Goal: Task Accomplishment & Management: Use online tool/utility

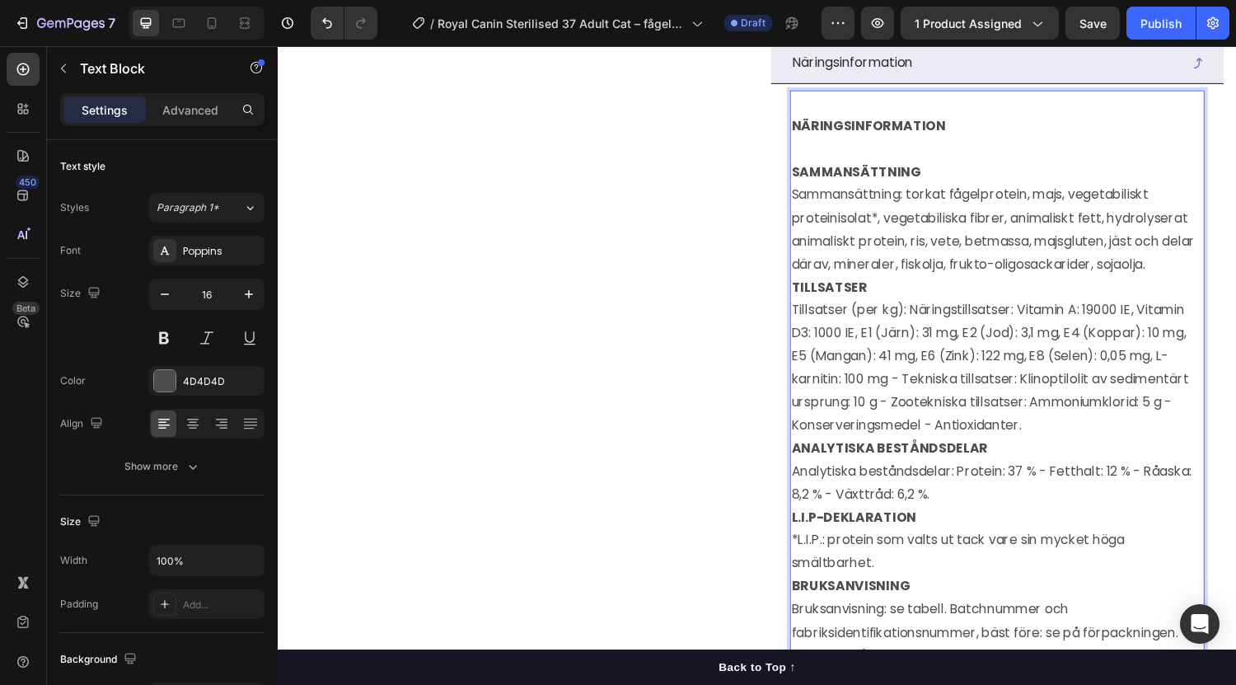
scroll to position [1313, 0]
click at [848, 137] on strong "NÄRINGSINFORMATION" at bounding box center [887, 127] width 159 height 19
click at [868, 137] on strong "NÄRINGSINFORMATION" at bounding box center [887, 127] width 159 height 19
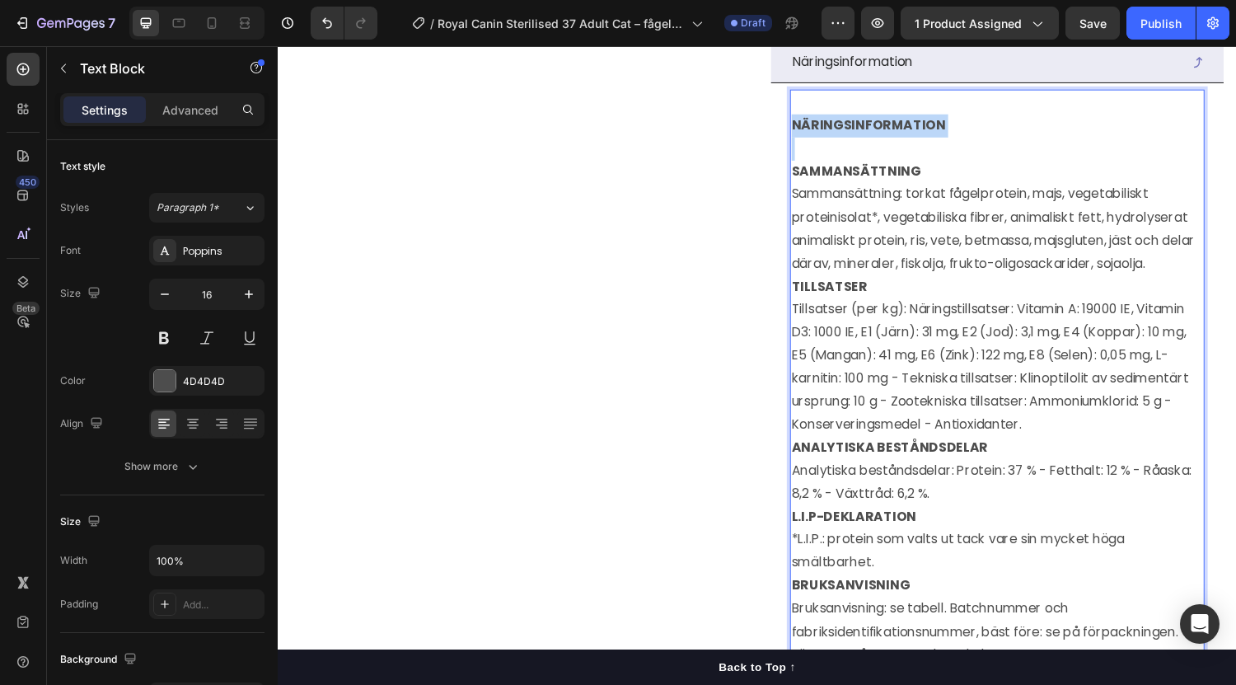
click at [868, 137] on strong "NÄRINGSINFORMATION" at bounding box center [887, 127] width 159 height 19
click at [808, 185] on strong "SAMMANSÄTTNING" at bounding box center [874, 175] width 133 height 19
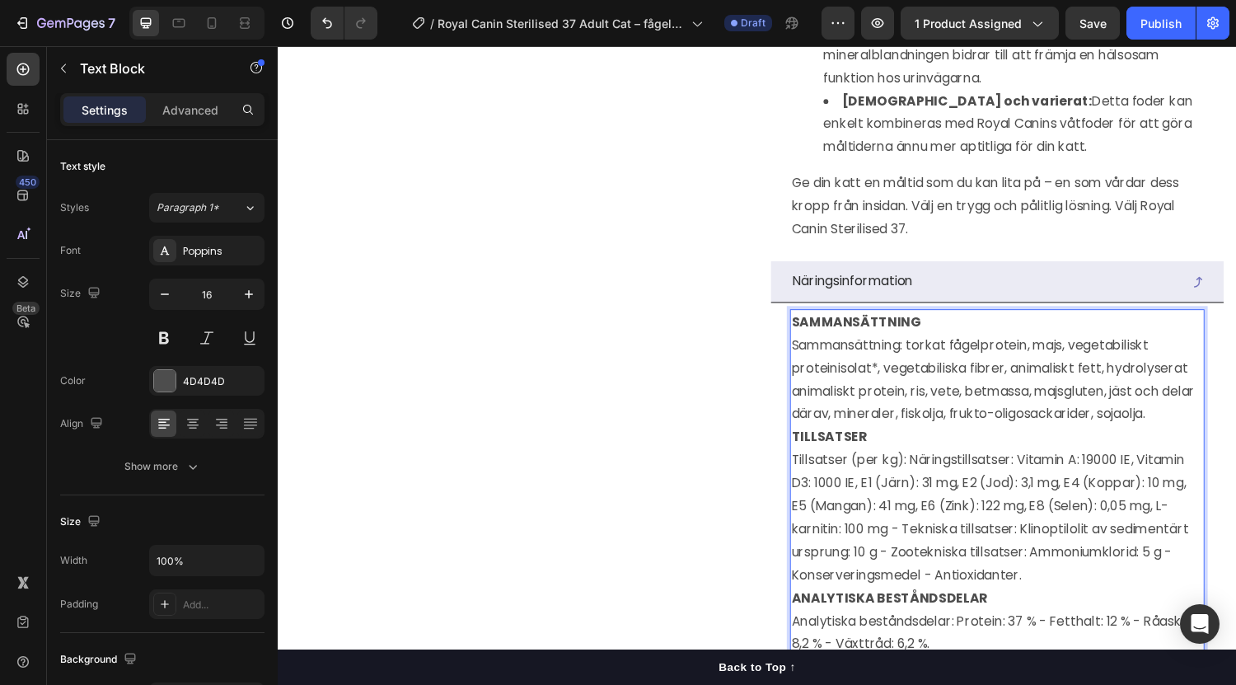
scroll to position [1073, 0]
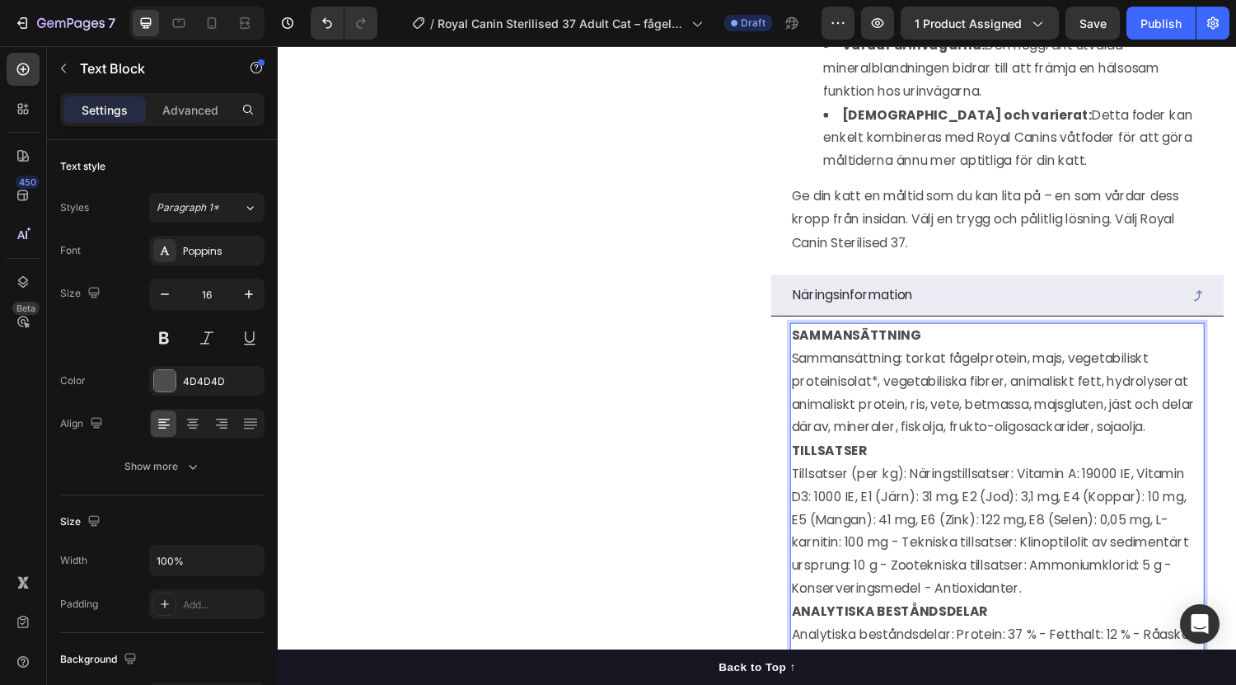
click at [863, 395] on p "Sammansättning: torkat fågelprotein, majs, vegetabiliskt proteinisolat*, vegeta…" at bounding box center [1020, 404] width 424 height 95
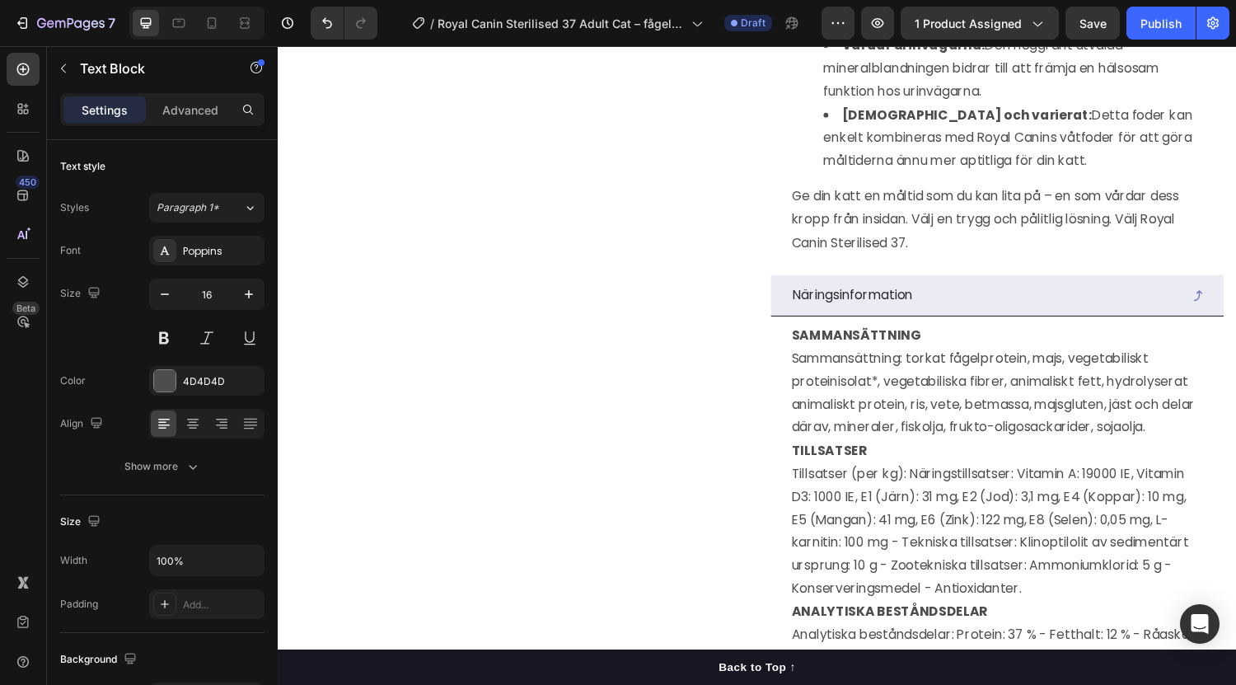
click at [852, 395] on div at bounding box center [852, 395] width 0 height 0
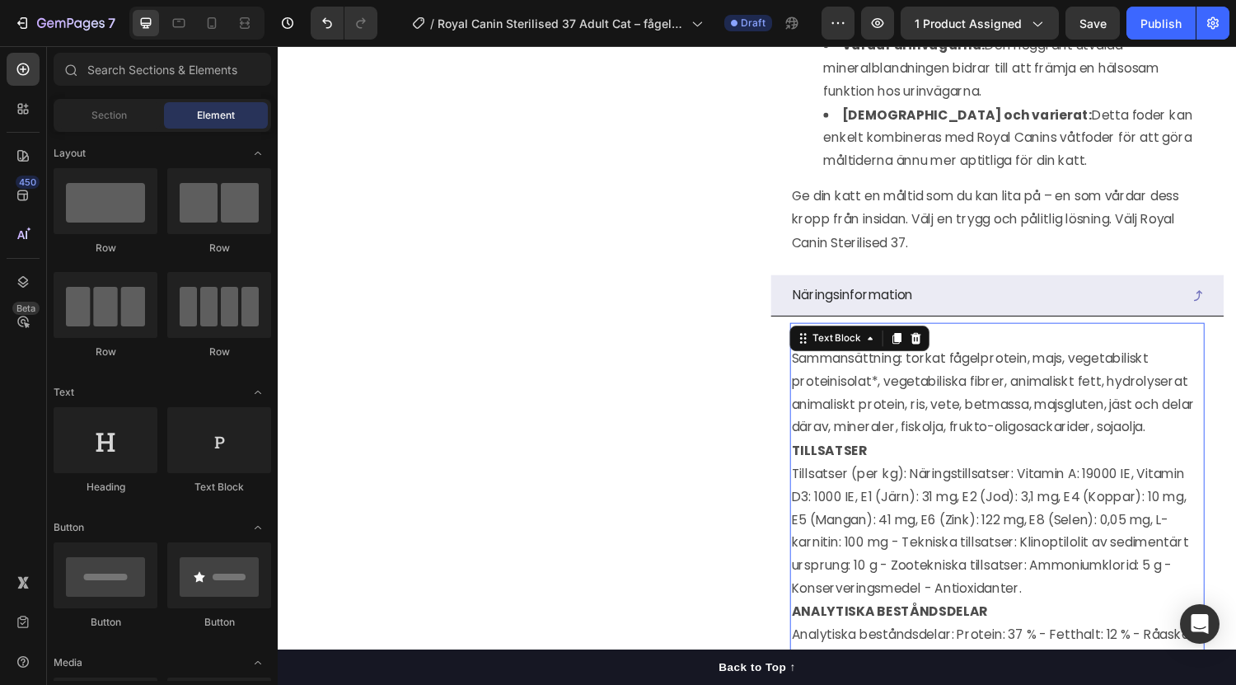
click at [926, 385] on p "Sammansättning: torkat fågelprotein, majs, vegetabiliskt proteinisolat*, vegeta…" at bounding box center [1020, 404] width 424 height 95
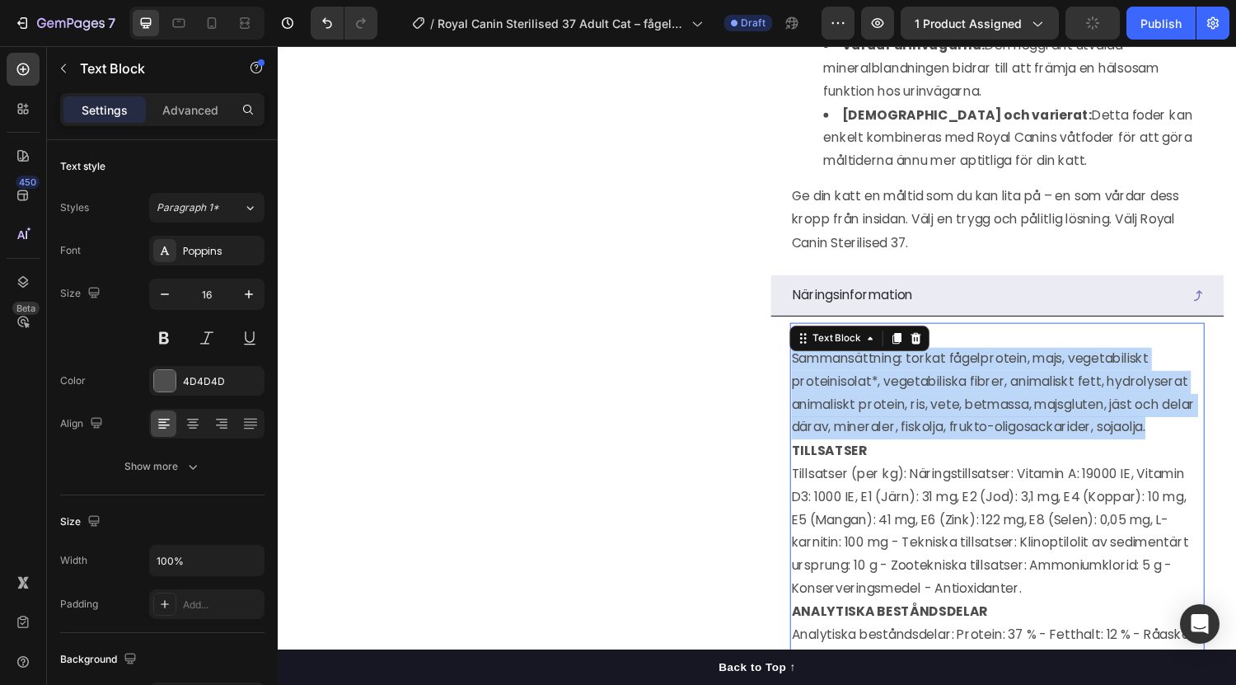
click at [926, 385] on p "Sammansättning: torkat fågelprotein, majs, vegetabiliskt proteinisolat*, vegeta…" at bounding box center [1020, 404] width 424 height 95
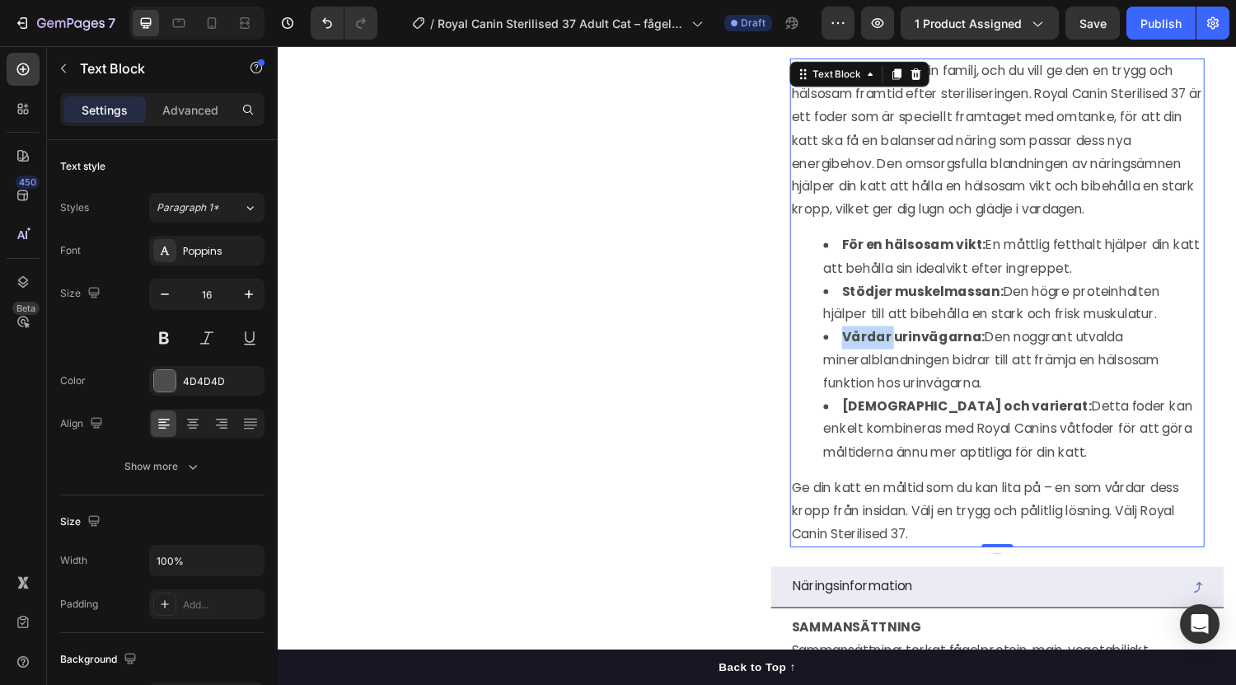
click at [889, 156] on div "Din katt är en del av din familj, och du vill ge den en trygg och hälsosam fram…" at bounding box center [1020, 311] width 428 height 504
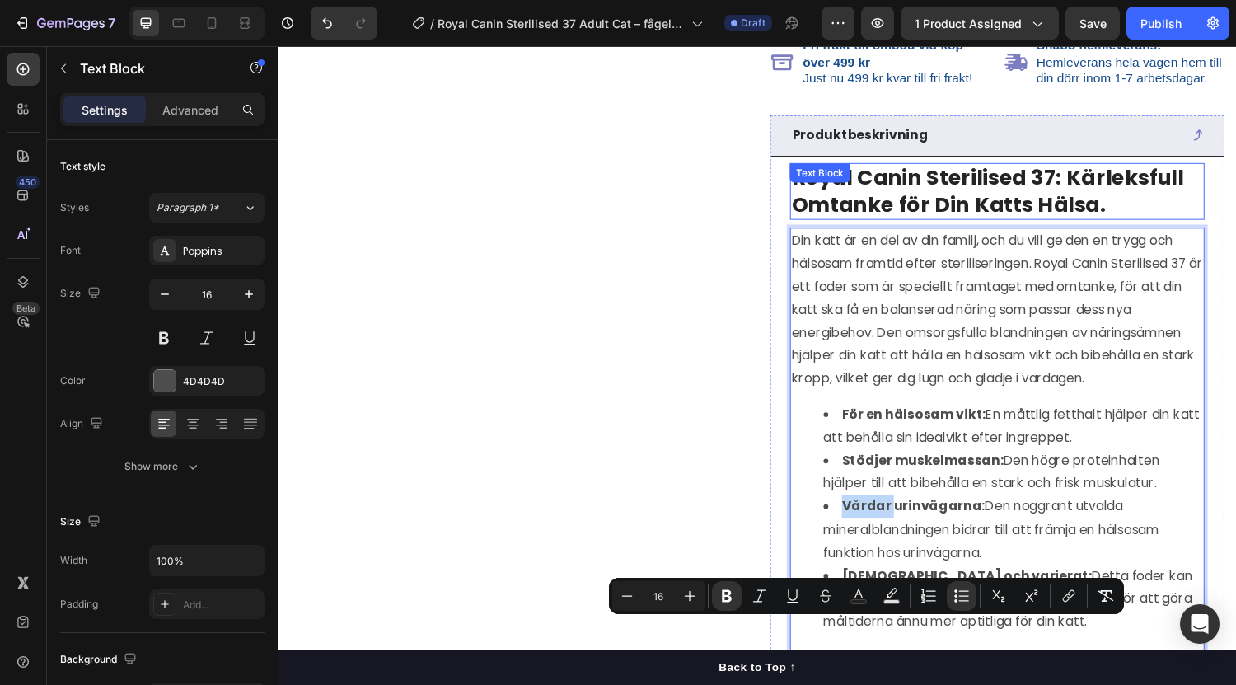
scroll to position [600, 0]
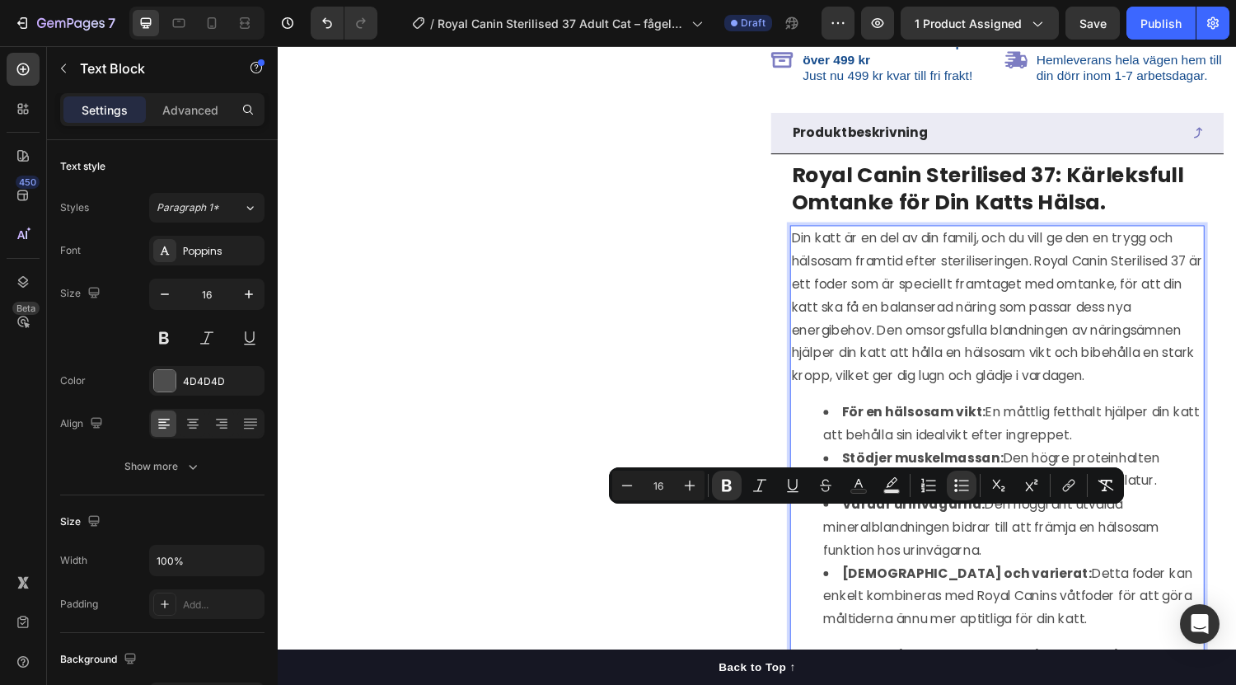
click at [891, 366] on p "Din katt är en del av din familj, och du vill ge den en trygg och hälsosam fram…" at bounding box center [1020, 315] width 424 height 166
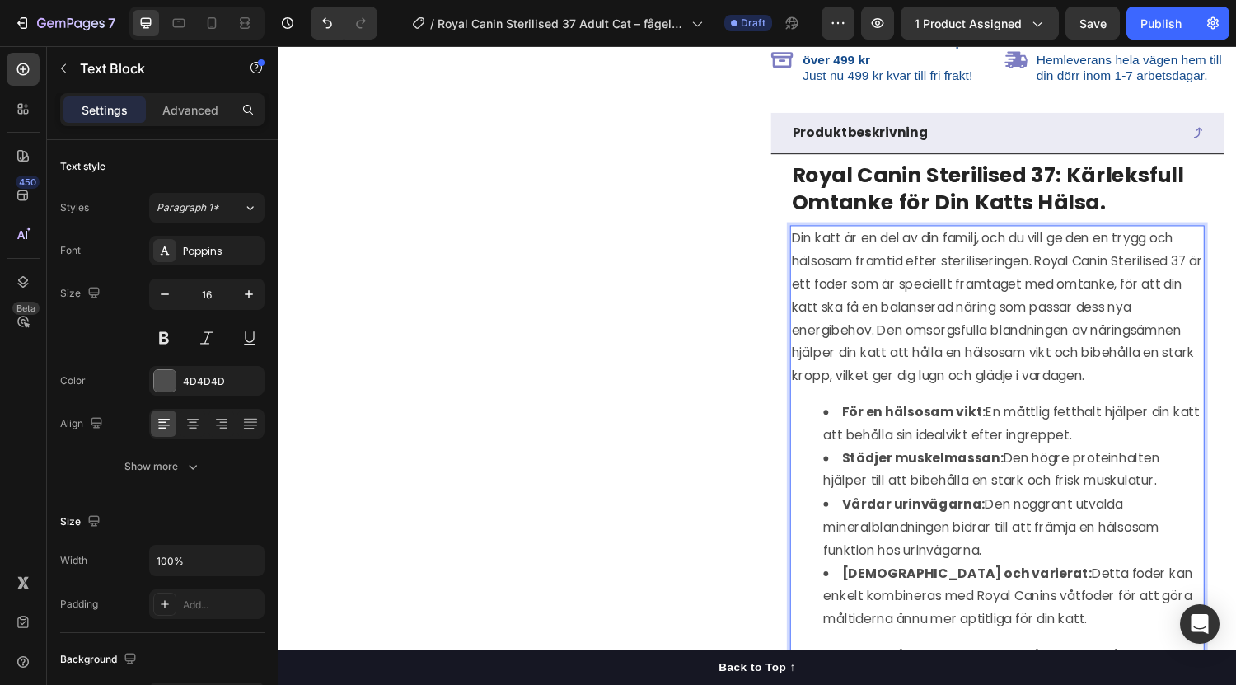
click at [891, 433] on strong "För en hälsosam vikt:" at bounding box center [933, 423] width 148 height 19
click at [908, 376] on p "Din katt är en del av din familj, och du vill ge den en trygg och hälsosam fram…" at bounding box center [1020, 315] width 424 height 166
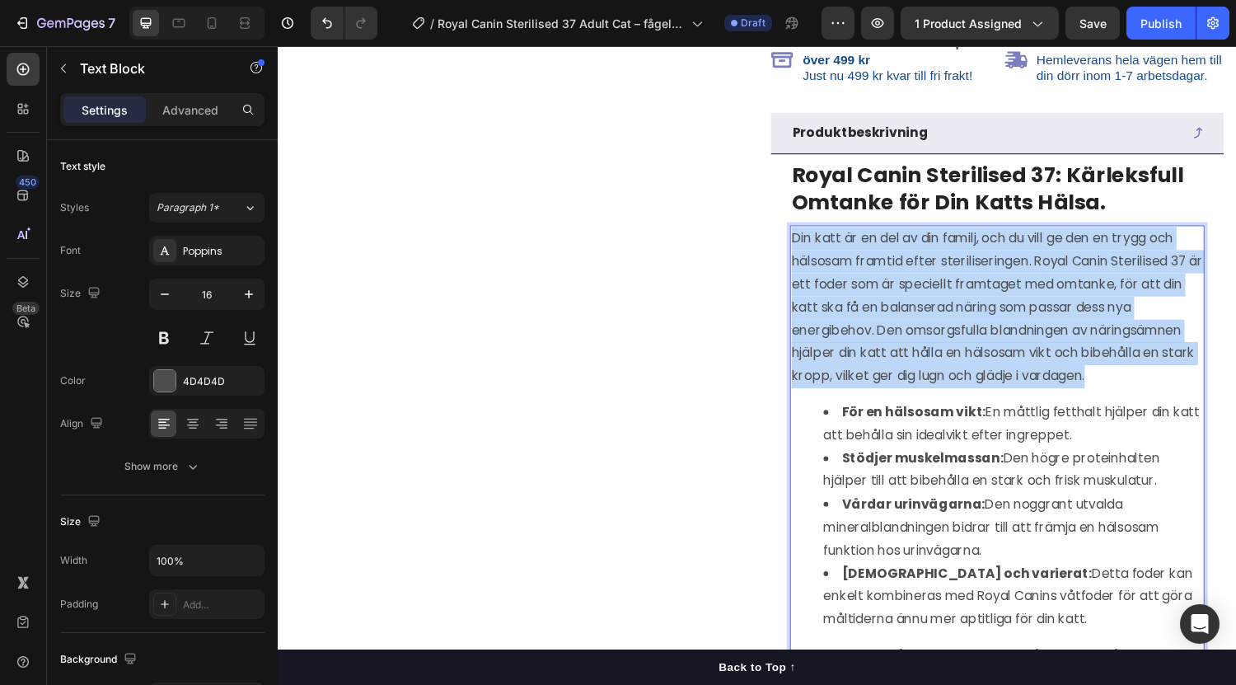
click at [908, 376] on p "Din katt är en del av din familj, och du vill ge den en trygg och hälsosam fram…" at bounding box center [1020, 315] width 424 height 166
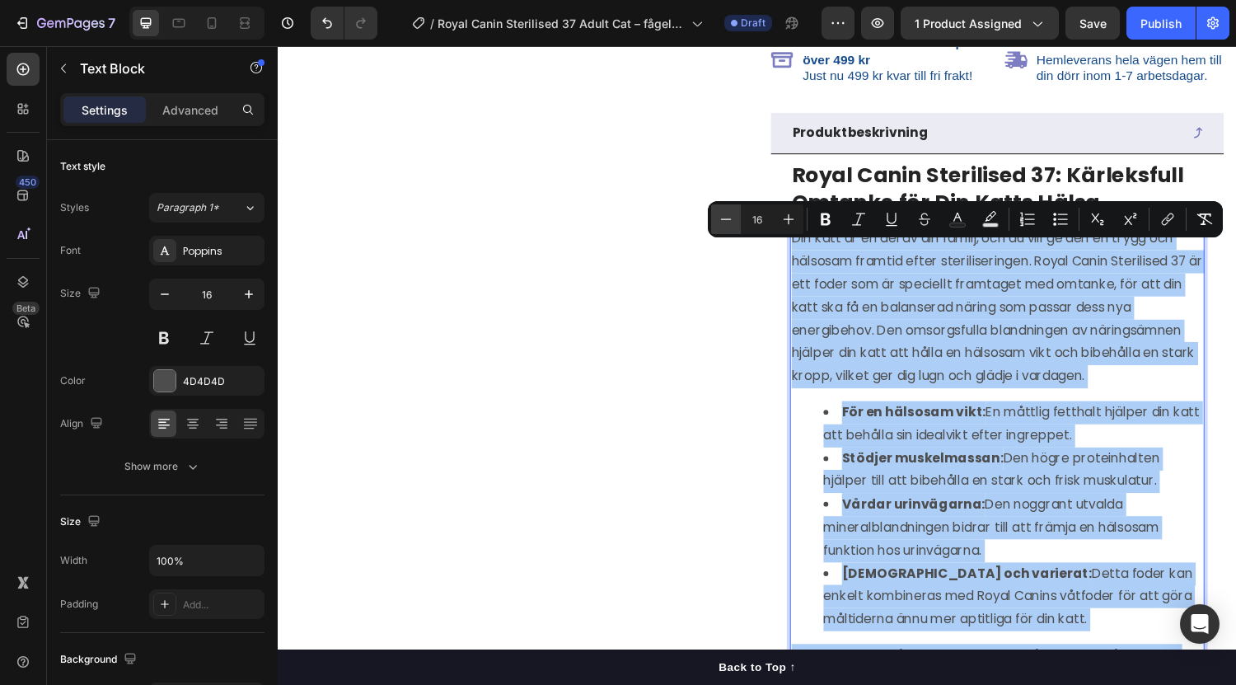
click at [729, 218] on icon "Editor contextual toolbar" at bounding box center [726, 219] width 16 height 16
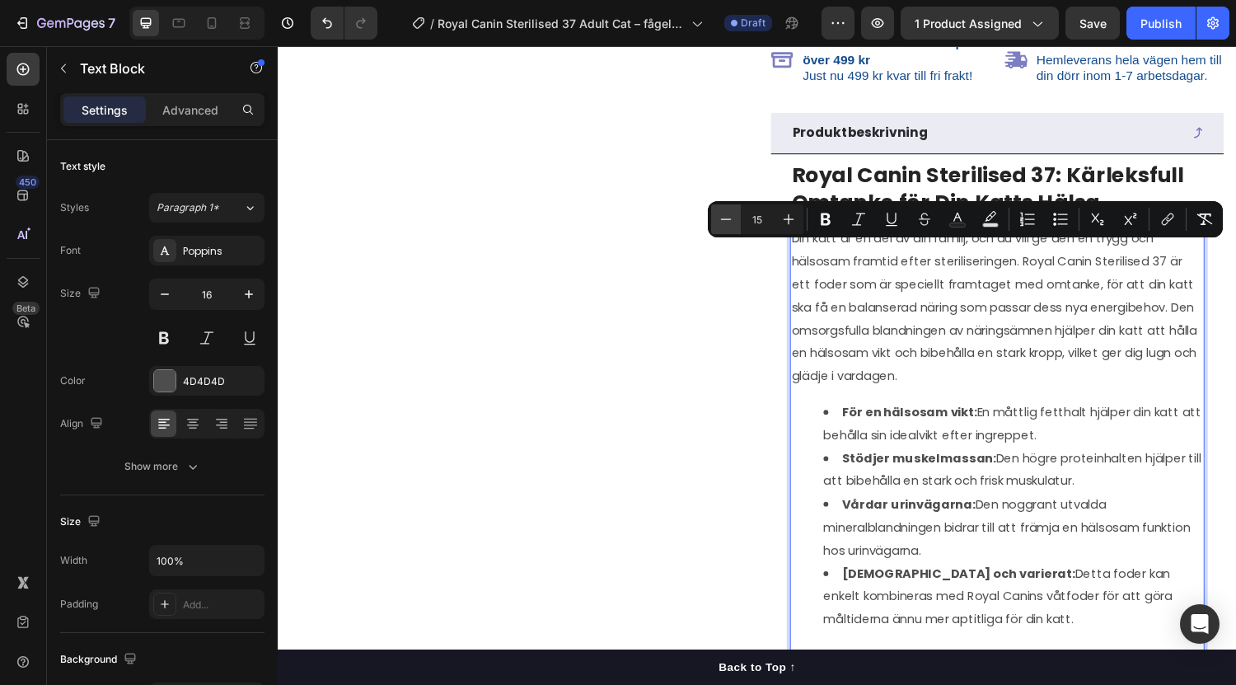
click at [729, 218] on icon "Editor contextual toolbar" at bounding box center [726, 219] width 16 height 16
type input "14"
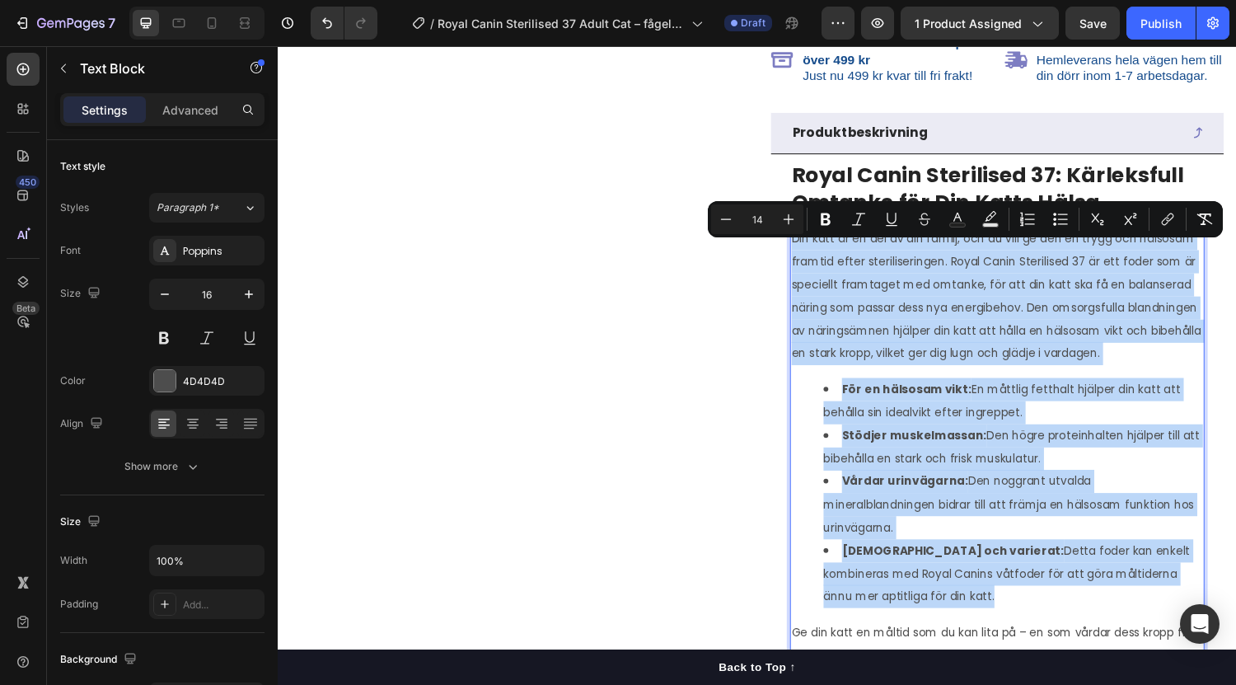
click at [1017, 374] on p "Din katt är en del av din familj, och du vill ge den en trygg och hälsosam fram…" at bounding box center [1020, 303] width 424 height 143
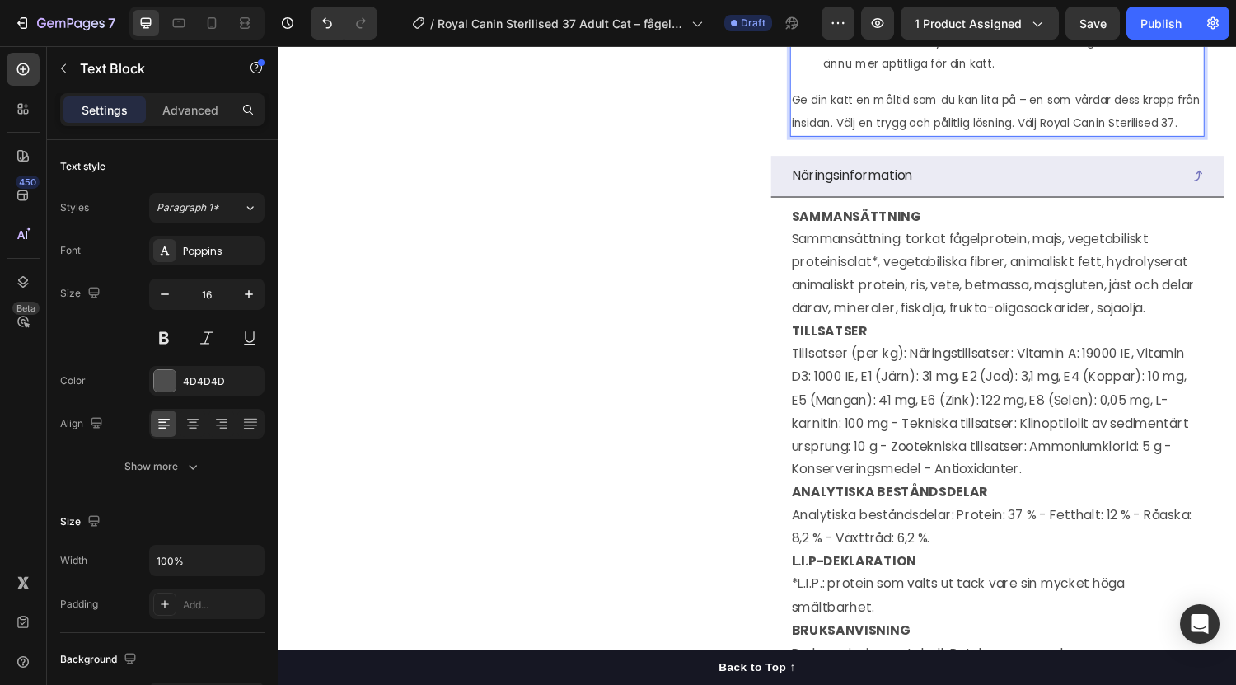
scroll to position [1154, 0]
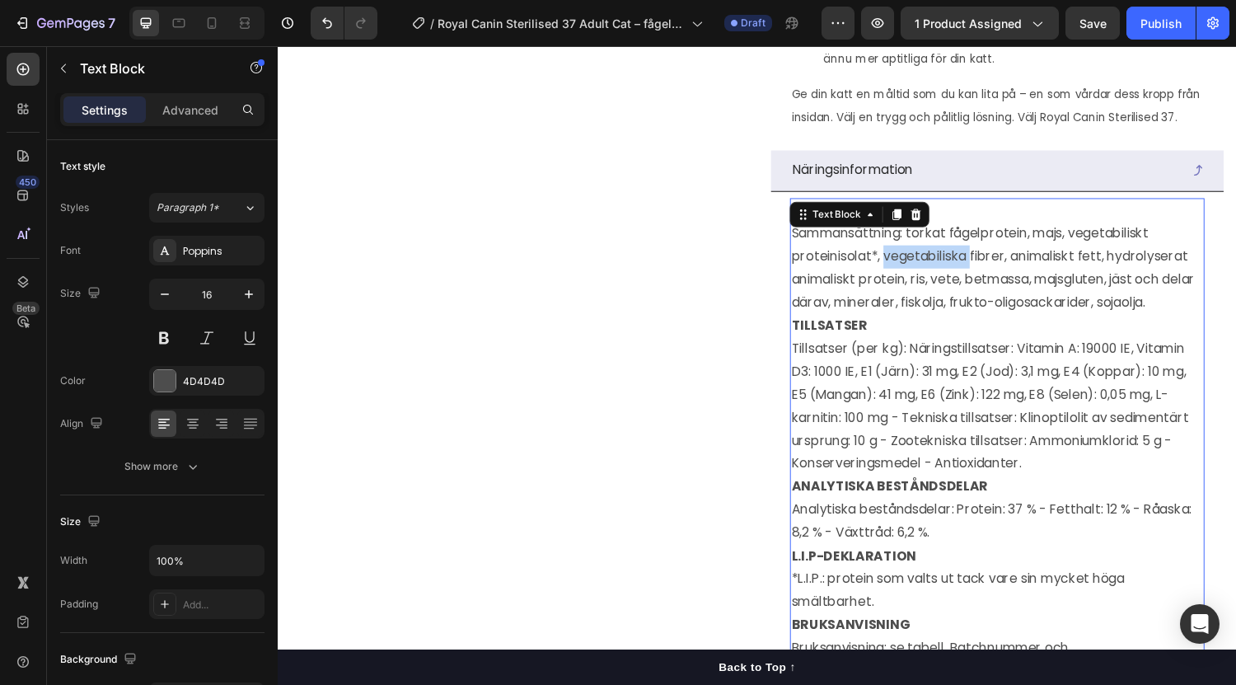
click at [934, 322] on p "Sammansättning: torkat fågelprotein, majs, vegetabiliskt proteinisolat*, vegeta…" at bounding box center [1020, 274] width 424 height 95
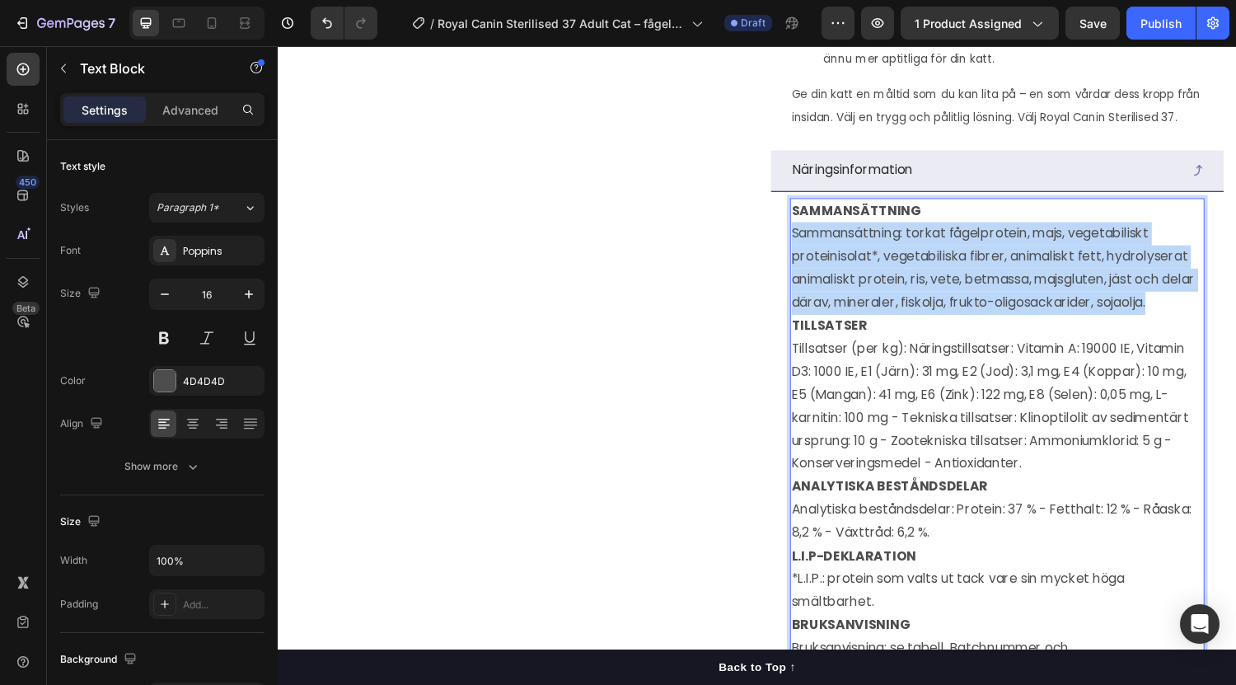
click at [934, 322] on p "Sammansättning: torkat fågelprotein, majs, vegetabiliskt proteinisolat*, vegeta…" at bounding box center [1020, 274] width 424 height 95
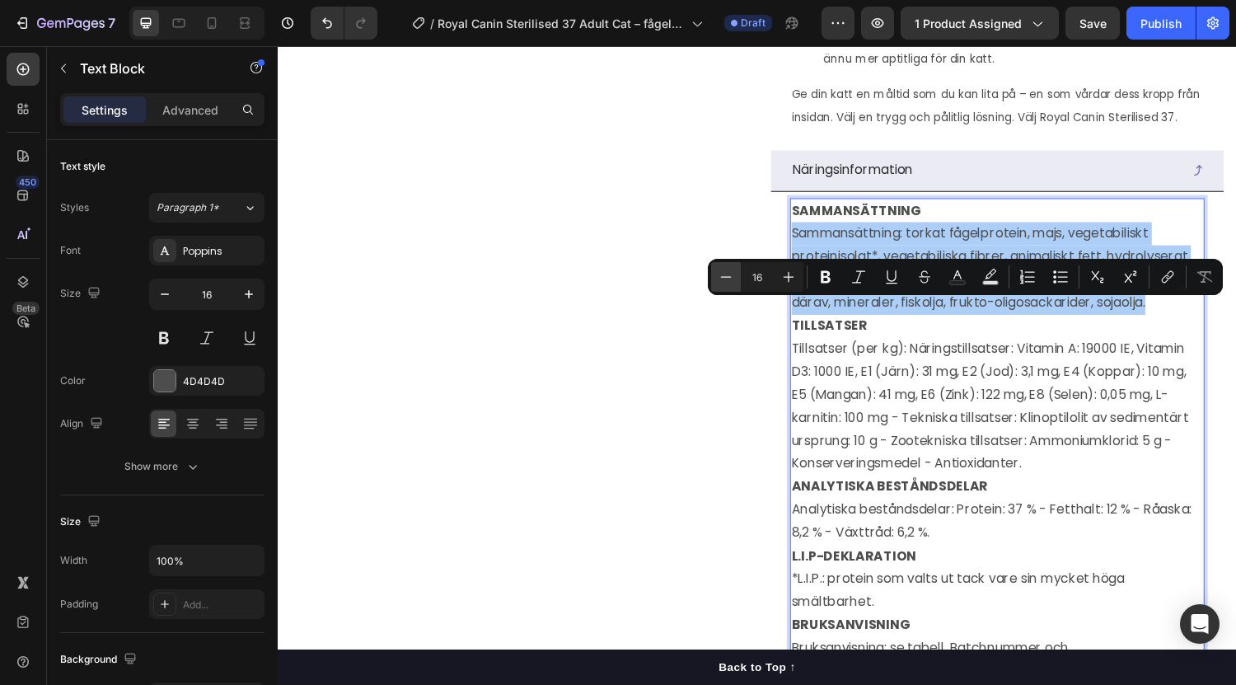
click at [727, 279] on icon "Editor contextual toolbar" at bounding box center [726, 277] width 16 height 16
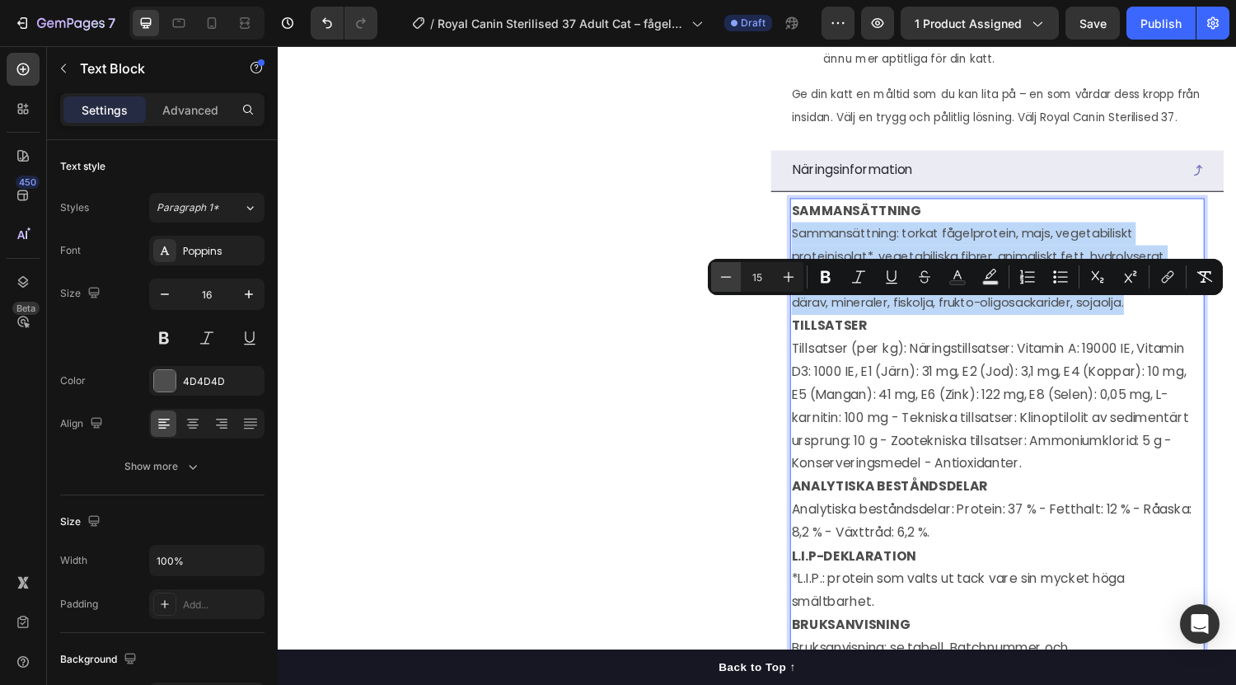
type input "14"
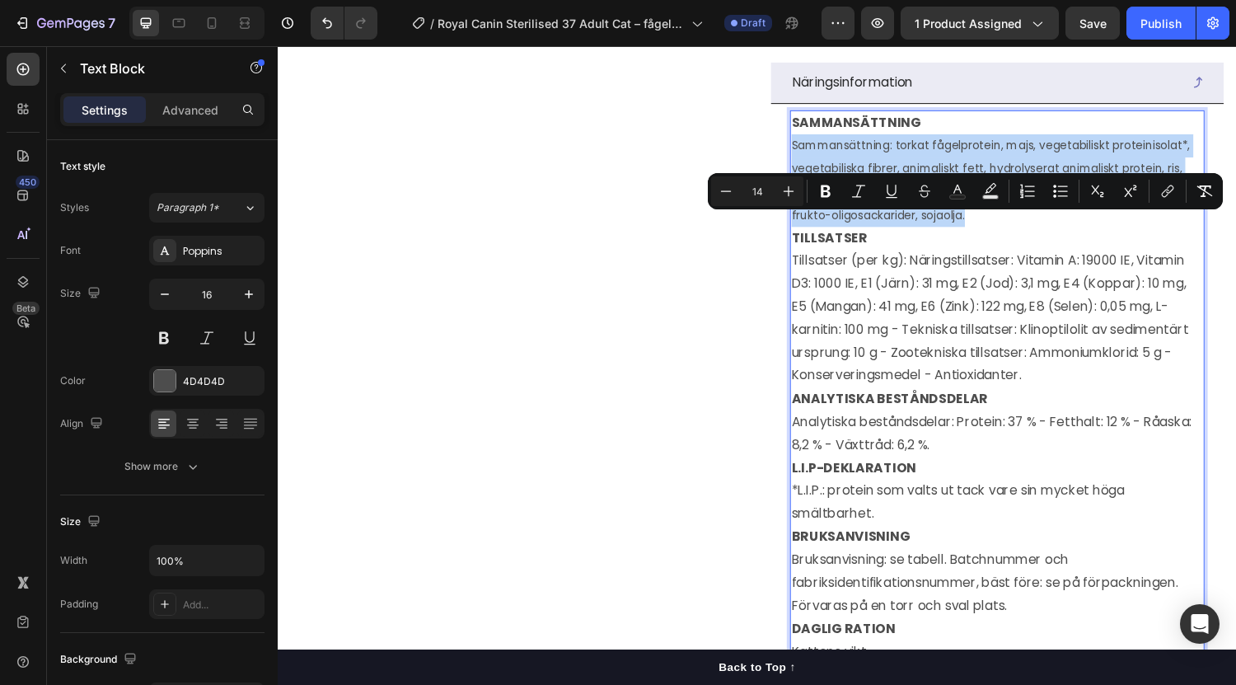
scroll to position [1246, 0]
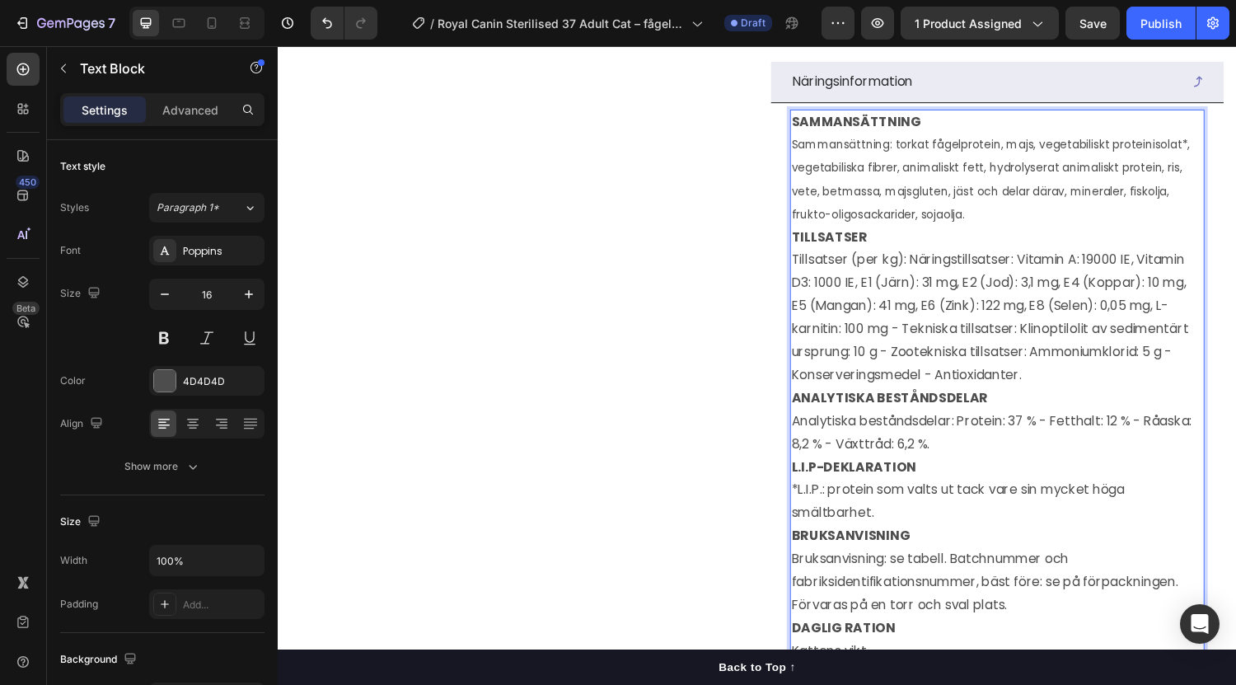
click at [915, 397] on p "Tillsatser (per kg): Näringstillsatser: Vitamin A: 19000 IE, Vitamin D3: 1000 I…" at bounding box center [1020, 326] width 424 height 143
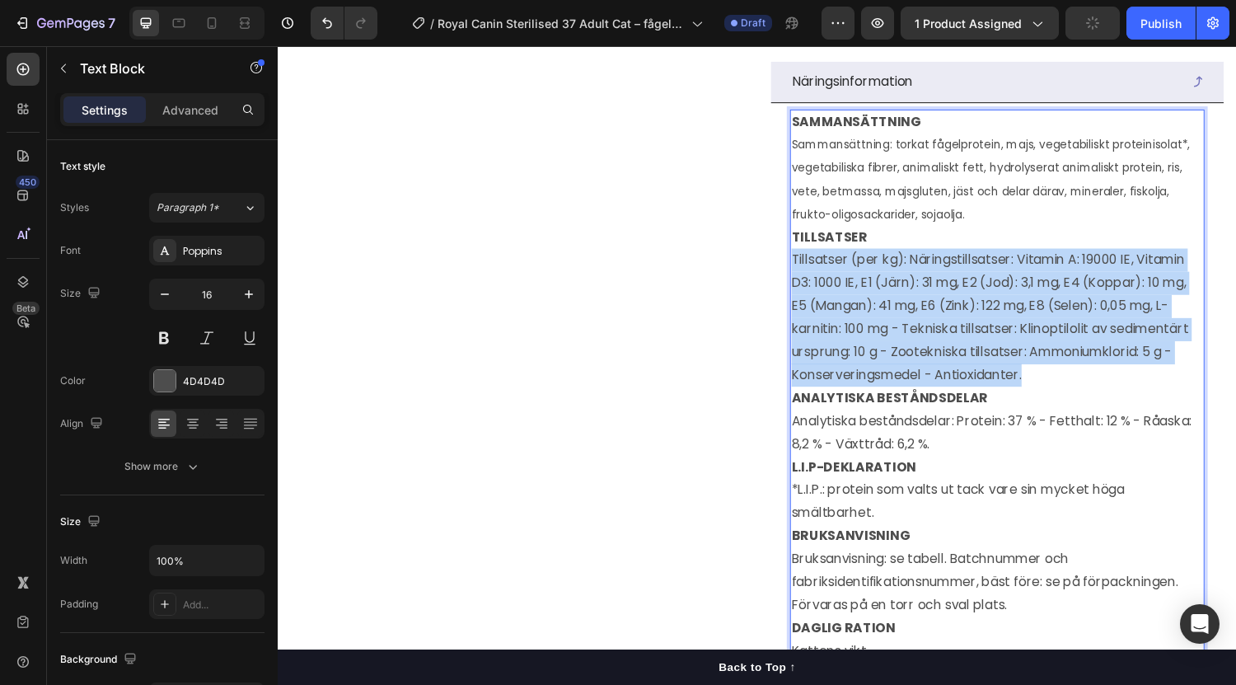
click at [915, 397] on p "Tillsatser (per kg): Näringstillsatser: Vitamin A: 19000 IE, Vitamin D3: 1000 I…" at bounding box center [1020, 326] width 424 height 143
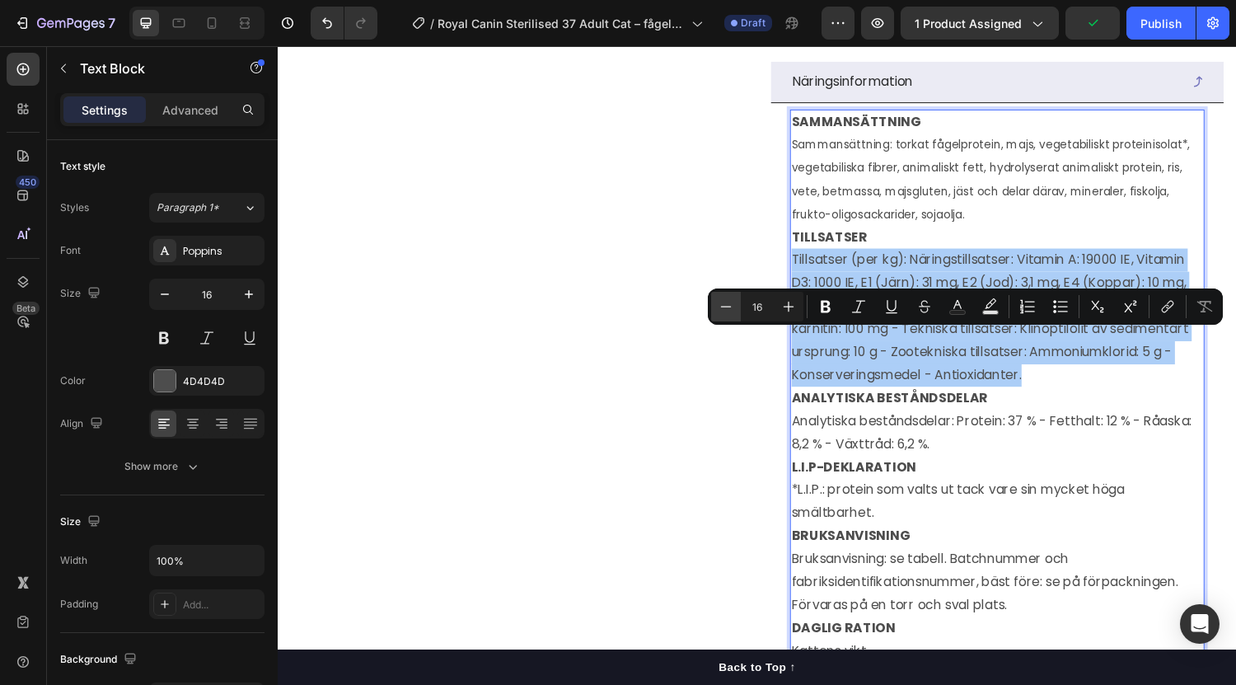
click at [721, 312] on icon "Editor contextual toolbar" at bounding box center [726, 306] width 16 height 16
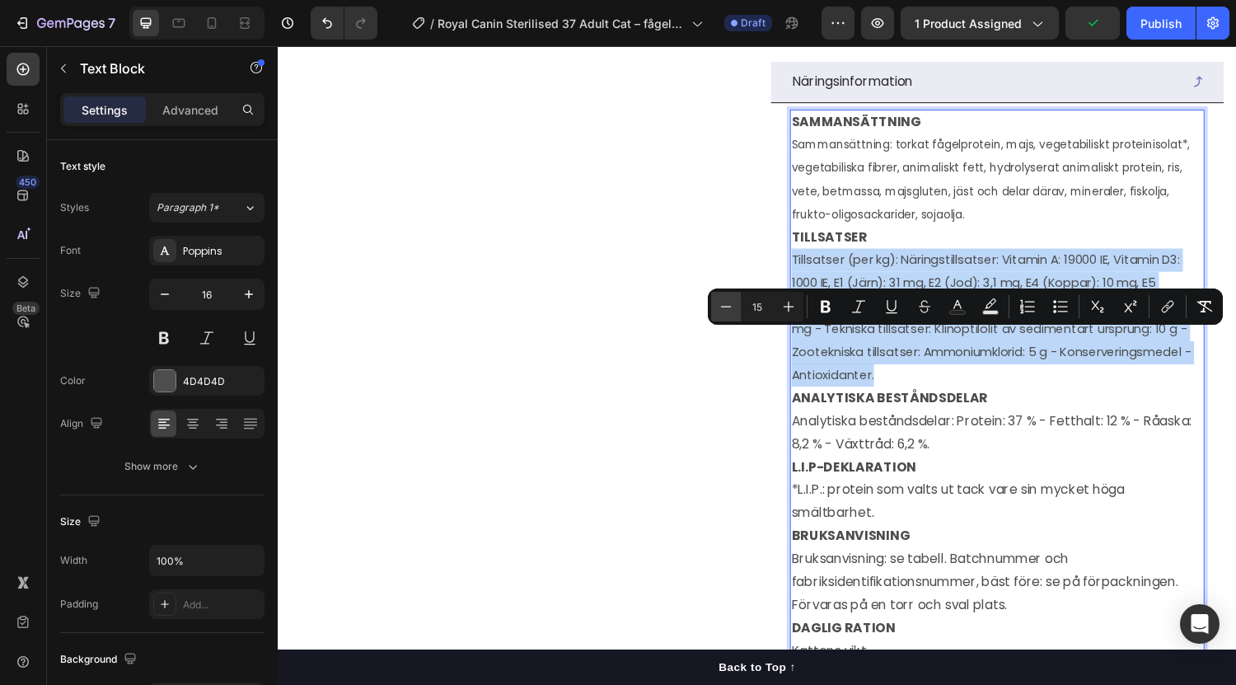
type input "14"
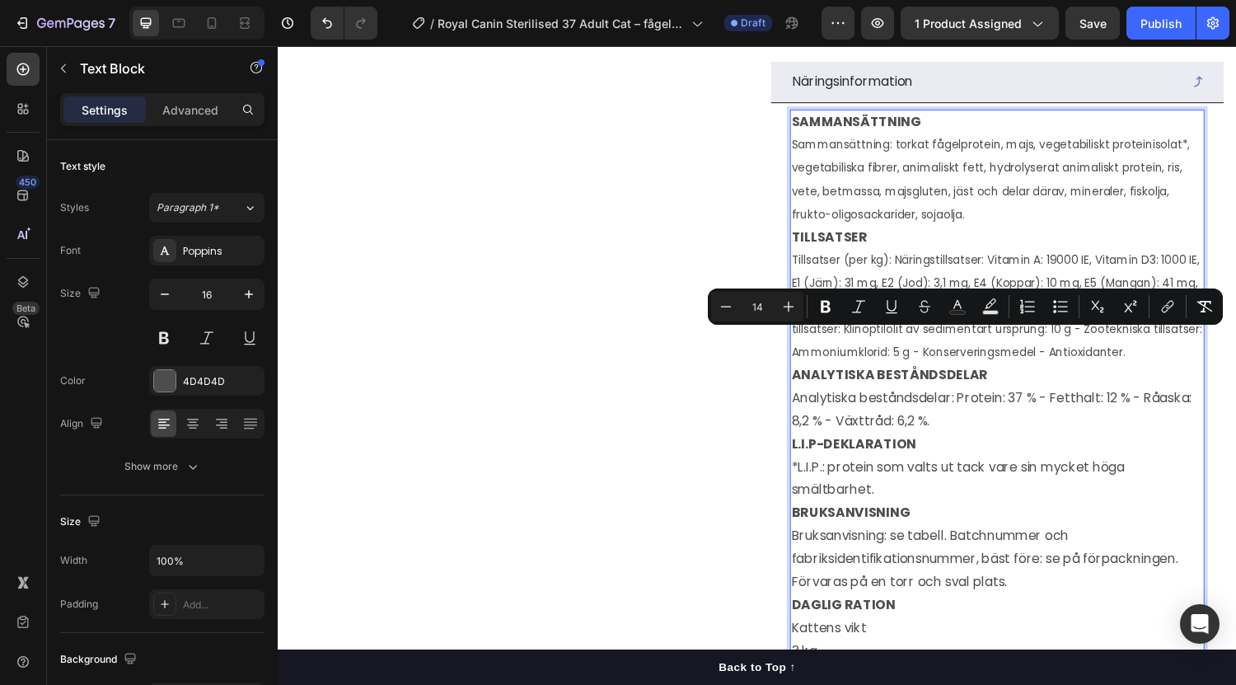
click at [1204, 373] on p "Tillsatser (per kg): Näringstillsatser: Vitamin A: 19000 IE, Vitamin D3: 1000 I…" at bounding box center [1020, 314] width 424 height 119
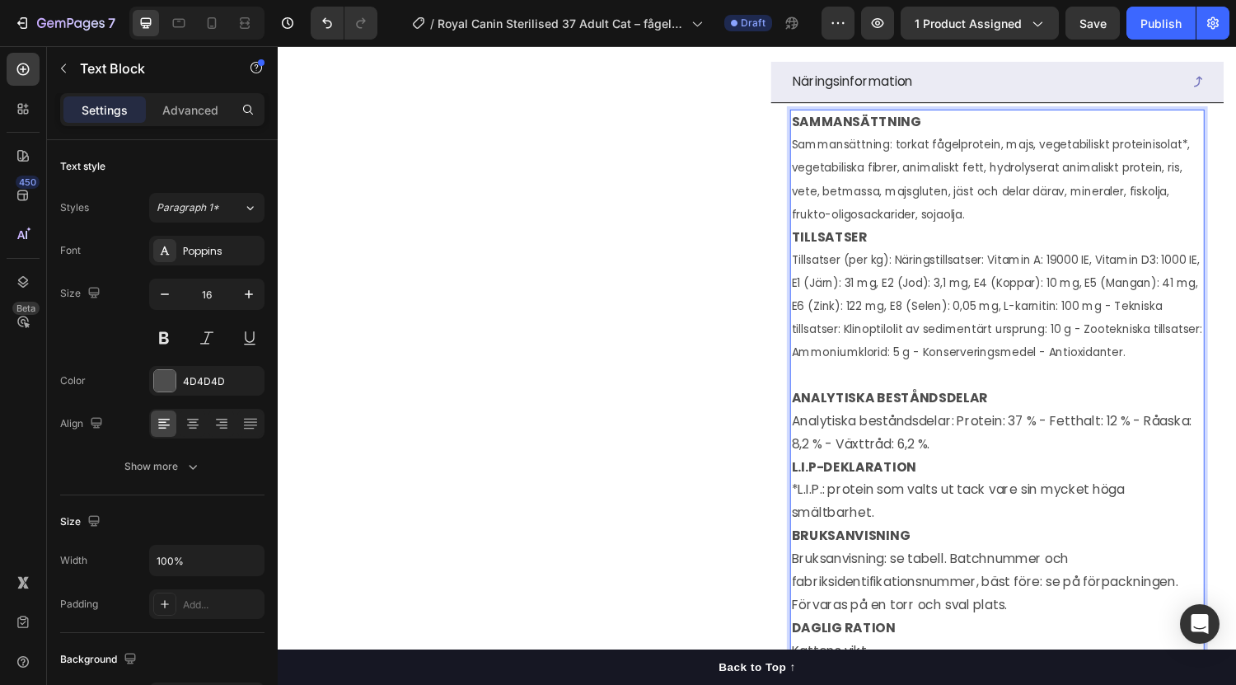
click at [990, 231] on p "Sammansättning: torkat fågelprotein, majs, vegetabiliskt proteinisolat*, vegeta…" at bounding box center [1020, 183] width 424 height 95
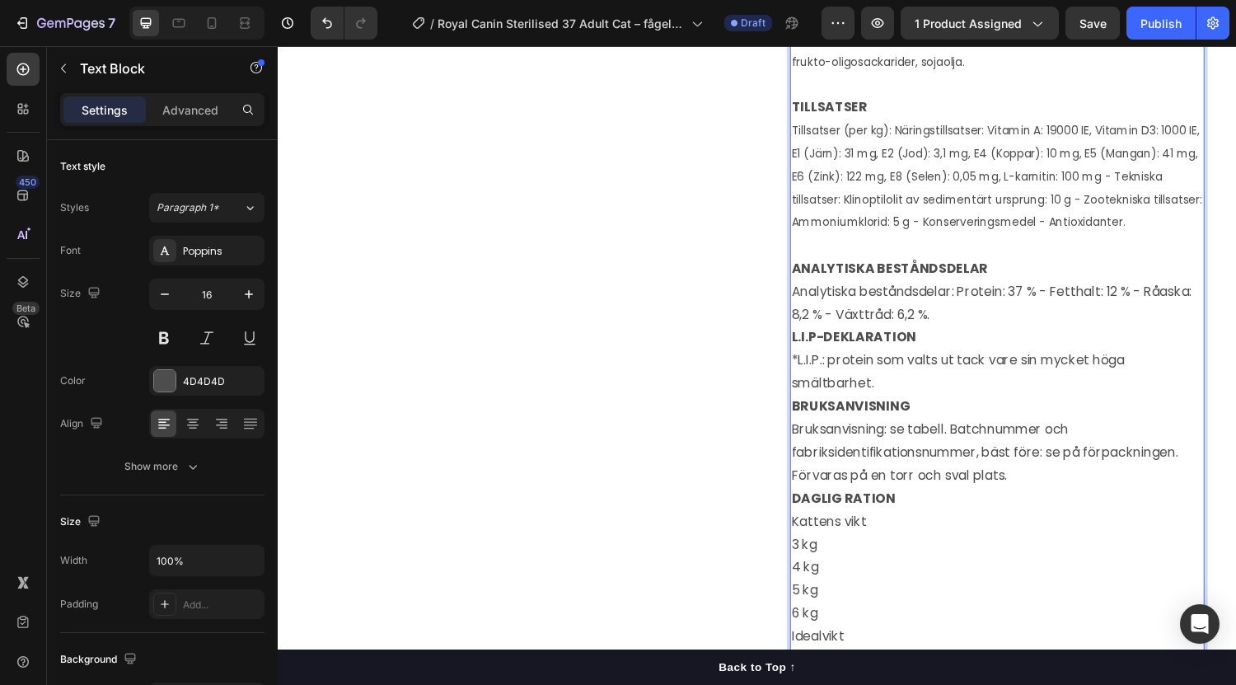
scroll to position [1404, 0]
click at [856, 335] on p "Analytiska beståndsdelar: Protein: 37 % - Fetthalt: 12 % - Råaska: 8,2 % - Växt…" at bounding box center [1020, 311] width 424 height 48
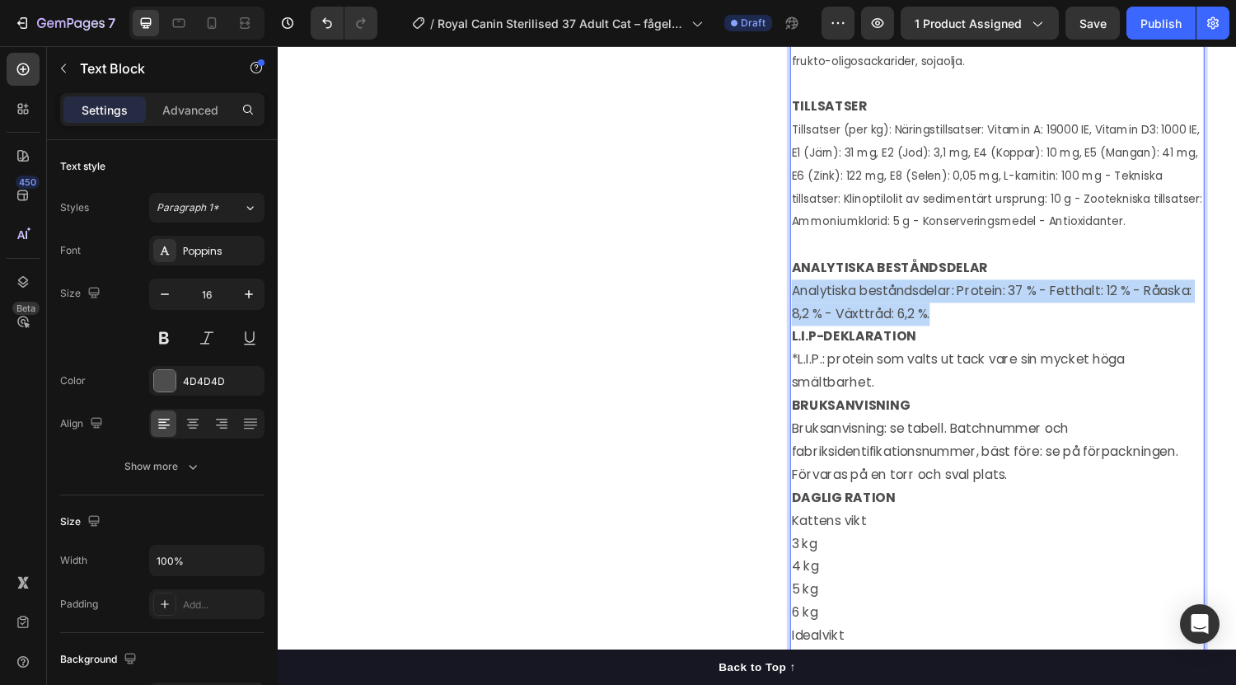
click at [856, 335] on p "Analytiska beståndsdelar: Protein: 37 % - Fetthalt: 12 % - Råaska: 8,2 % - Växt…" at bounding box center [1020, 311] width 424 height 48
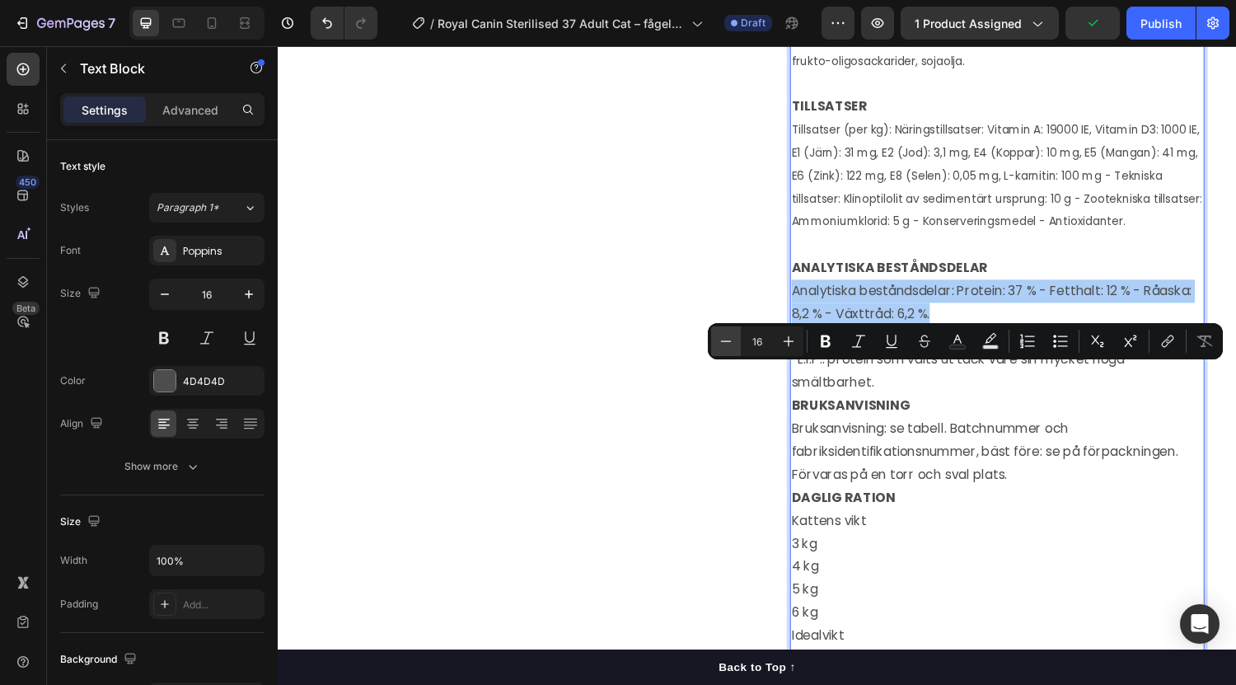
click at [717, 346] on button "Minus" at bounding box center [726, 341] width 30 height 30
type input "14"
click at [899, 335] on p "Analytiska beståndsdelar: Protein: 37 % - Fetthalt: 12 % - Råaska: 8,2 % - Växt…" at bounding box center [1020, 311] width 424 height 48
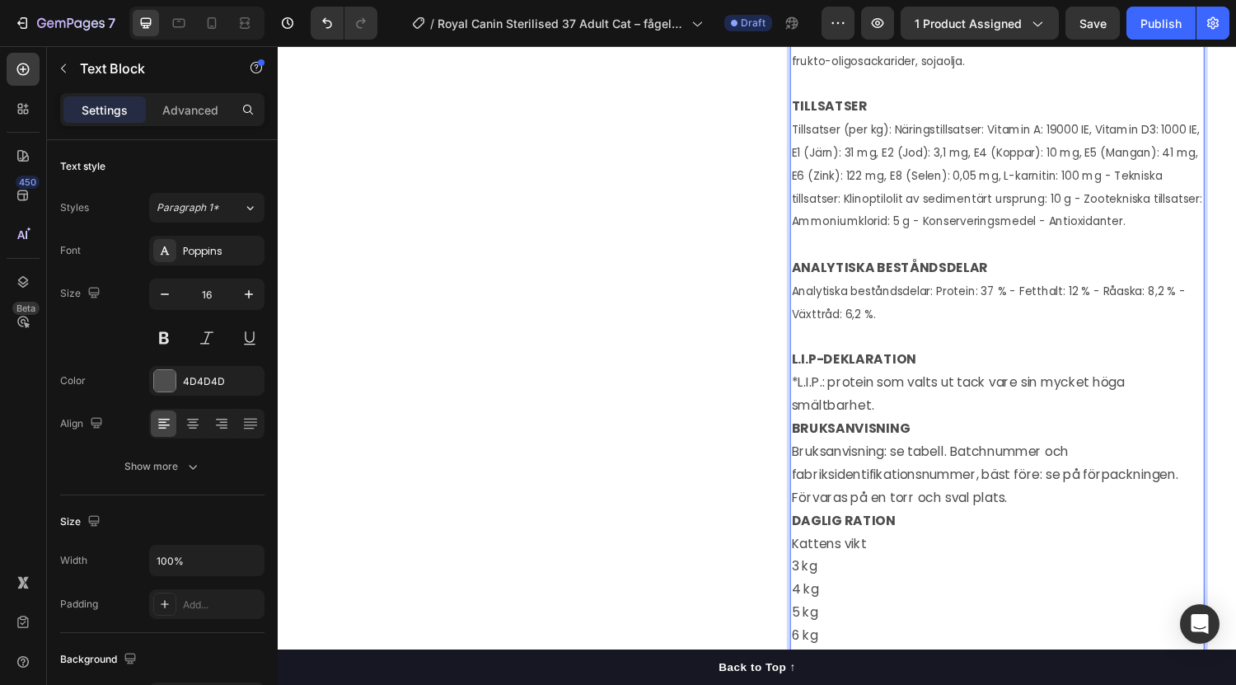
click at [880, 429] on p "*L.I.P.: protein som valts ut tack vare sin mycket höga smältbarhet." at bounding box center [1020, 406] width 424 height 48
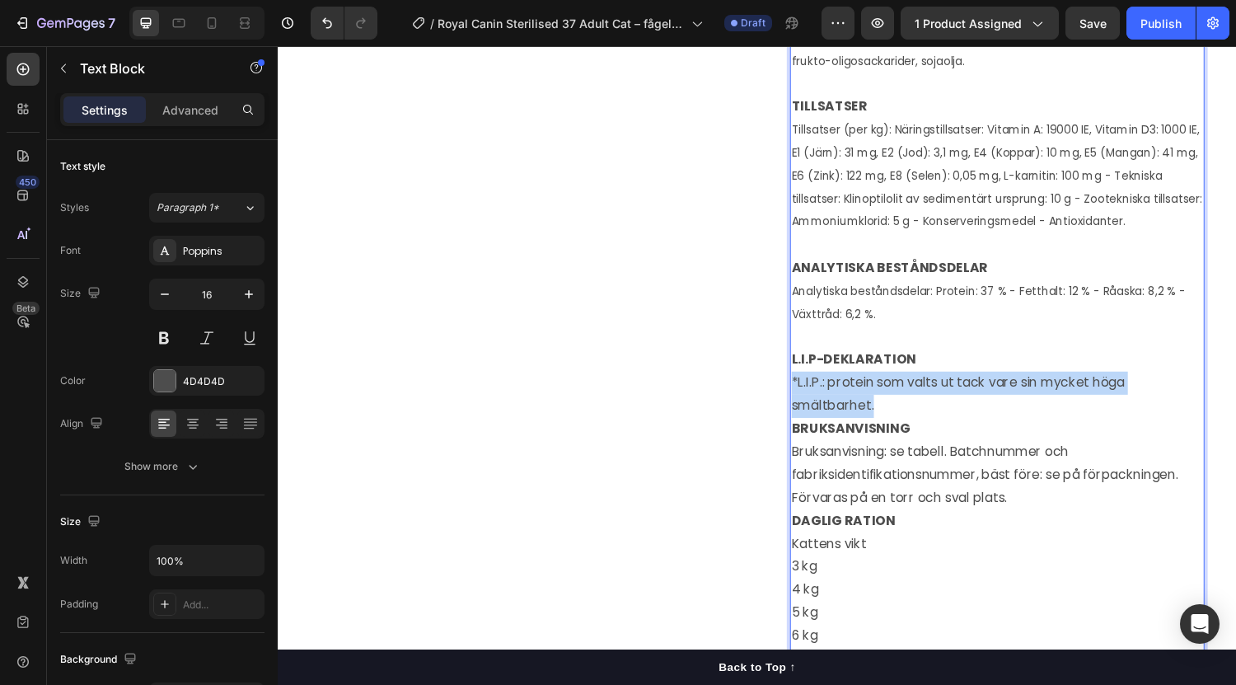
click at [880, 429] on p "*L.I.P.: protein som valts ut tack vare sin mycket höga smältbarhet." at bounding box center [1020, 406] width 424 height 48
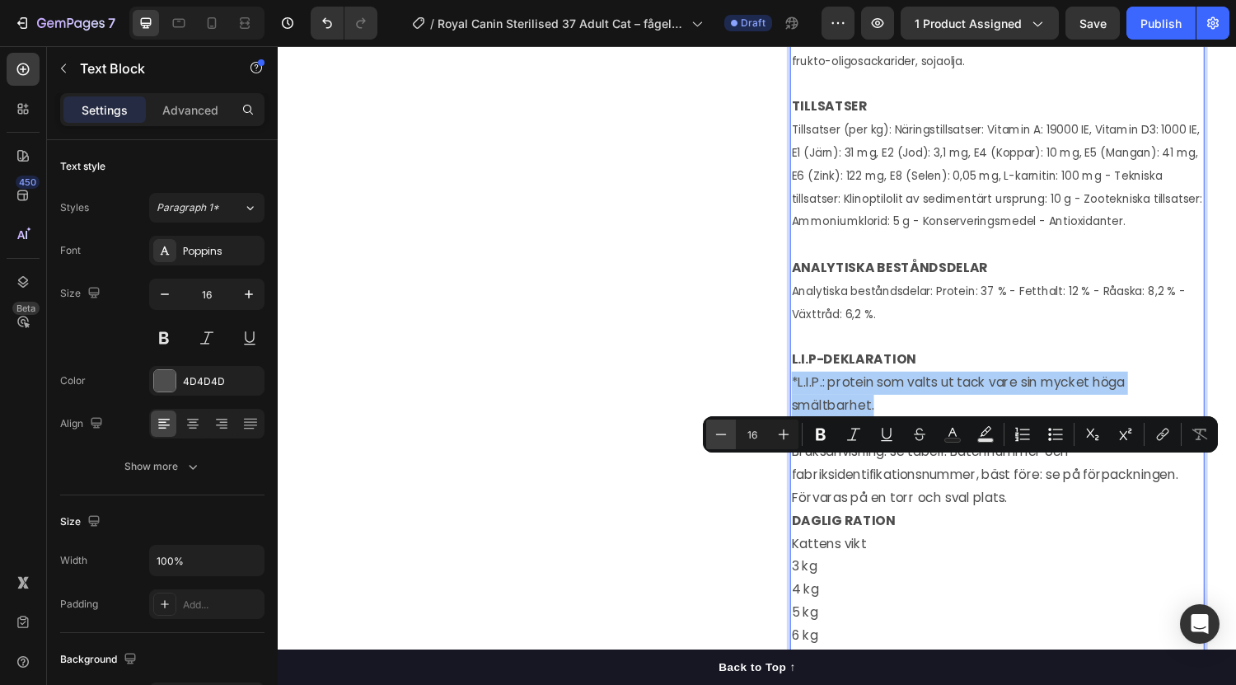
click at [717, 428] on icon "Editor contextual toolbar" at bounding box center [721, 434] width 16 height 16
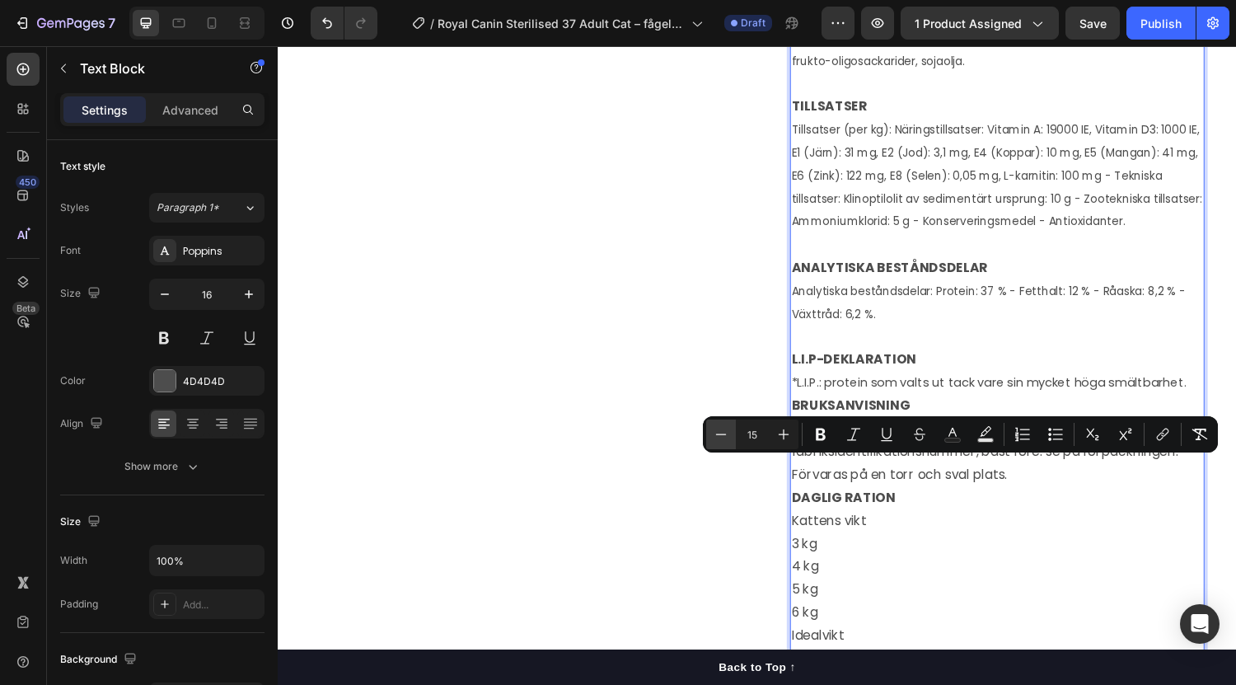
click at [717, 428] on icon "Editor contextual toolbar" at bounding box center [721, 434] width 16 height 16
type input "14"
click at [1184, 405] on p "*L.I.P.: protein som valts ut tack vare sin mycket höga smältbarhet." at bounding box center [1020, 394] width 424 height 24
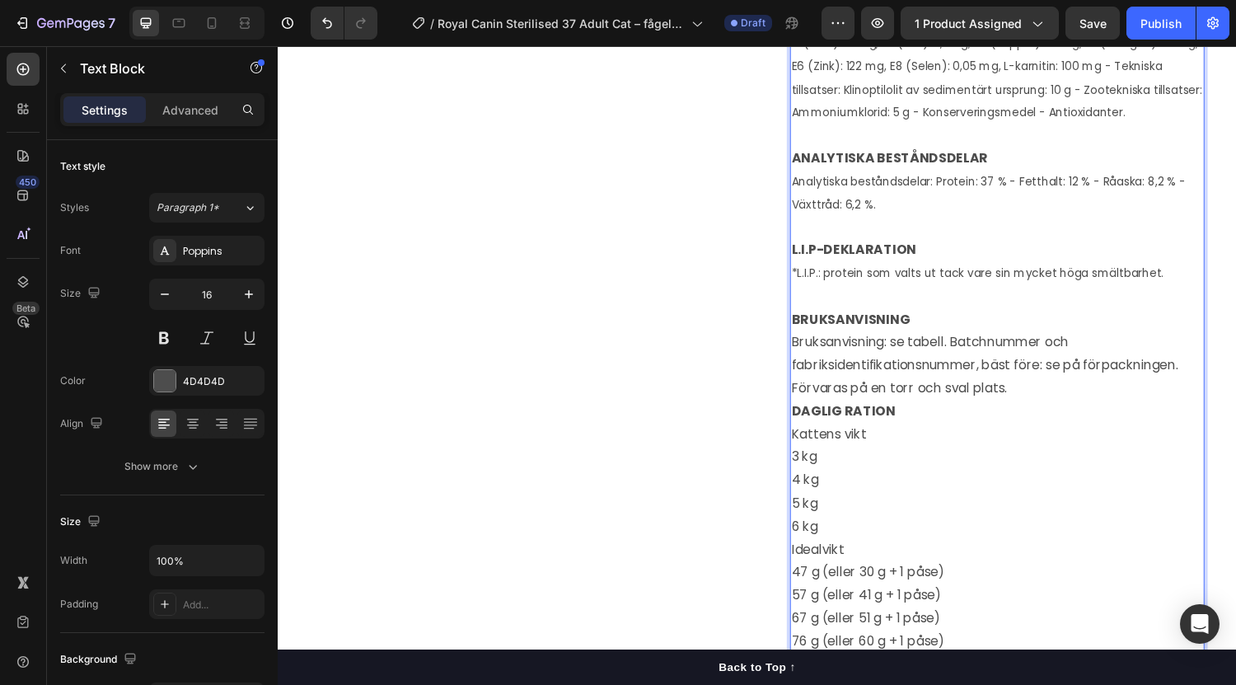
scroll to position [1519, 0]
click at [861, 409] on p "Bruksanvisning: se tabell. Batchnummer och fabriksidentifikationsnummer, bäst f…" at bounding box center [1020, 373] width 424 height 71
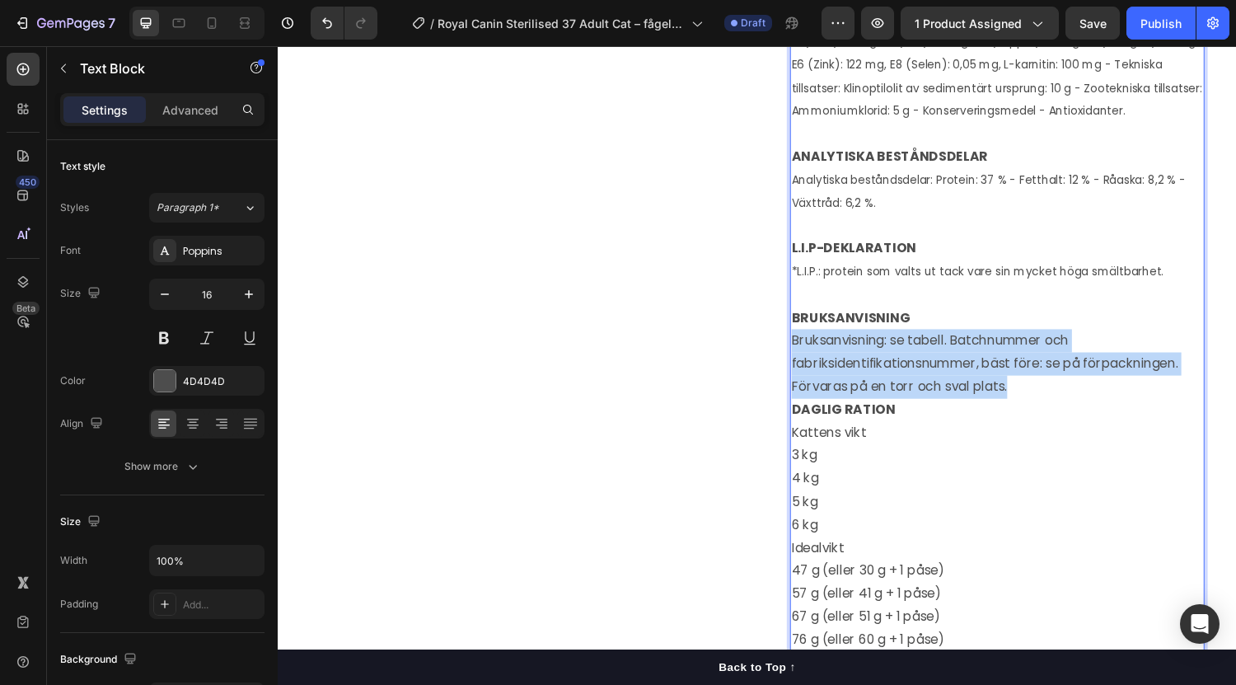
click at [861, 409] on p "Bruksanvisning: se tabell. Batchnummer och fabriksidentifikationsnummer, bäst f…" at bounding box center [1020, 373] width 424 height 71
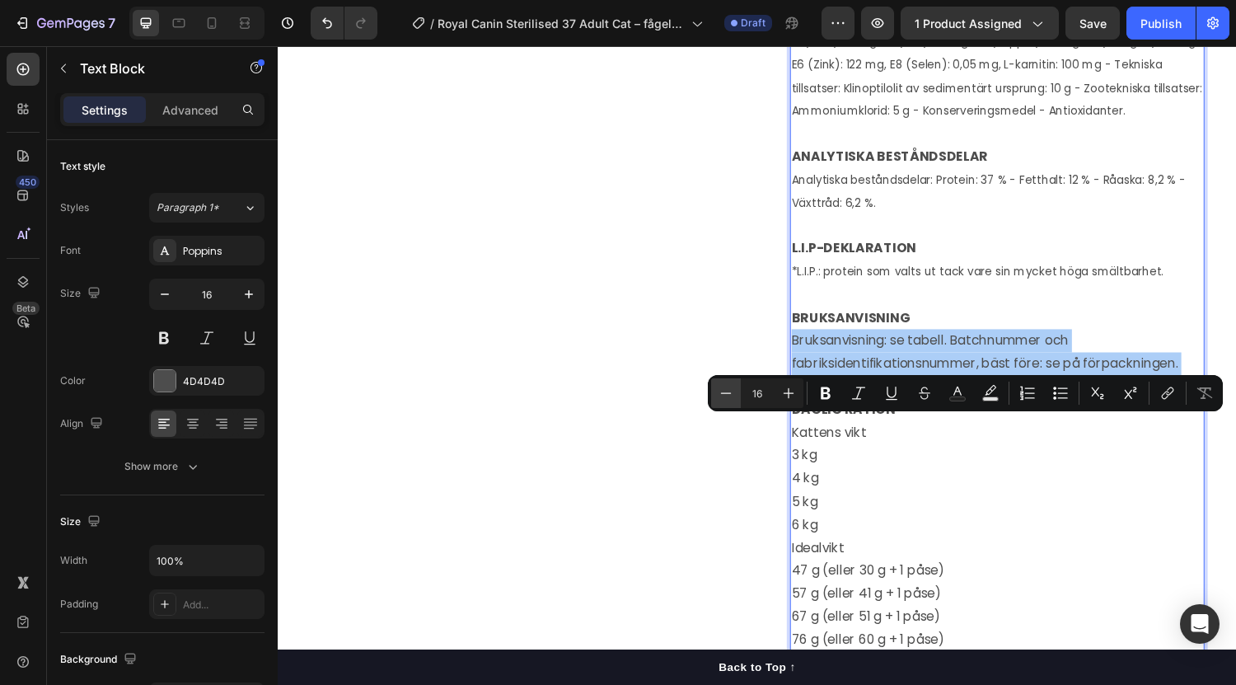
click at [719, 390] on icon "Editor contextual toolbar" at bounding box center [726, 393] width 16 height 16
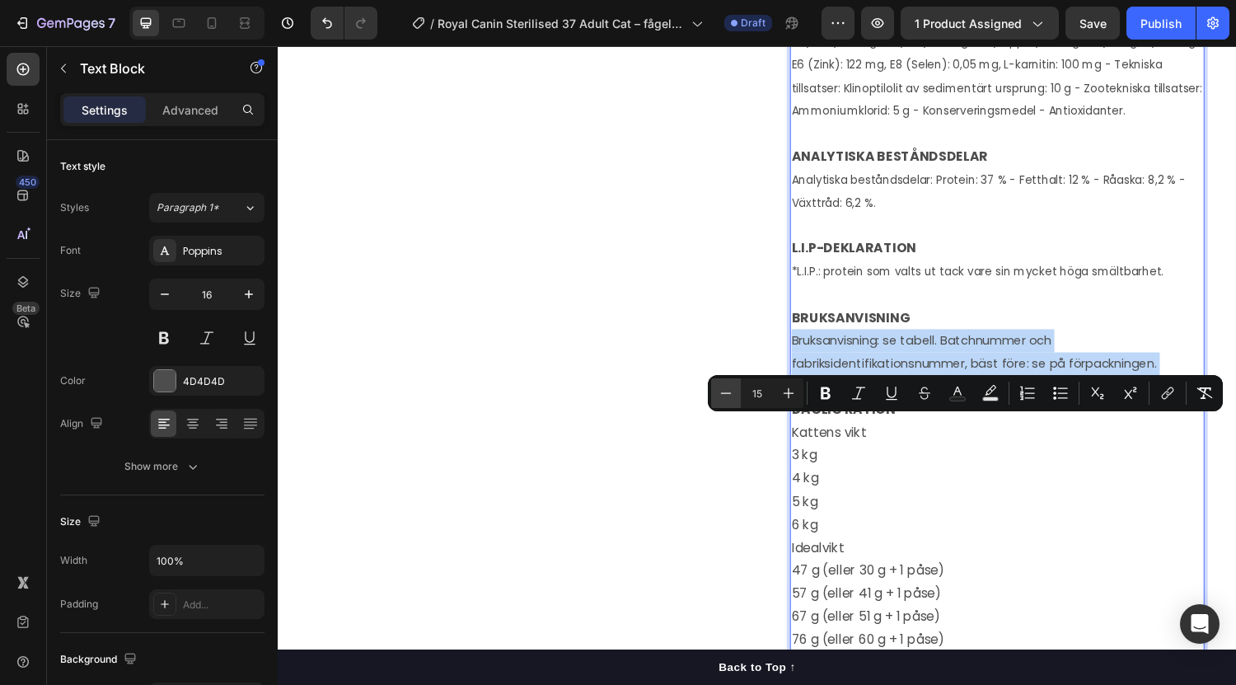
type input "14"
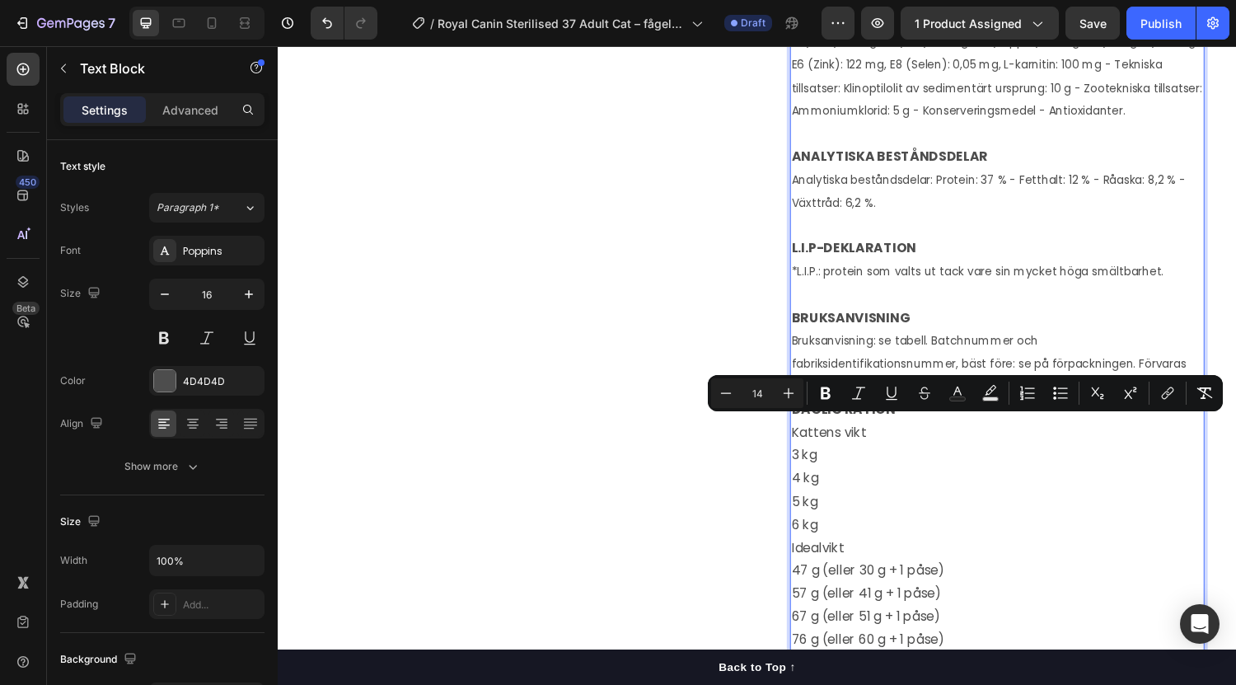
click at [959, 409] on p "Bruksanvisning: se tabell. Batchnummer och fabriksidentifikationsnummer, bäst f…" at bounding box center [1020, 373] width 424 height 71
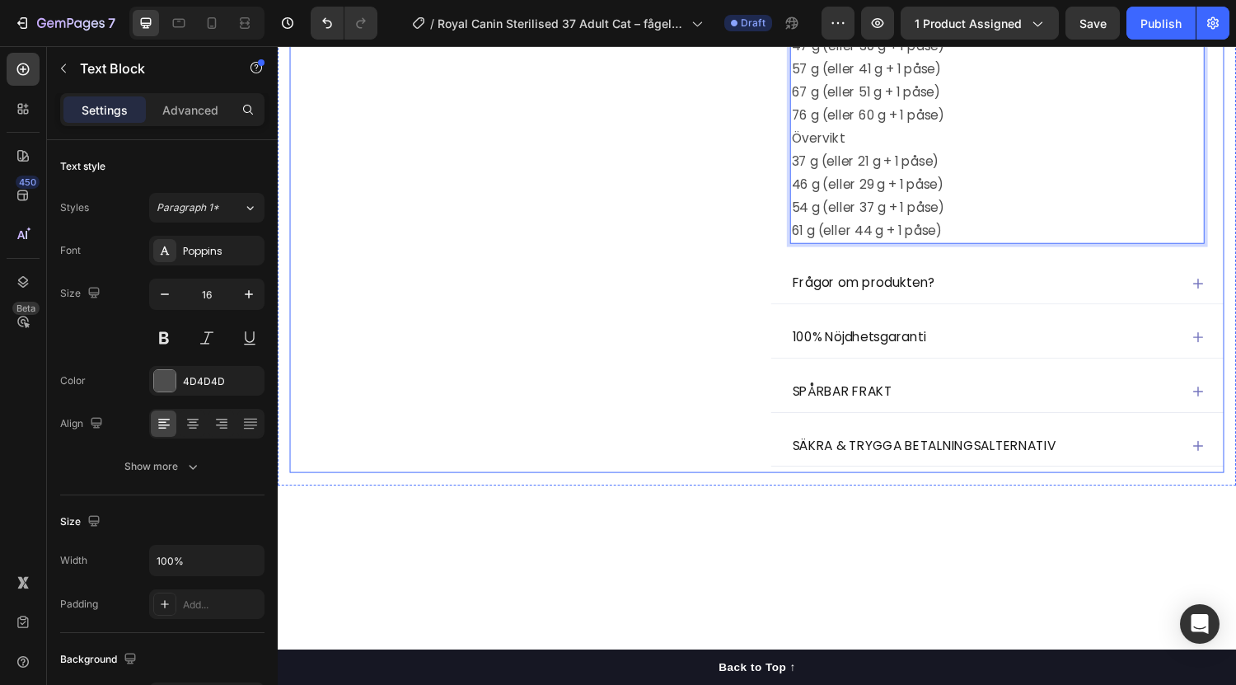
scroll to position [2086, 0]
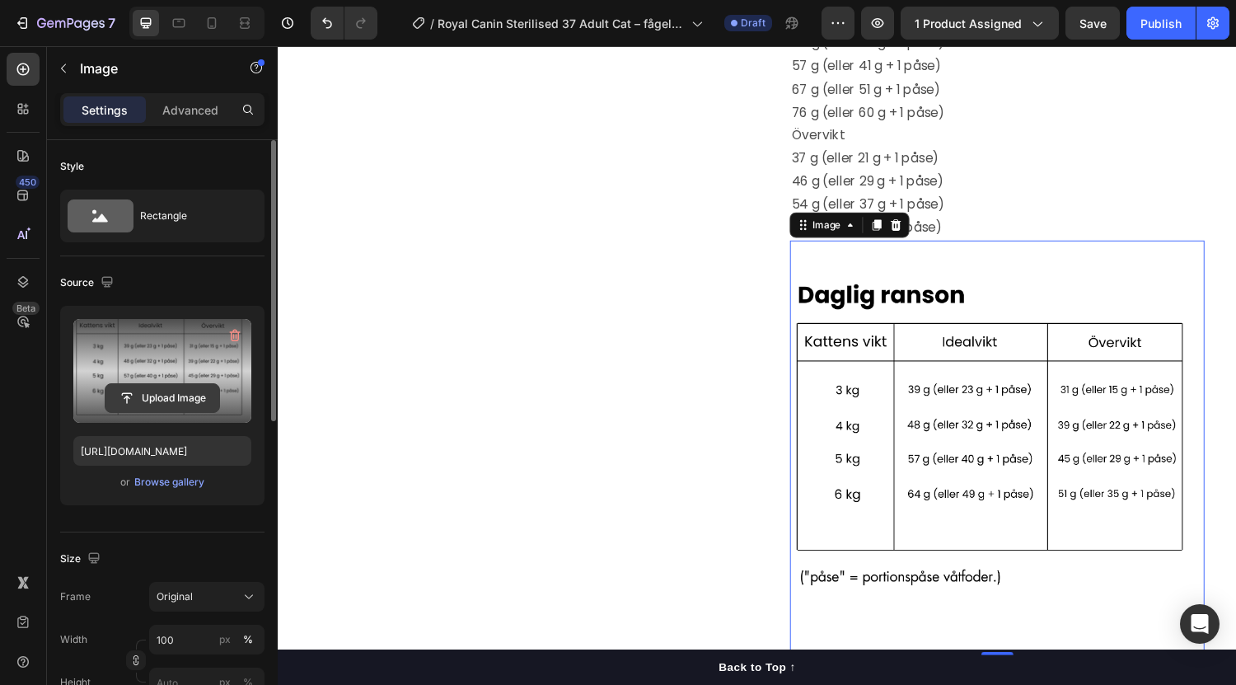
click at [146, 387] on input "file" at bounding box center [162, 398] width 114 height 28
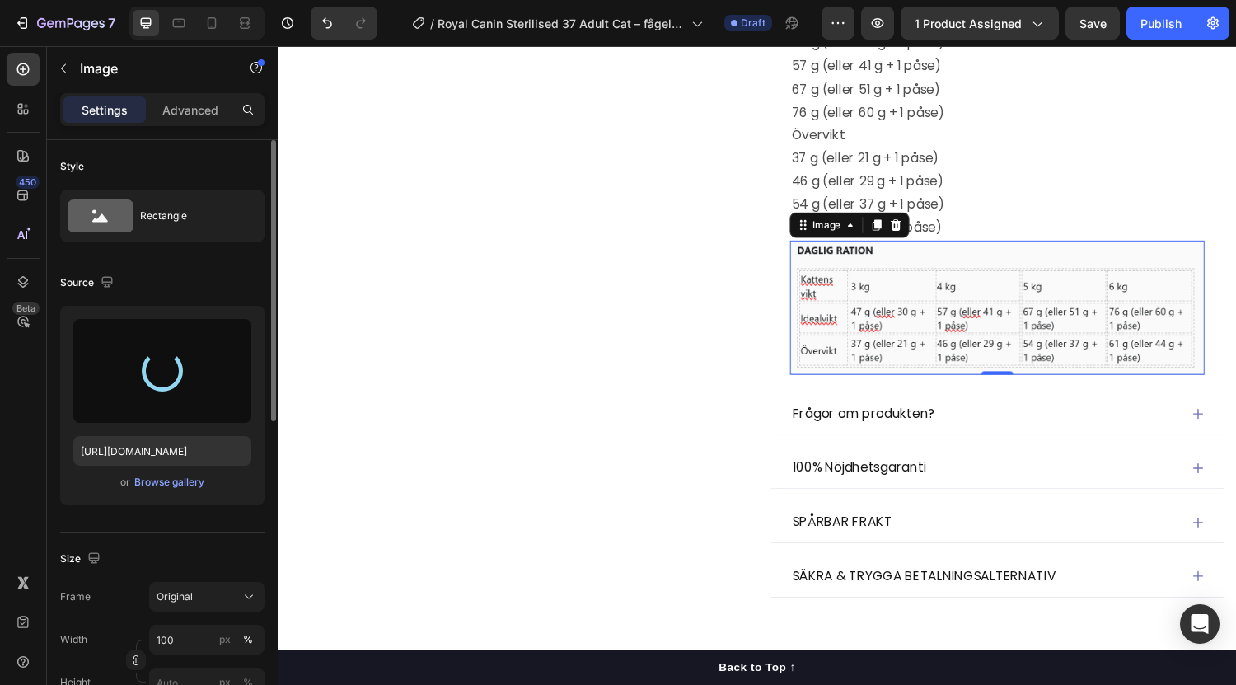
type input "[URL][DOMAIN_NAME]"
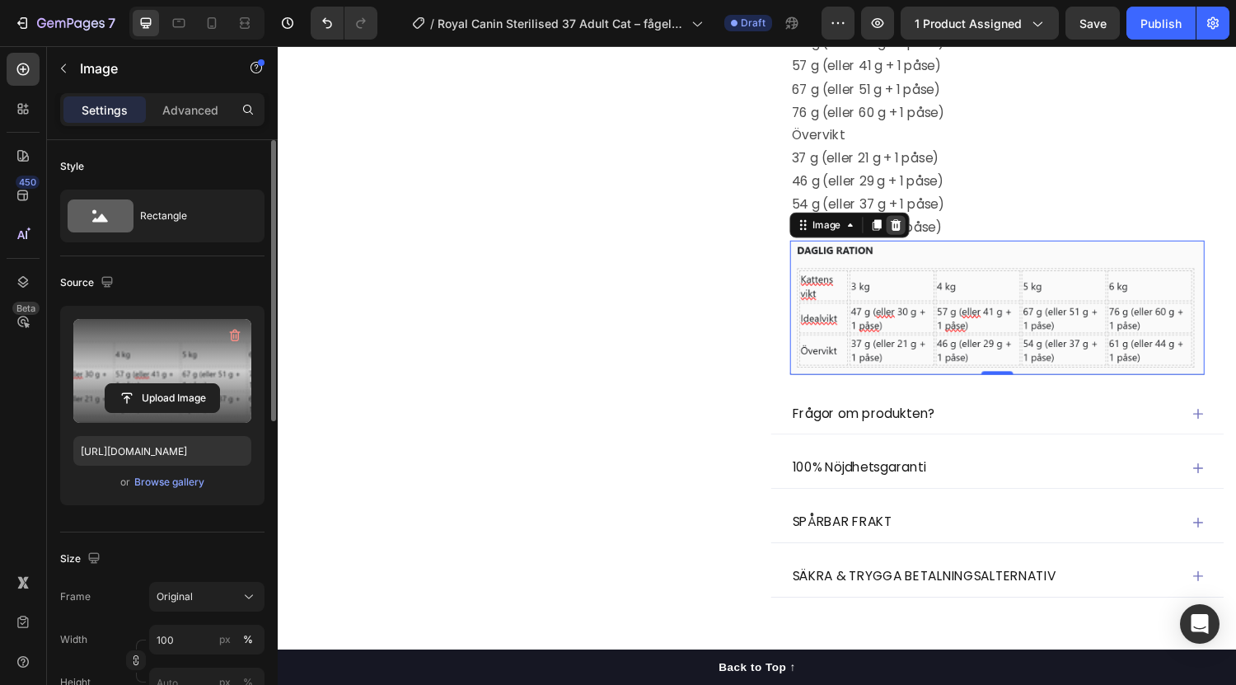
click at [911, 236] on icon at bounding box center [916, 231] width 11 height 12
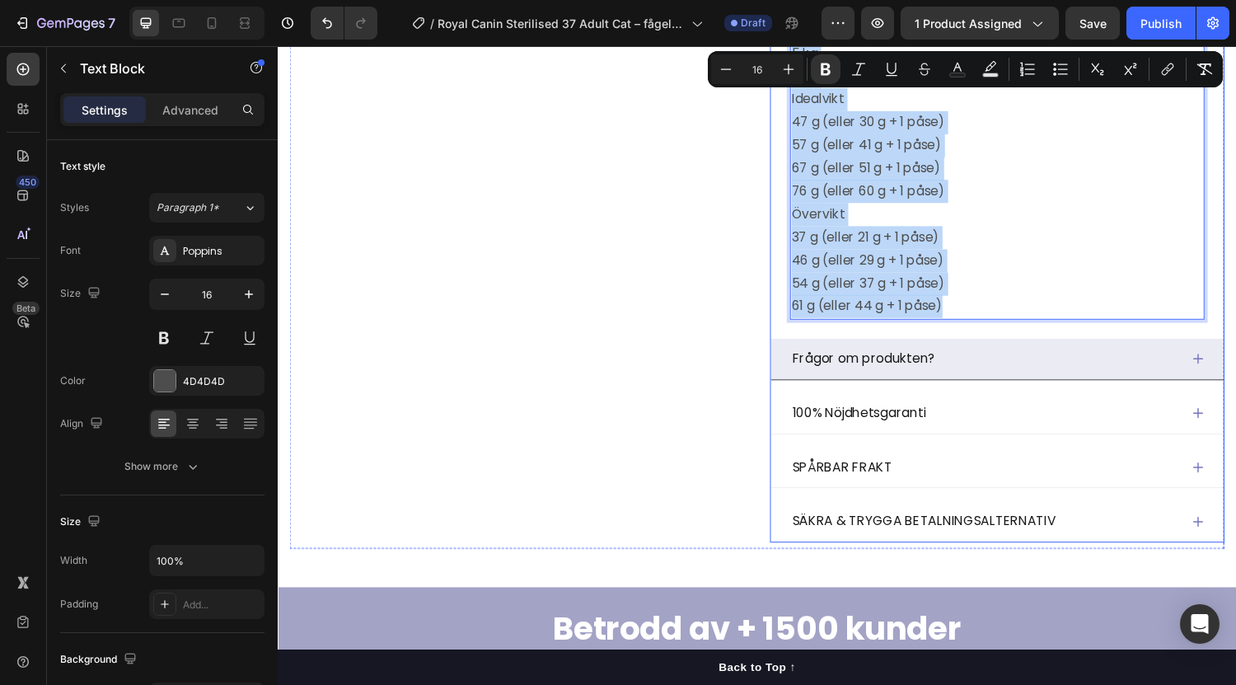
scroll to position [2067, 0]
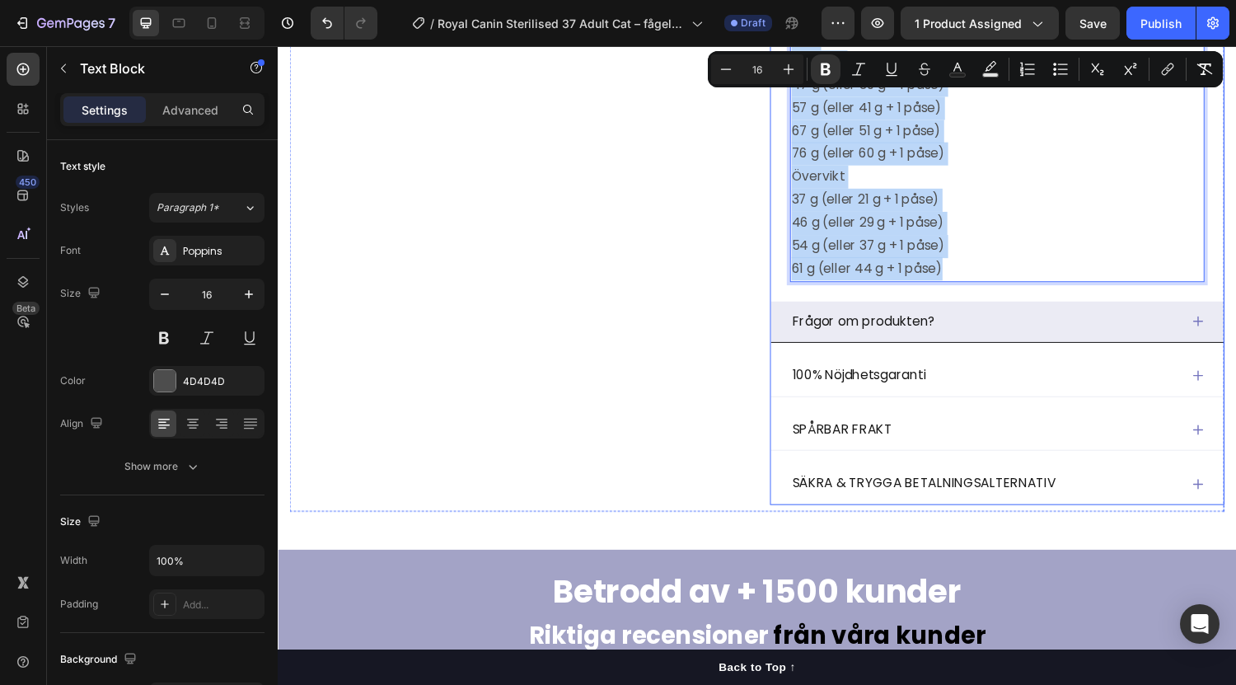
drag, startPoint x: 802, startPoint y: 289, endPoint x: 1014, endPoint y: 408, distance: 242.8
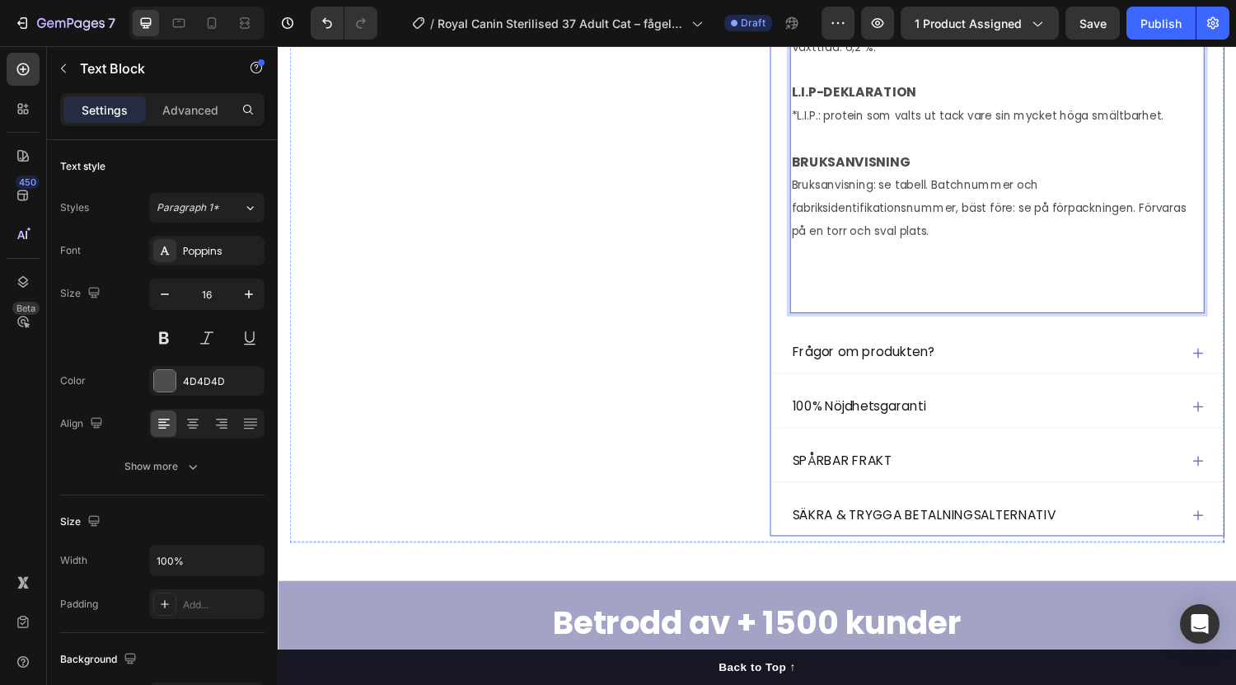
scroll to position [1679, 0]
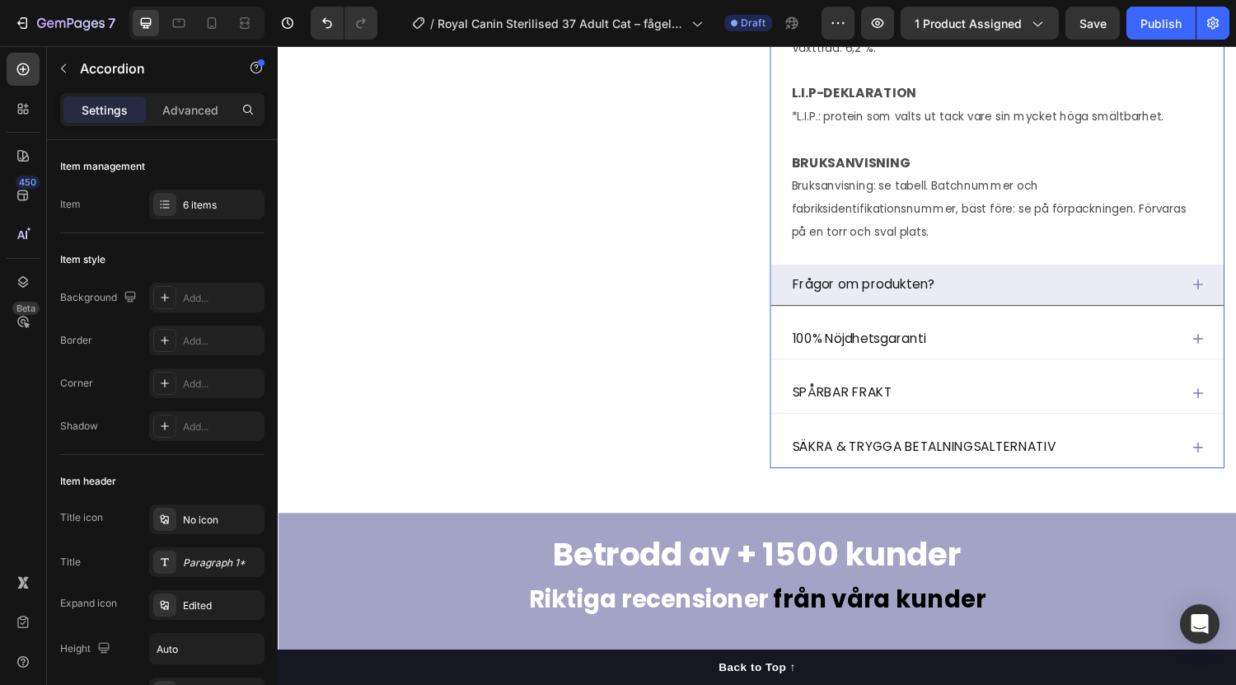
click at [1093, 307] on div "Frågor om produkten?" at bounding box center [1006, 292] width 401 height 29
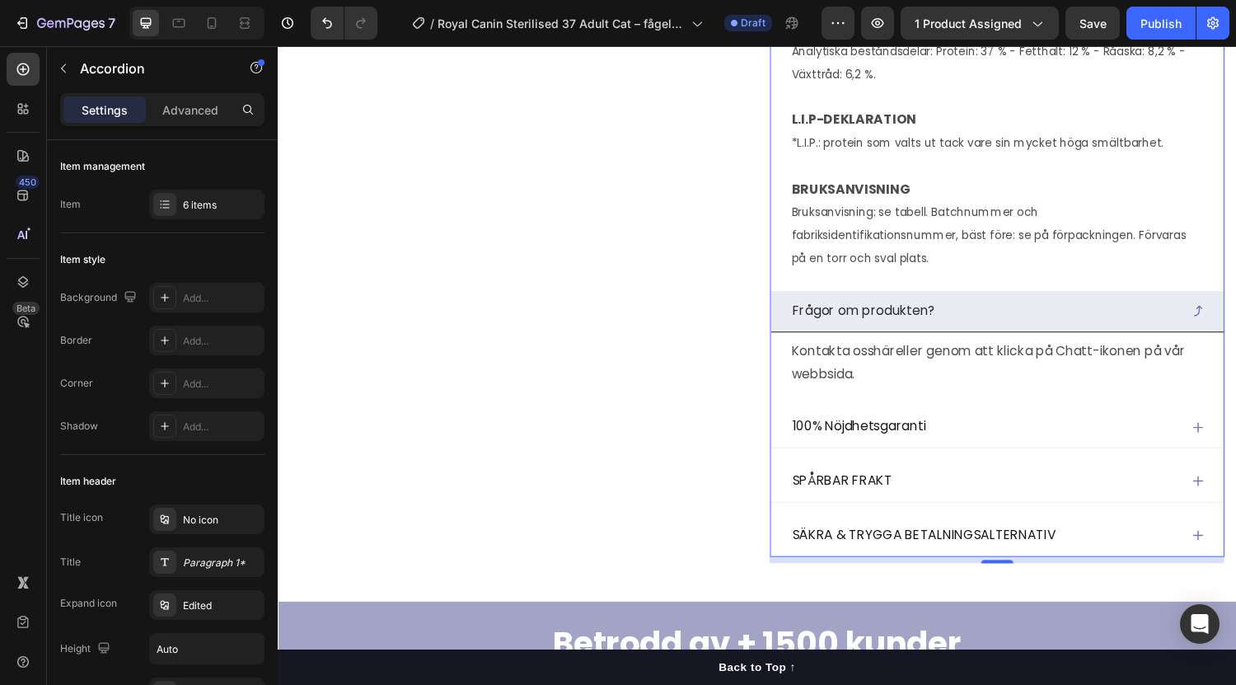
scroll to position [1665, 0]
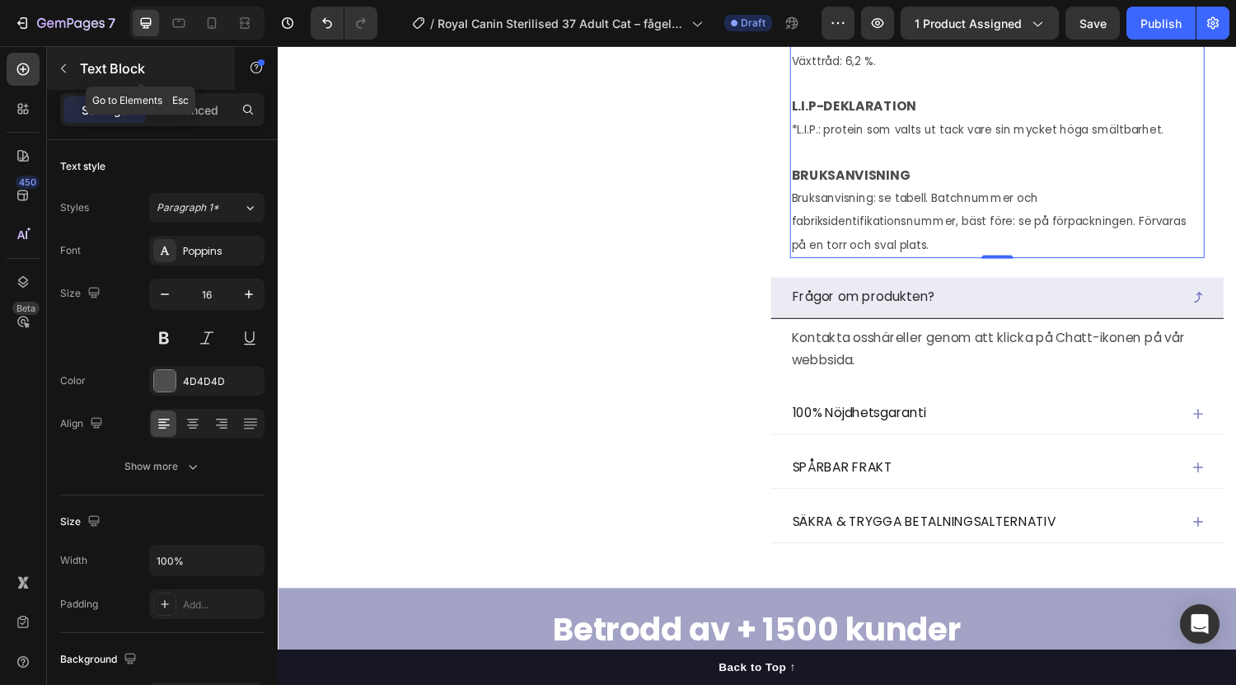
click at [68, 67] on icon "button" at bounding box center [63, 68] width 13 height 13
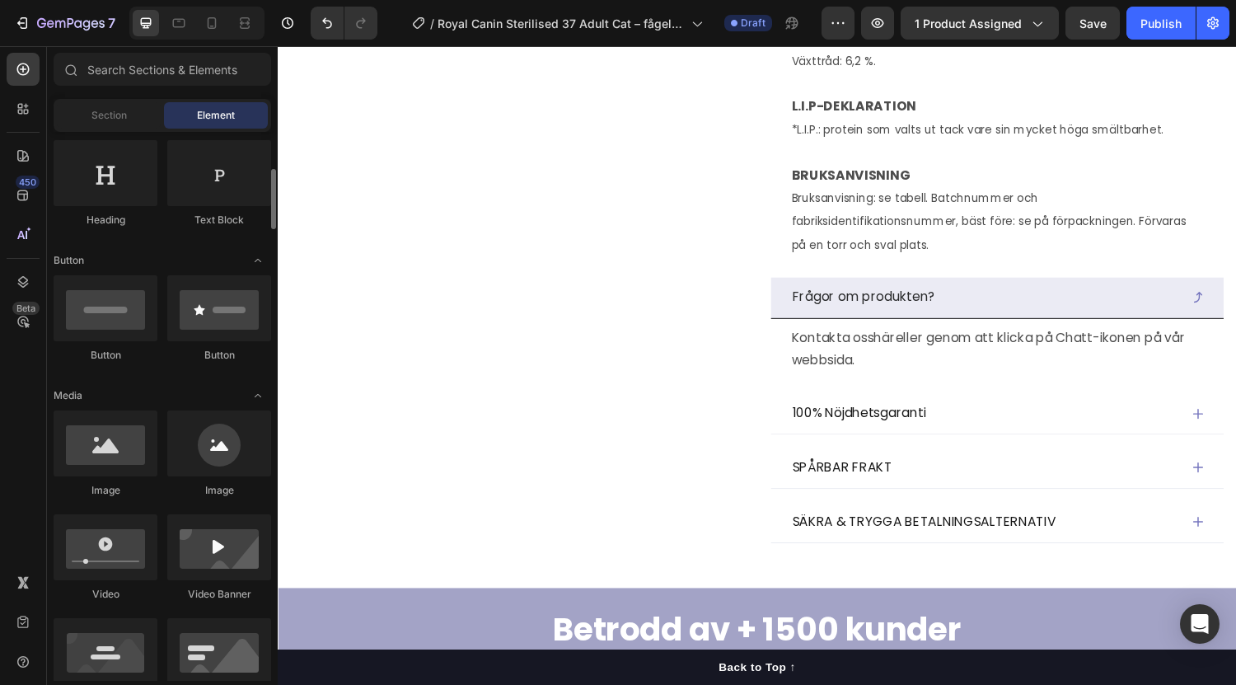
scroll to position [276, 0]
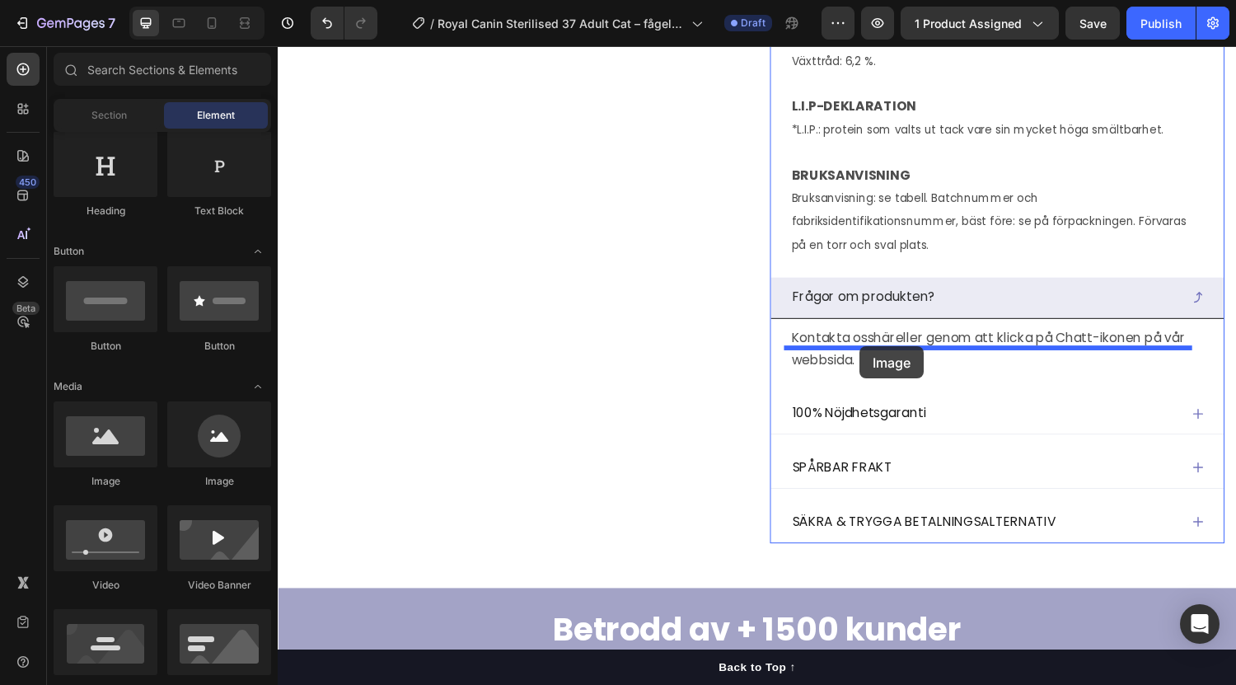
drag, startPoint x: 395, startPoint y: 485, endPoint x: 878, endPoint y: 356, distance: 499.7
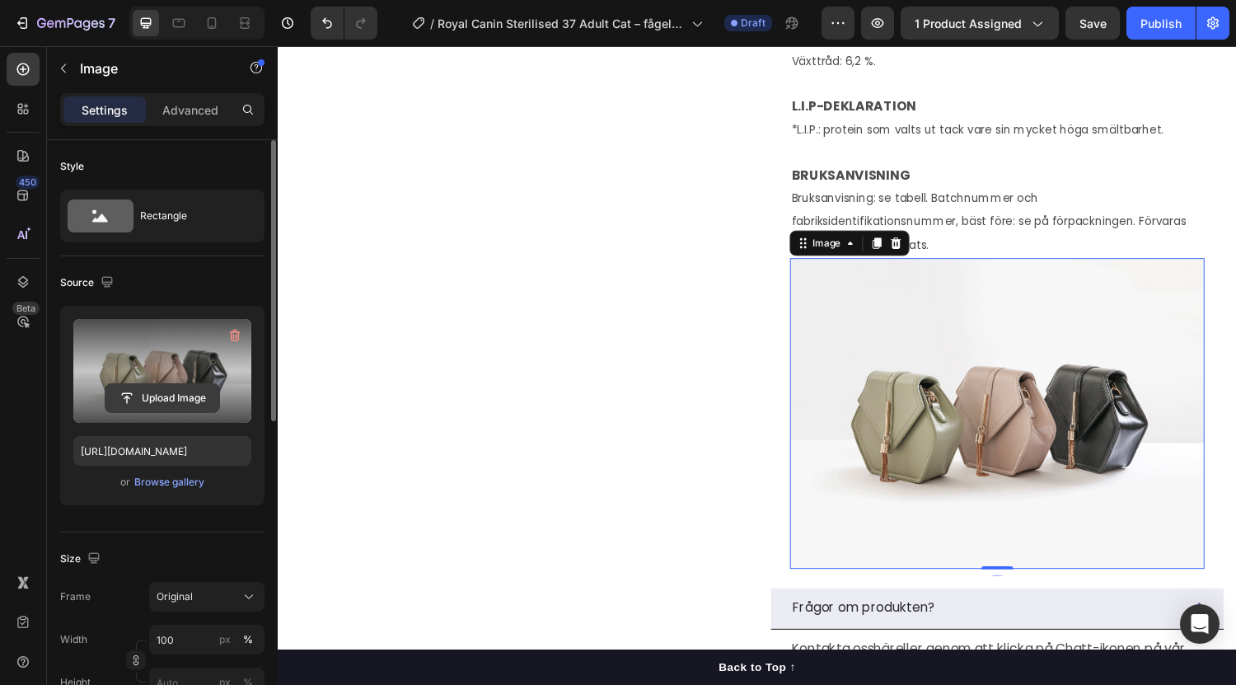
click at [152, 399] on input "file" at bounding box center [162, 398] width 114 height 28
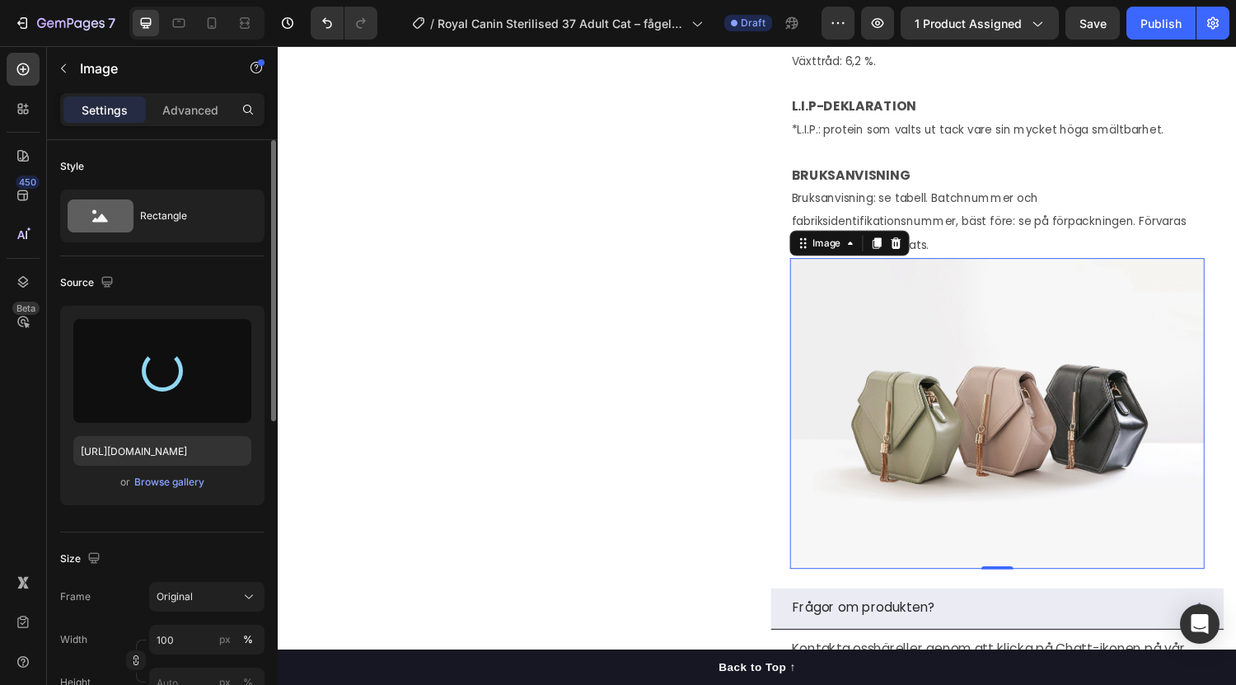
type input "[URL][DOMAIN_NAME]"
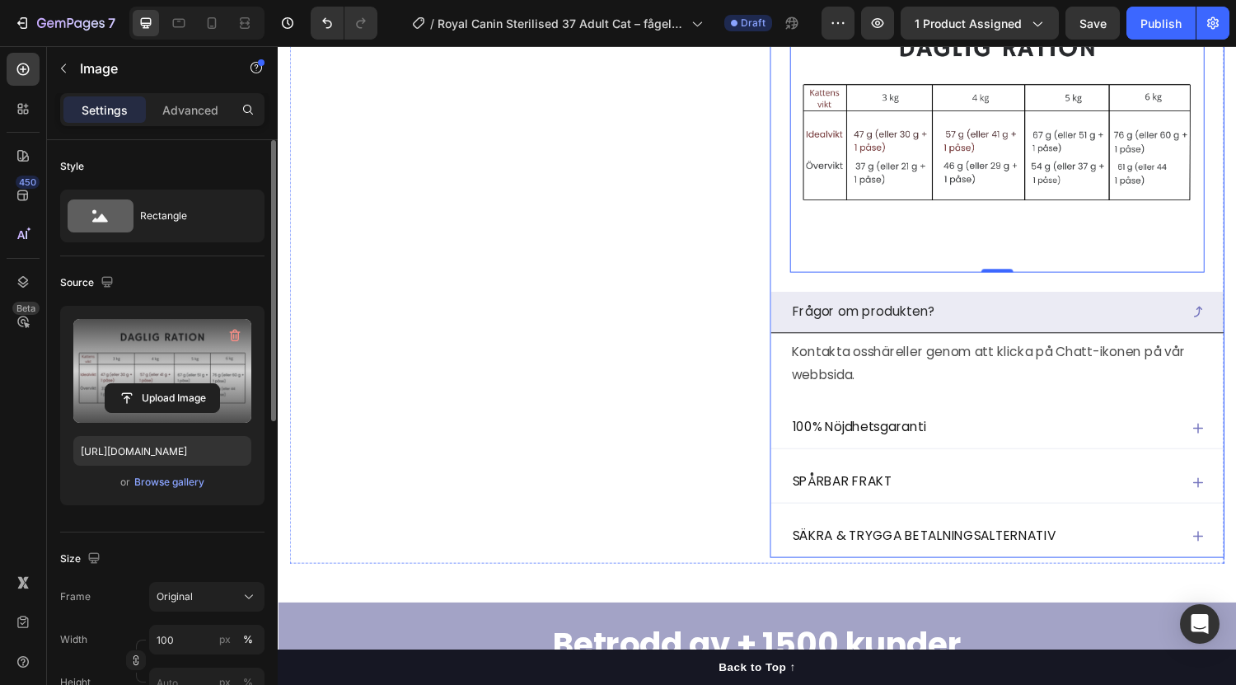
scroll to position [1946, 0]
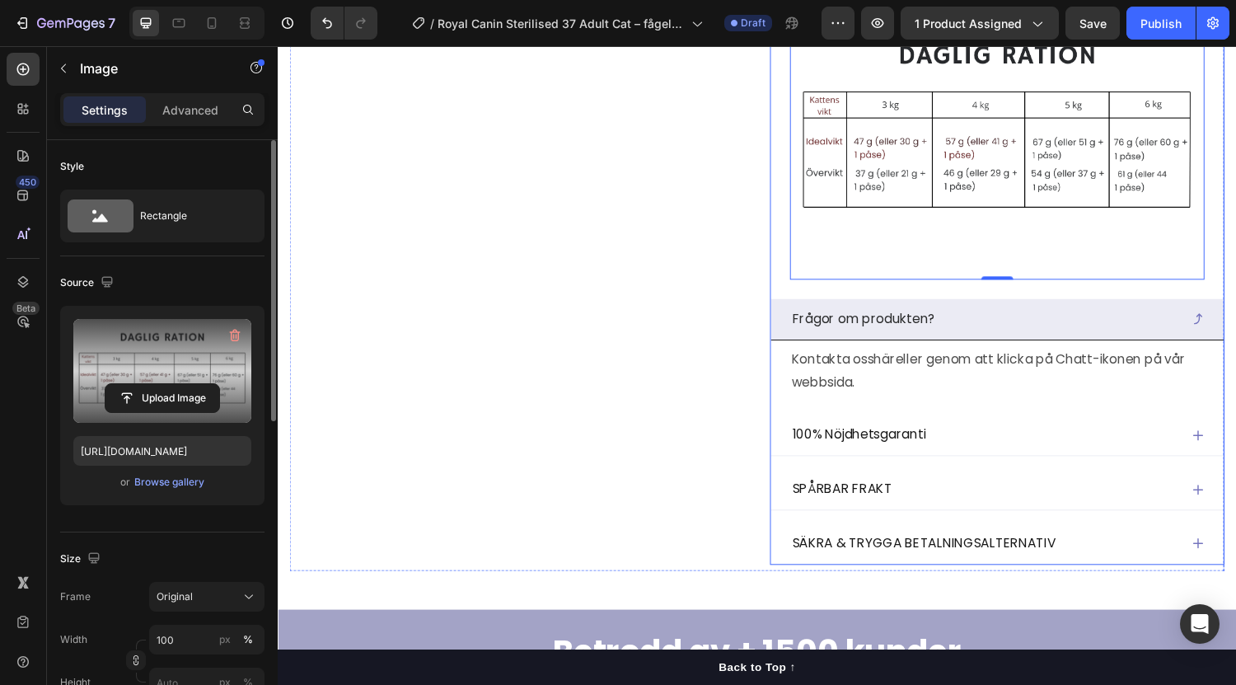
click at [1220, 334] on icon at bounding box center [1226, 327] width 13 height 13
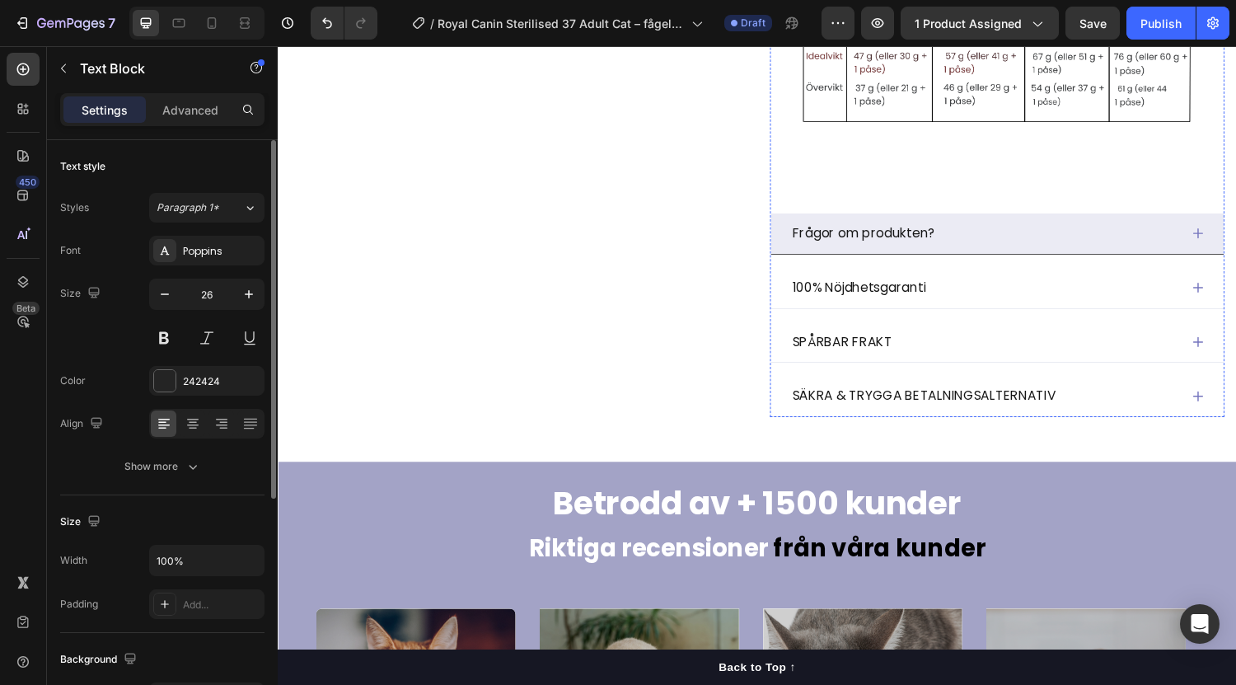
scroll to position [2036, 0]
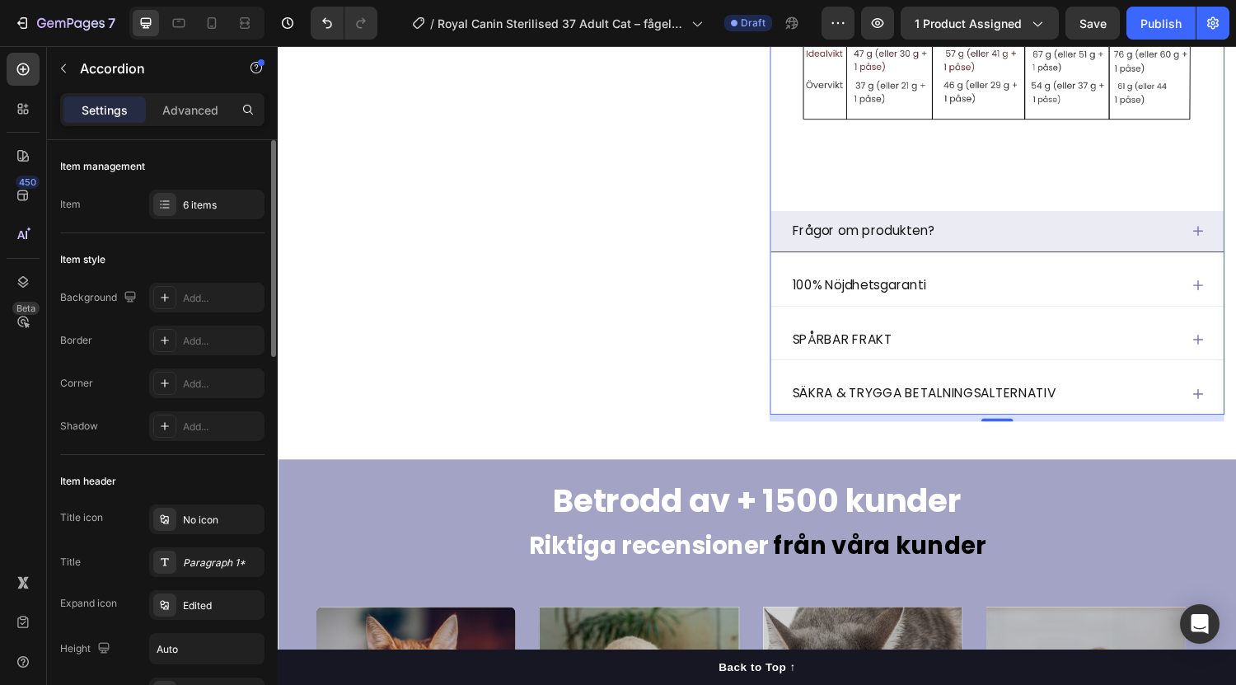
click at [1220, 243] on icon at bounding box center [1226, 236] width 13 height 13
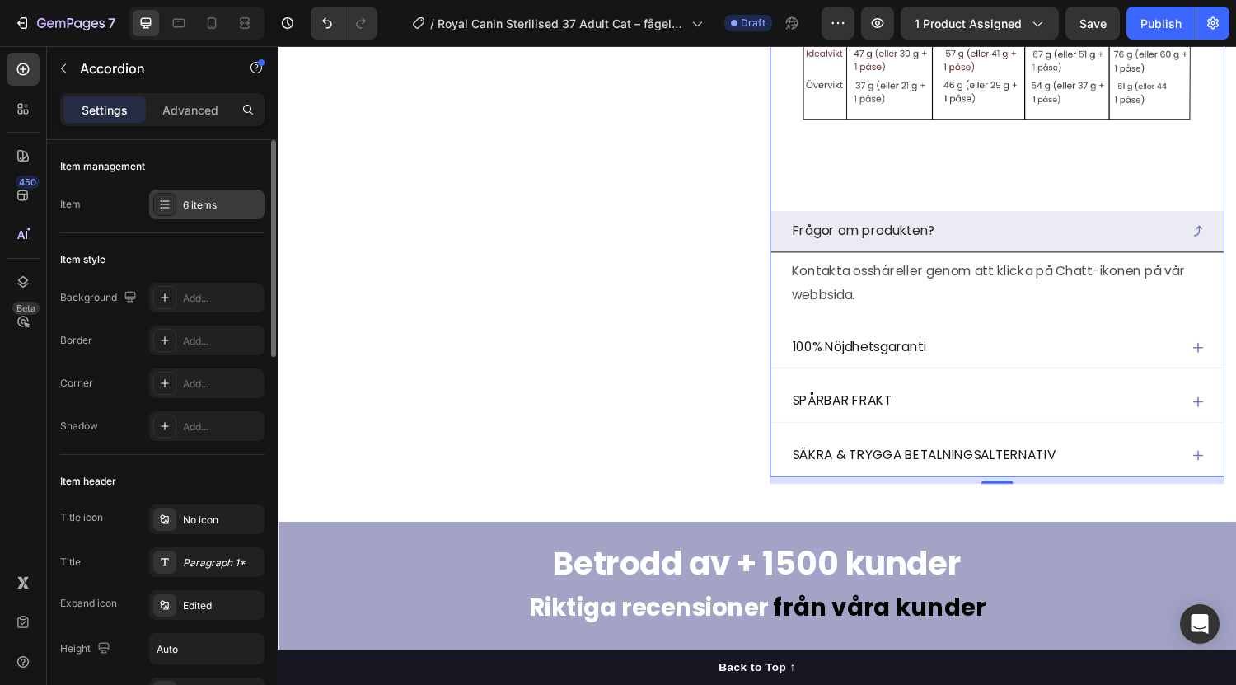
click at [207, 208] on div "6 items" at bounding box center [221, 205] width 77 height 15
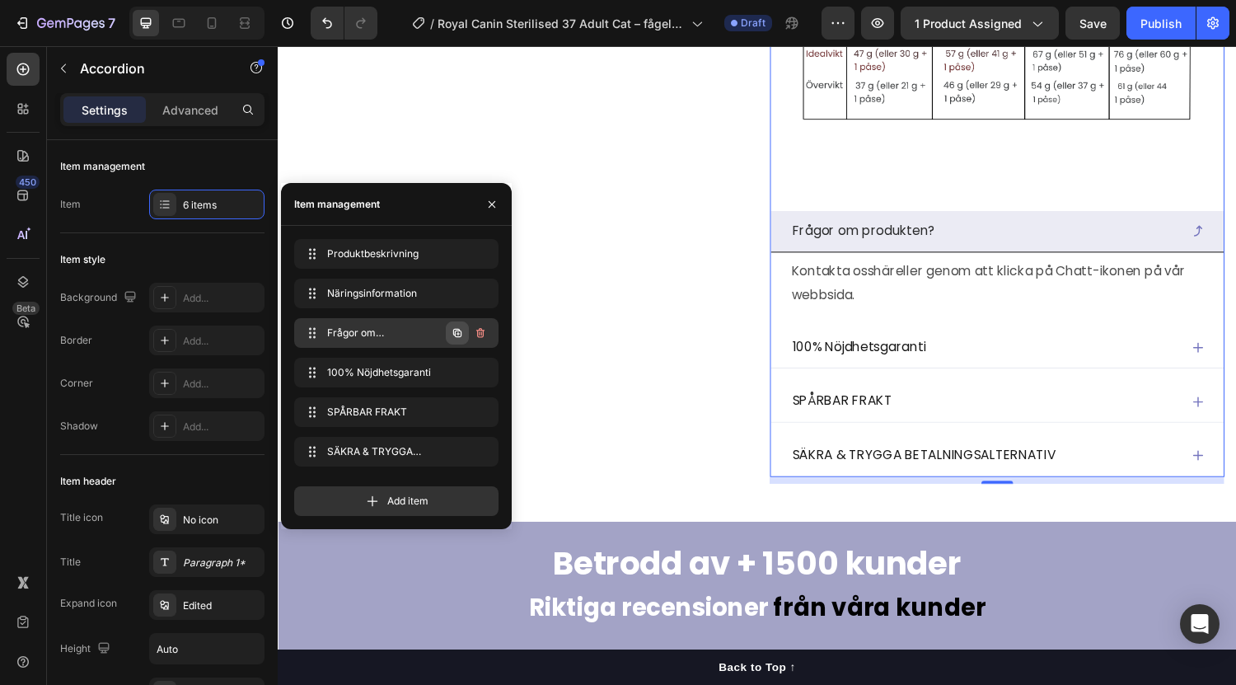
click at [461, 334] on icon "button" at bounding box center [457, 333] width 8 height 8
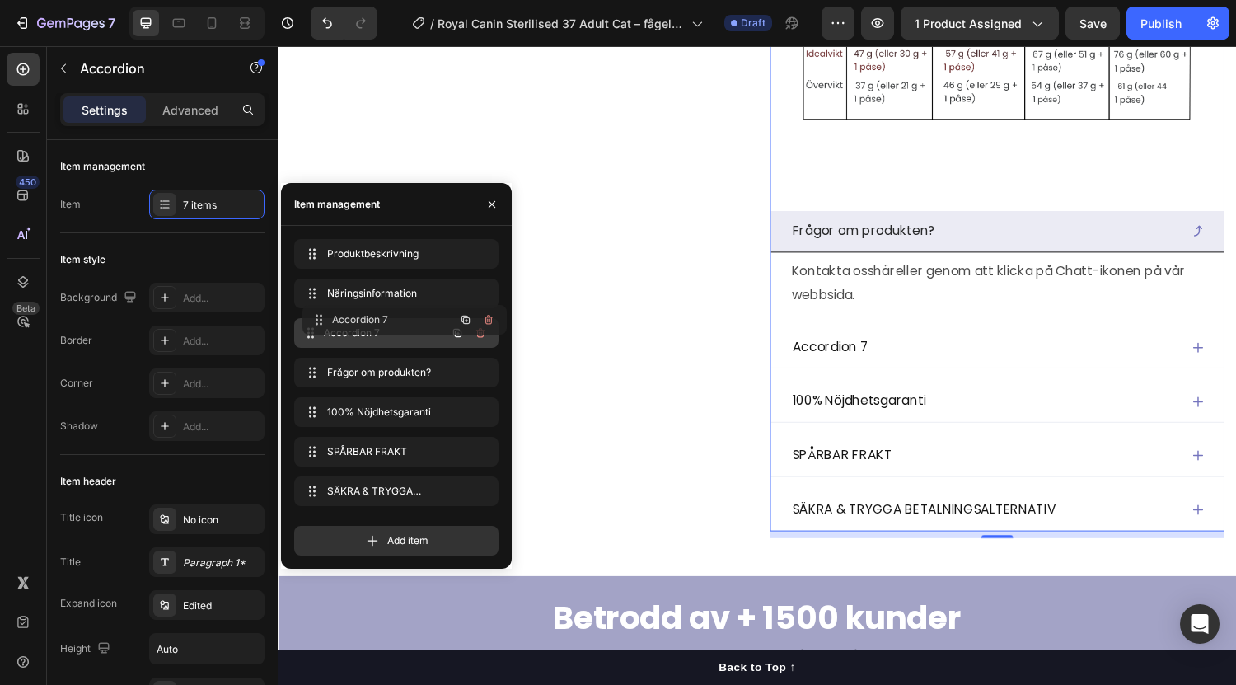
drag, startPoint x: 311, startPoint y: 376, endPoint x: 319, endPoint y: 323, distance: 53.4
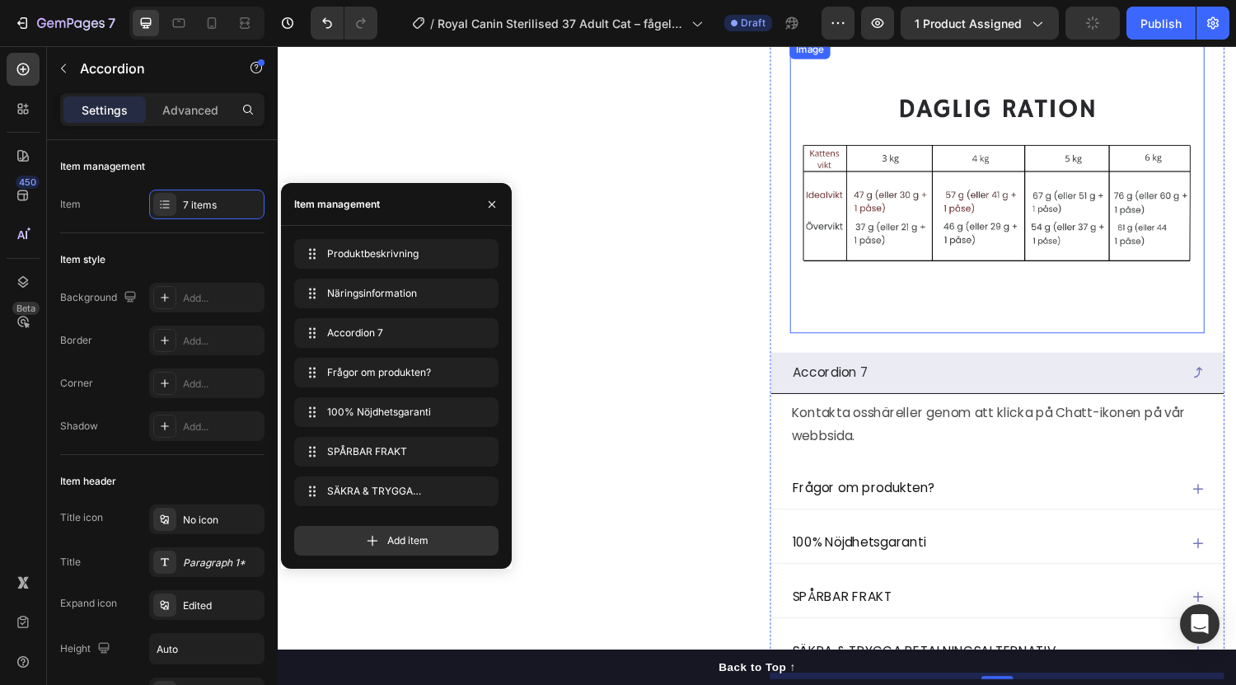
scroll to position [1894, 0]
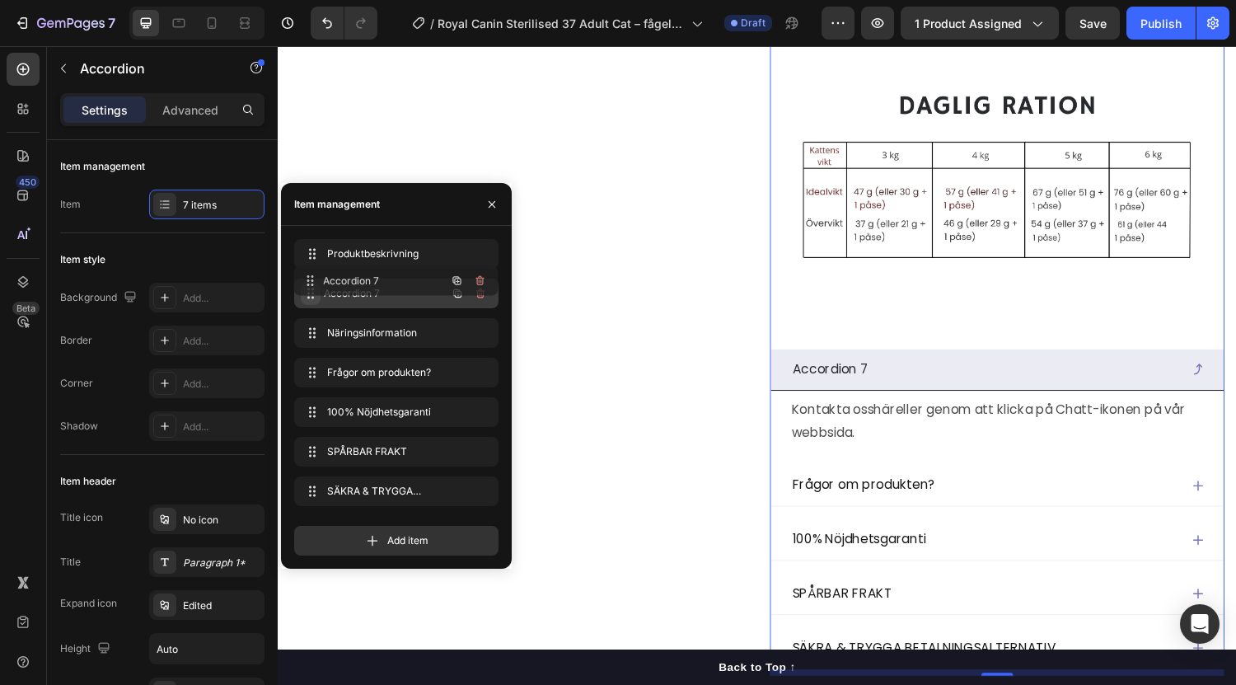
drag, startPoint x: 311, startPoint y: 336, endPoint x: 311, endPoint y: 283, distance: 52.7
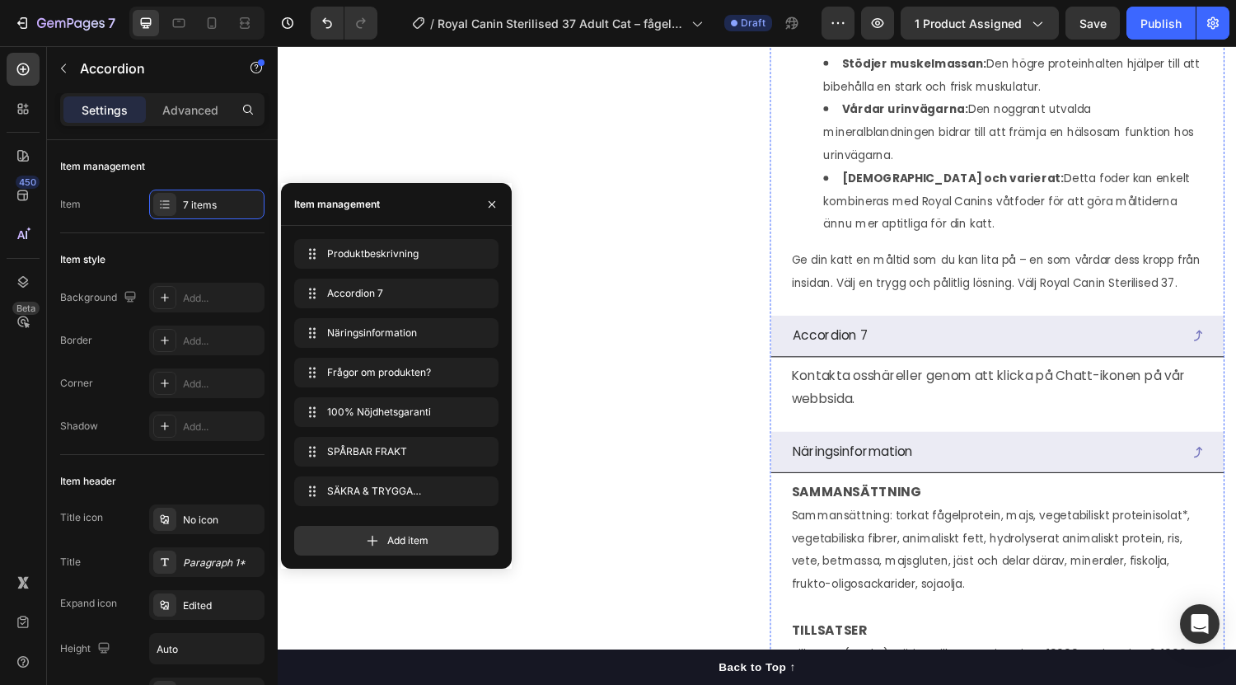
scroll to position [977, 0]
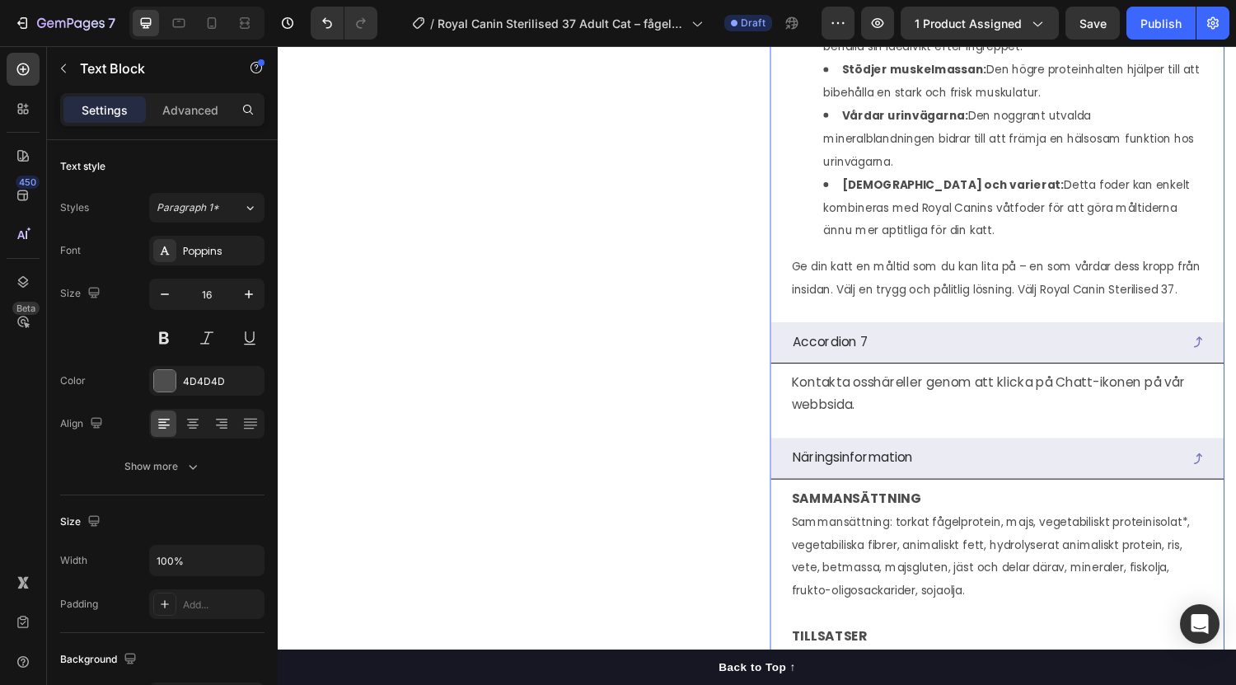
click at [837, 366] on div "Accordion 7" at bounding box center [847, 351] width 83 height 29
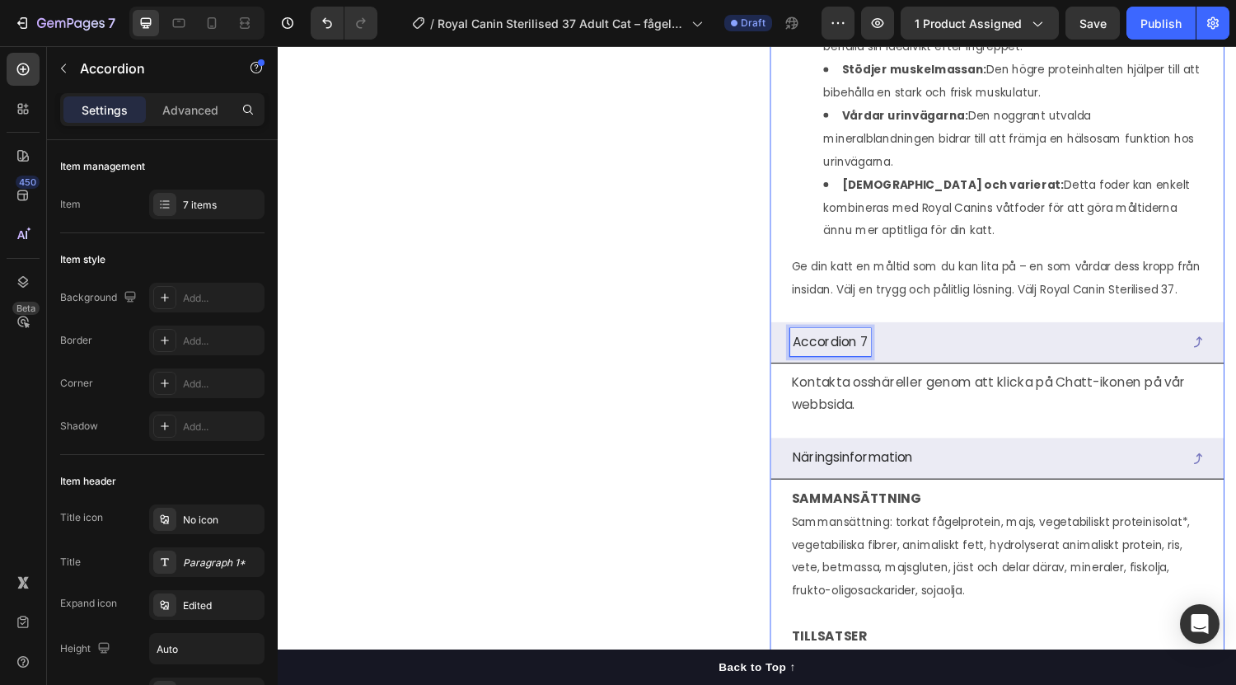
click at [837, 366] on div "Accordion 7" at bounding box center [847, 351] width 83 height 29
click at [837, 363] on p "Accordion 7" at bounding box center [847, 351] width 78 height 24
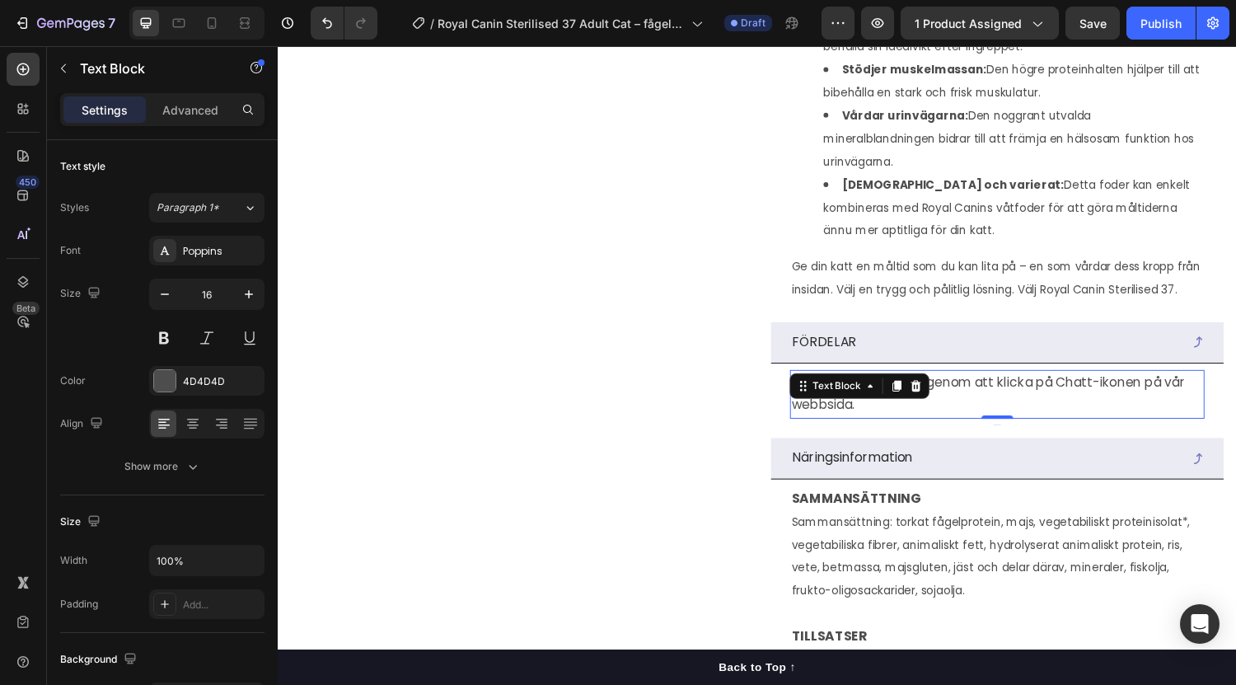
click at [1027, 429] on p "Kontakta oss här eller genom att klicka på Chatt-ikonen på vår webbsida." at bounding box center [1020, 406] width 424 height 48
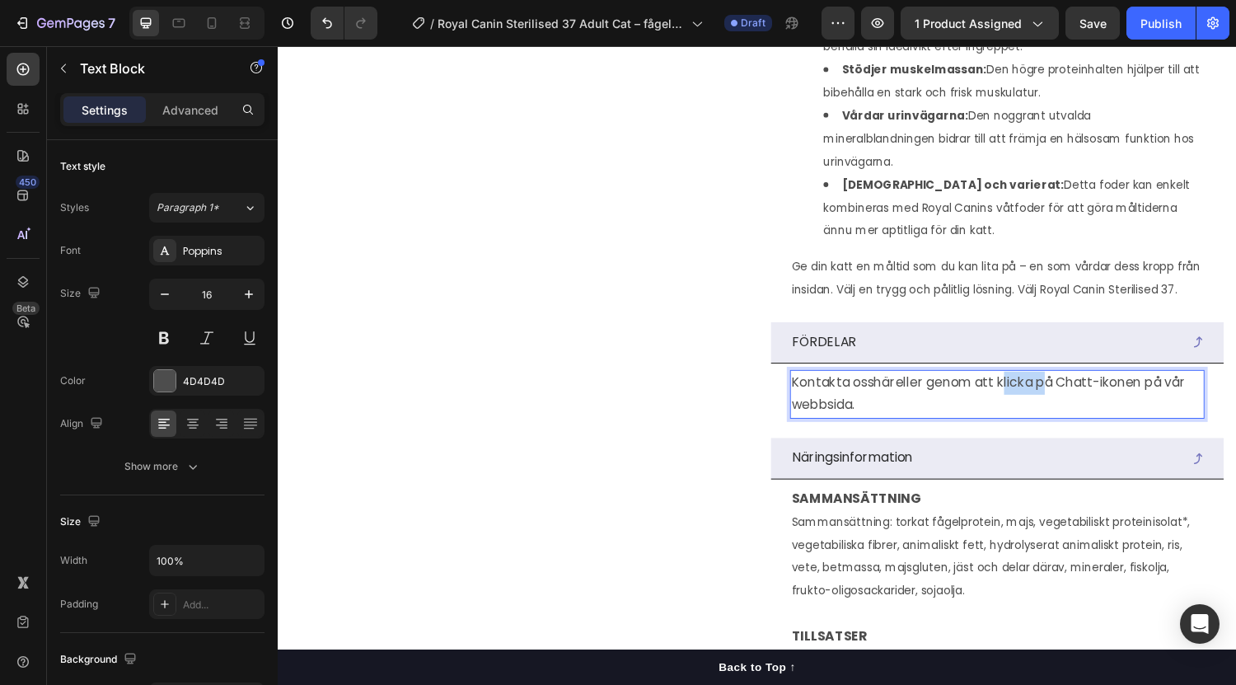
click at [1027, 429] on p "Kontakta oss här eller genom att klicka på Chatt-ikonen på vår webbsida." at bounding box center [1020, 406] width 424 height 48
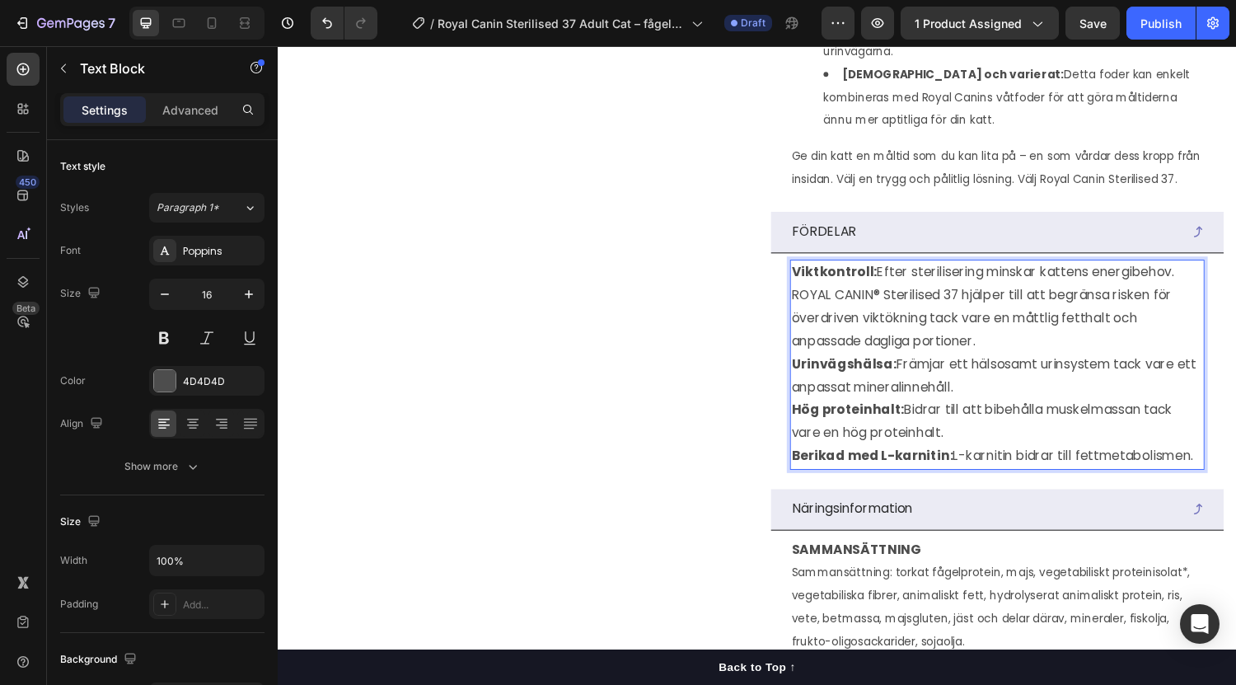
scroll to position [1098, 0]
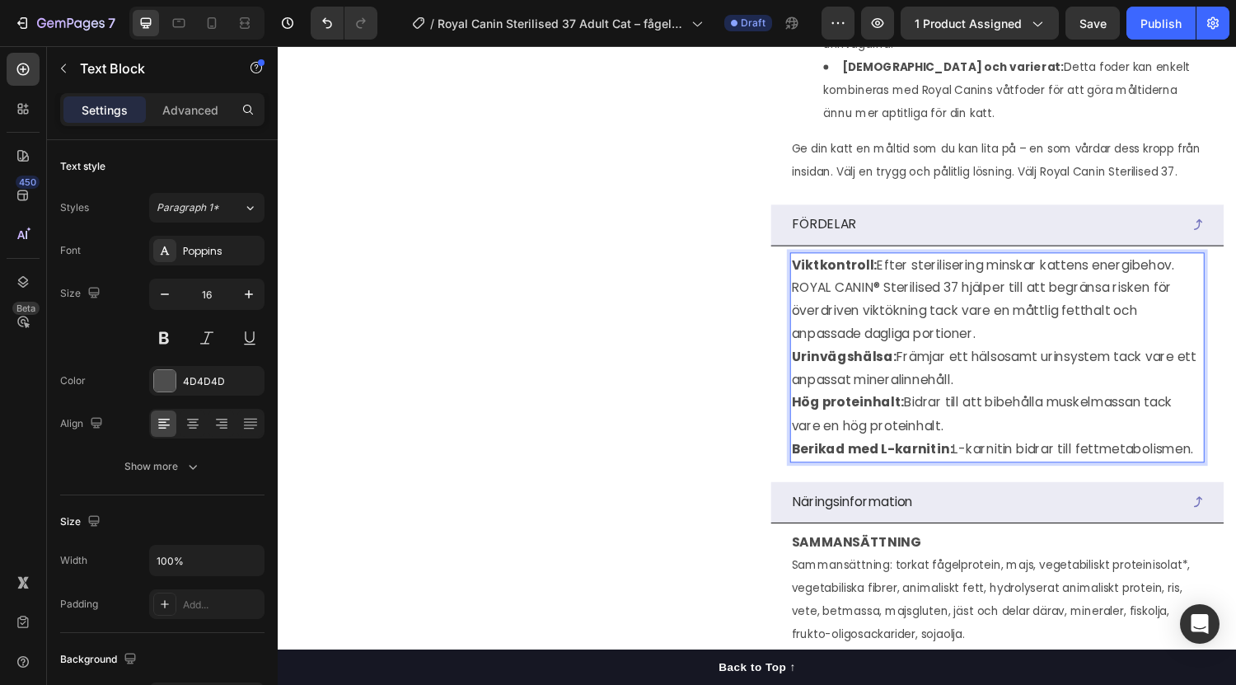
click at [808, 281] on strong "Viktkontroll:" at bounding box center [852, 271] width 88 height 19
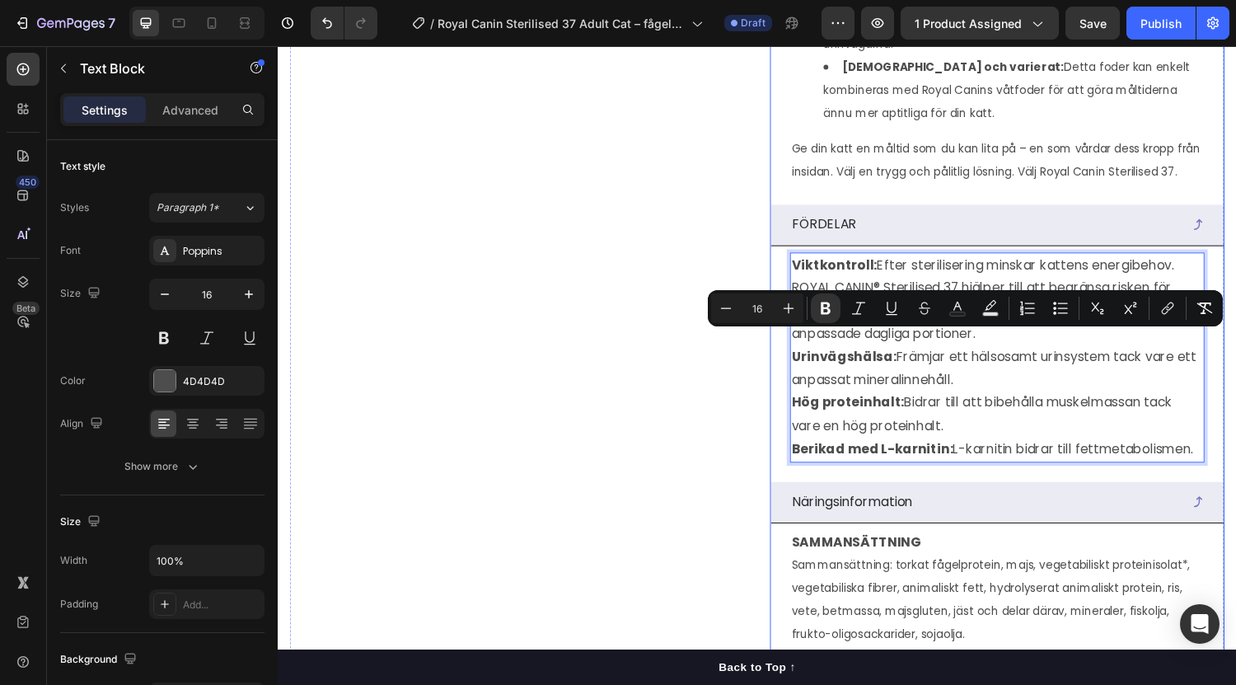
drag, startPoint x: 805, startPoint y: 346, endPoint x: 1233, endPoint y: 547, distance: 472.6
click at [1059, 307] on icon "Editor contextual toolbar" at bounding box center [1060, 308] width 16 height 16
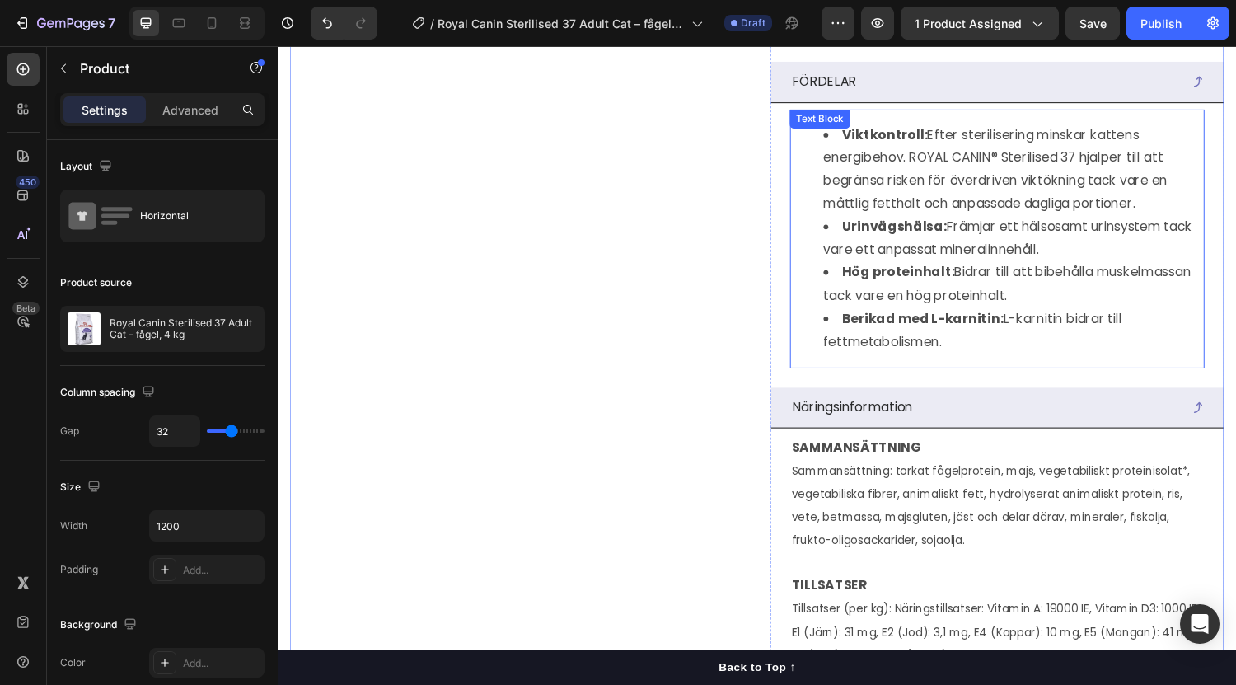
scroll to position [1247, 0]
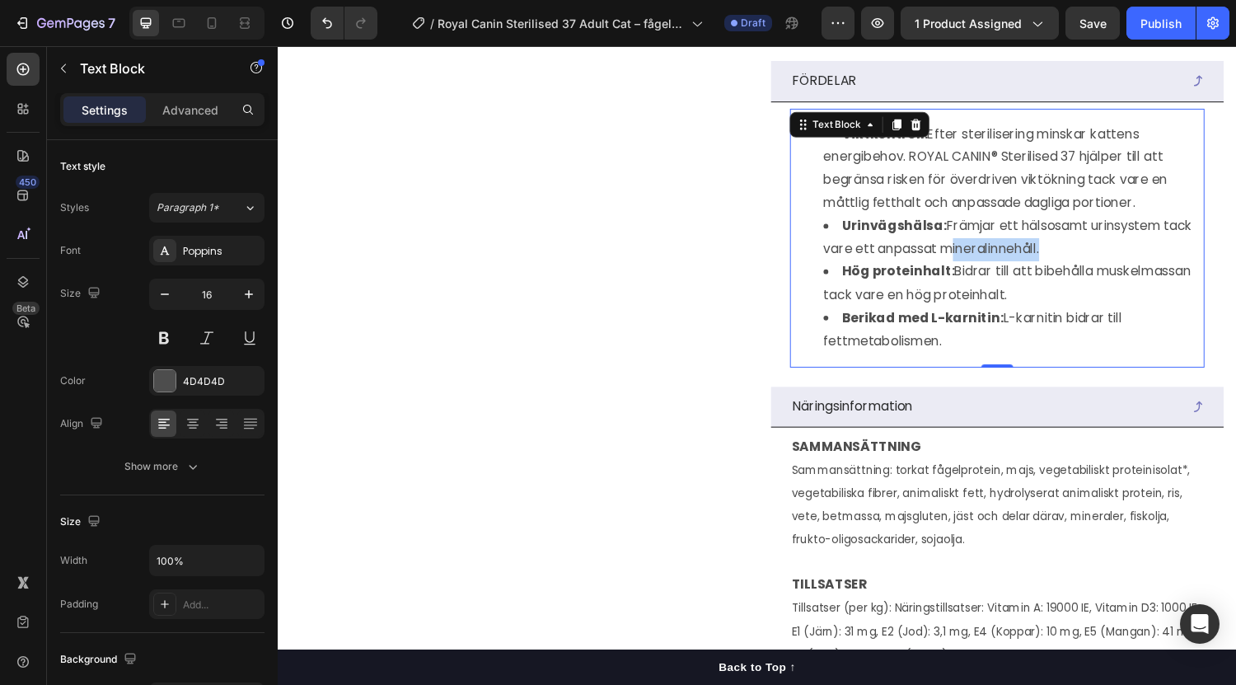
click at [958, 268] on li "Urinvägshälsa: Främjar ett hälsosamt urinsystem tack vare ett anpassat minerali…" at bounding box center [1036, 244] width 391 height 48
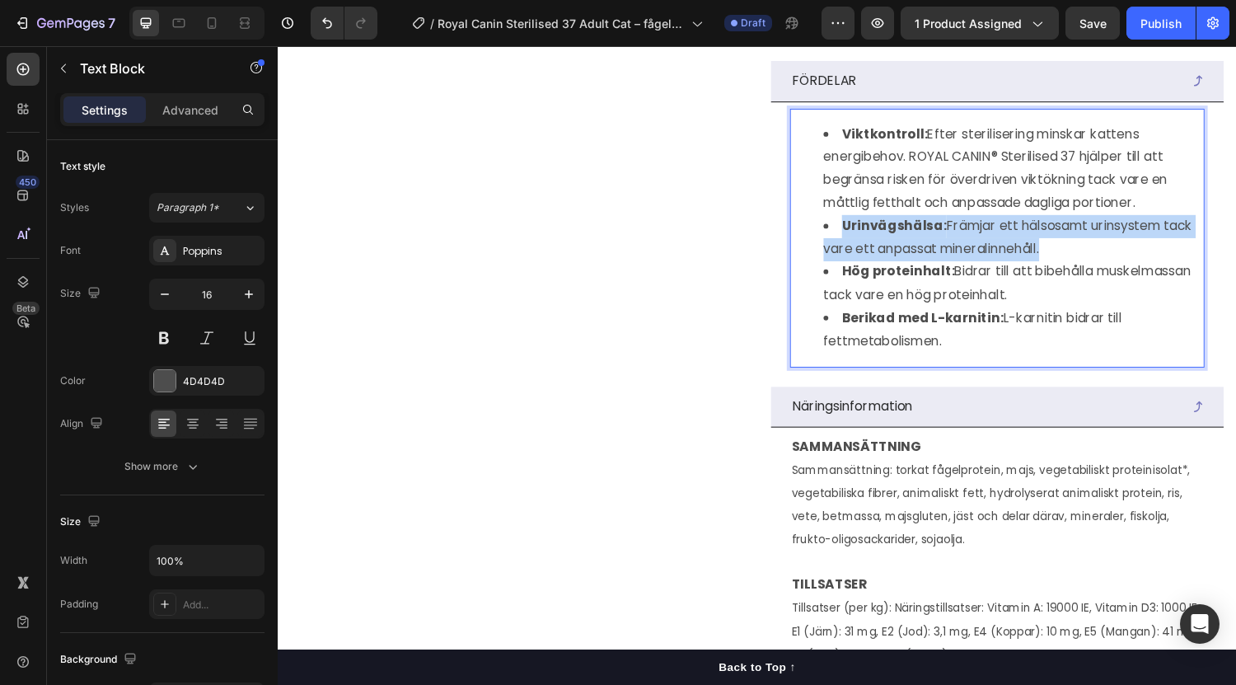
click at [958, 268] on li "Urinvägshälsa: Främjar ett hälsosamt urinsystem tack vare ett anpassat minerali…" at bounding box center [1036, 244] width 391 height 48
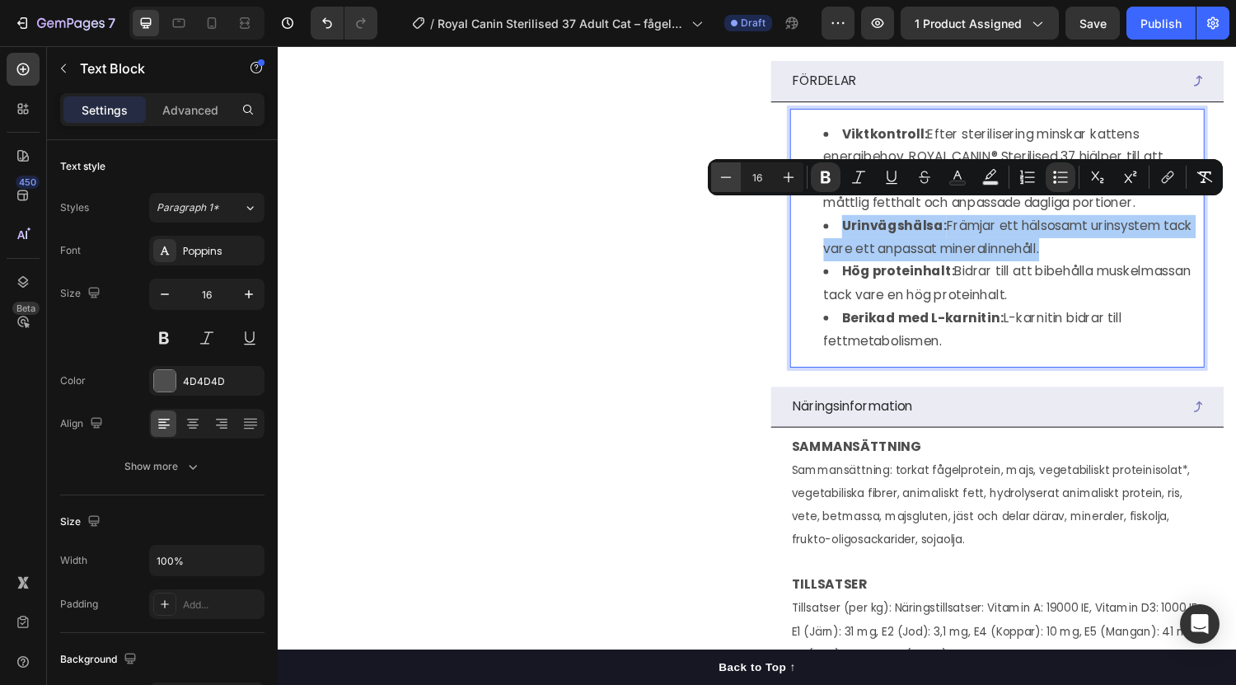
click at [725, 188] on button "Minus" at bounding box center [726, 177] width 30 height 30
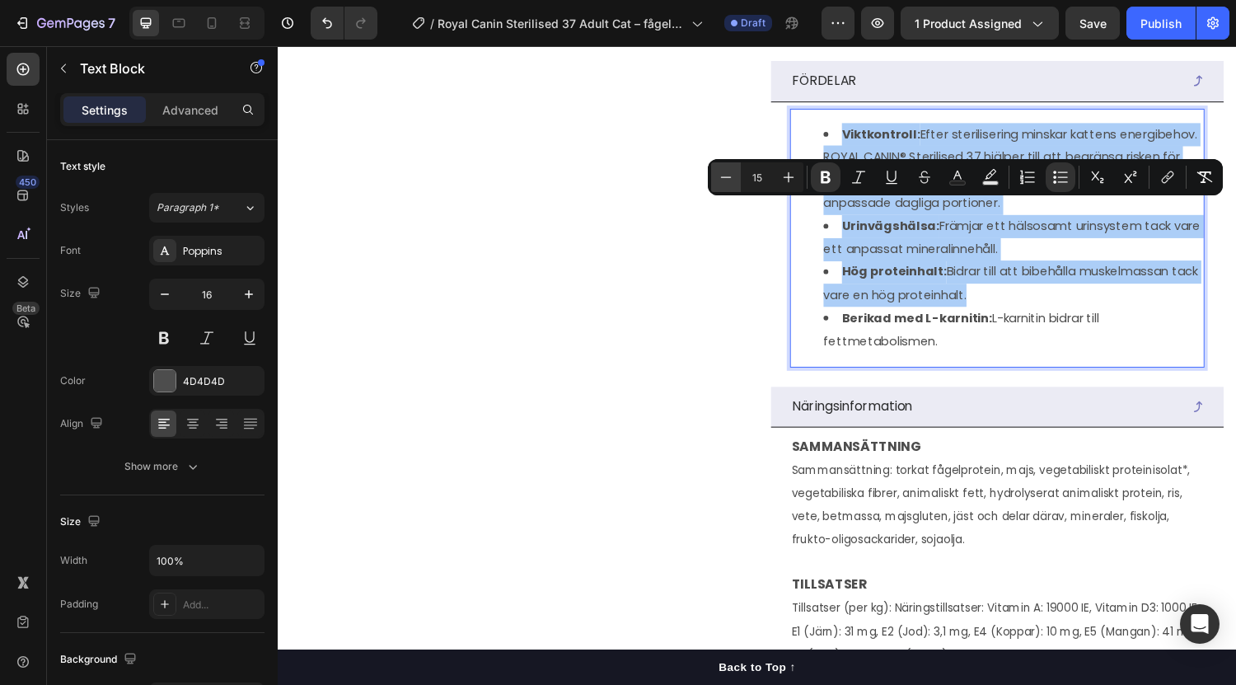
click at [725, 188] on button "Minus" at bounding box center [726, 177] width 30 height 30
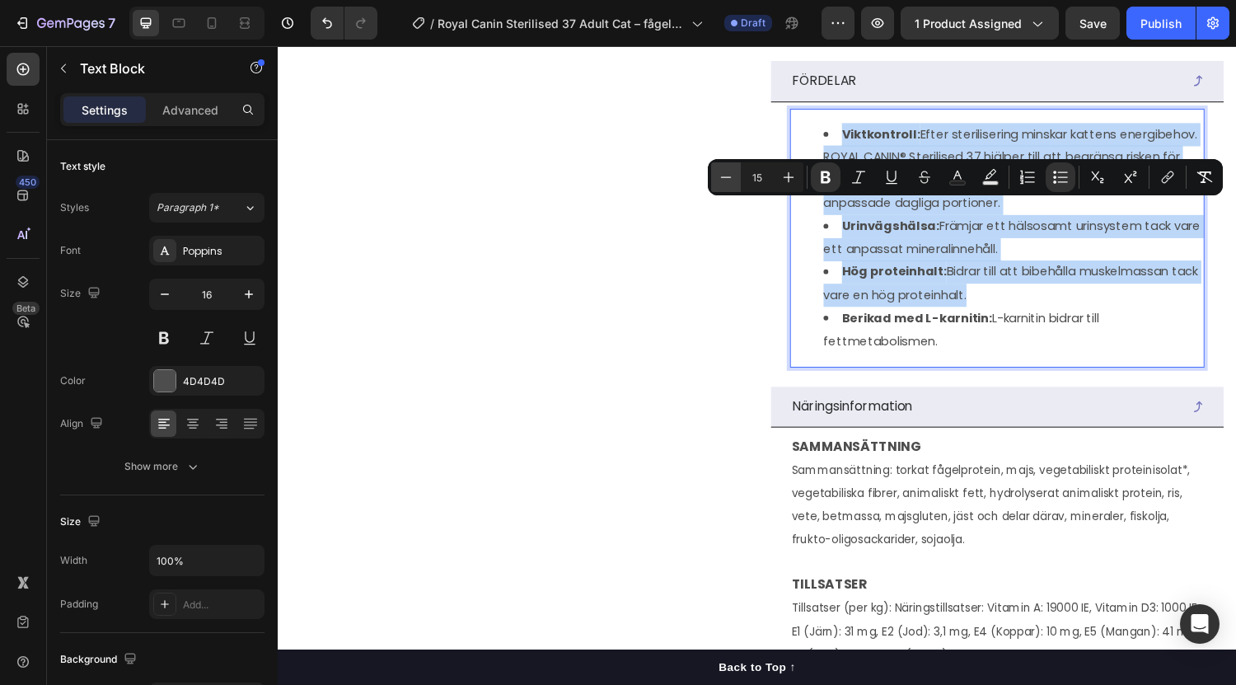
type input "14"
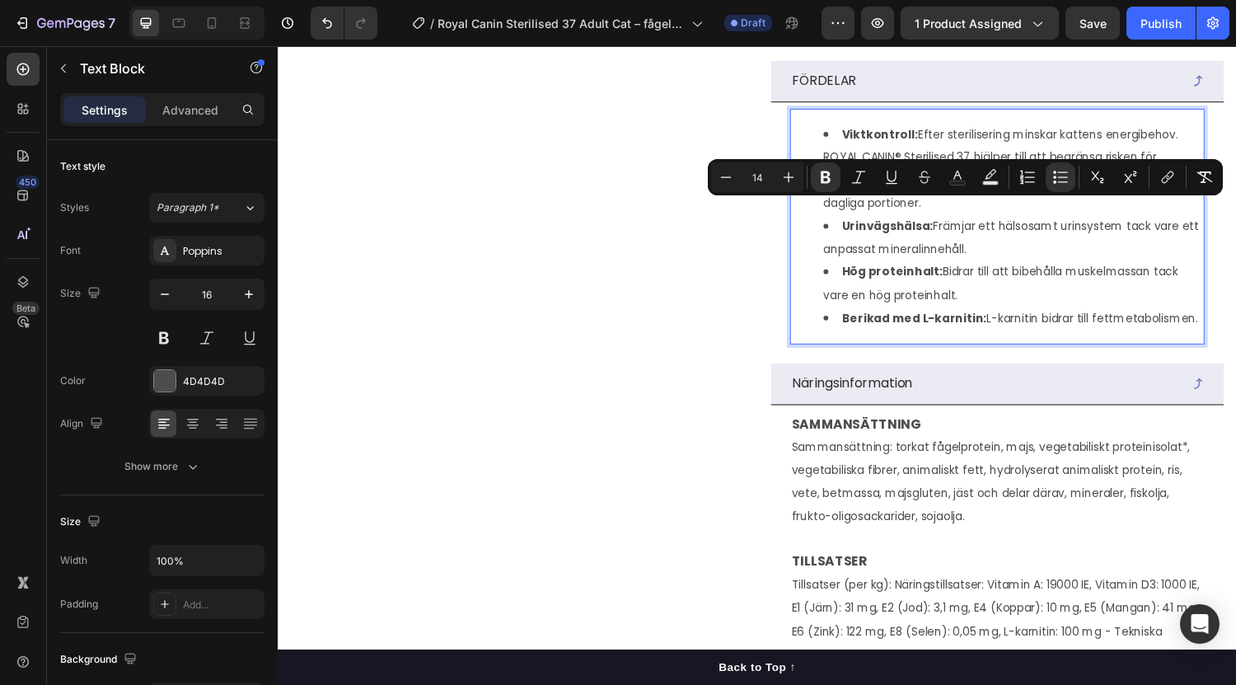
click at [841, 264] on span "Urinvägshälsa: Främjar ett hälsosamt urinsystem tack vare ett anpassat minerali…" at bounding box center [1034, 243] width 387 height 40
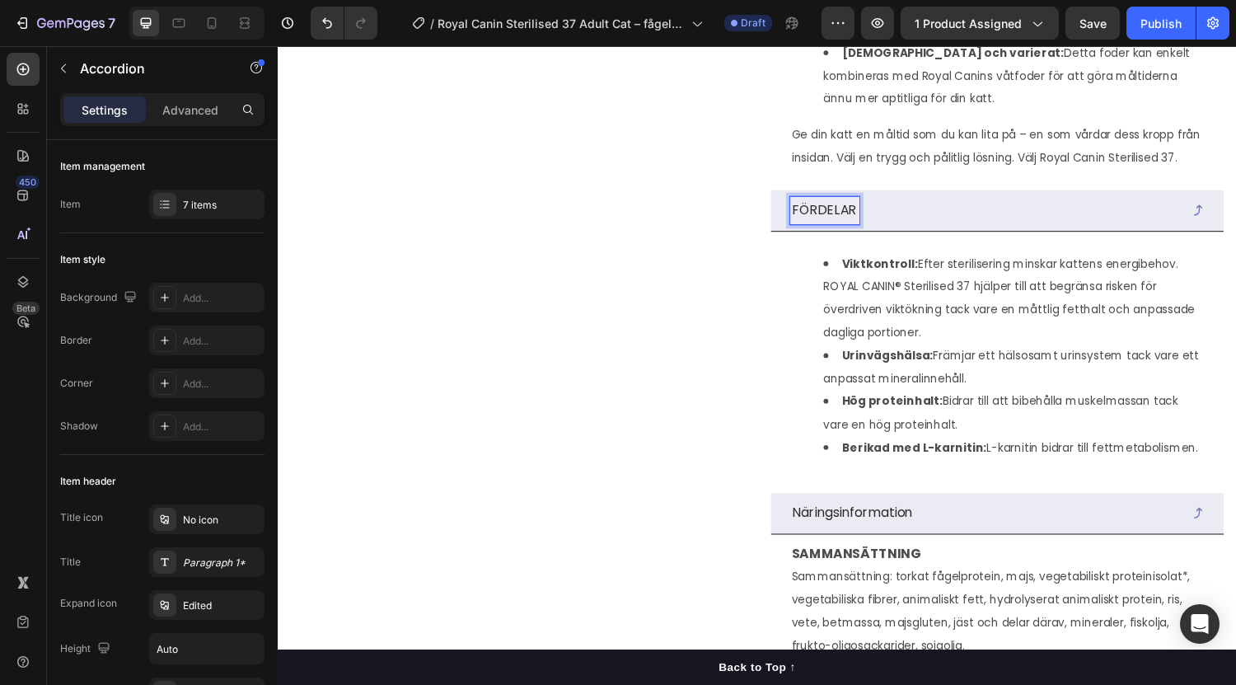
scroll to position [1112, 0]
click at [905, 228] on p "Fördelar FÖRDELAR" at bounding box center [870, 216] width 125 height 24
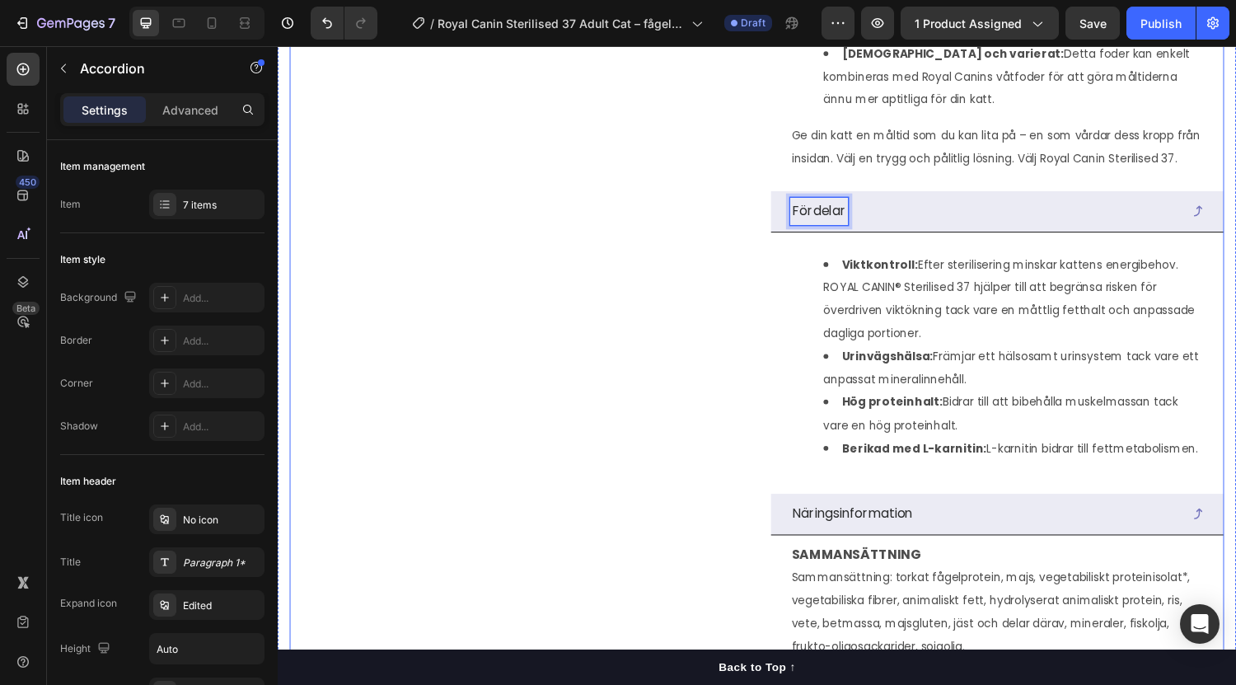
click at [686, 283] on div "(P) Images & Gallery Row Row" at bounding box center [524, 321] width 469 height 2695
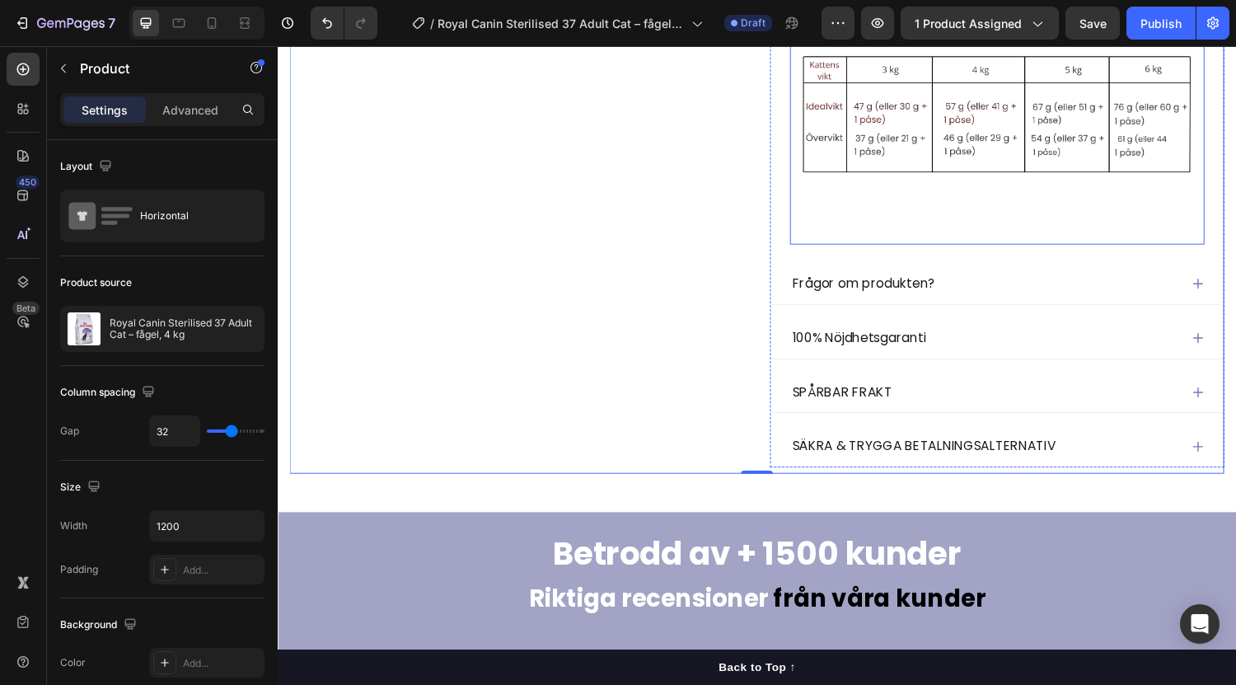
scroll to position [2261, 0]
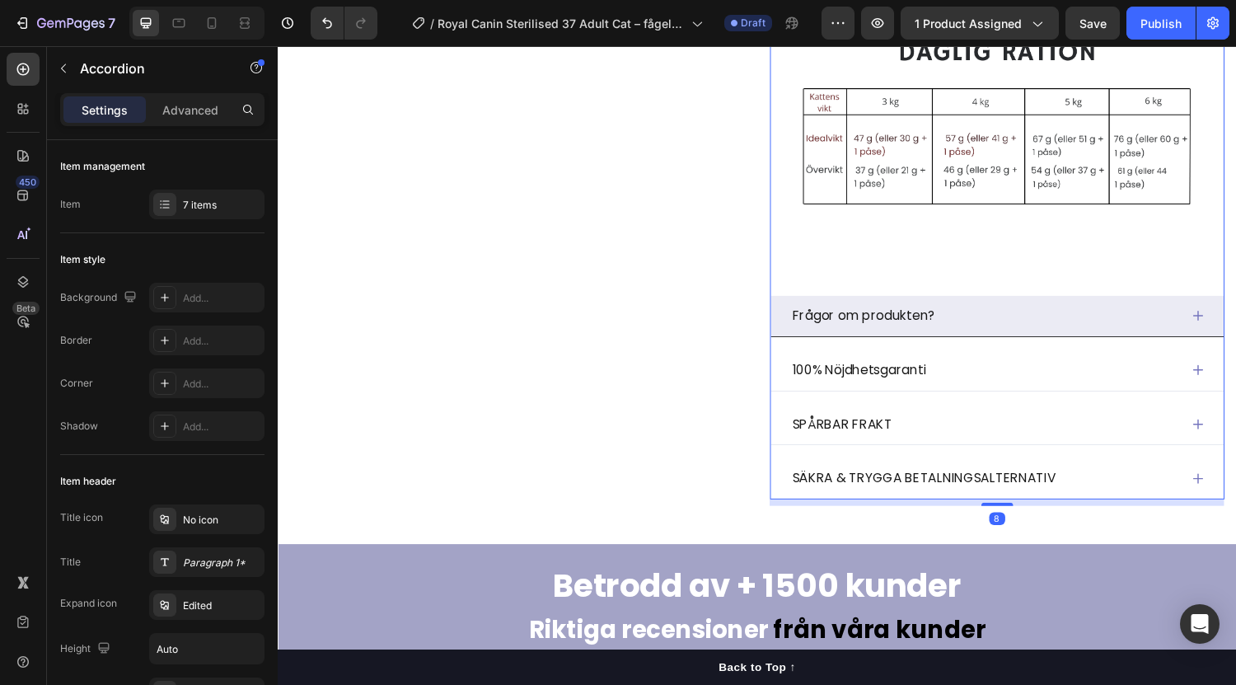
click at [1019, 339] on div "Frågor om produkten?" at bounding box center [1006, 324] width 401 height 29
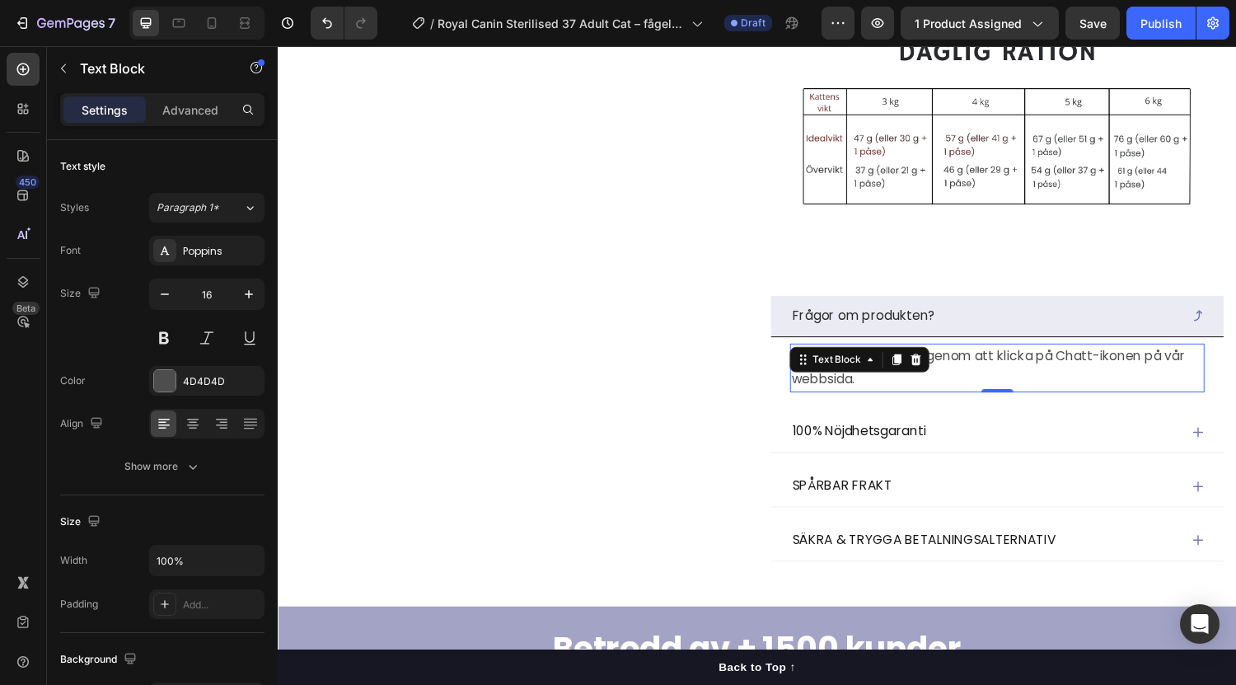
click at [1033, 402] on p "Kontakta oss här eller genom att klicka på Chatt-ikonen på vår webbsida." at bounding box center [1020, 378] width 424 height 48
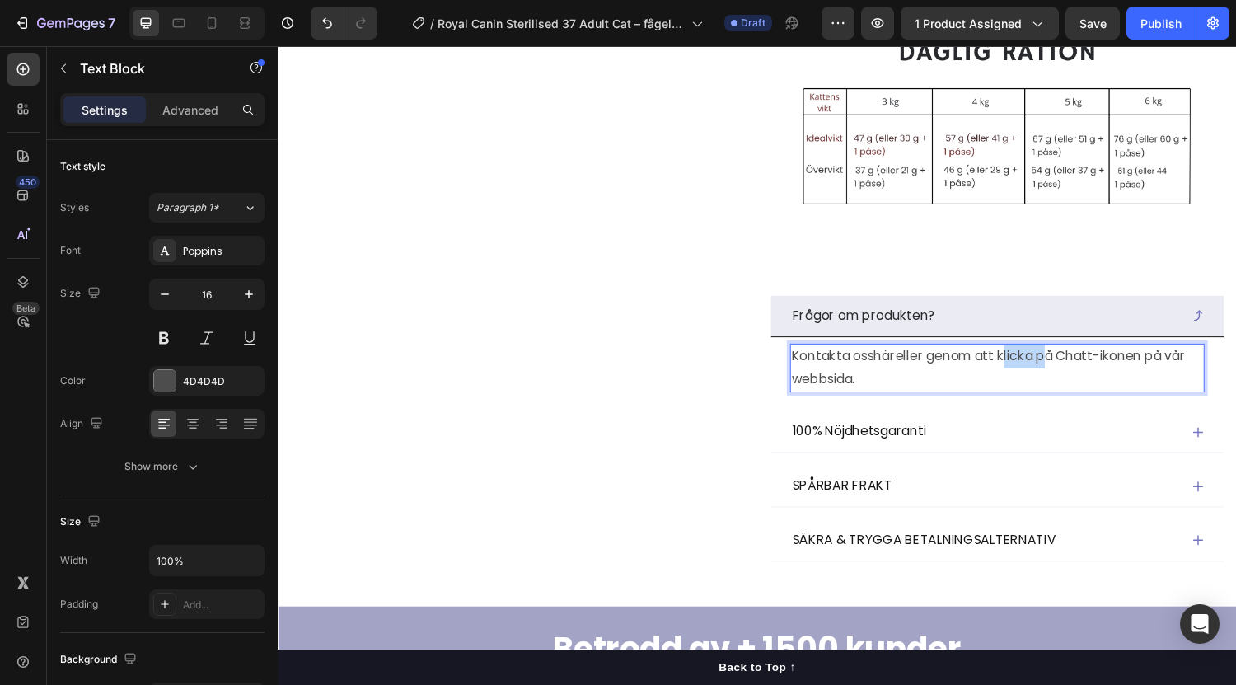
click at [1033, 402] on p "Kontakta oss här eller genom att klicka på Chatt-ikonen på vår webbsida." at bounding box center [1020, 378] width 424 height 48
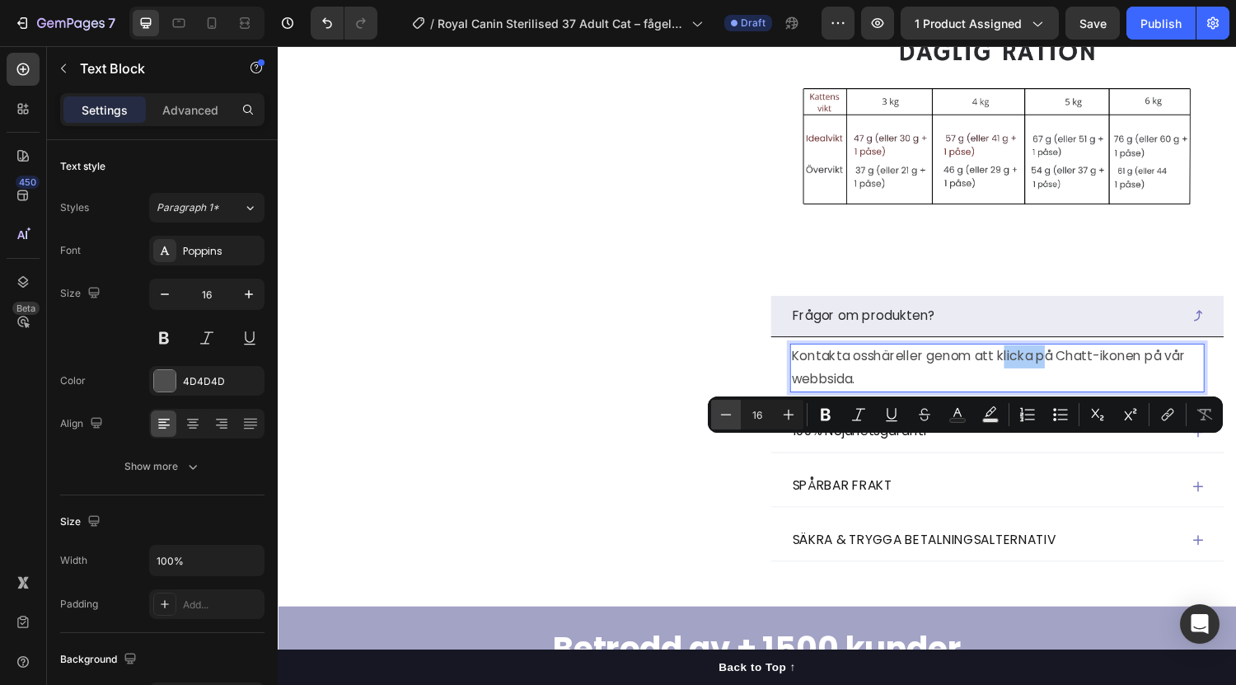
click at [733, 410] on icon "Editor contextual toolbar" at bounding box center [726, 414] width 16 height 16
type input "14"
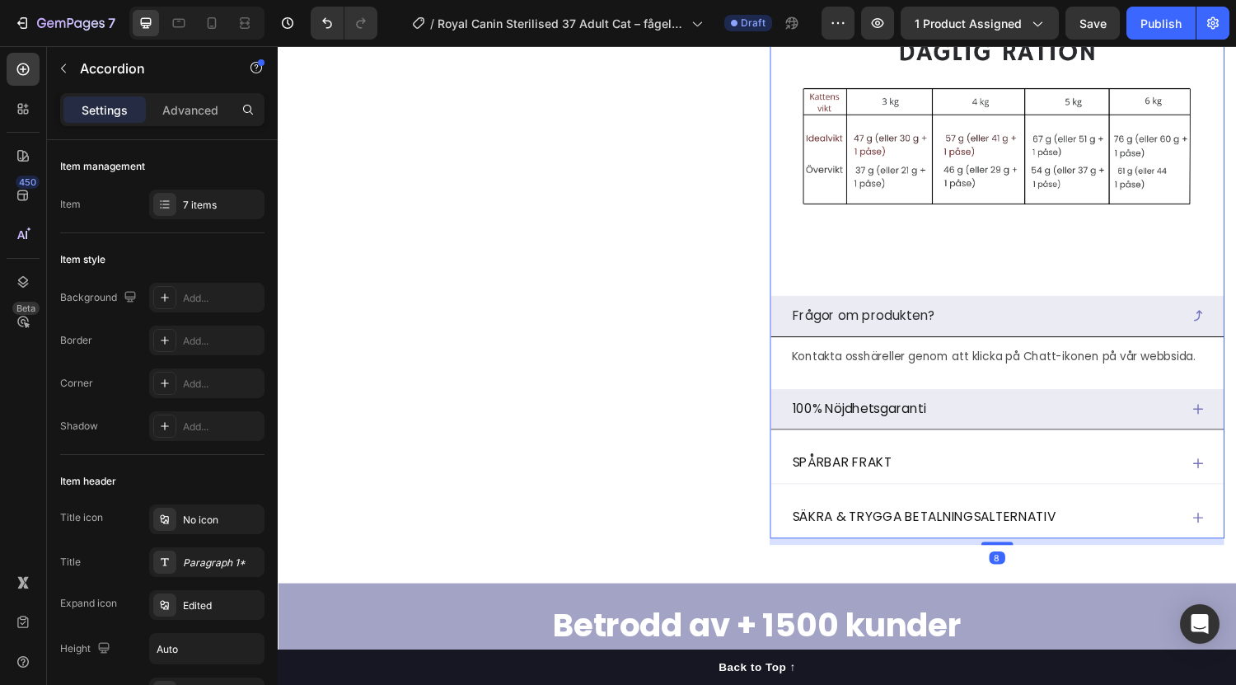
click at [1163, 435] on div "100% Nöjdhetsgaranti" at bounding box center [1006, 420] width 401 height 29
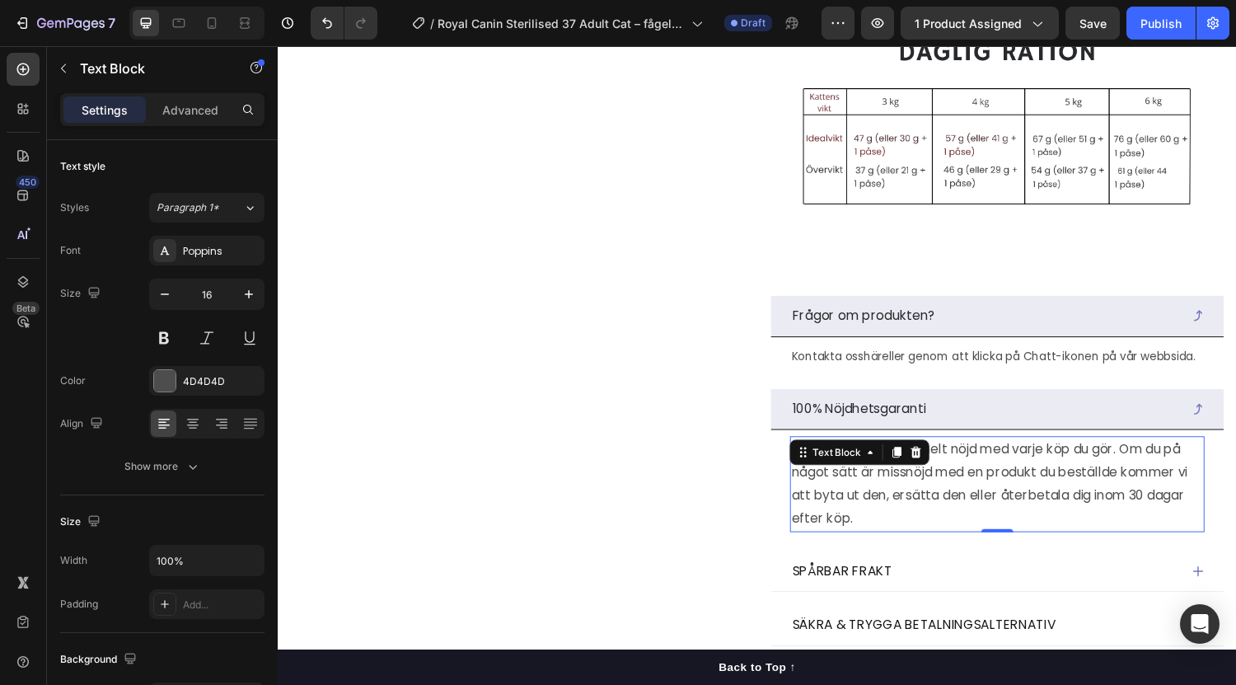
click at [1128, 545] on p "Vi vill att du ska vara helt nöjd med varje köp du gör. Om du på något sätt är …" at bounding box center [1020, 497] width 424 height 95
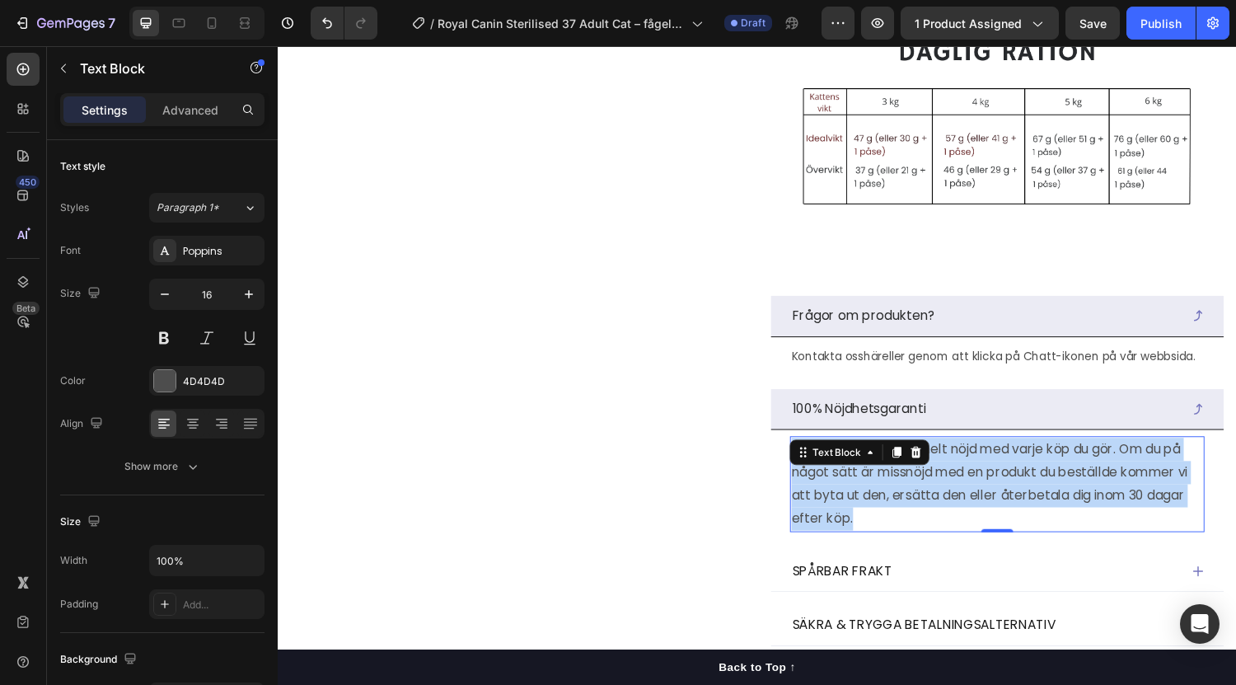
click at [1128, 545] on p "Vi vill att du ska vara helt nöjd med varje köp du gör. Om du på något sätt är …" at bounding box center [1020, 497] width 424 height 95
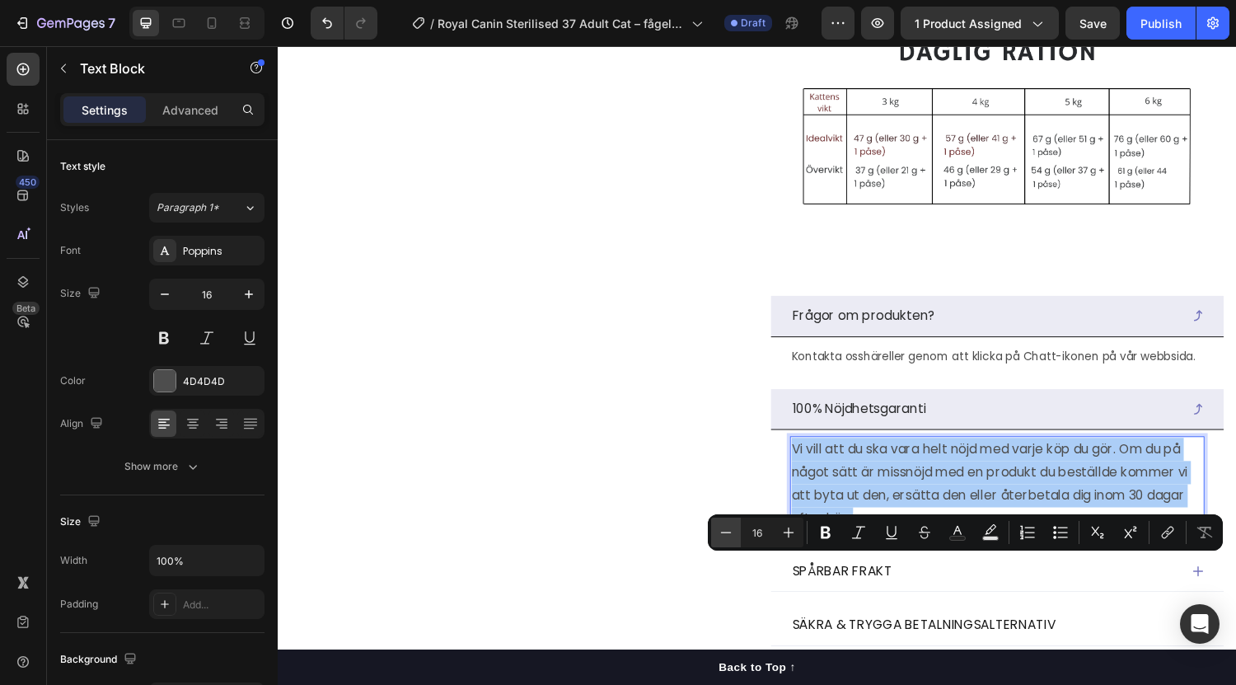
click at [727, 524] on icon "Editor contextual toolbar" at bounding box center [726, 532] width 16 height 16
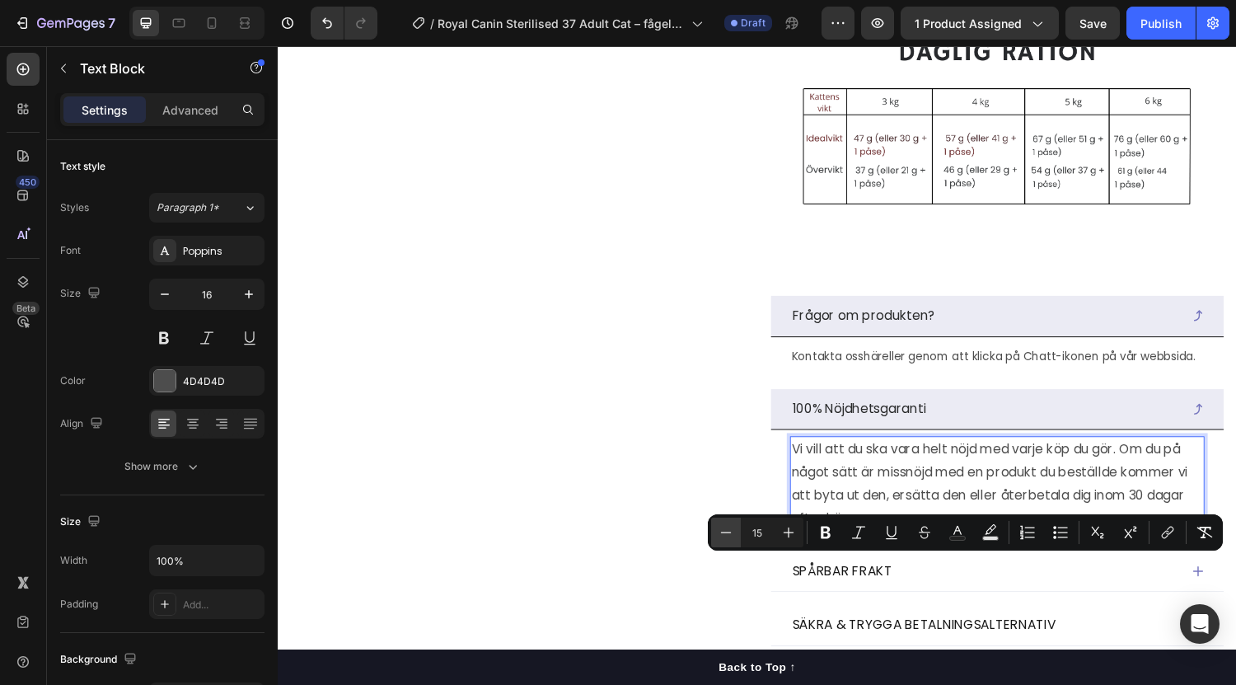
click at [727, 524] on icon "Editor contextual toolbar" at bounding box center [726, 532] width 16 height 16
type input "14"
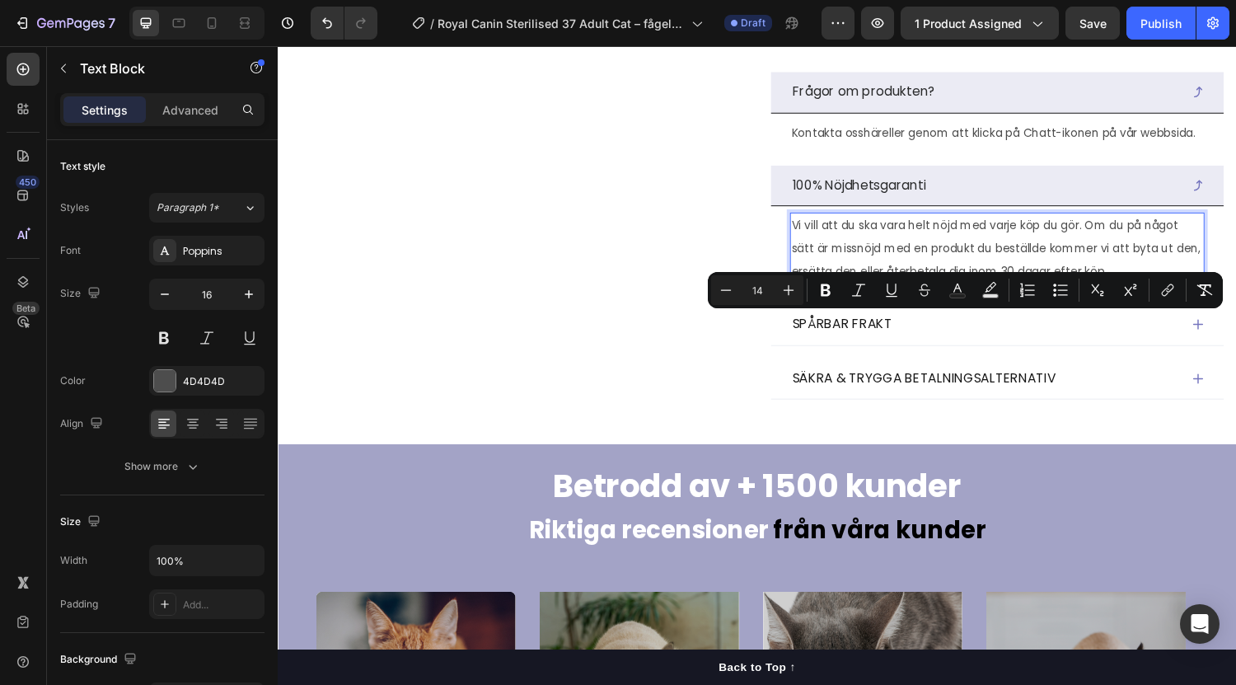
scroll to position [2513, 0]
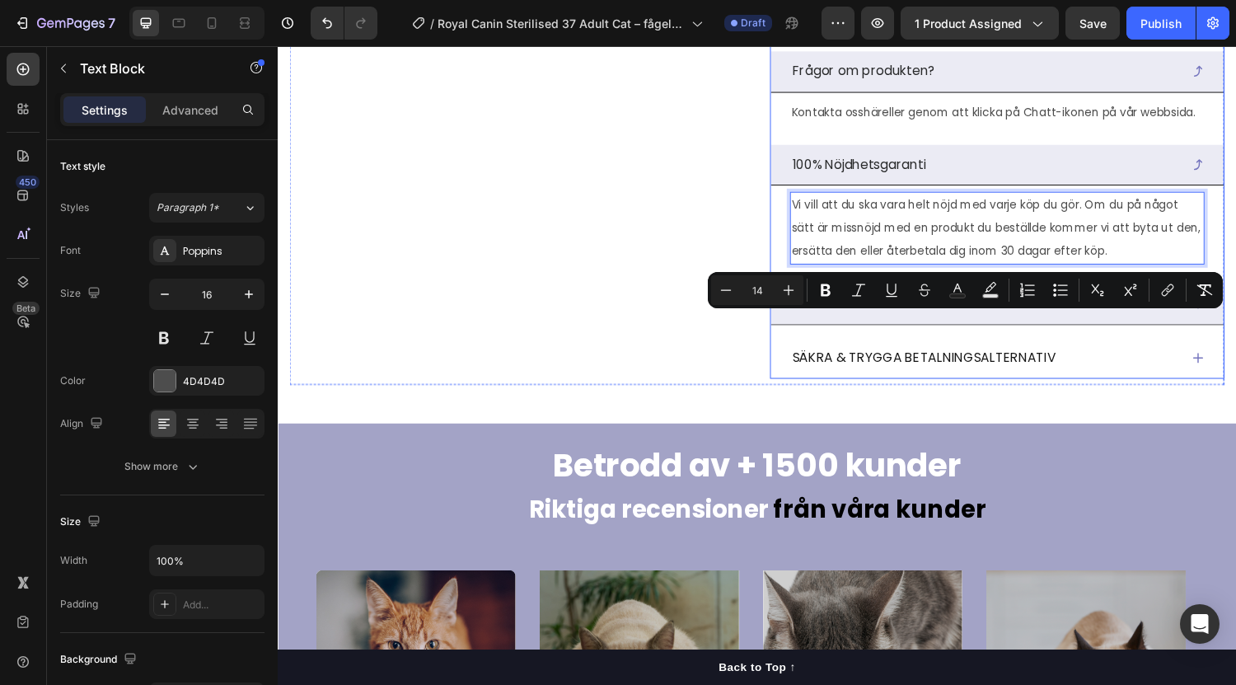
click at [1035, 326] on div "SPÅRBAR FRAKT" at bounding box center [1006, 311] width 401 height 29
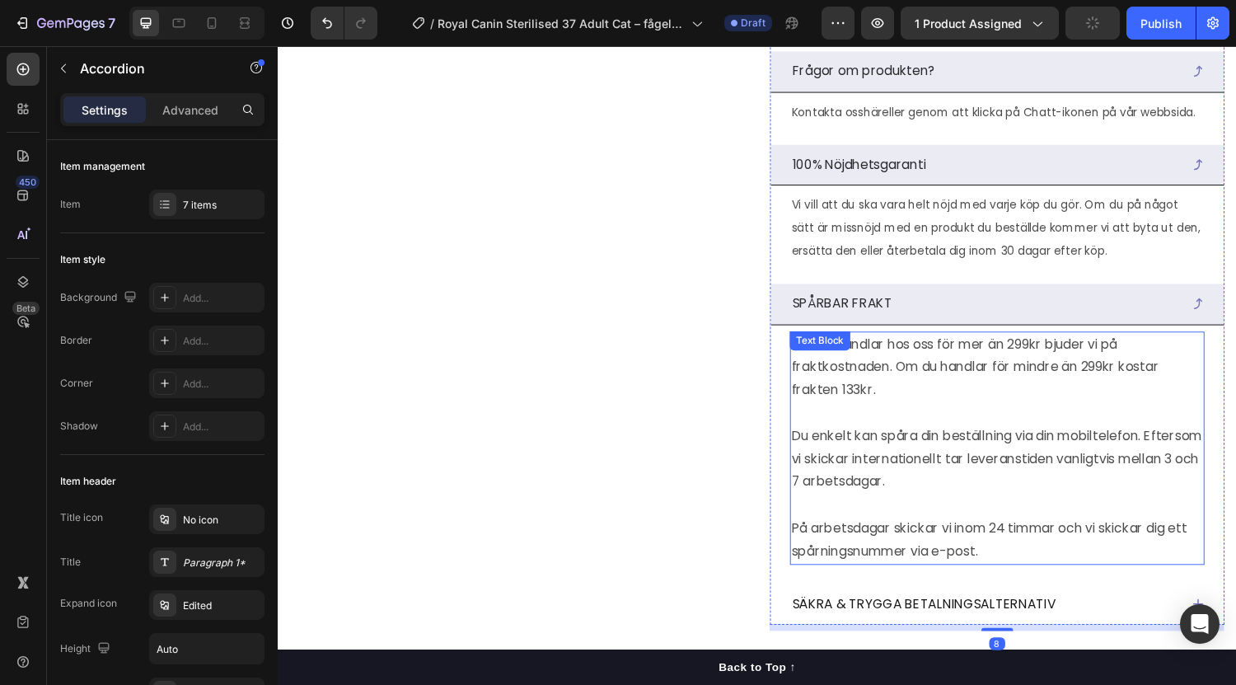
click at [974, 413] on p "När du handlar hos oss för mer än 299kr bjuder vi på fraktkostnaden. Om du hand…" at bounding box center [1020, 377] width 424 height 71
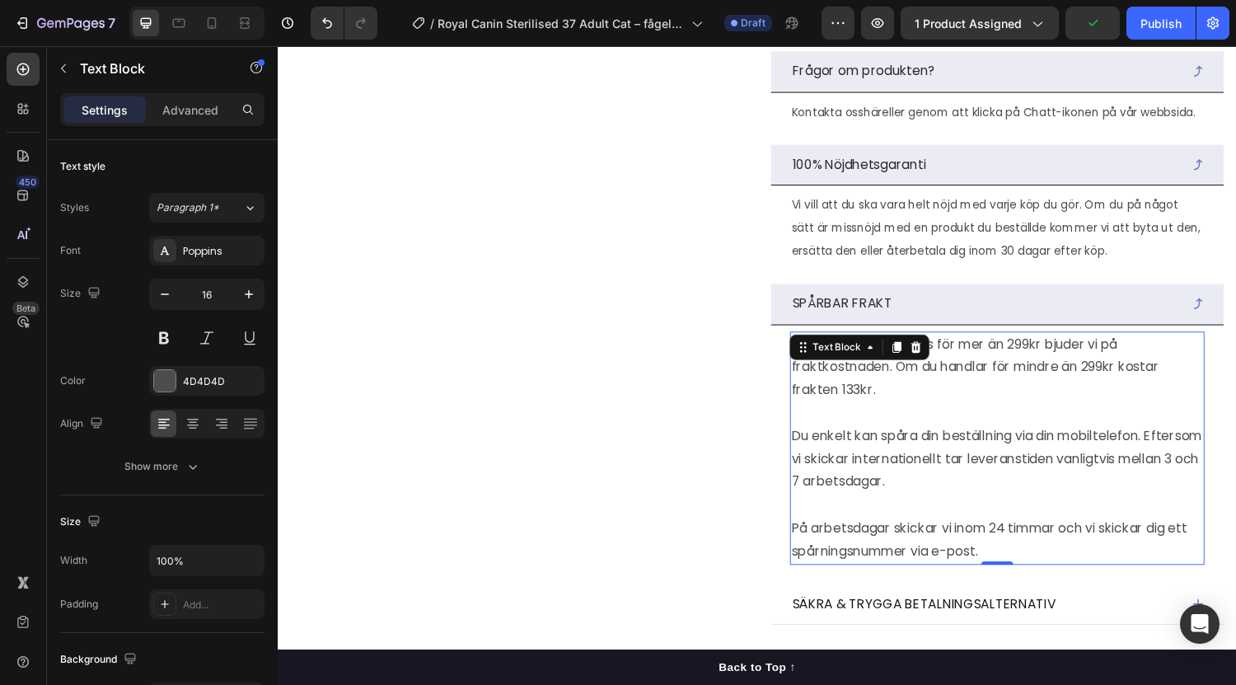
click at [990, 413] on p "När du handlar hos oss för mer än 299kr bjuder vi på fraktkostnaden. Om du hand…" at bounding box center [1020, 377] width 424 height 71
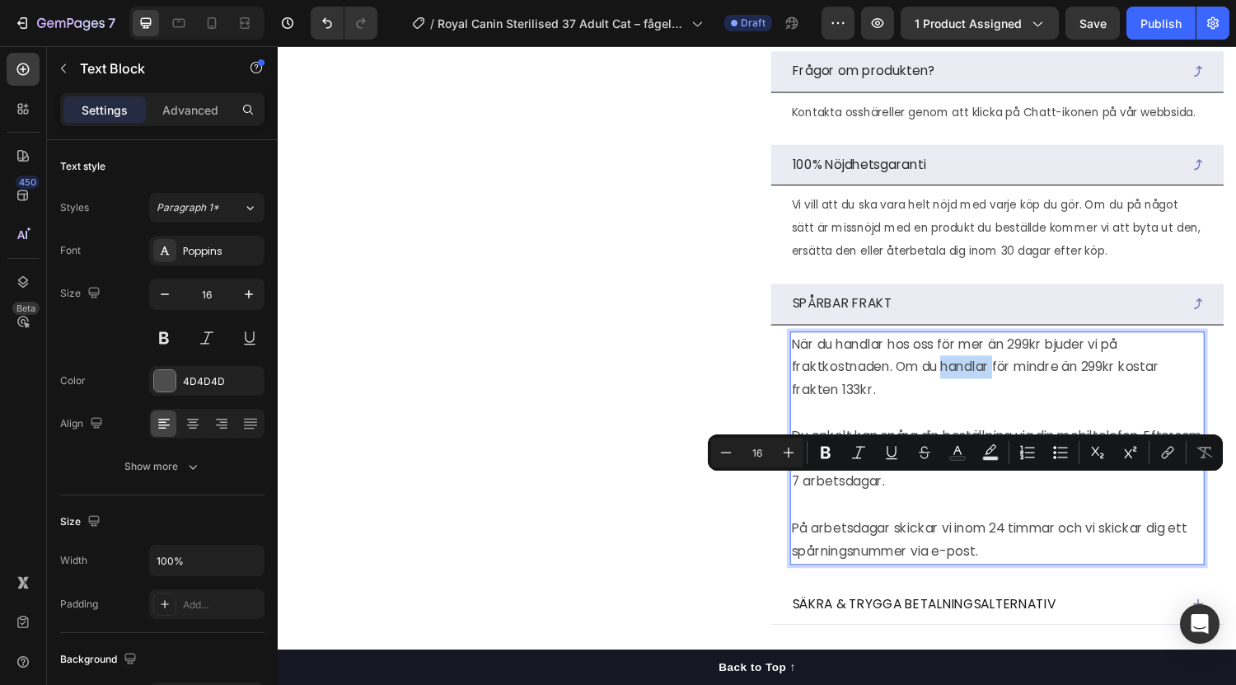
click at [990, 413] on p "När du handlar hos oss för mer än 299kr bjuder vi på fraktkostnaden. Om du hand…" at bounding box center [1020, 377] width 424 height 71
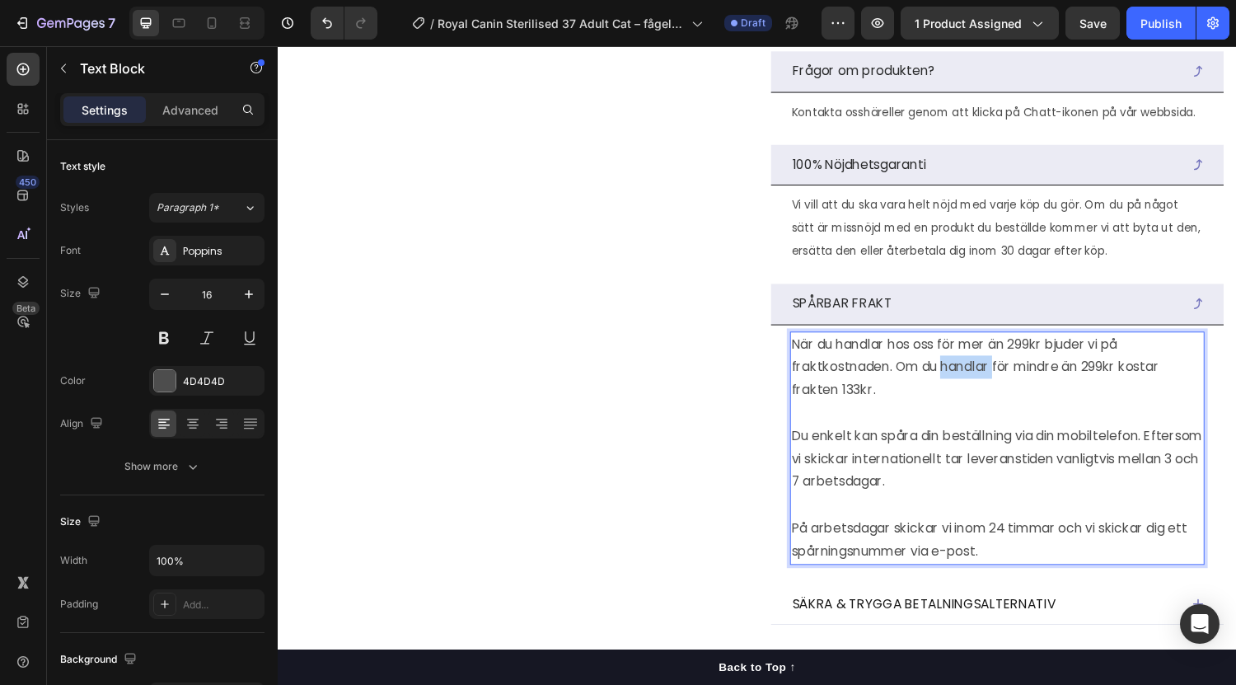
click at [990, 413] on p "När du handlar hos oss för mer än 299kr bjuder vi på fraktkostnaden. Om du hand…" at bounding box center [1020, 377] width 424 height 71
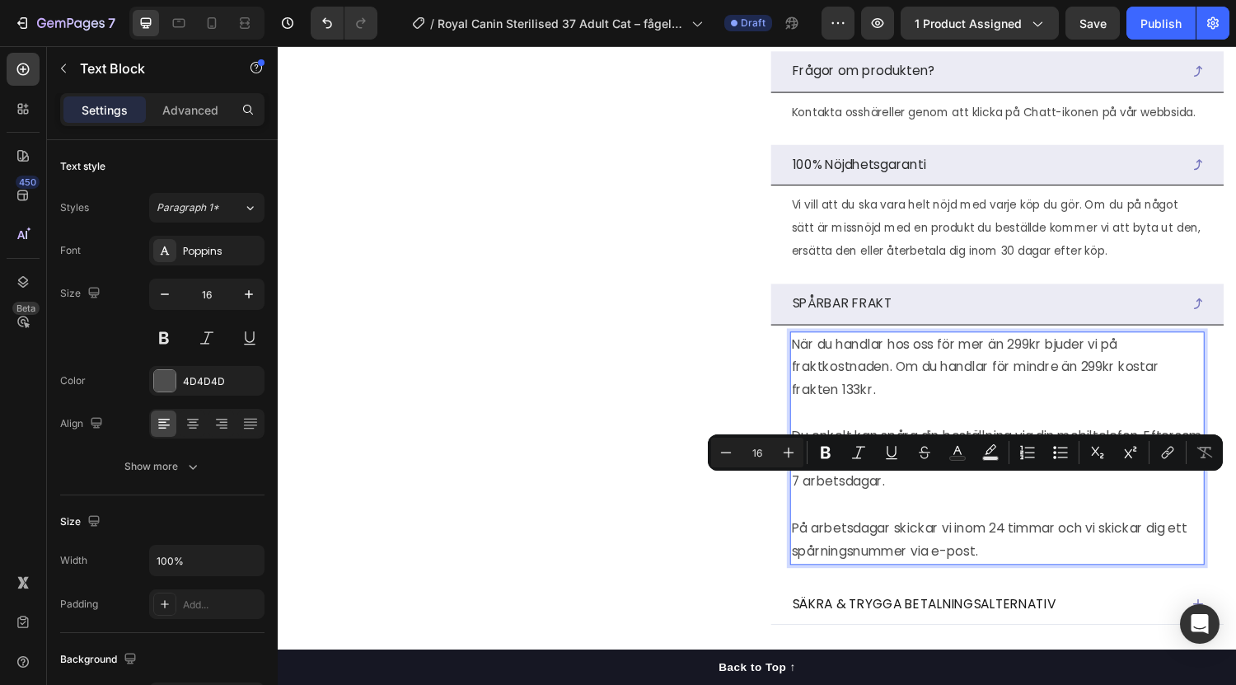
drag, startPoint x: 990, startPoint y: 501, endPoint x: 1025, endPoint y: 490, distance: 37.0
click at [1025, 413] on p "När du handlar hos oss för mer än 299kr bjuder vi på fraktkostnaden. Om du hand…" at bounding box center [1020, 377] width 424 height 71
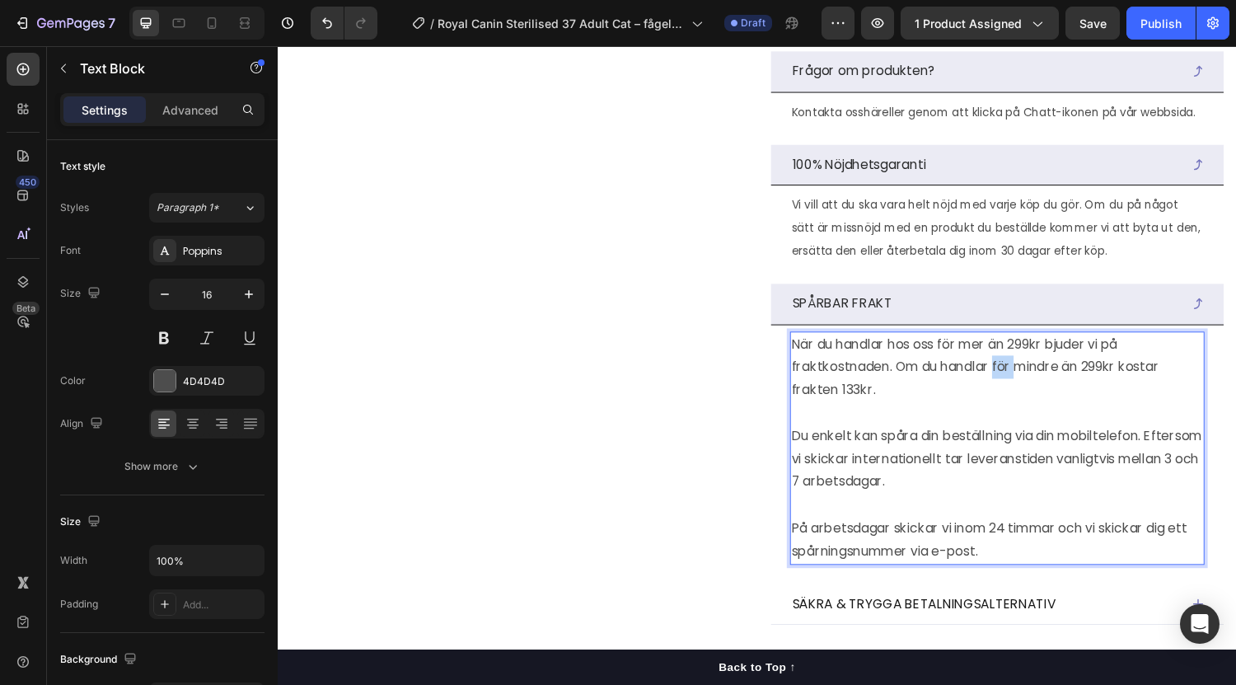
click at [1025, 413] on p "När du handlar hos oss för mer än 299kr bjuder vi på fraktkostnaden. Om du hand…" at bounding box center [1020, 377] width 424 height 71
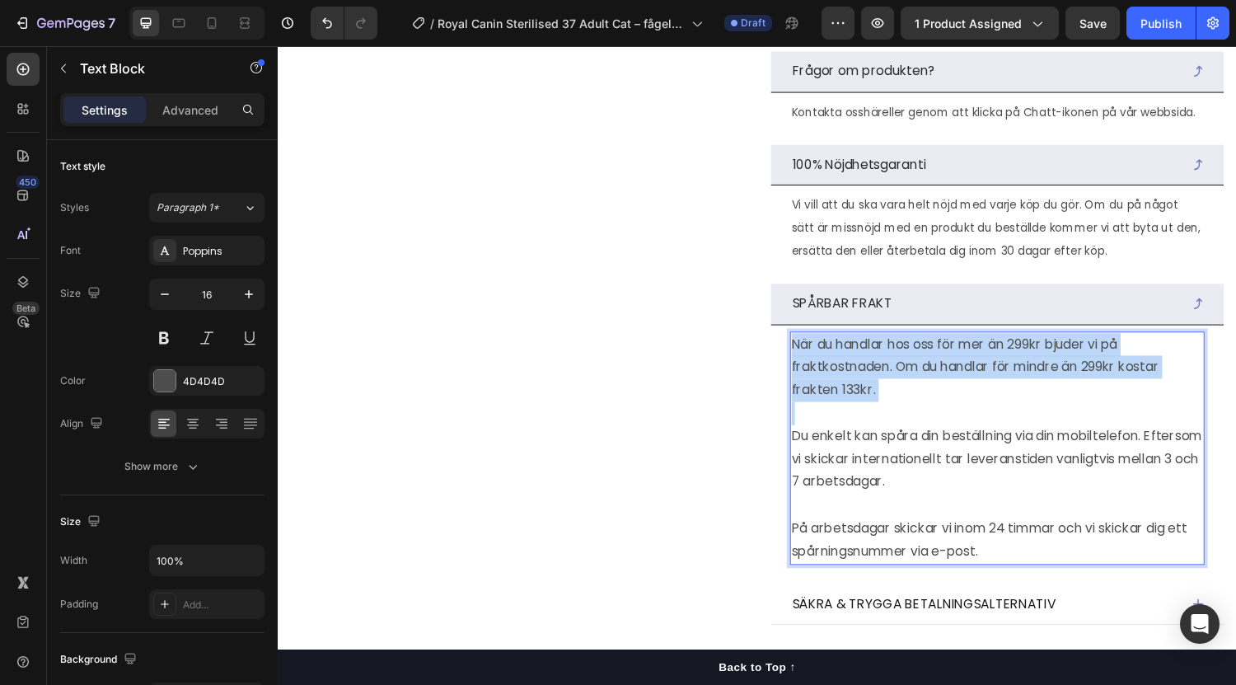
click at [1025, 413] on p "När du handlar hos oss för mer än 299kr bjuder vi på fraktkostnaden. Om du hand…" at bounding box center [1020, 377] width 424 height 71
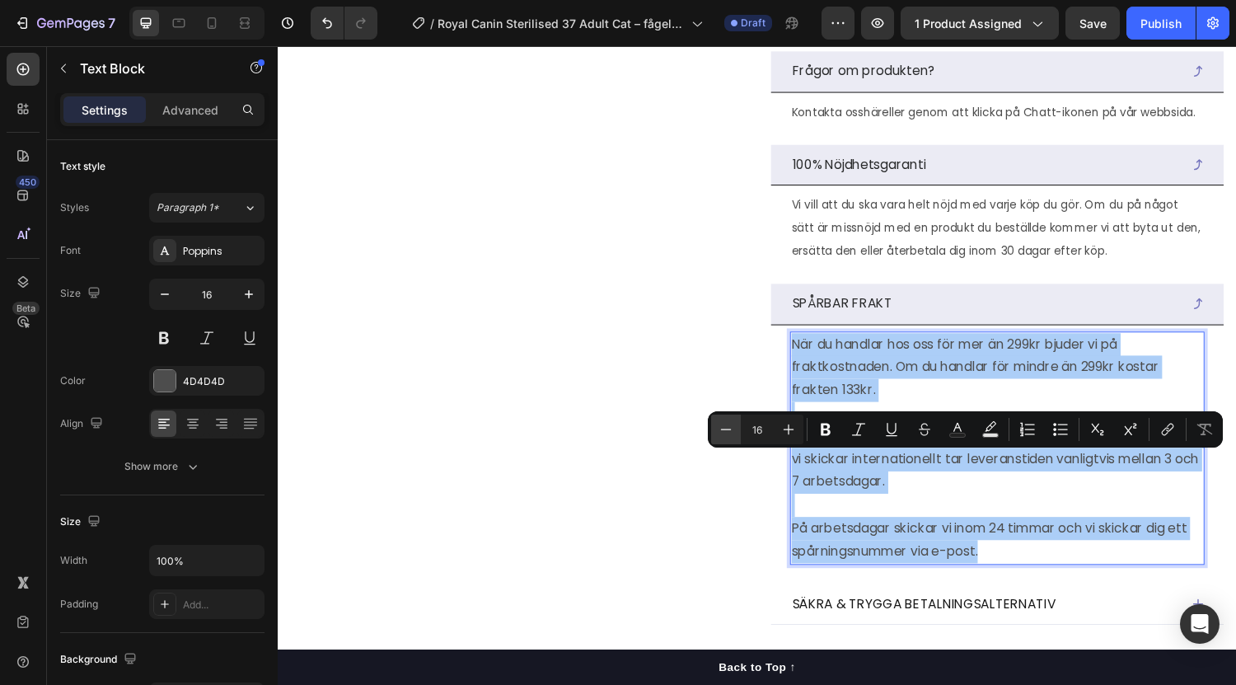
click at [723, 433] on icon "Editor contextual toolbar" at bounding box center [726, 429] width 16 height 16
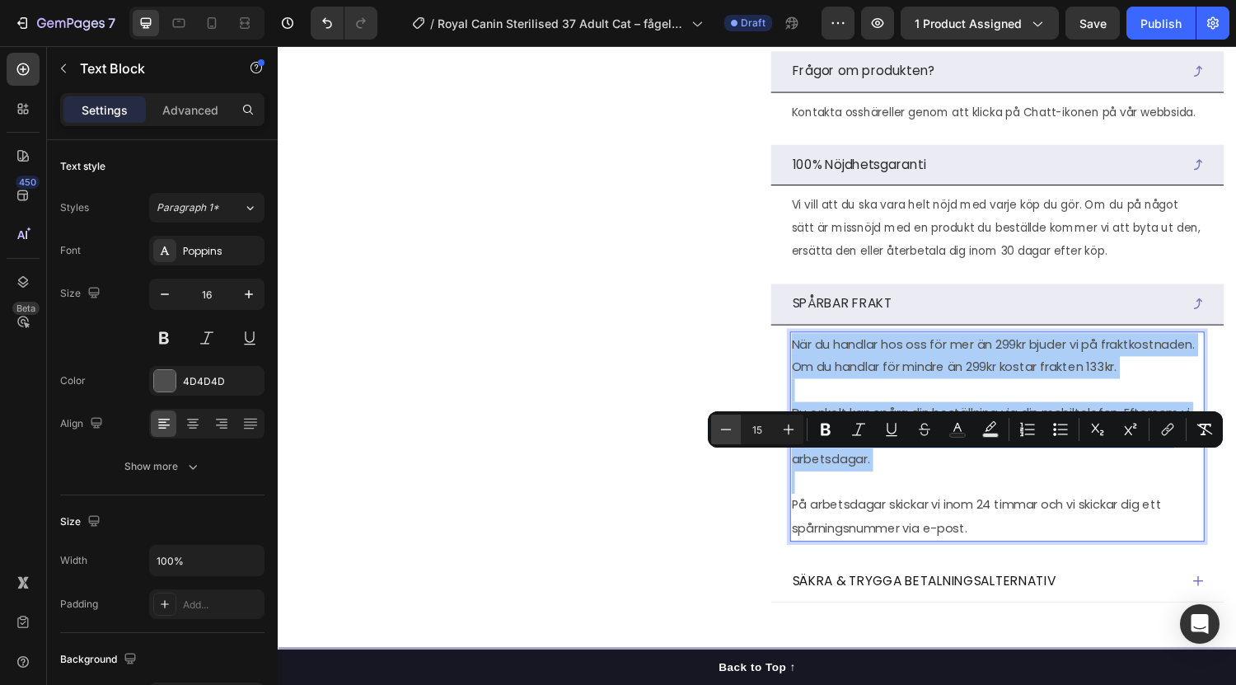
click at [723, 433] on icon "Editor contextual toolbar" at bounding box center [726, 429] width 16 height 16
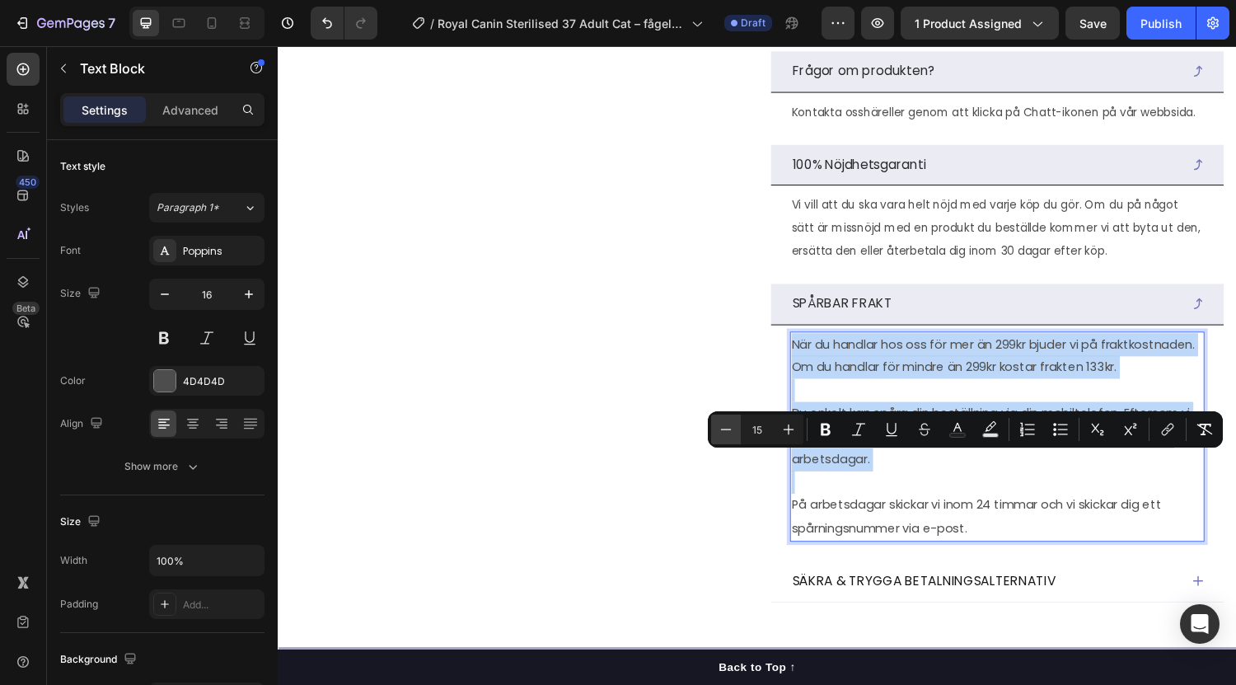
type input "14"
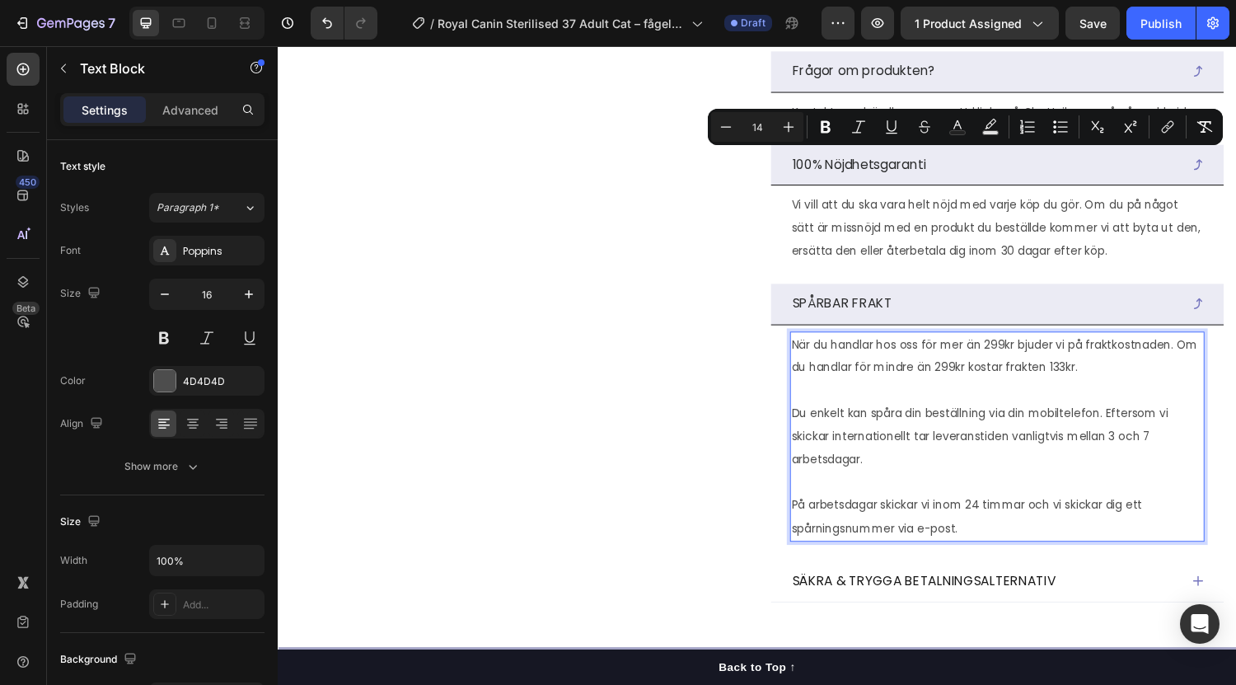
scroll to position [2827, 0]
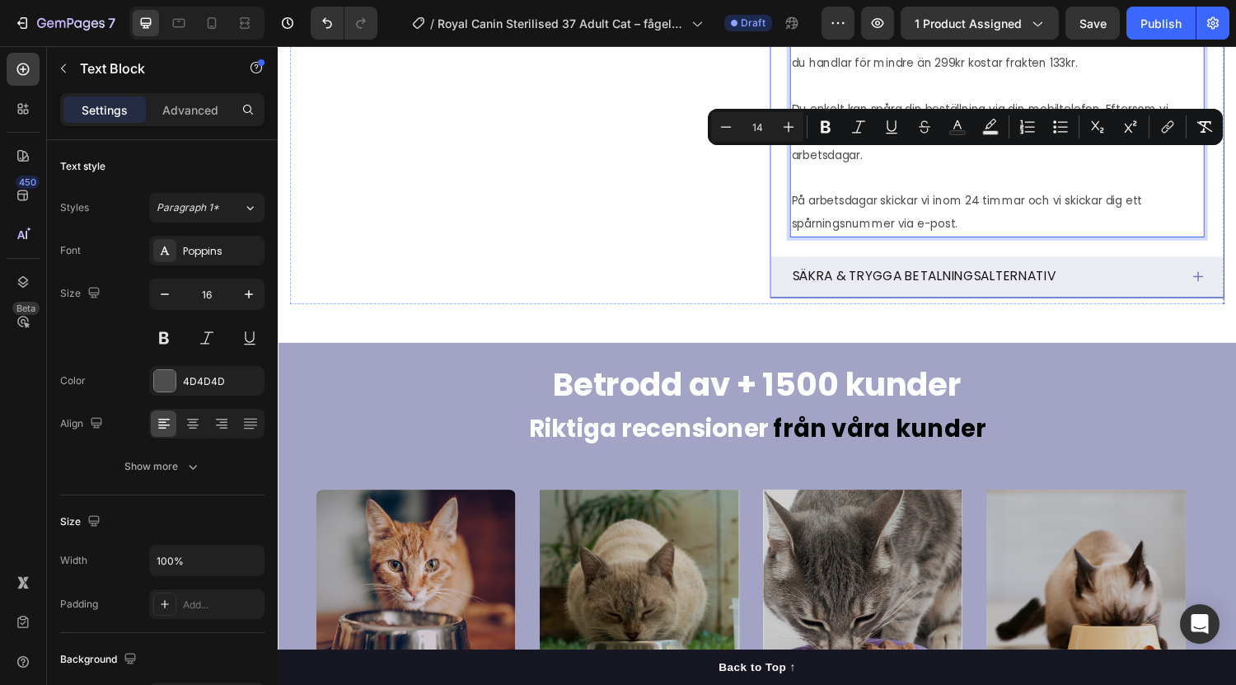
click at [859, 296] on p "SÄKRA & TRYGGA BETALNINGSALTERNATIV" at bounding box center [944, 284] width 272 height 24
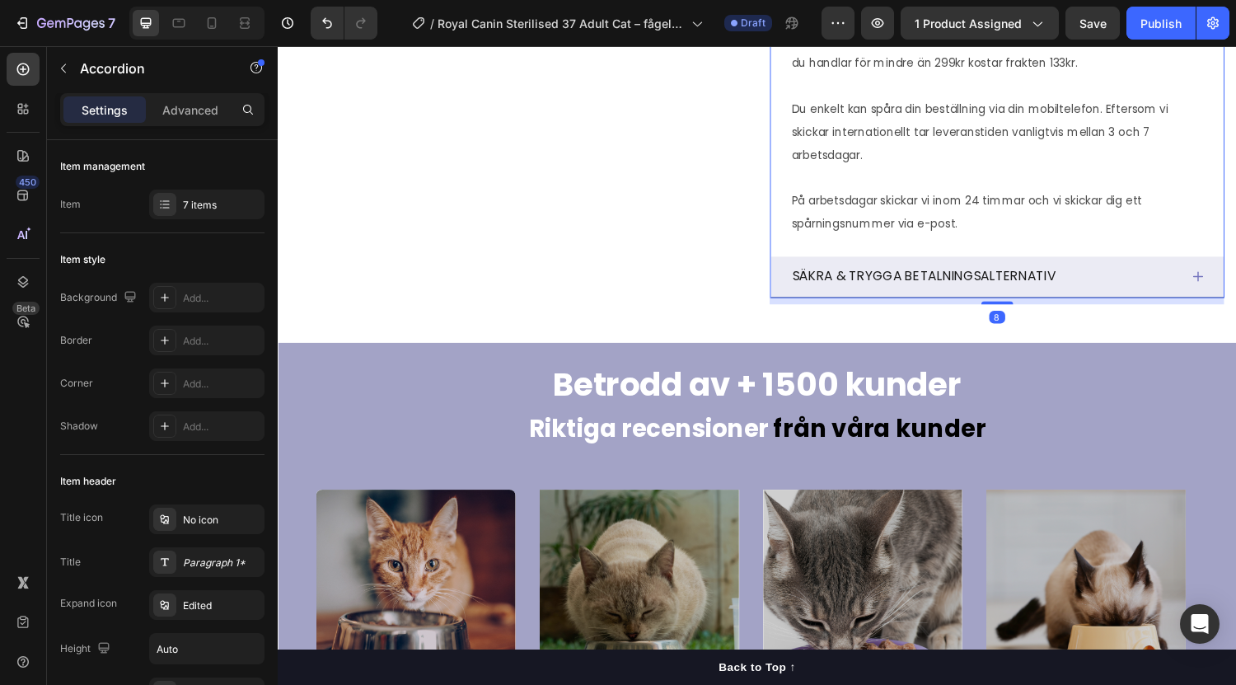
click at [1140, 298] on div "SÄKRA & TRYGGA BETALNINGSALTERNATIV" at bounding box center [1006, 283] width 401 height 29
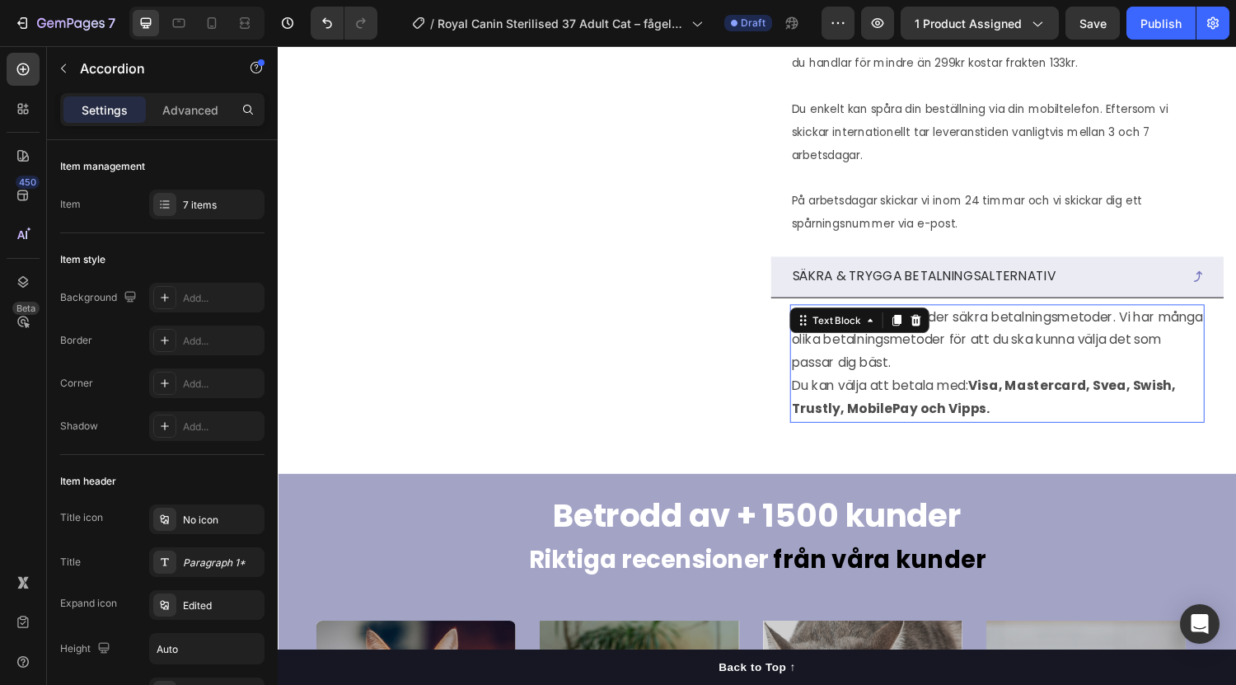
click at [982, 385] on p "Vi på kattlandet erbjuder säkra betalningsmetoder. Vi har många olika betalning…" at bounding box center [1020, 349] width 424 height 71
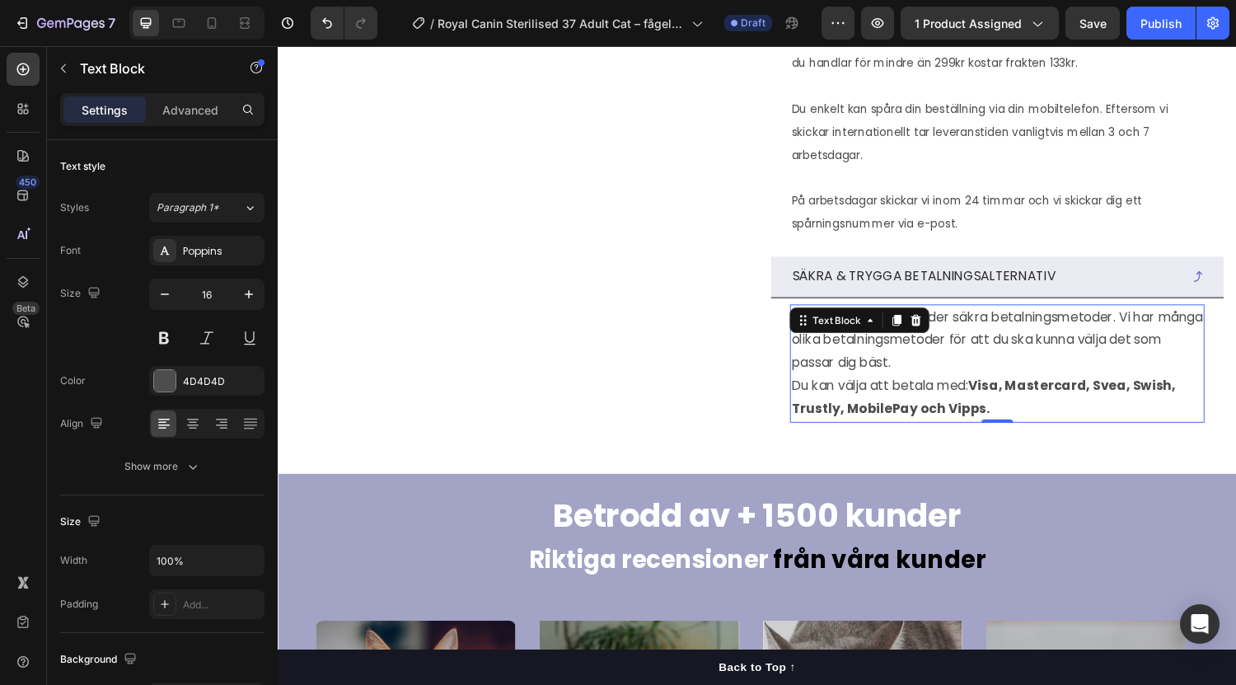
click at [985, 385] on p "Vi på kattlandet erbjuder säkra betalningsmetoder. Vi har många olika betalning…" at bounding box center [1020, 349] width 424 height 71
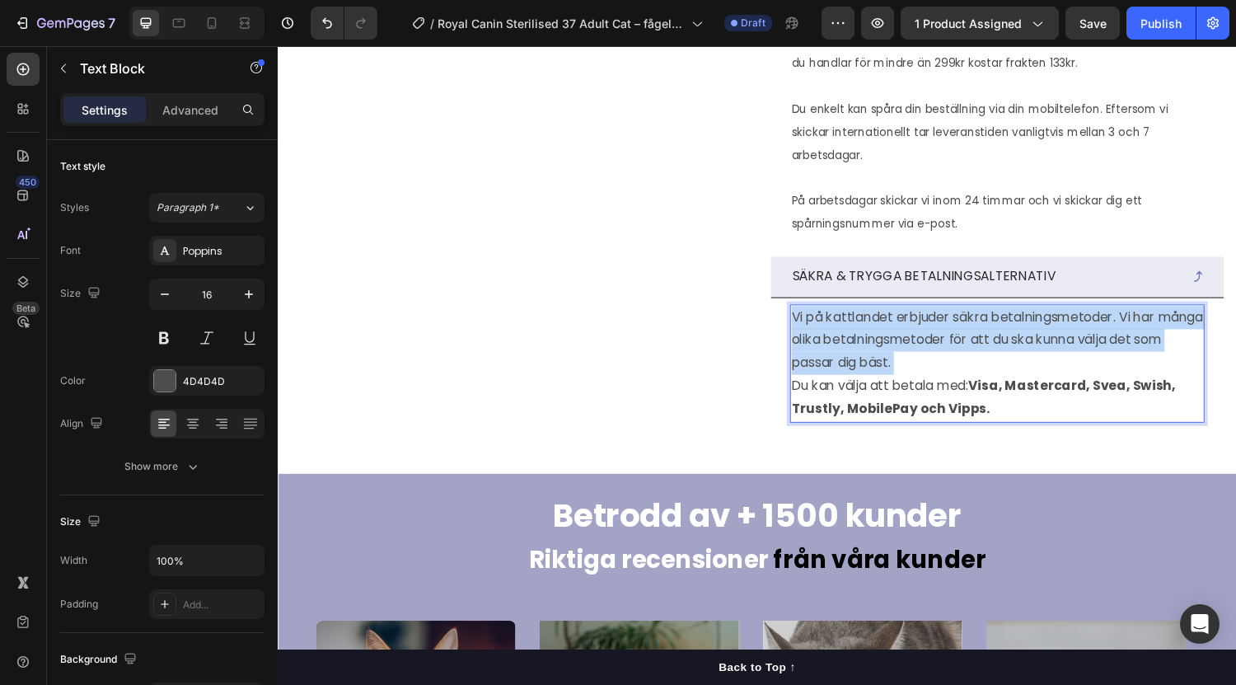
click at [985, 385] on p "Vi på kattlandet erbjuder säkra betalningsmetoder. Vi har många olika betalning…" at bounding box center [1020, 349] width 424 height 71
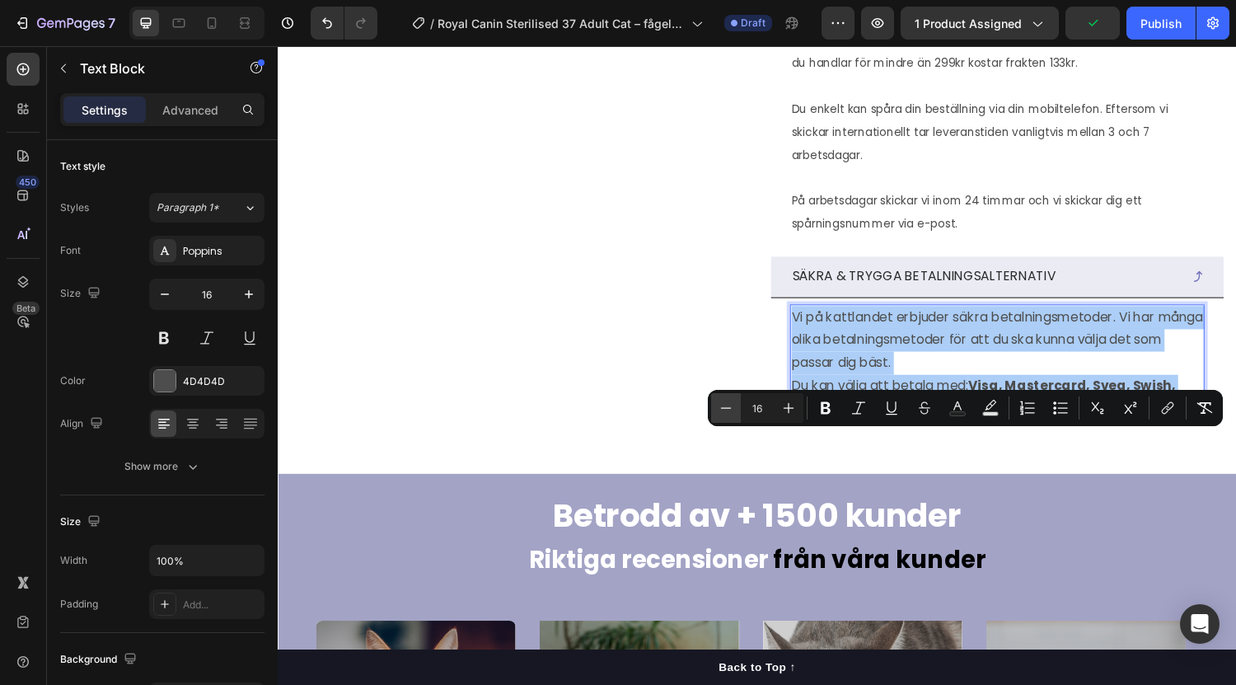
click at [724, 411] on icon "Editor contextual toolbar" at bounding box center [726, 408] width 16 height 16
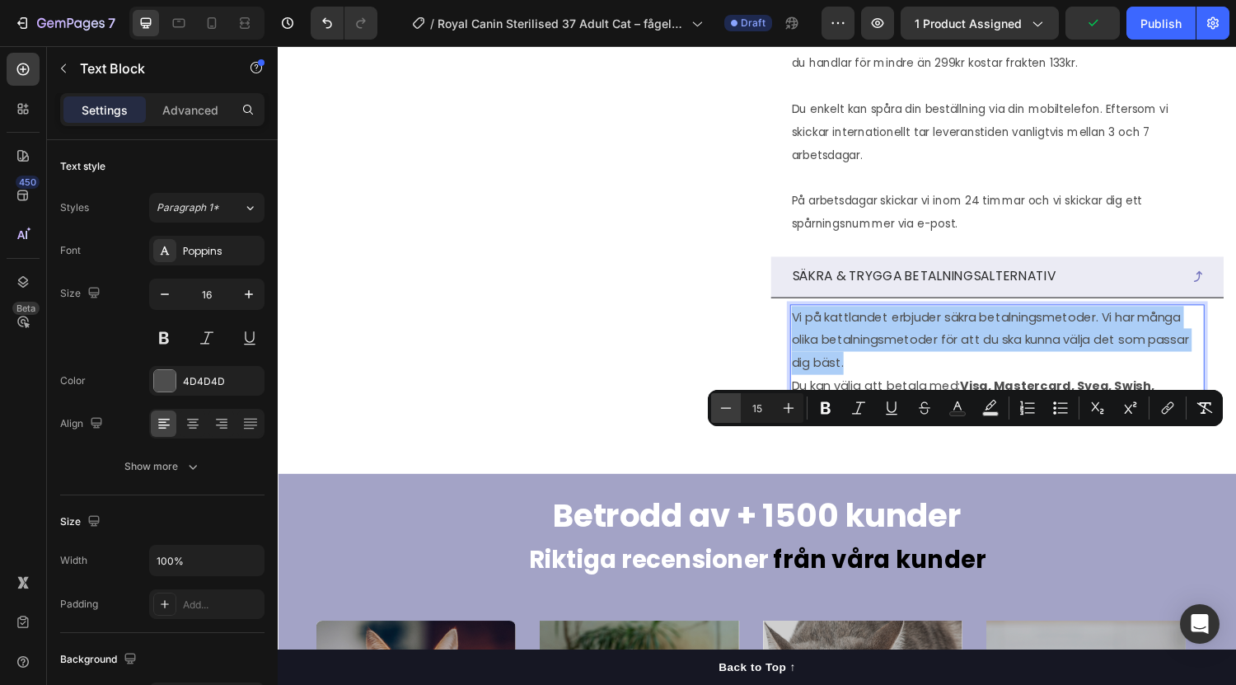
click at [724, 411] on icon "Editor contextual toolbar" at bounding box center [726, 408] width 16 height 16
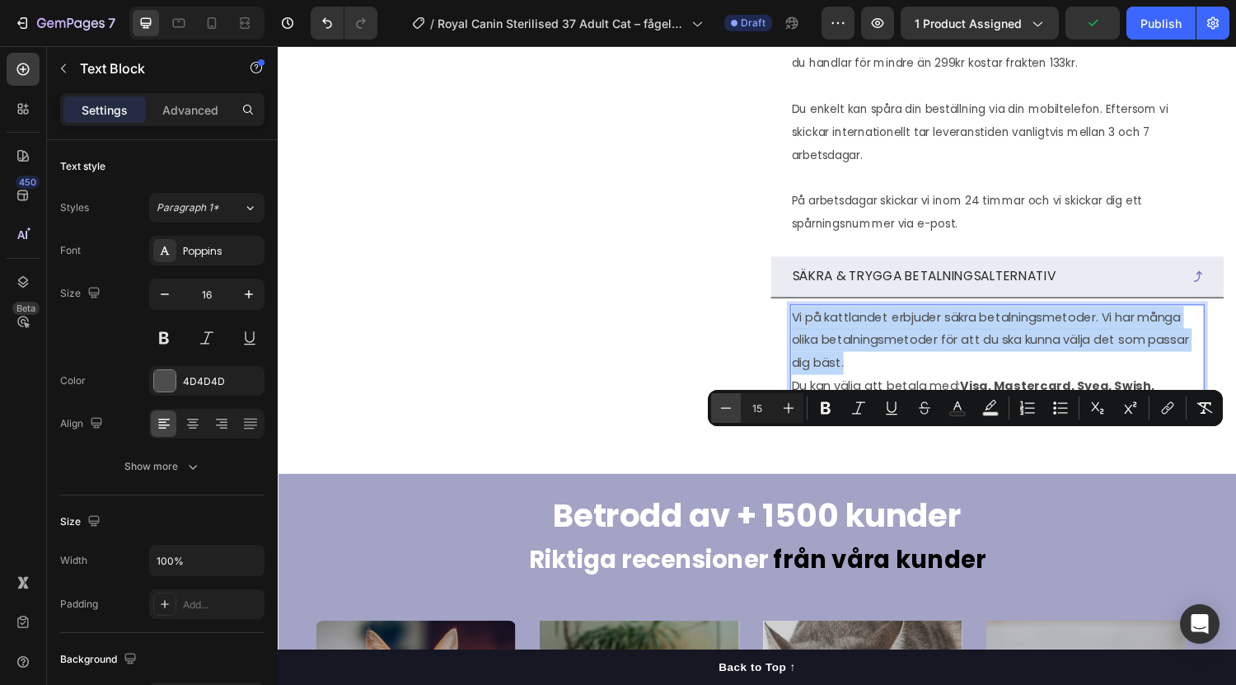
type input "14"
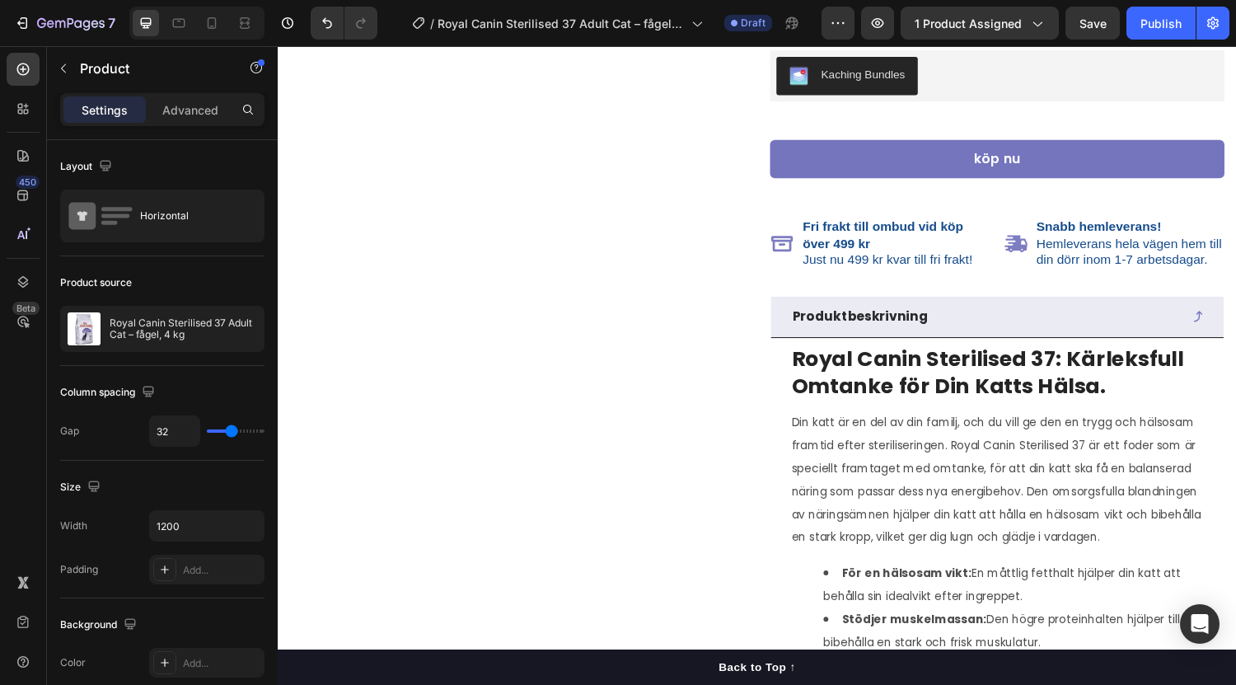
scroll to position [403, 0]
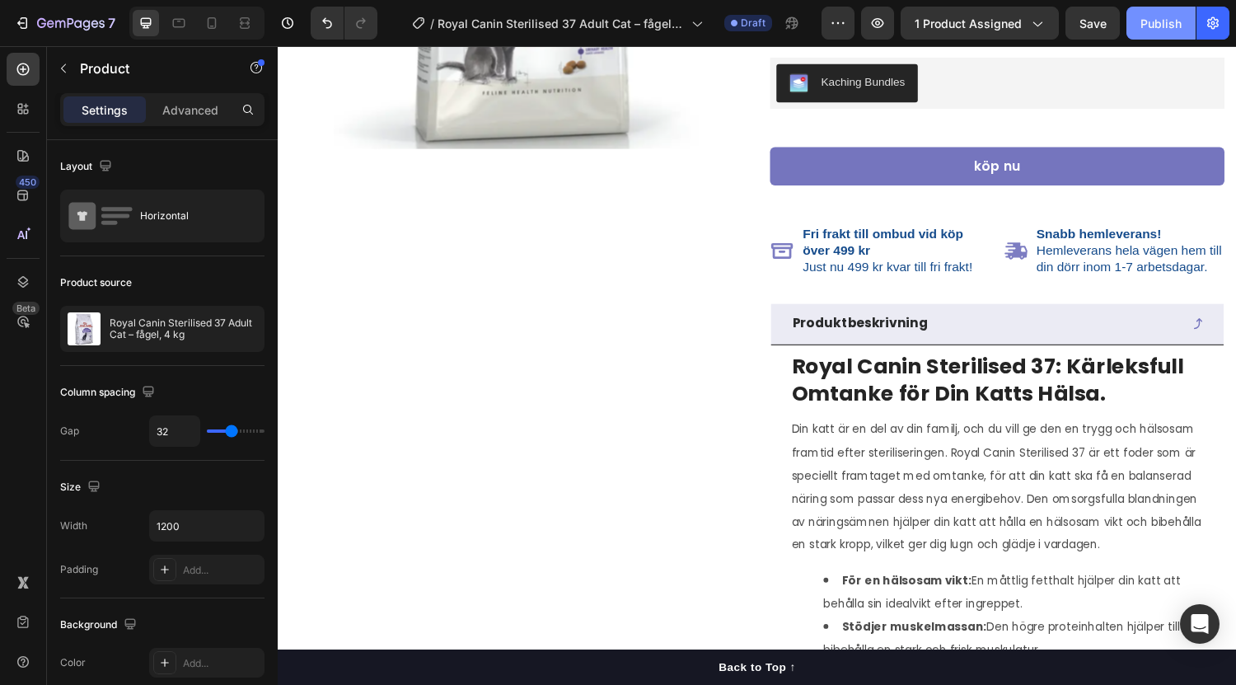
click at [1174, 7] on button "Publish" at bounding box center [1160, 23] width 69 height 33
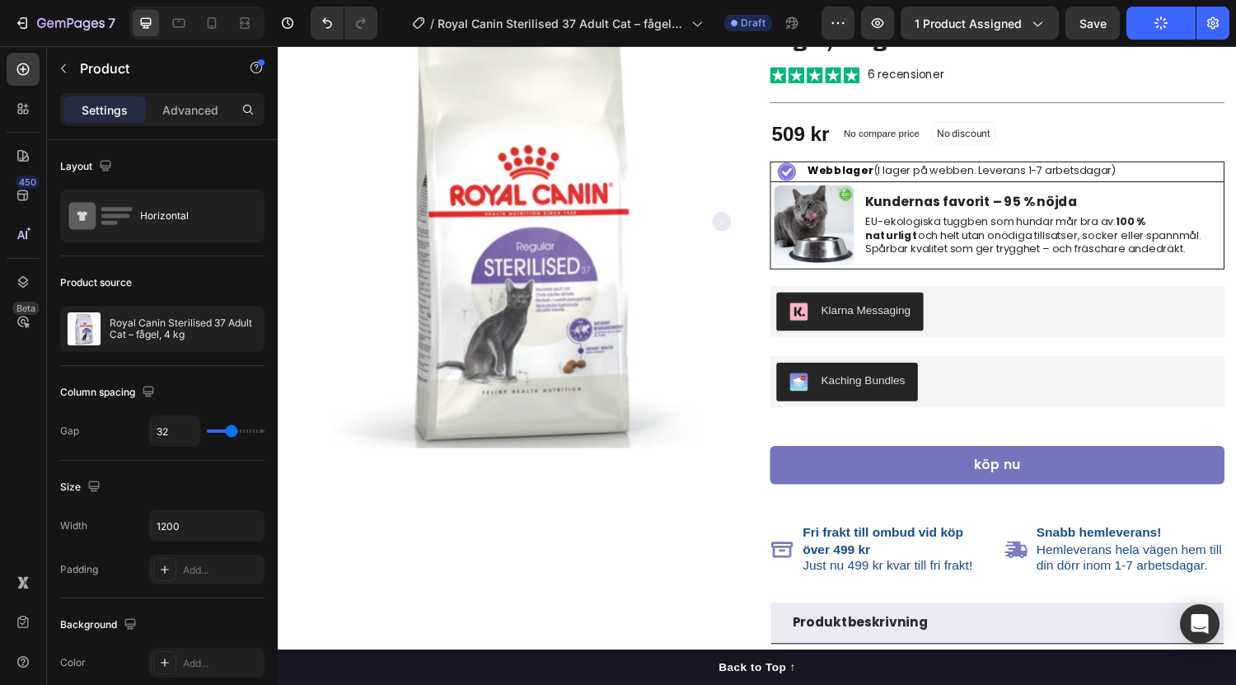
scroll to position [94, 0]
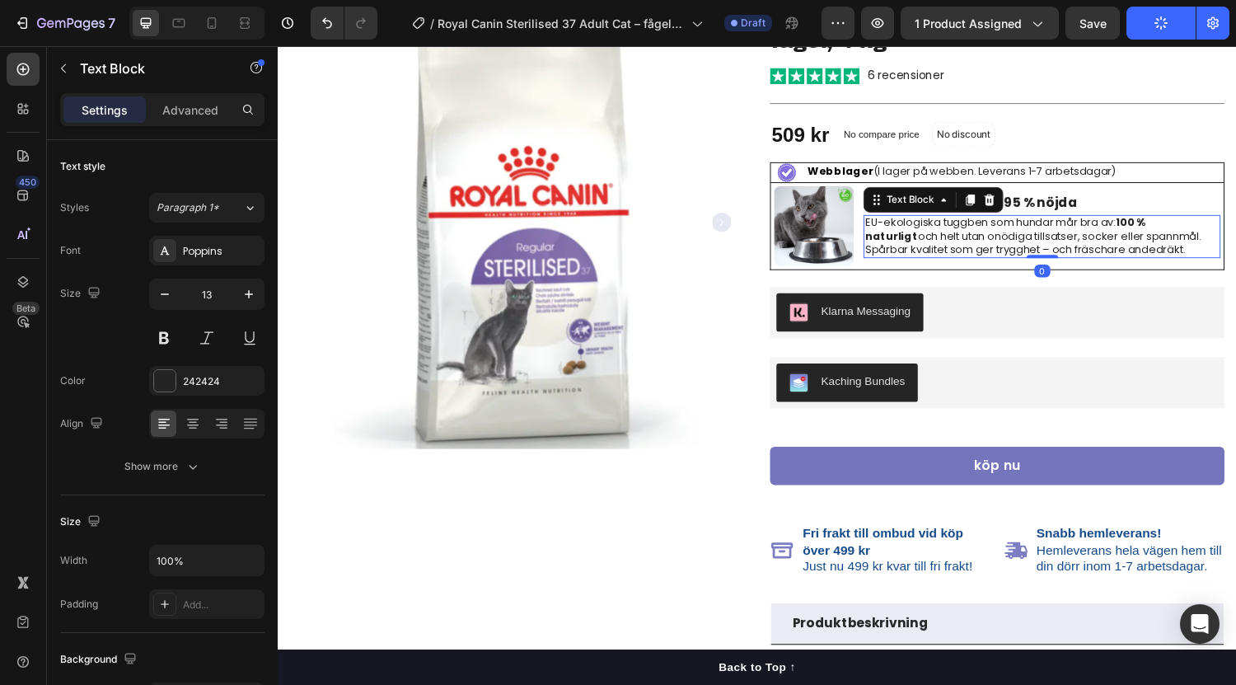
click at [985, 232] on p "EU-ekologiska tuggben som hundar mår bra av: 100 % naturligt och helt utan onöd…" at bounding box center [1065, 243] width 365 height 42
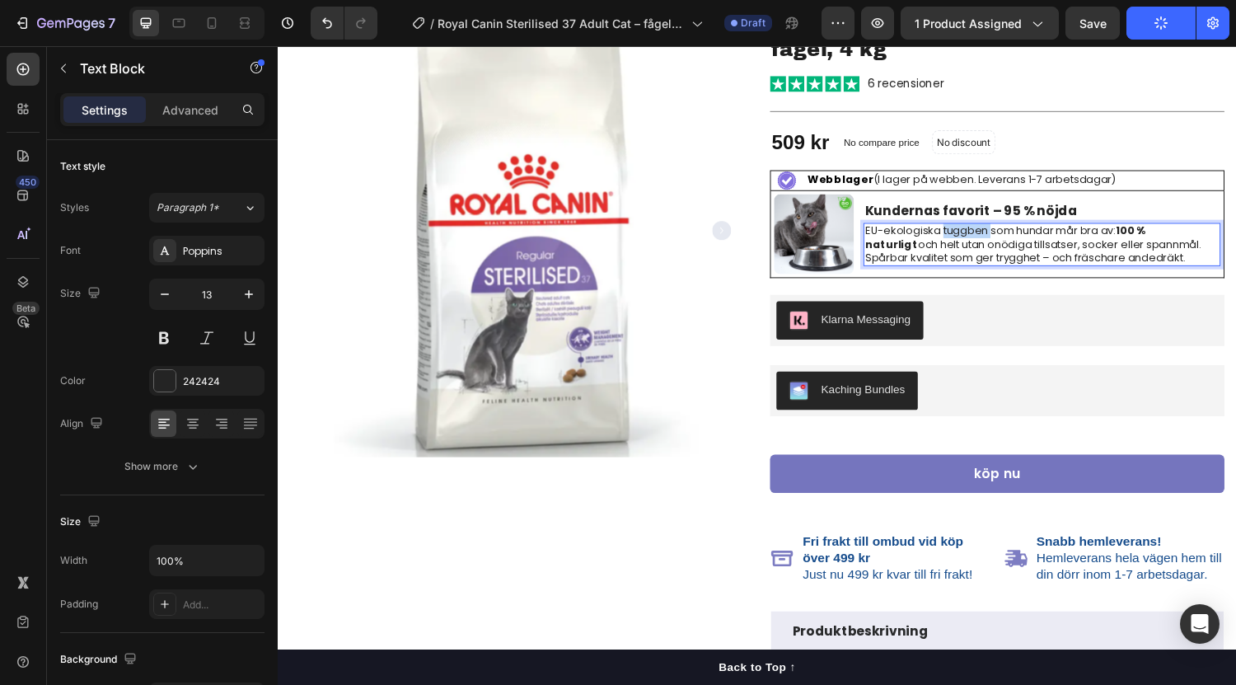
click at [985, 232] on p "EU-ekologiska tuggben som hundar mår bra av: 100 % naturligt och helt utan onöd…" at bounding box center [1065, 251] width 365 height 42
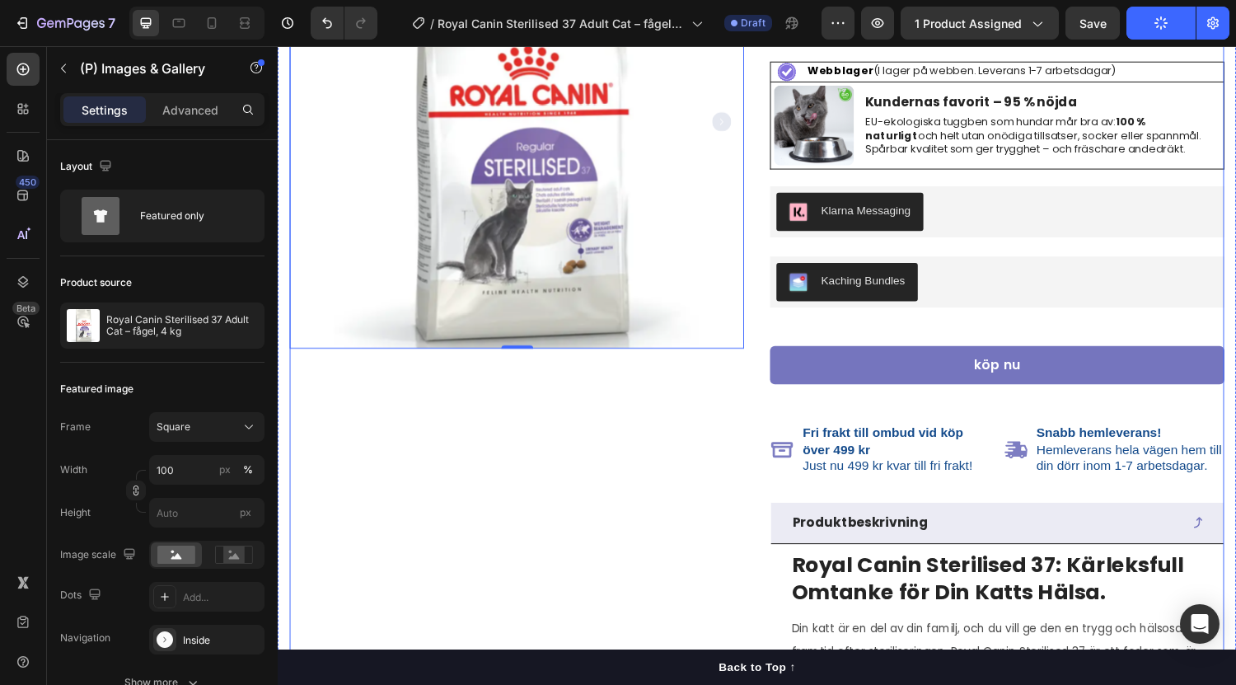
scroll to position [0, 0]
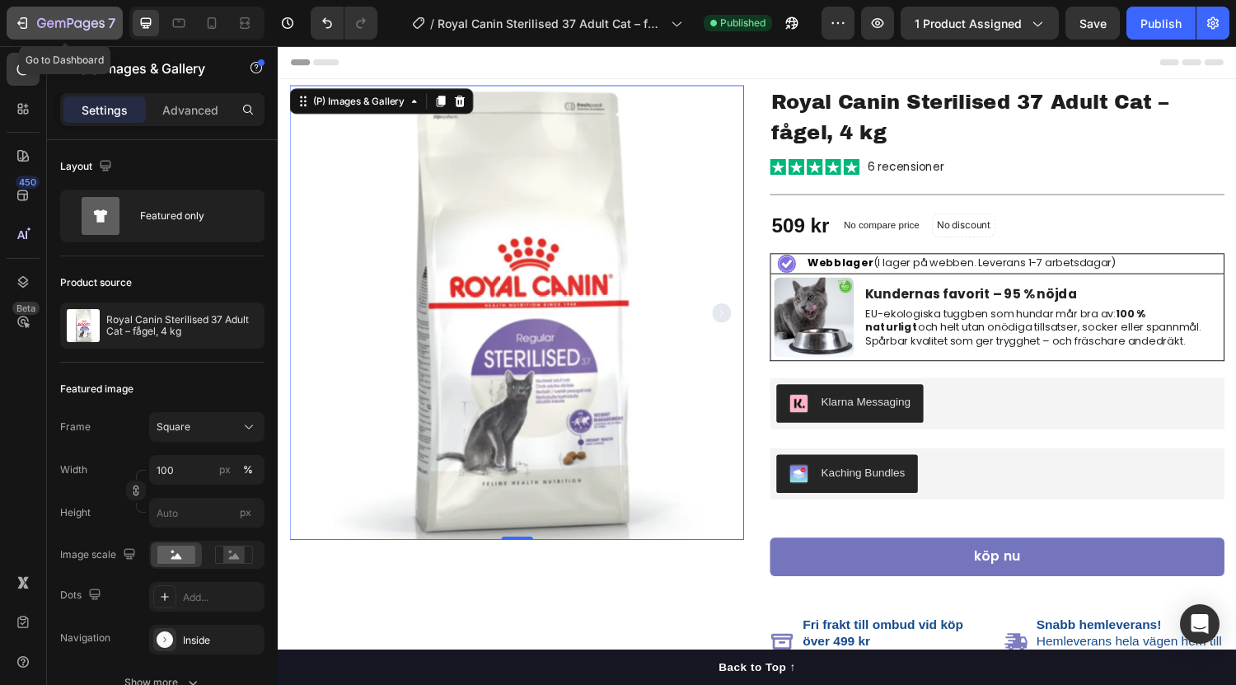
click at [39, 17] on icon "button" at bounding box center [71, 24] width 68 height 14
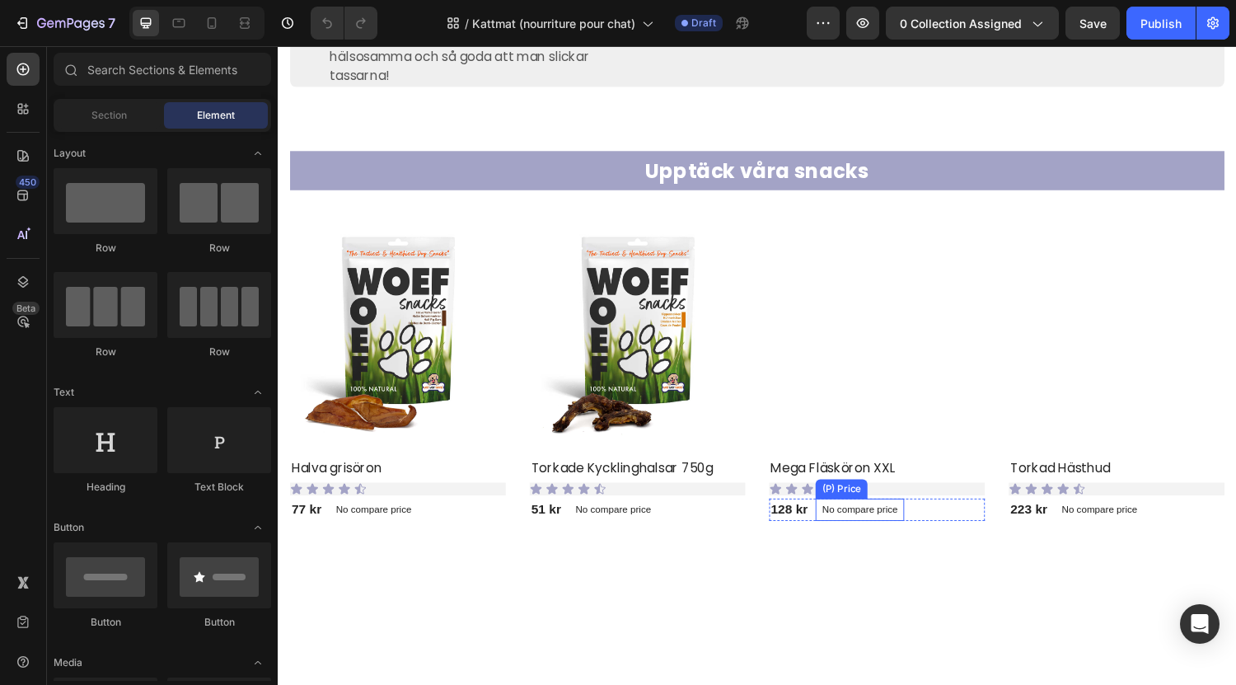
scroll to position [672, 0]
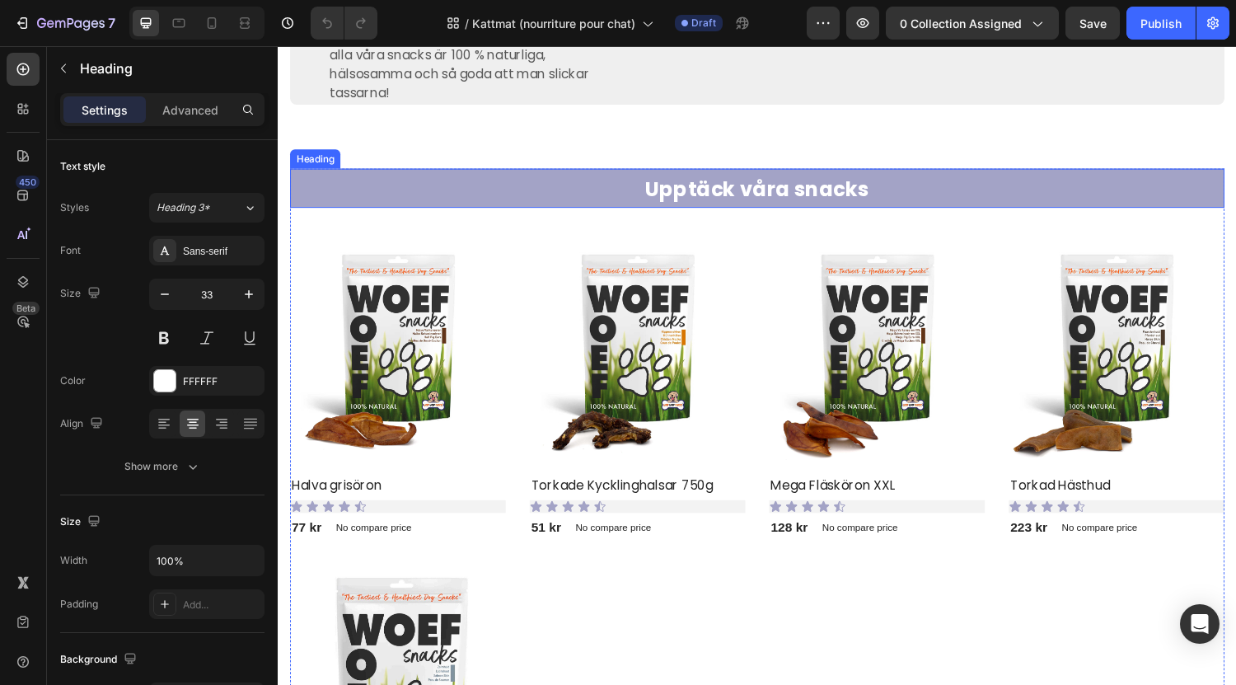
click at [948, 213] on h2 "Upptäck våra snacks" at bounding box center [772, 192] width 964 height 41
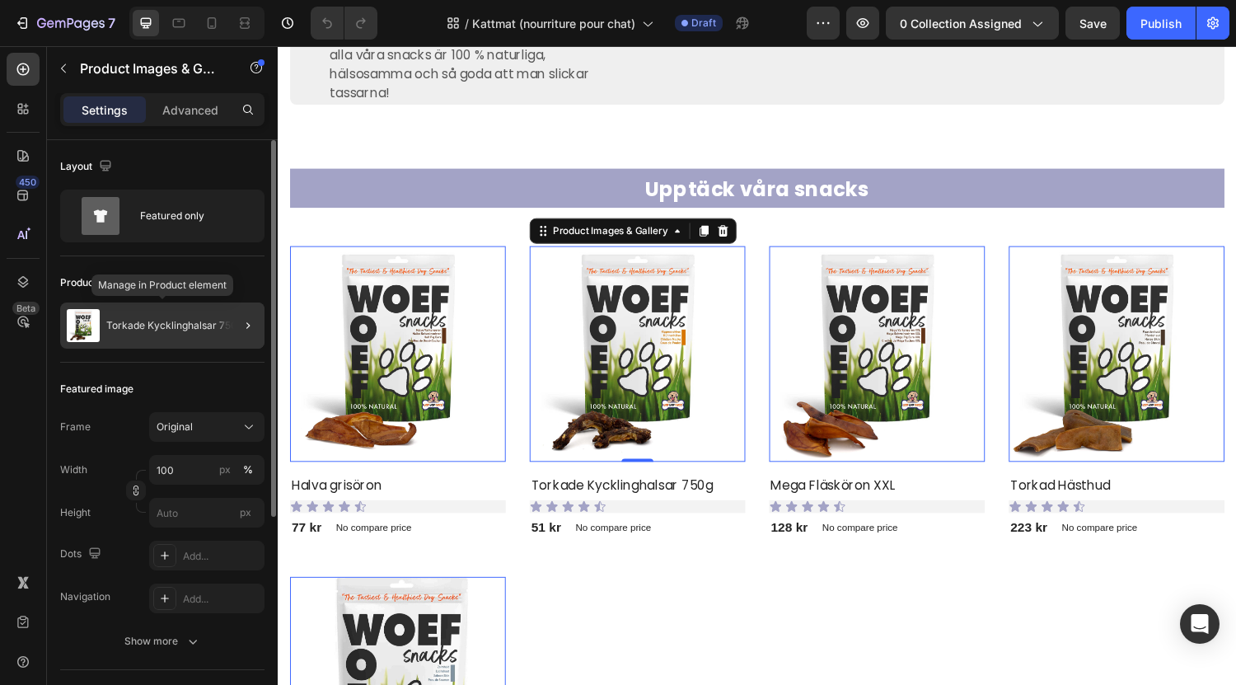
click at [199, 335] on div "Torkade Kycklinghalsar 750g" at bounding box center [162, 325] width 204 height 46
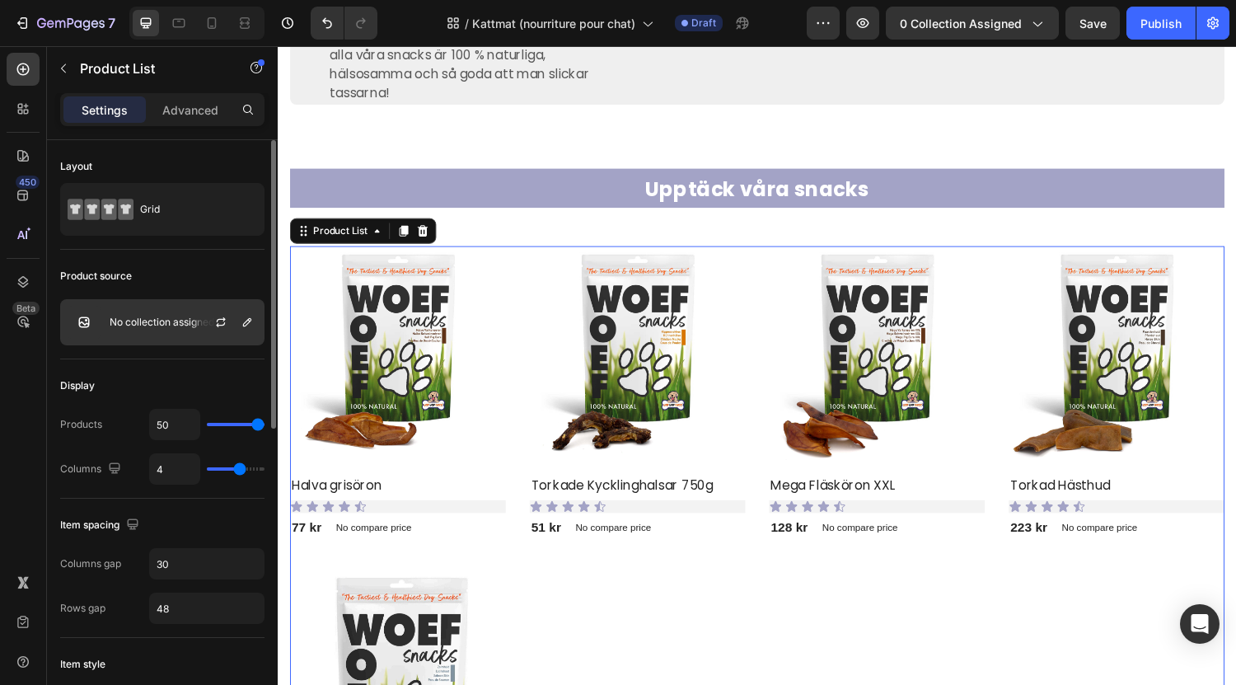
click at [152, 319] on p "No collection assigned" at bounding box center [162, 322] width 105 height 12
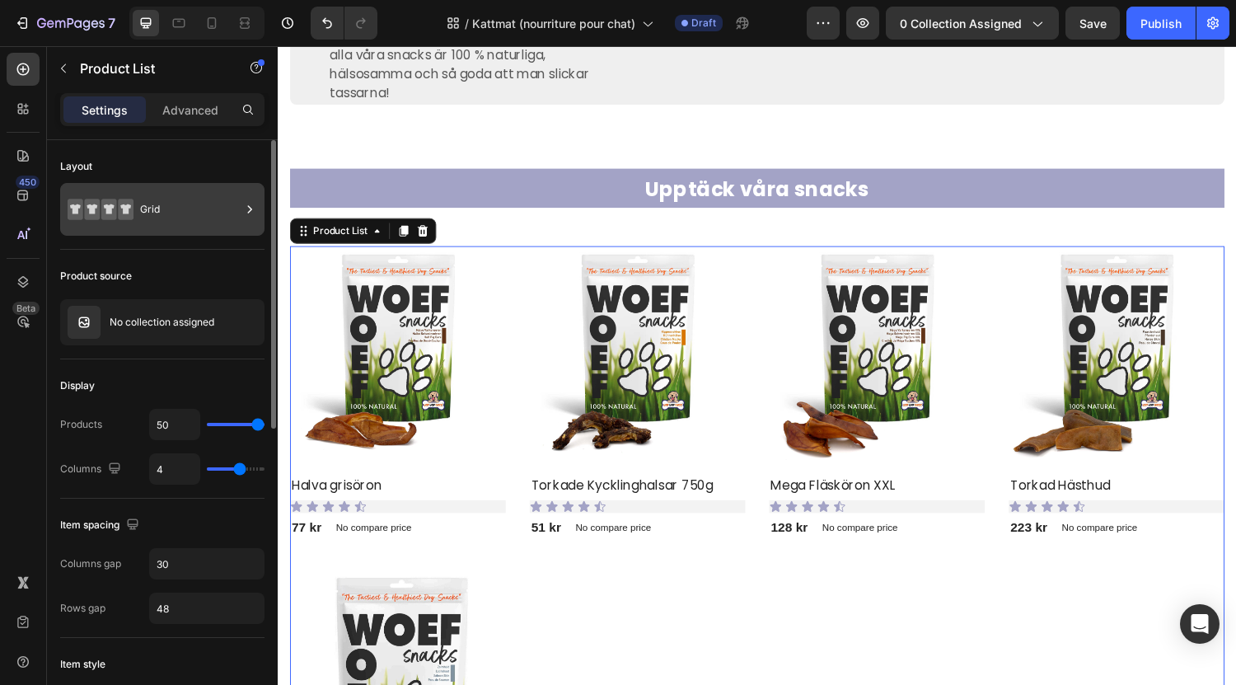
click at [210, 217] on div "Grid" at bounding box center [190, 209] width 101 height 38
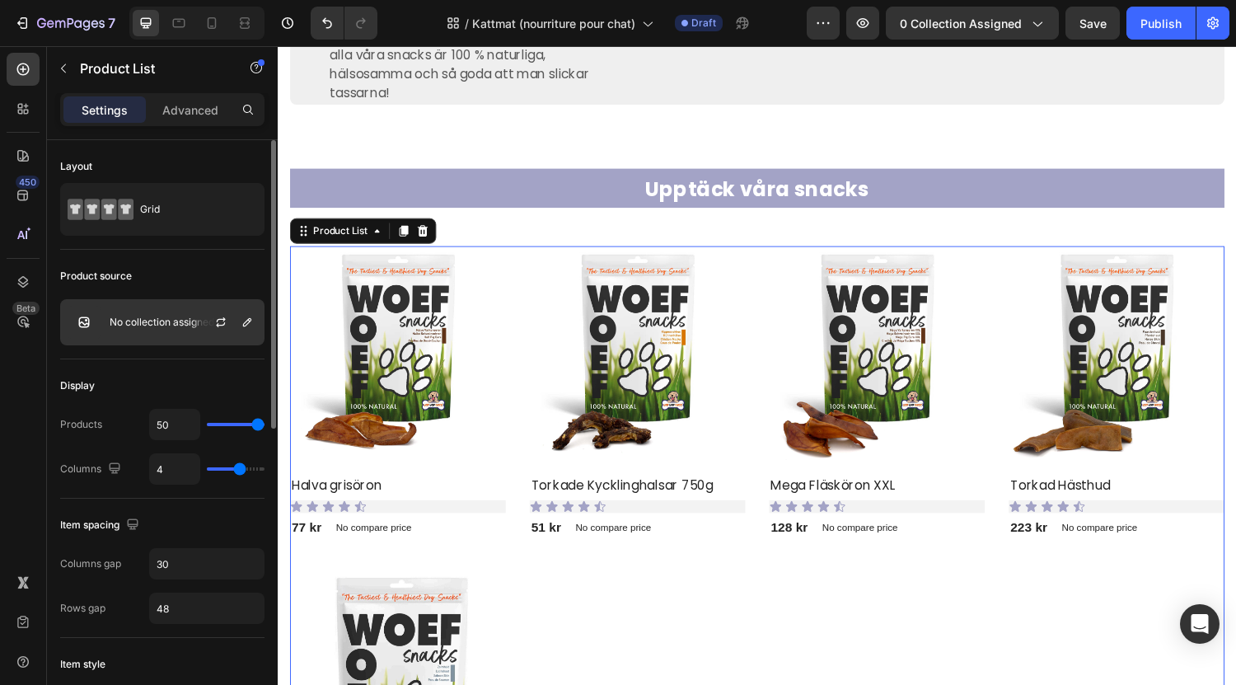
click at [176, 324] on p "No collection assigned" at bounding box center [162, 322] width 105 height 12
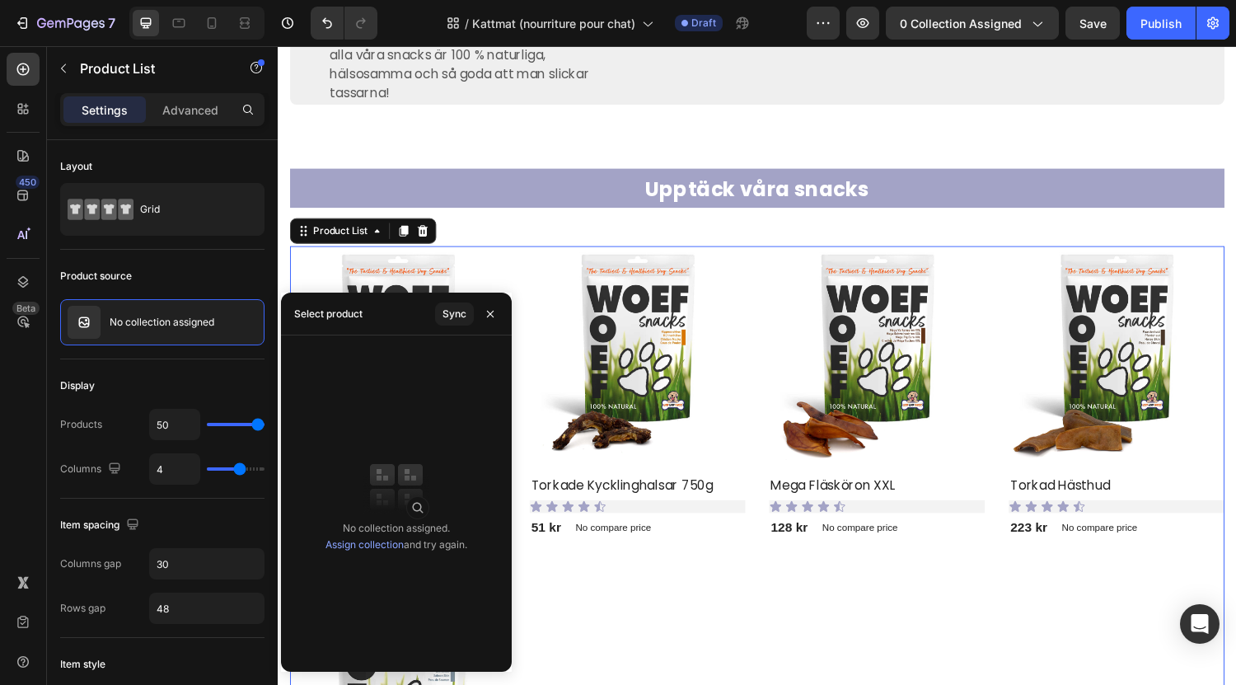
click at [413, 461] on img at bounding box center [396, 487] width 66 height 66
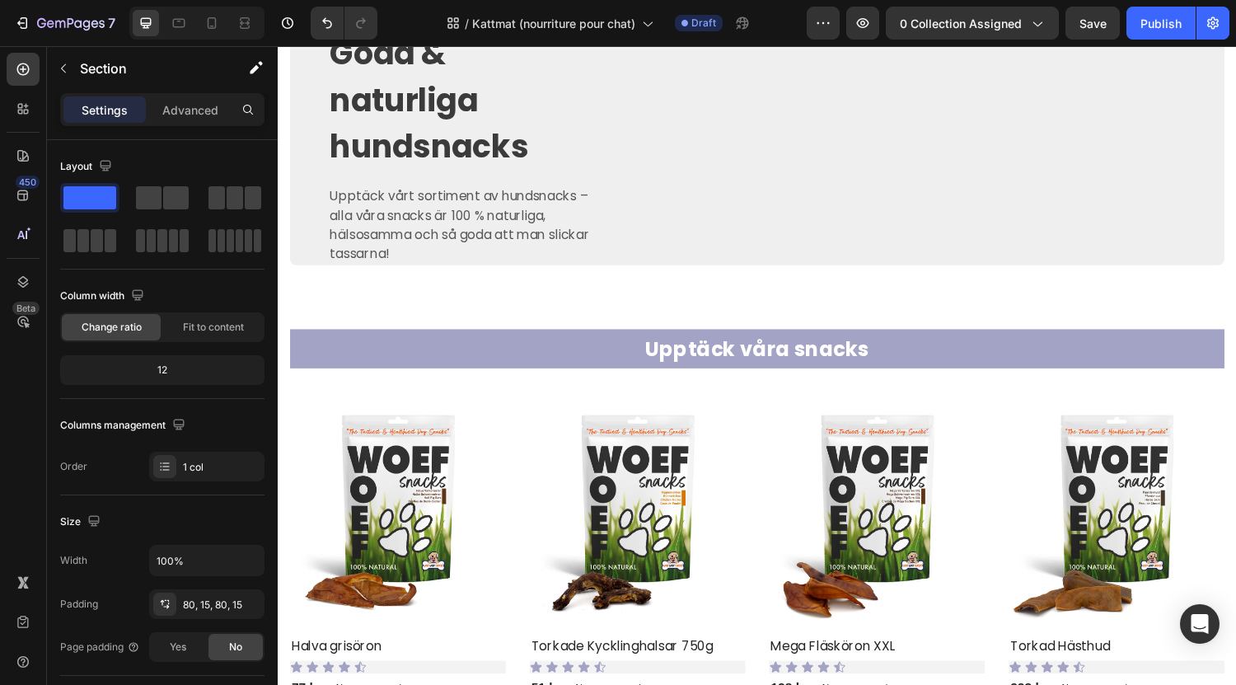
scroll to position [507, 0]
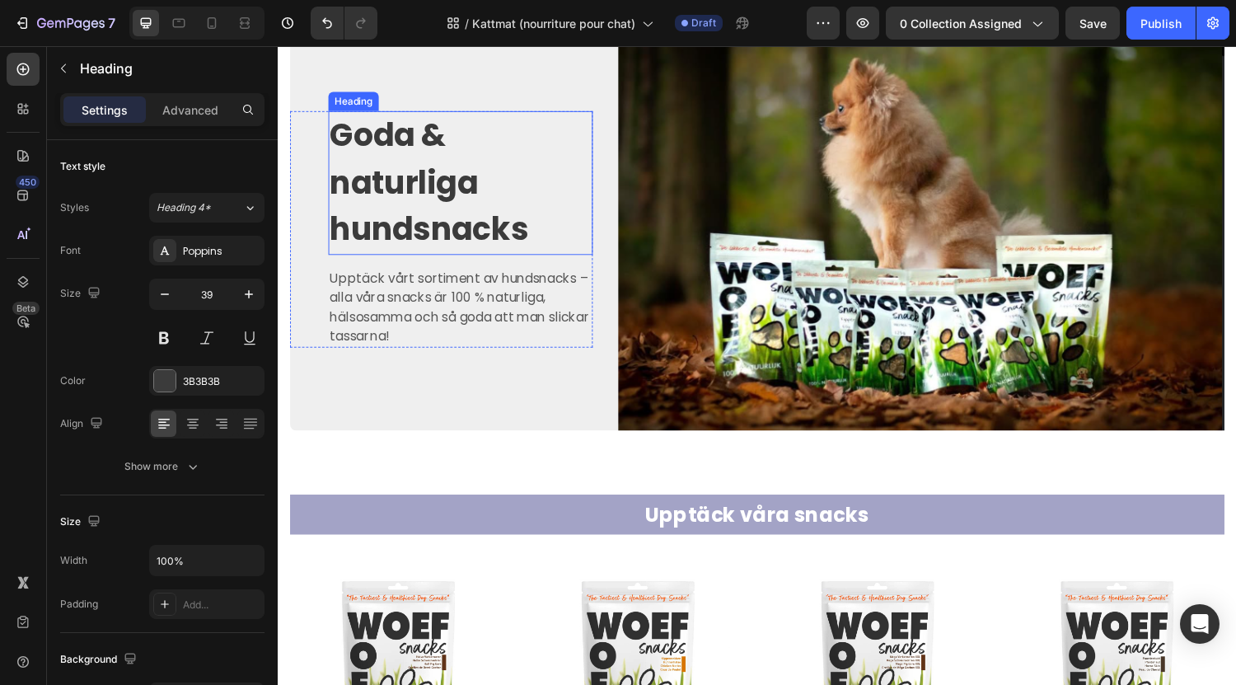
click at [434, 204] on strong "Goda & naturliga hundsnacks" at bounding box center [433, 186] width 204 height 142
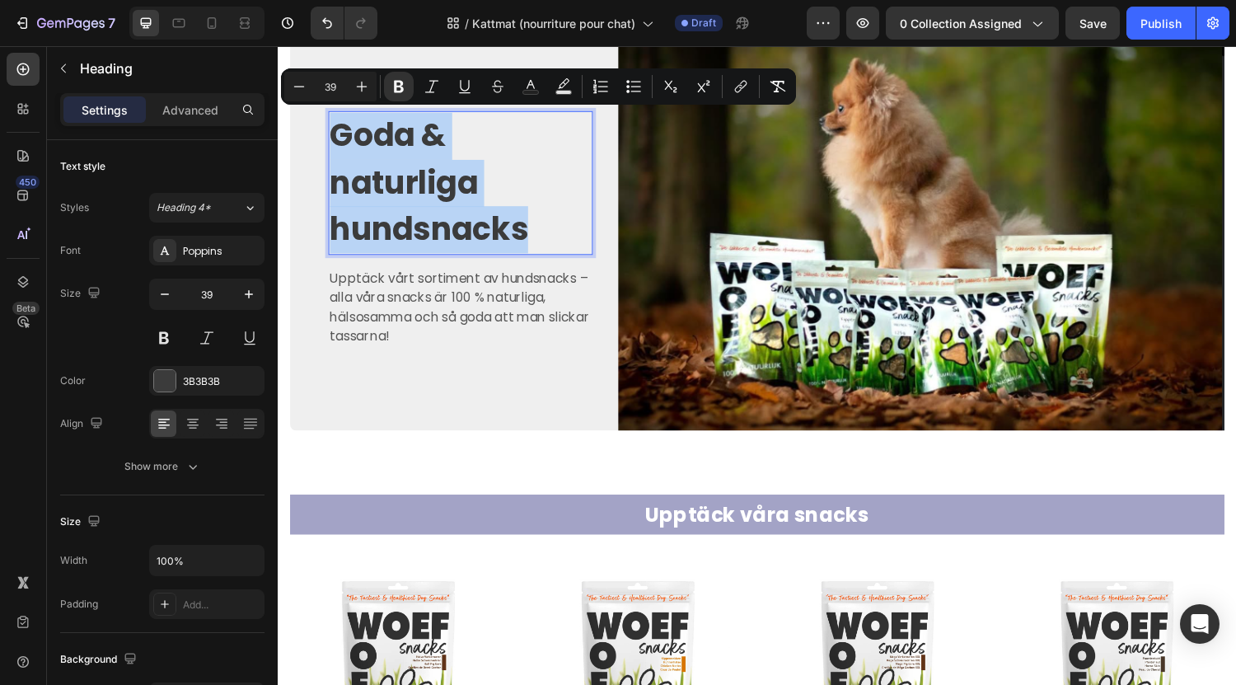
drag, startPoint x: 549, startPoint y: 222, endPoint x: 334, endPoint y: 130, distance: 233.7
click at [334, 130] on p "Goda & naturliga hundsnacks" at bounding box center [465, 187] width 269 height 145
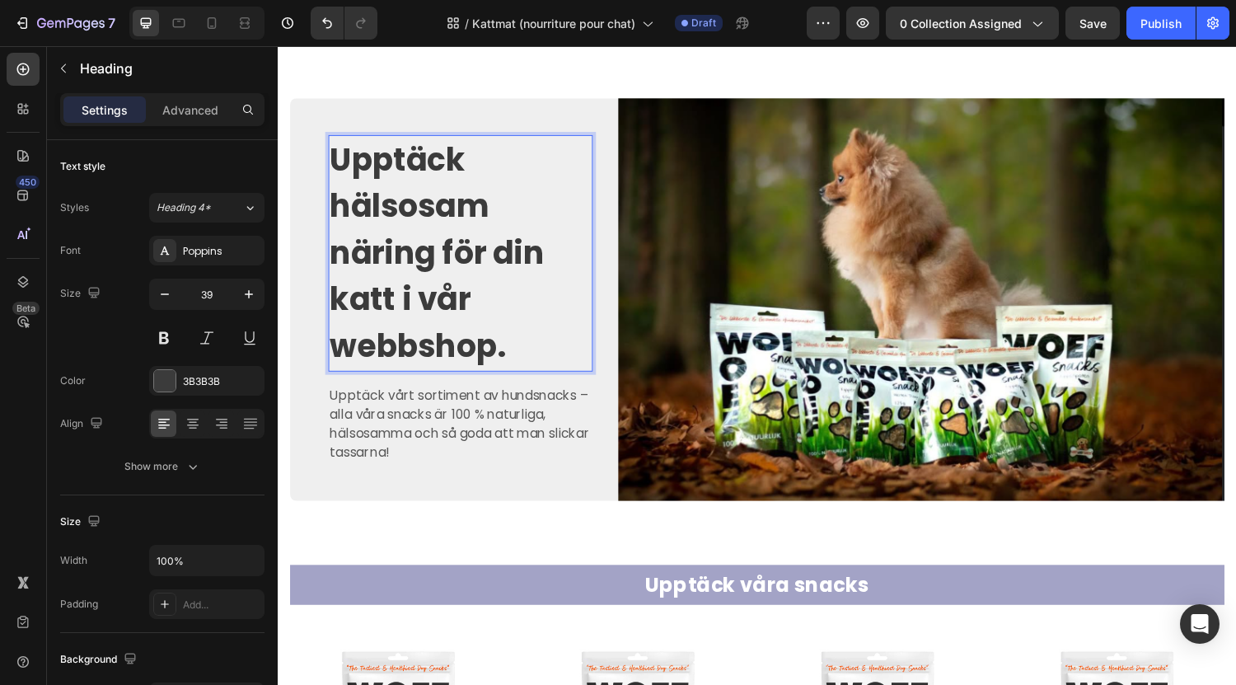
scroll to position [458, 0]
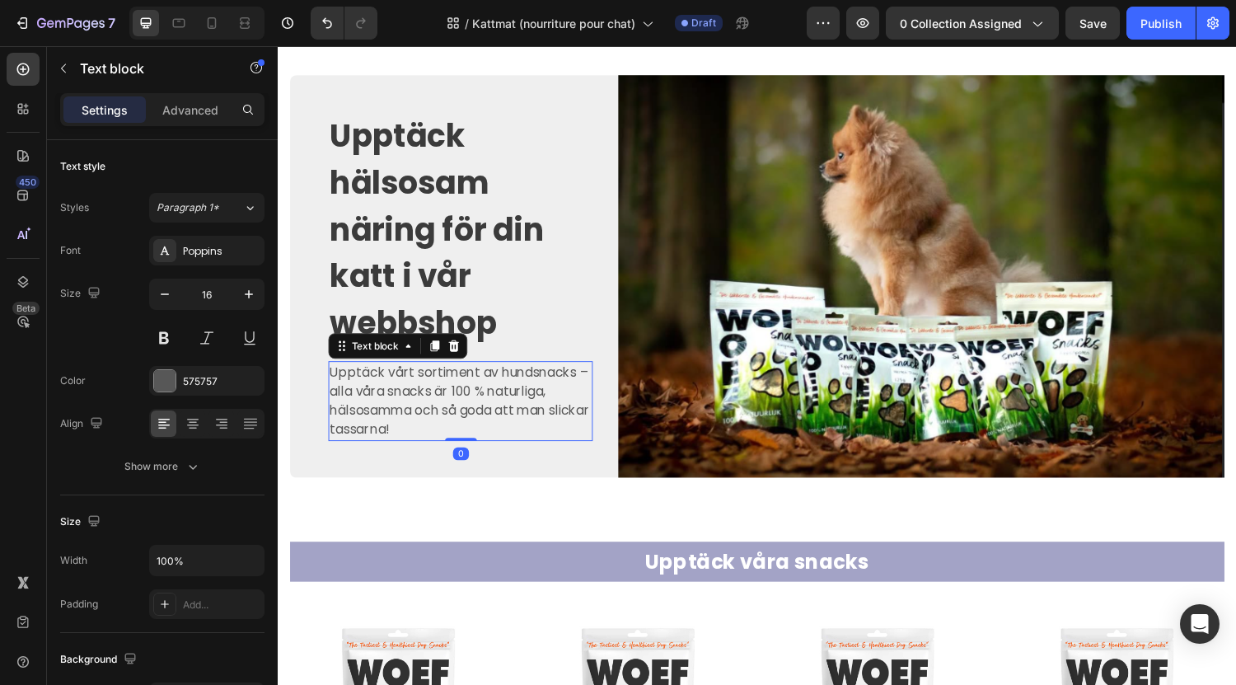
click at [434, 419] on p "Upptäck vårt sortiment av hundsnacks – alla våra snacks är 100 % naturliga, häl…" at bounding box center [465, 411] width 269 height 79
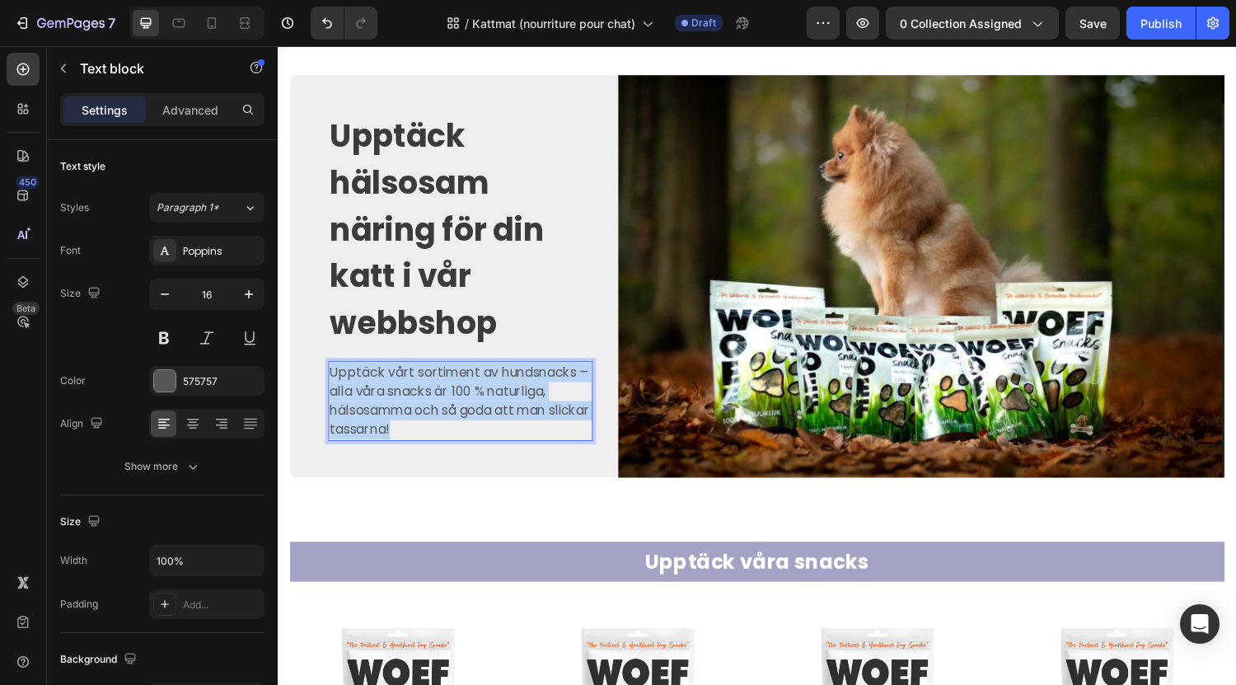
click at [434, 419] on p "Upptäck vårt sortiment av hundsnacks – alla våra snacks är 100 % naturliga, häl…" at bounding box center [465, 411] width 269 height 79
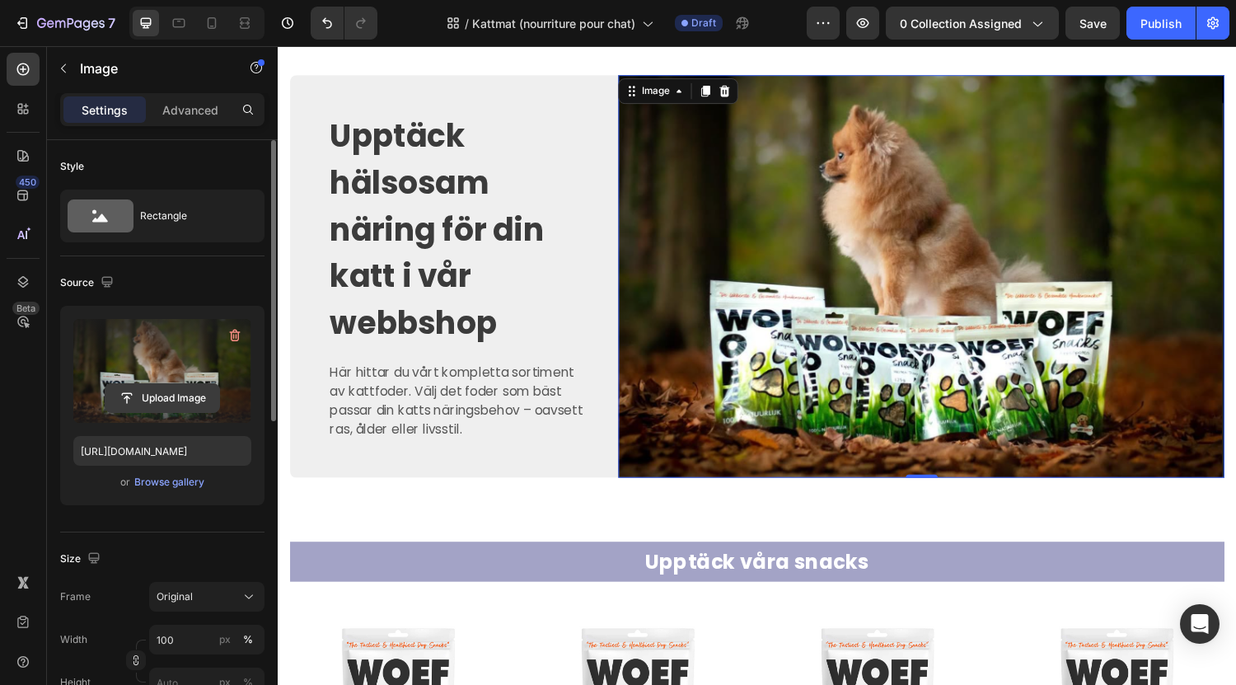
click at [170, 403] on input "file" at bounding box center [162, 398] width 114 height 28
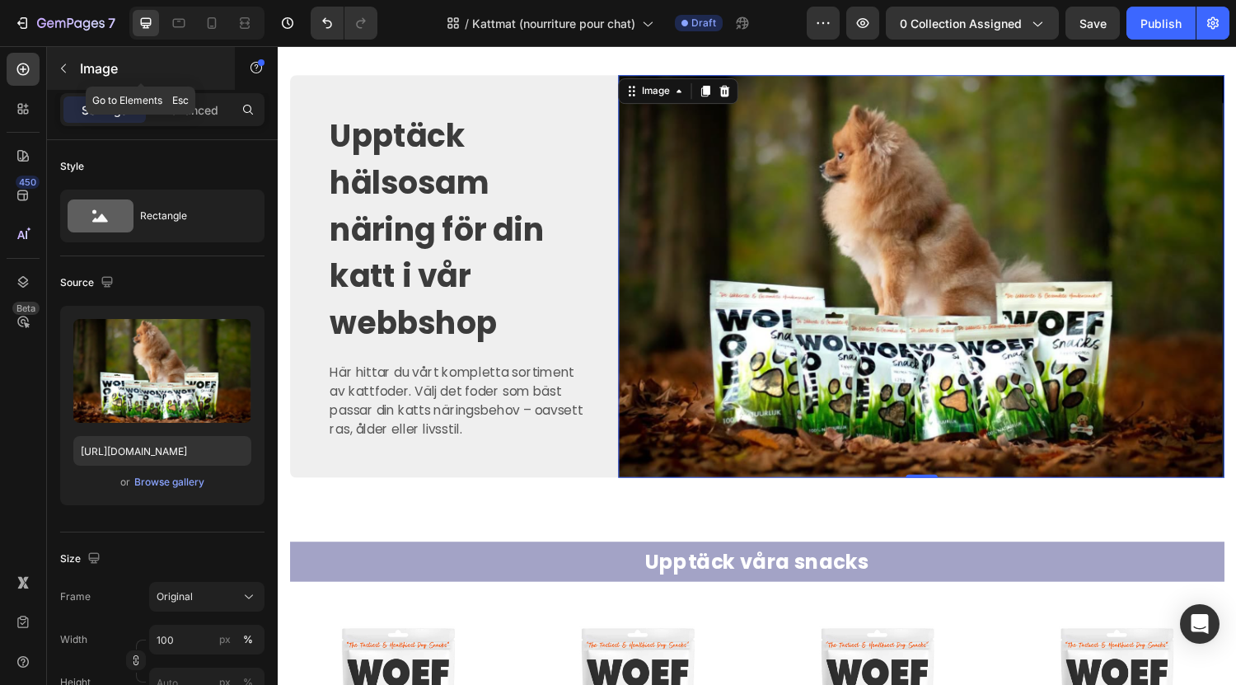
click at [73, 68] on button "button" at bounding box center [63, 68] width 26 height 26
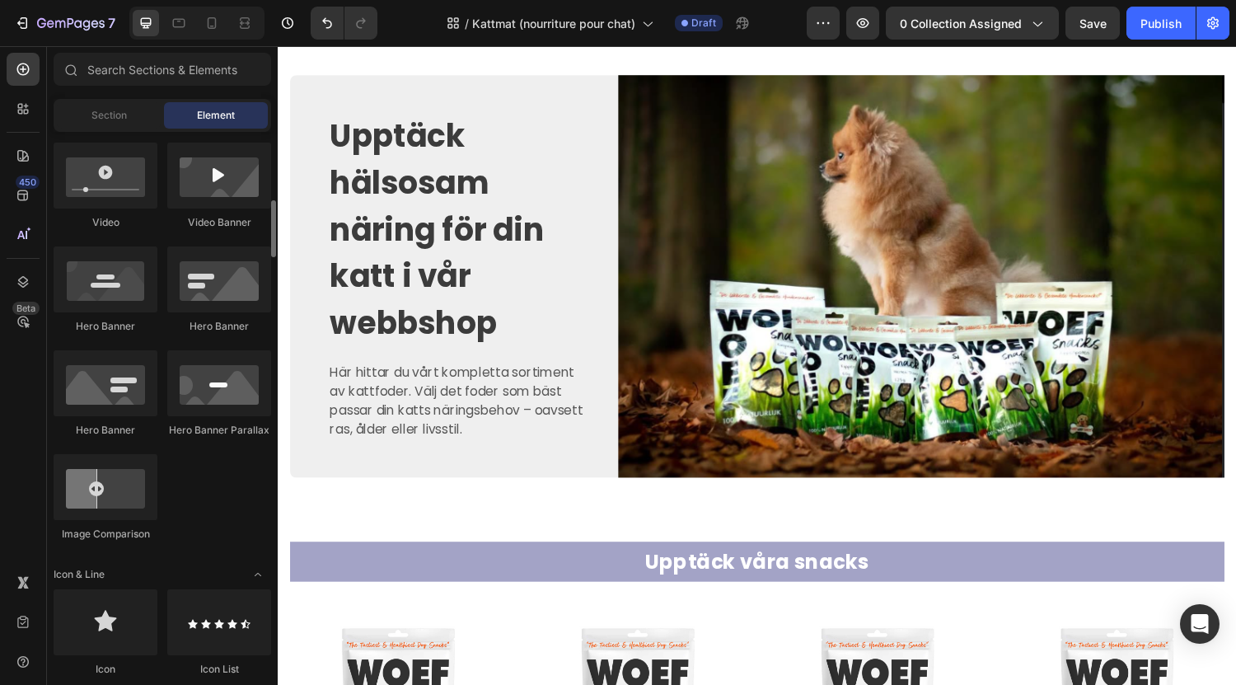
scroll to position [640, 0]
click at [178, 290] on div at bounding box center [219, 278] width 104 height 66
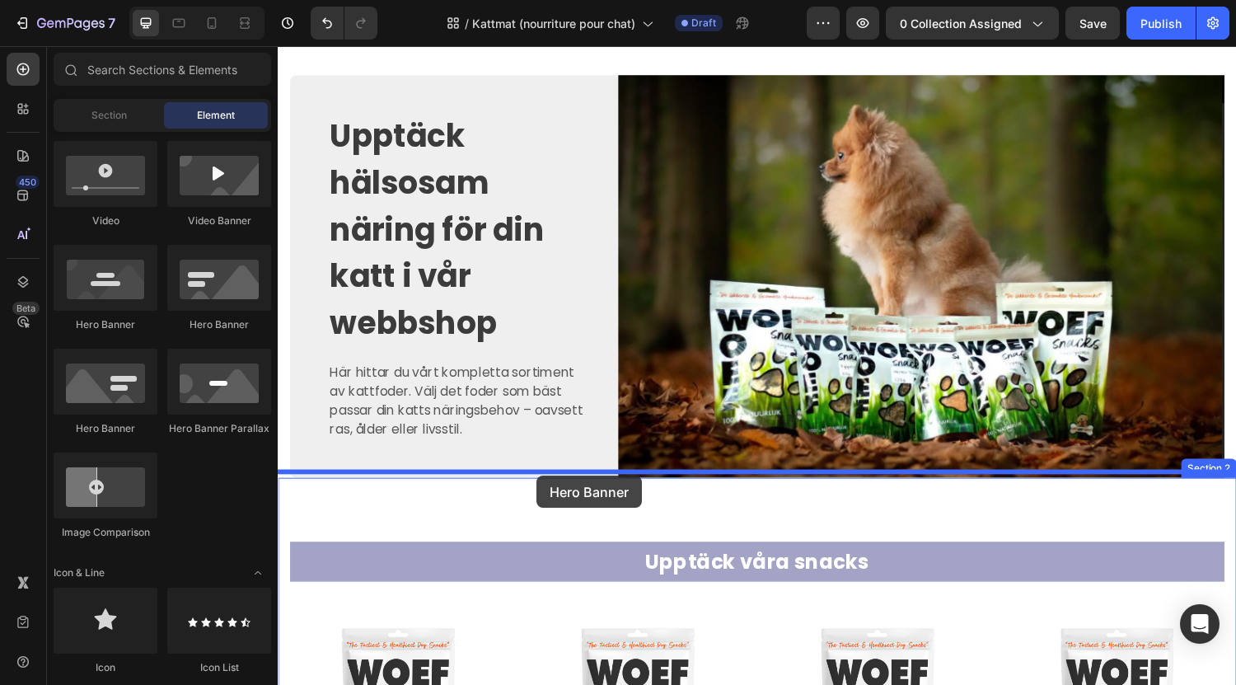
drag, startPoint x: 505, startPoint y: 344, endPoint x: 545, endPoint y: 489, distance: 151.1
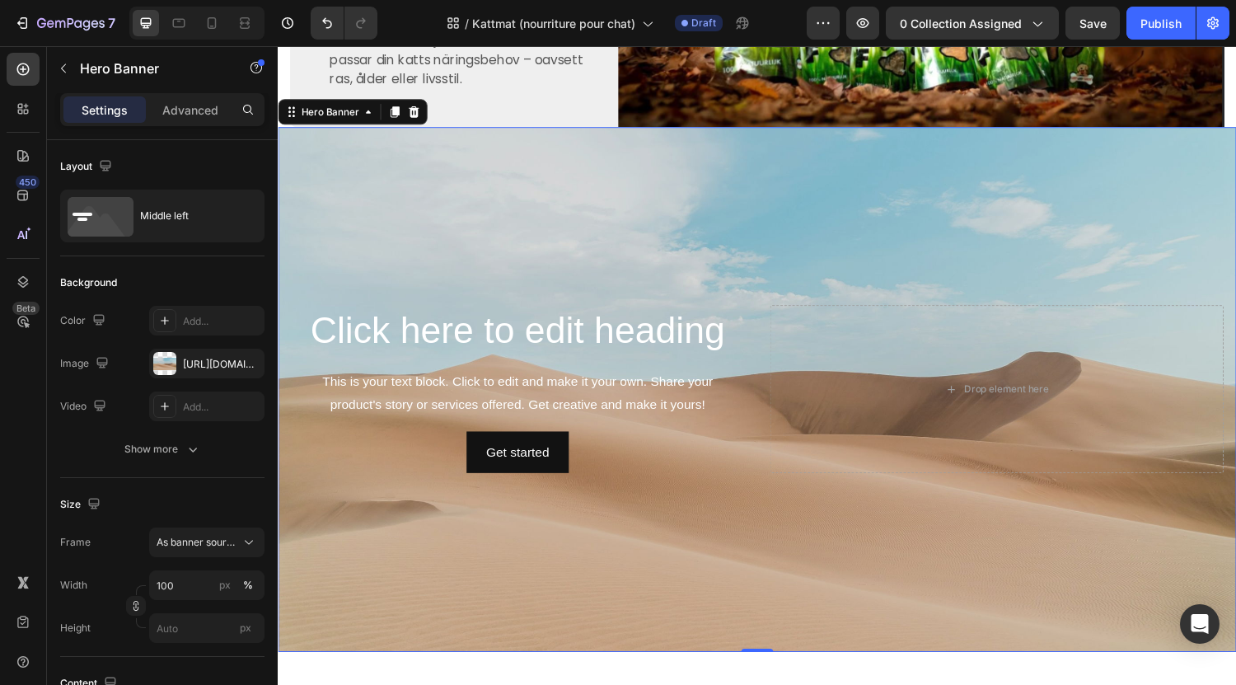
scroll to position [821, 0]
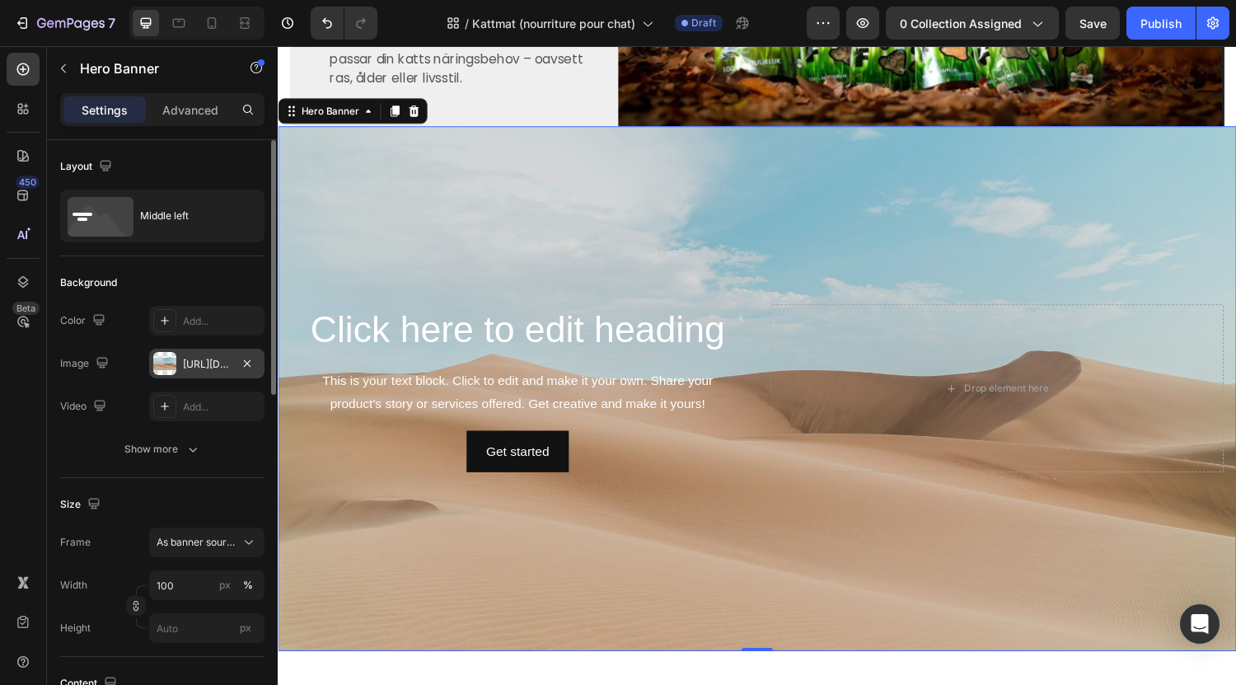
click at [194, 359] on div "https://cdn.shopify.com/s/files/1/2005/9307/files/background_settings.jpg" at bounding box center [207, 364] width 48 height 15
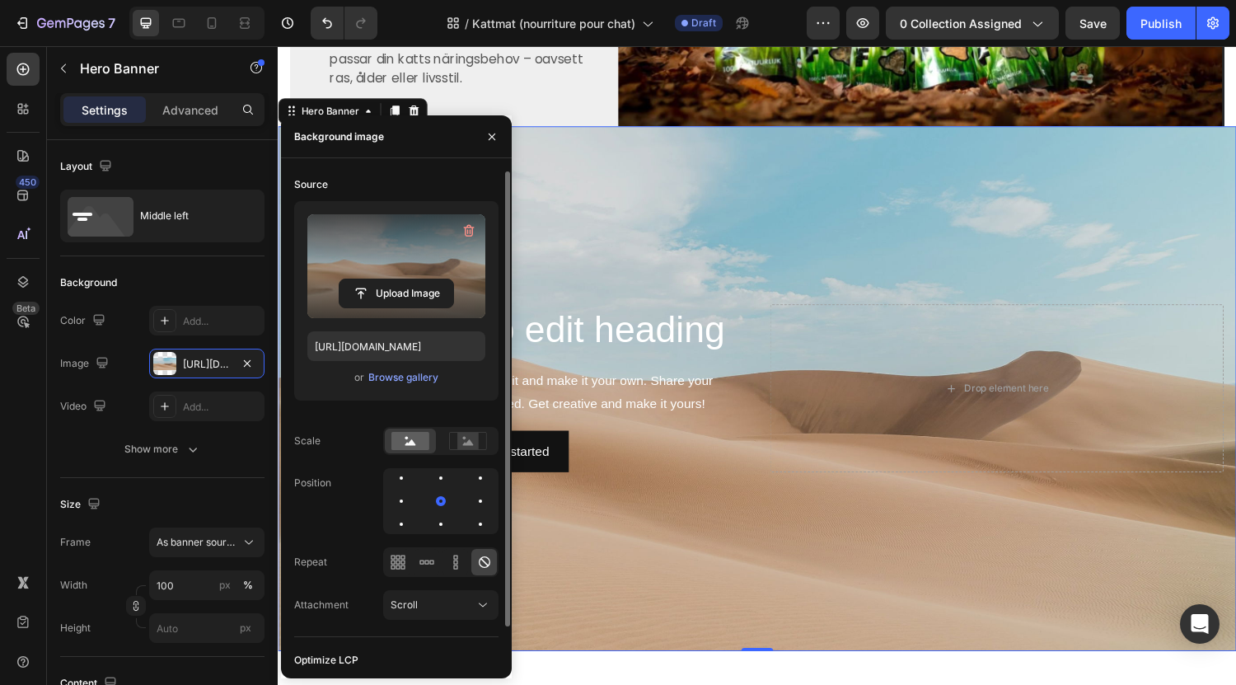
click at [390, 266] on label at bounding box center [396, 266] width 178 height 104
click at [390, 279] on input "file" at bounding box center [396, 293] width 114 height 28
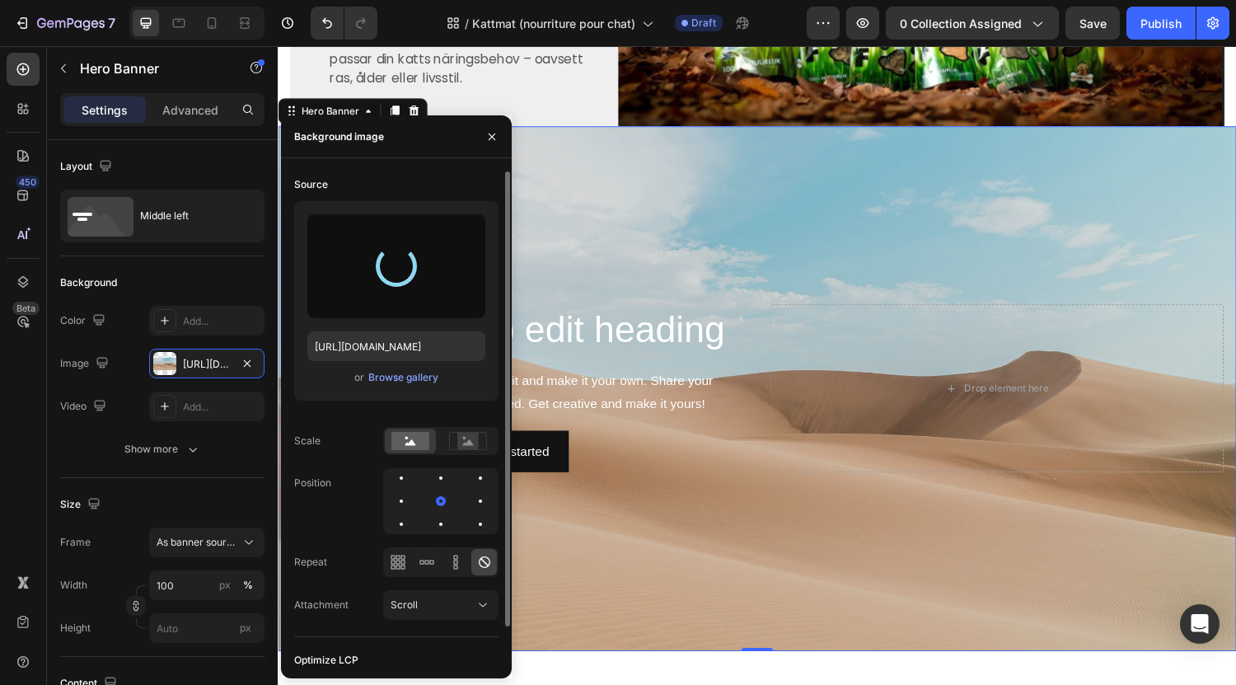
type input "https://cdn.shopify.com/s/files/1/0760/0930/8490/files/gempages_526251272030913…"
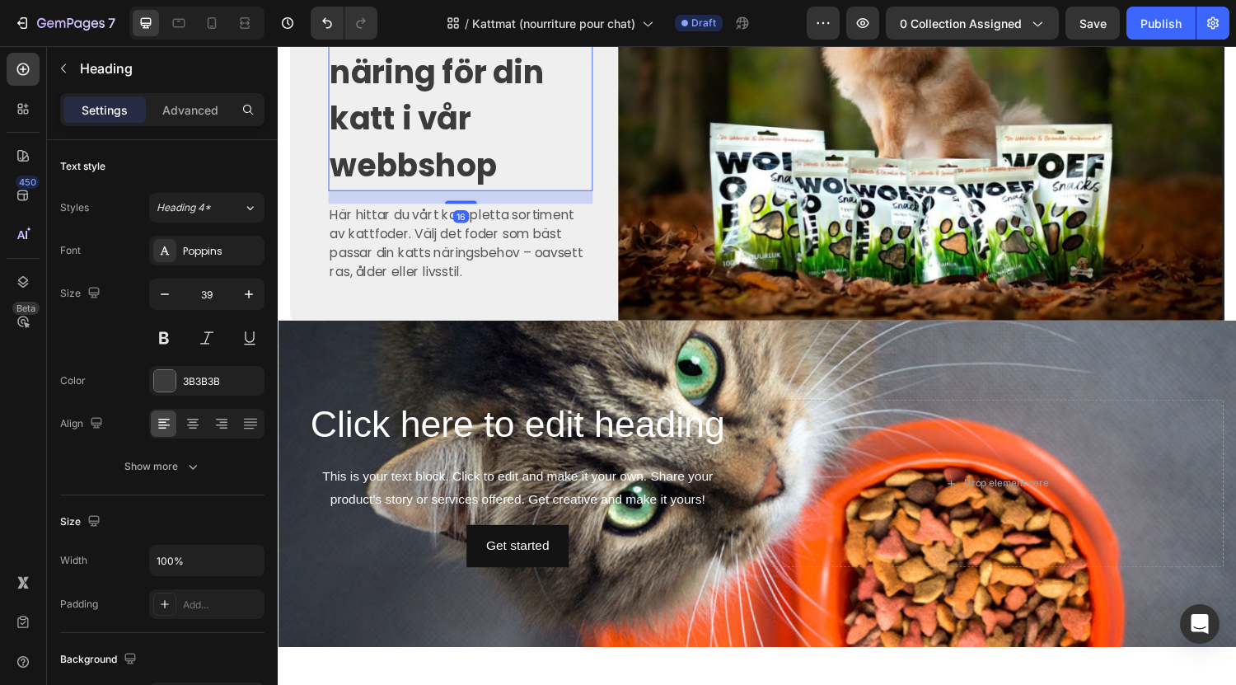
scroll to position [586, 0]
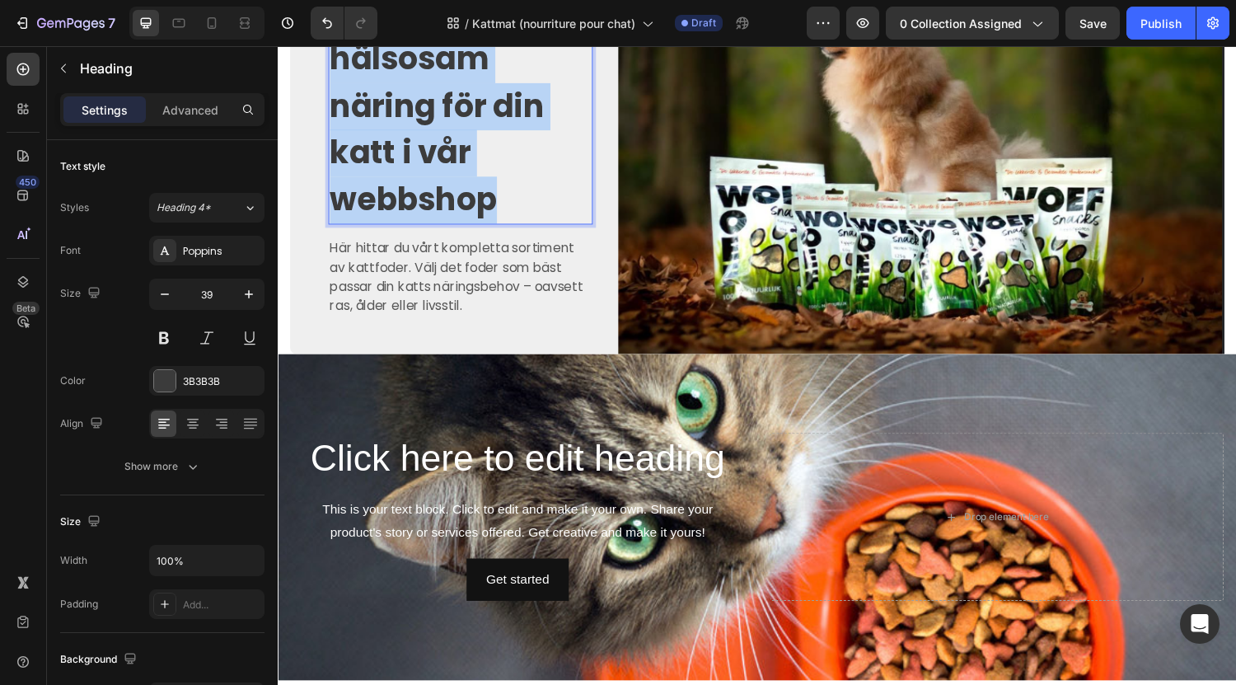
click at [414, 162] on strong "Upptäck hälsosam näring för din katt i vår webbshop" at bounding box center [441, 107] width 221 height 238
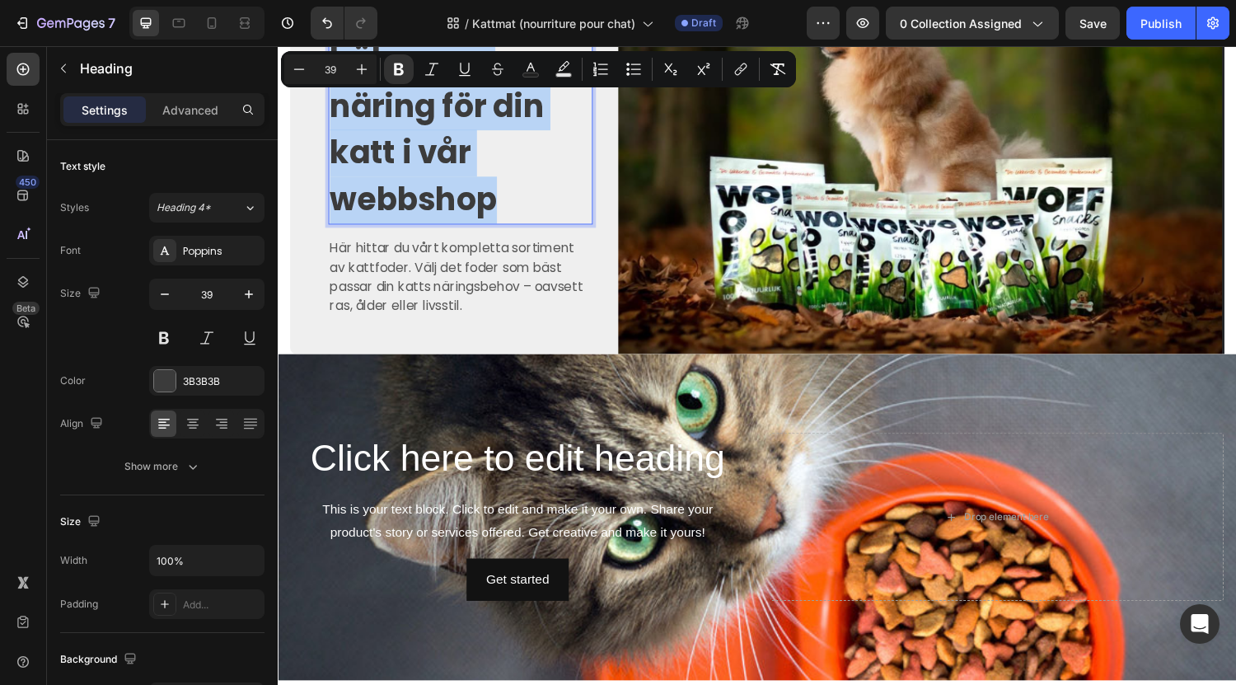
copy strong "Upptäck hälsosam näring för din katt i vår webbshop"
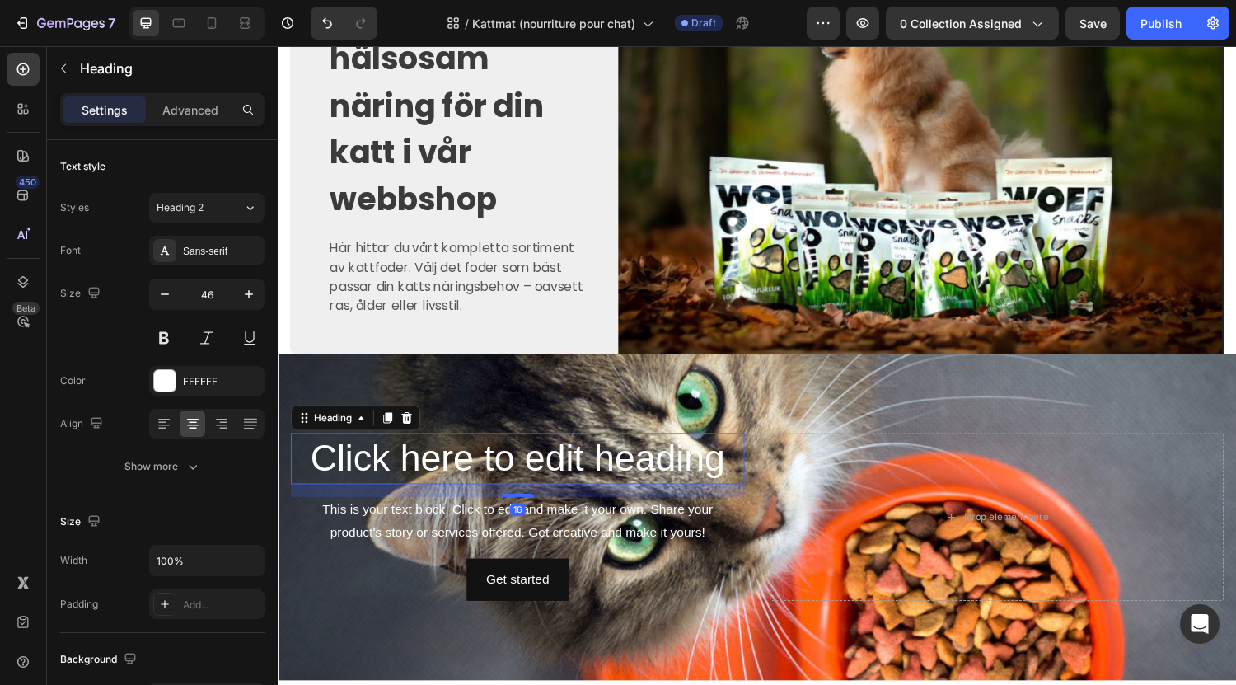
click at [436, 478] on h2 "Click here to edit heading" at bounding box center [525, 471] width 468 height 53
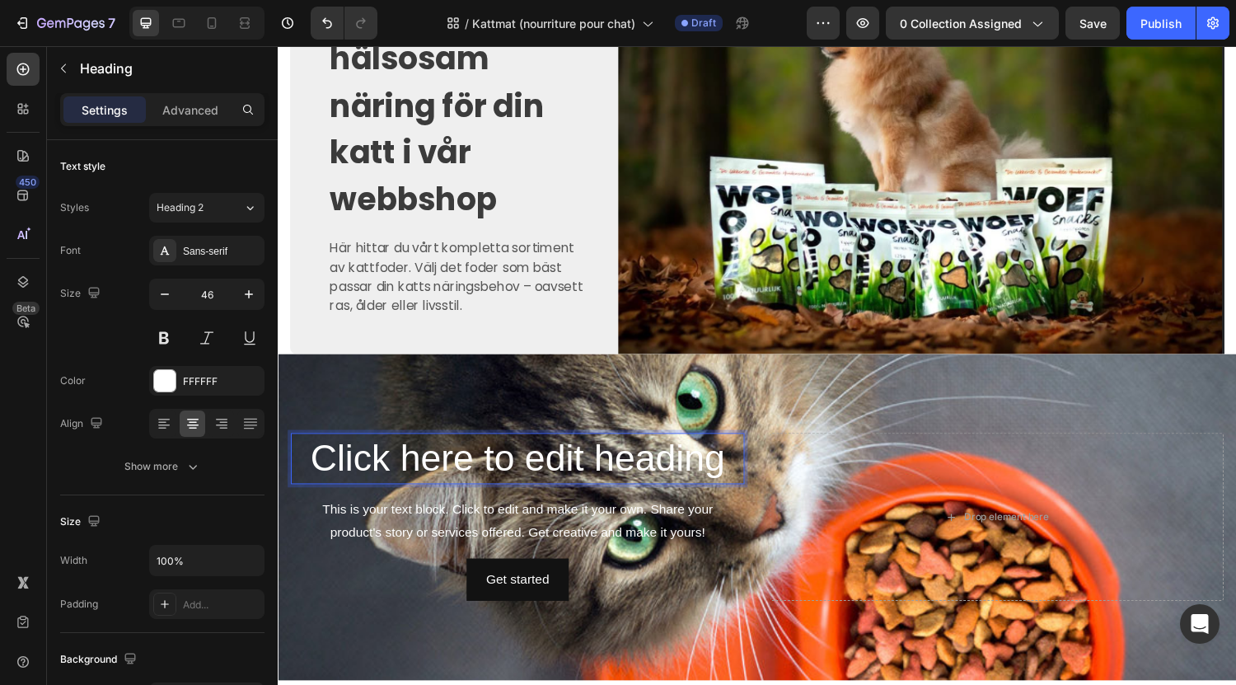
click at [436, 478] on h2 "Click here to edit heading" at bounding box center [525, 471] width 468 height 53
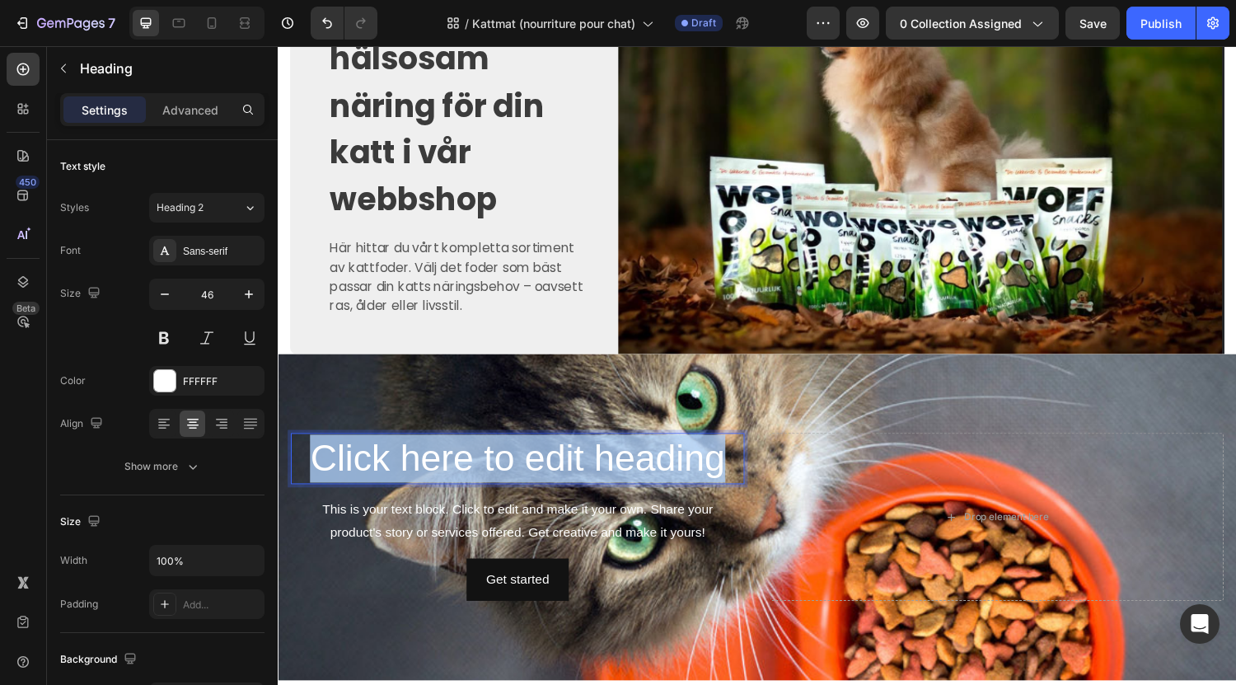
click at [436, 478] on p "Click here to edit heading" at bounding box center [525, 471] width 465 height 49
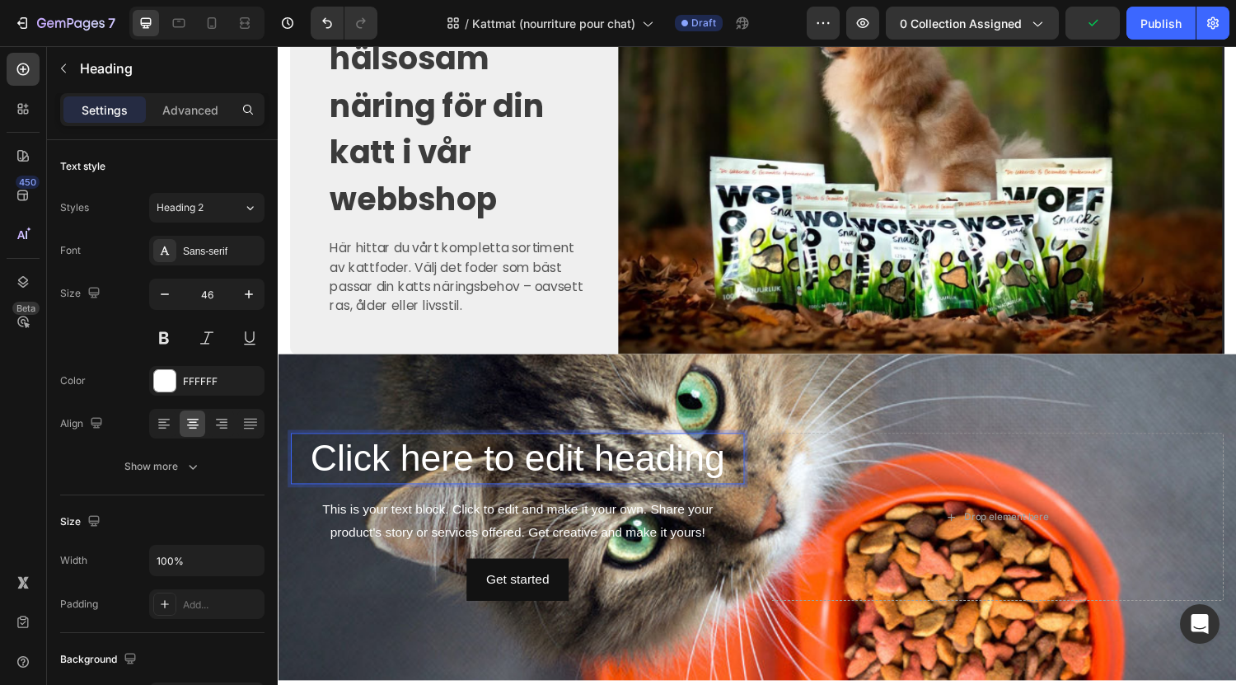
scroll to position [536, 0]
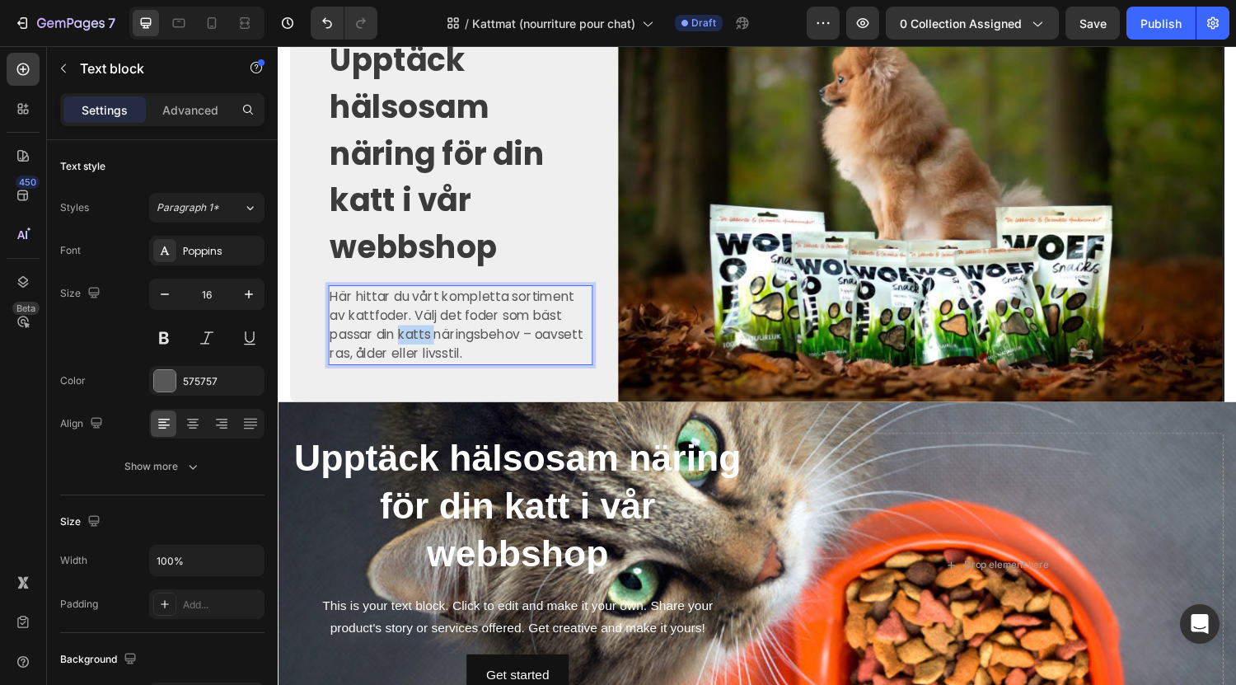
click at [415, 333] on p "Här hittar du vårt kompletta sortiment av kattfoder. Välj det foder som bäst pa…" at bounding box center [465, 333] width 269 height 79
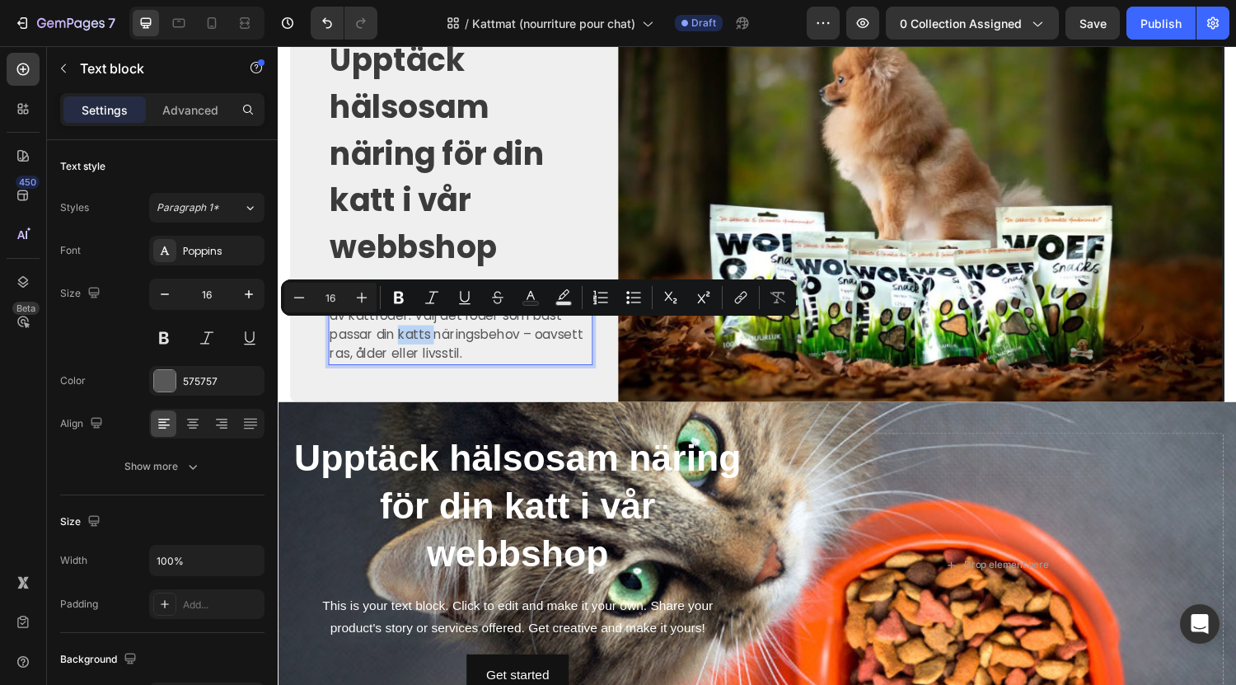
click at [415, 333] on p "Här hittar du vårt kompletta sortiment av kattfoder. Välj det foder som bäst pa…" at bounding box center [465, 333] width 269 height 79
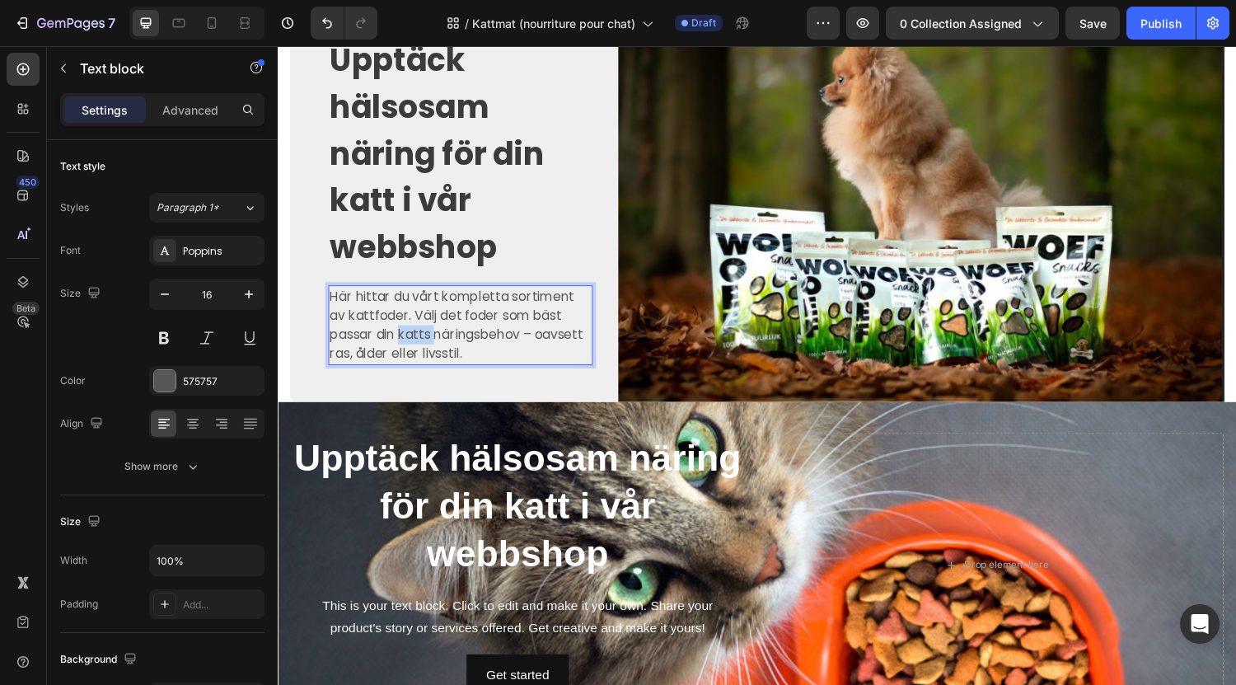
click at [415, 333] on p "Här hittar du vårt kompletta sortiment av kattfoder. Välj det foder som bäst pa…" at bounding box center [465, 333] width 269 height 79
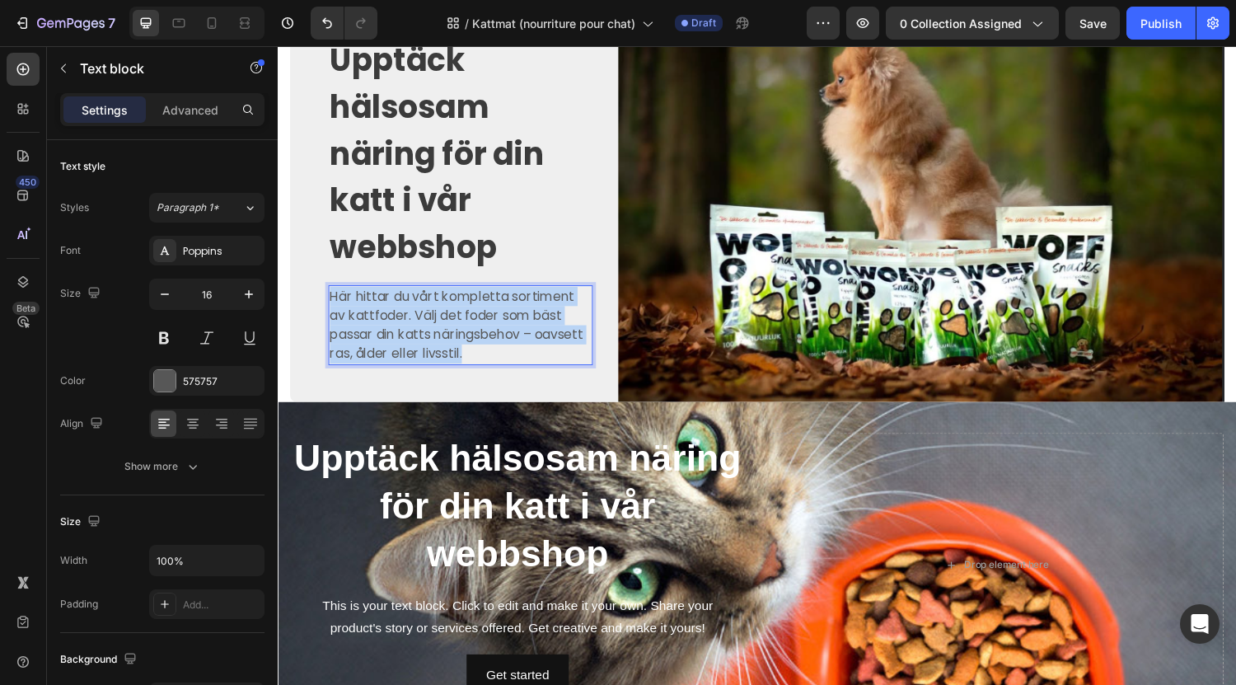
click at [415, 333] on p "Här hittar du vårt kompletta sortiment av kattfoder. Välj det foder som bäst pa…" at bounding box center [465, 333] width 269 height 79
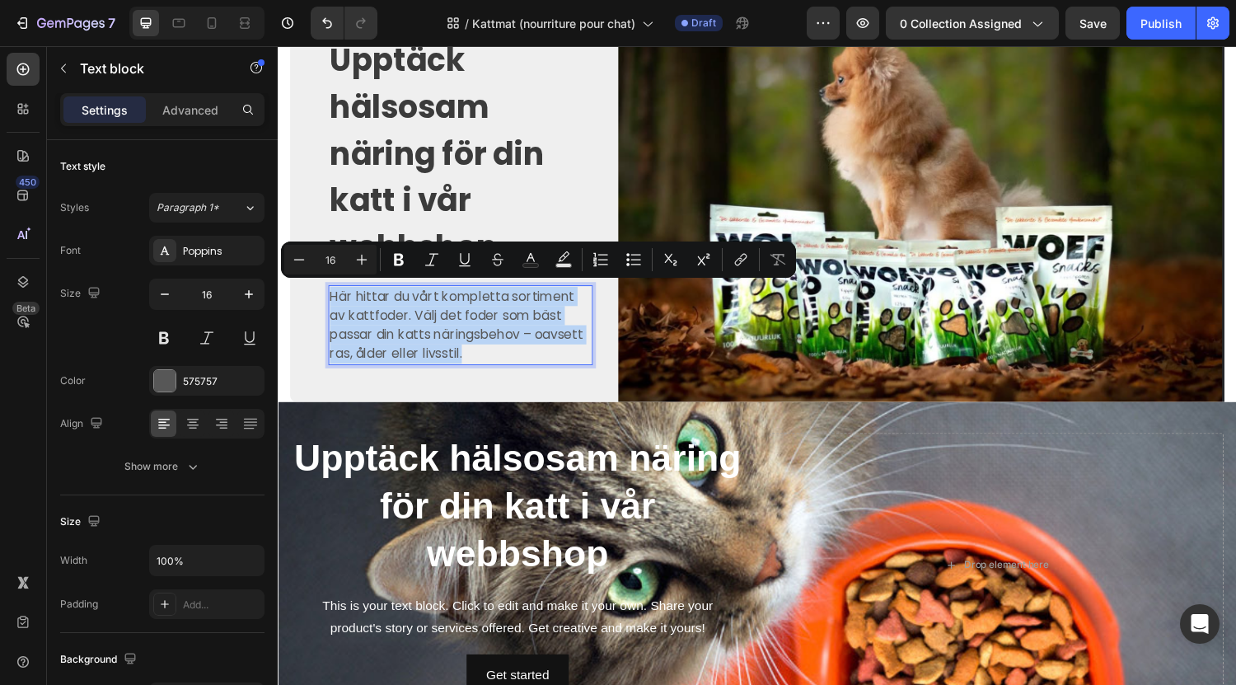
copy p "Här hittar du vårt kompletta sortiment av kattfoder. Välj det foder som bäst pa…"
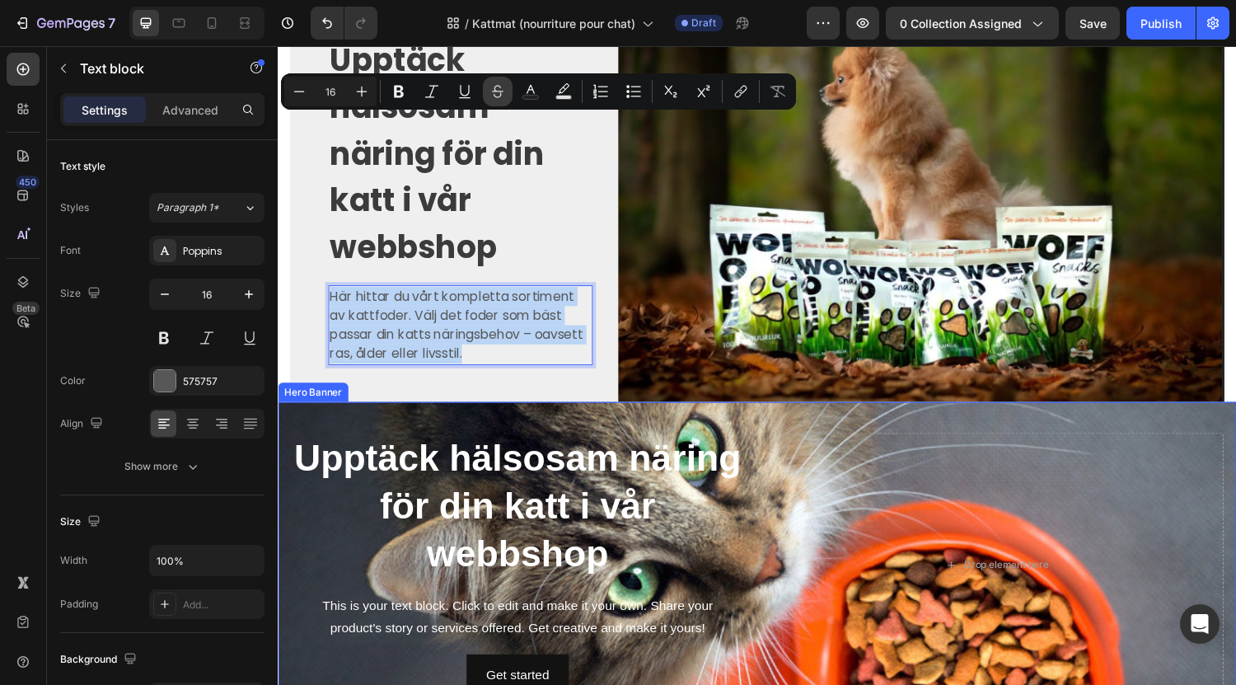
scroll to position [709, 0]
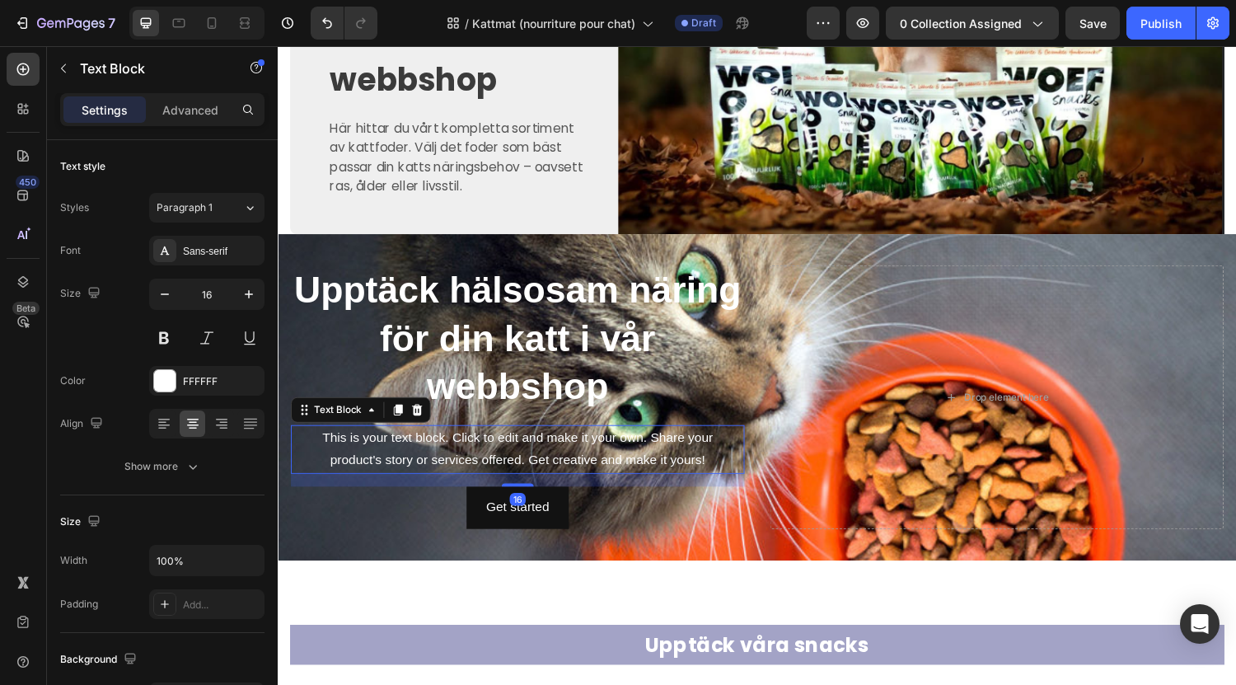
click at [499, 463] on div "This is your text block. Click to edit and make it your own. Share your product…" at bounding box center [525, 462] width 468 height 51
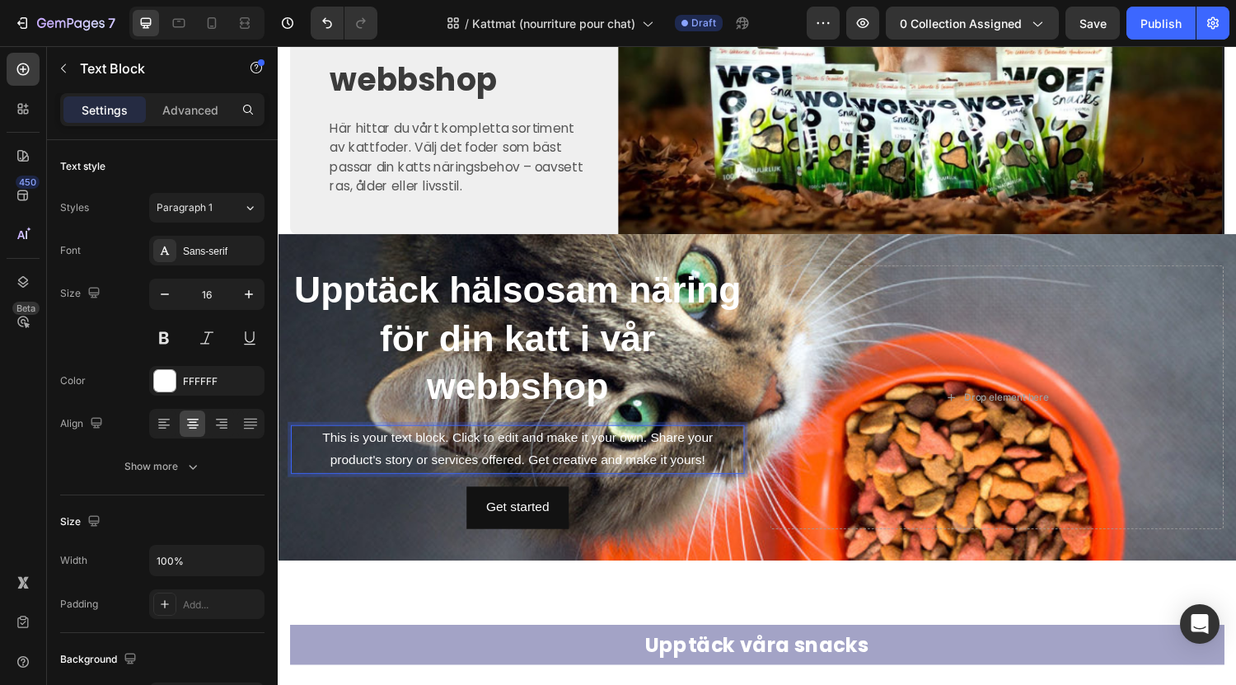
click at [499, 463] on div "This is your text block. Click to edit and make it your own. Share your product…" at bounding box center [525, 462] width 468 height 51
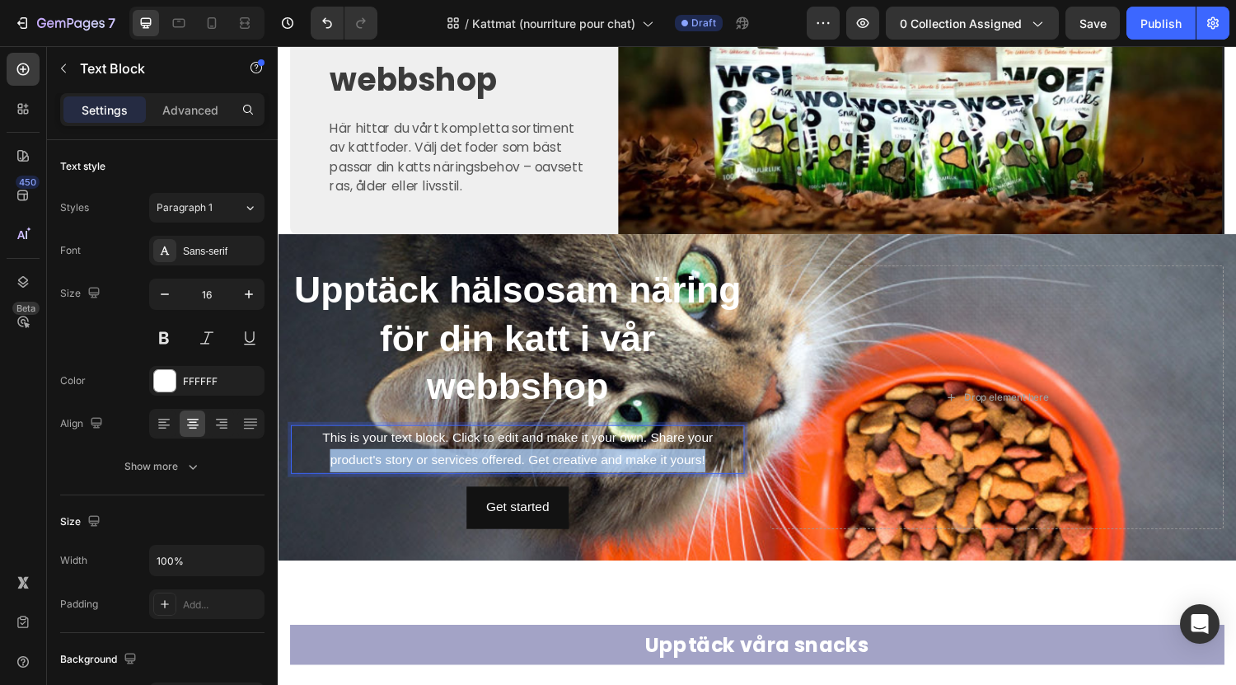
click at [499, 463] on p "This is your text block. Click to edit and make it your own. Share your product…" at bounding box center [525, 462] width 465 height 48
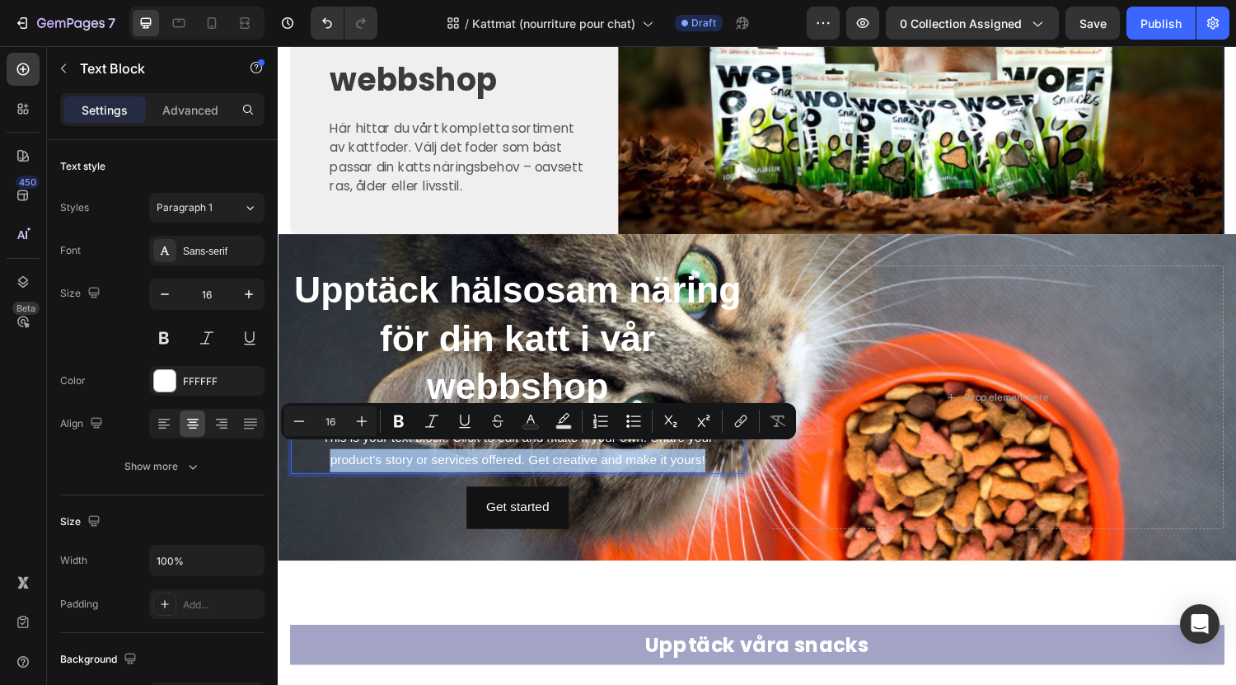
click at [702, 466] on p "This is your text block. Click to edit and make it your own. Share your product…" at bounding box center [525, 462] width 465 height 48
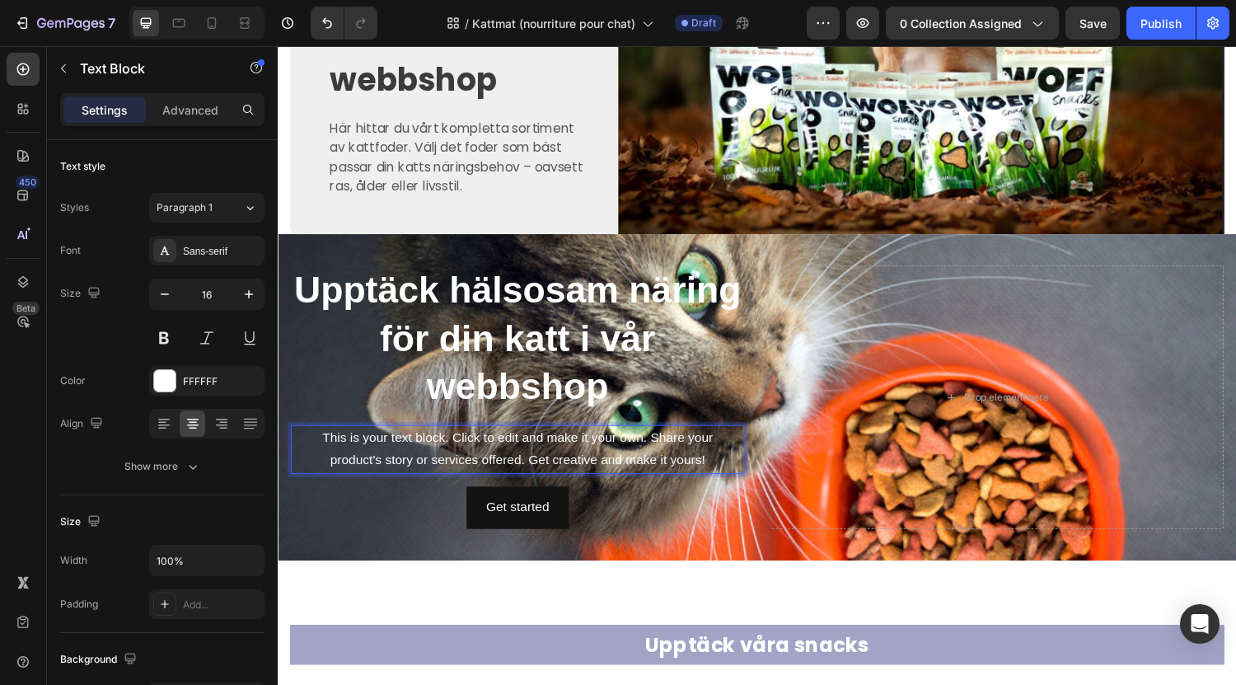
click at [613, 438] on p "This is your text block. Click to edit and make it your own. Share your product…" at bounding box center [525, 462] width 465 height 48
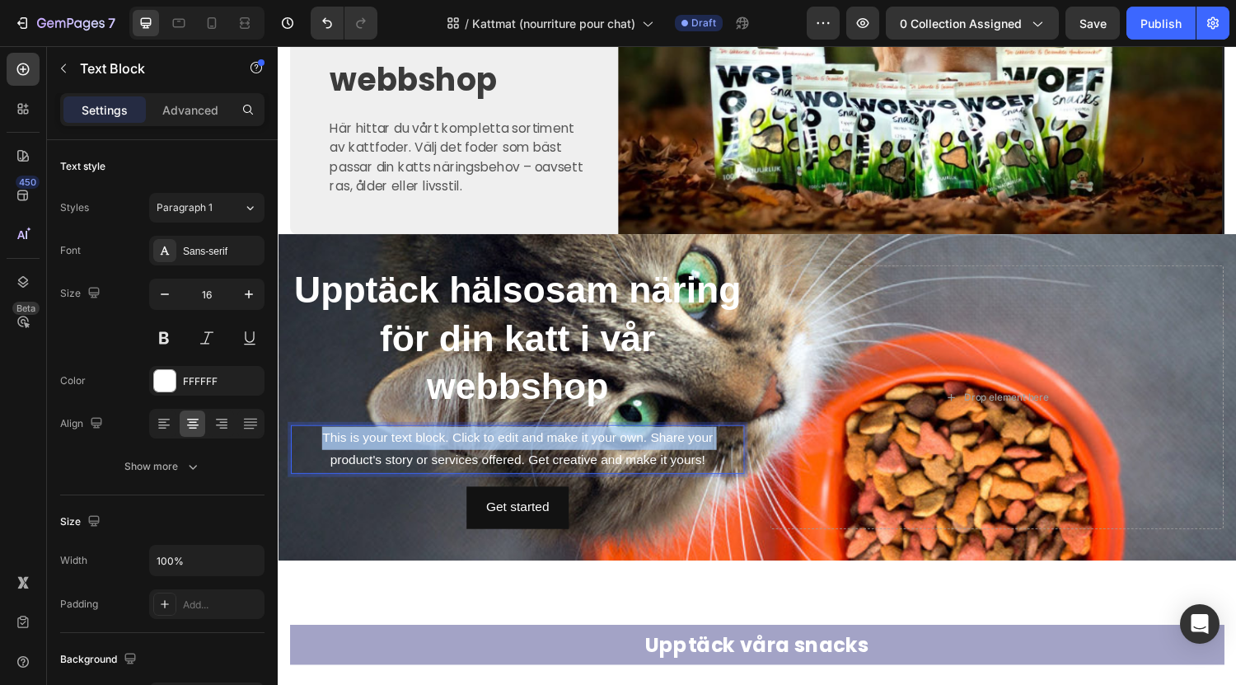
click at [613, 438] on p "This is your text block. Click to edit and make it your own. Share your product…" at bounding box center [525, 462] width 465 height 48
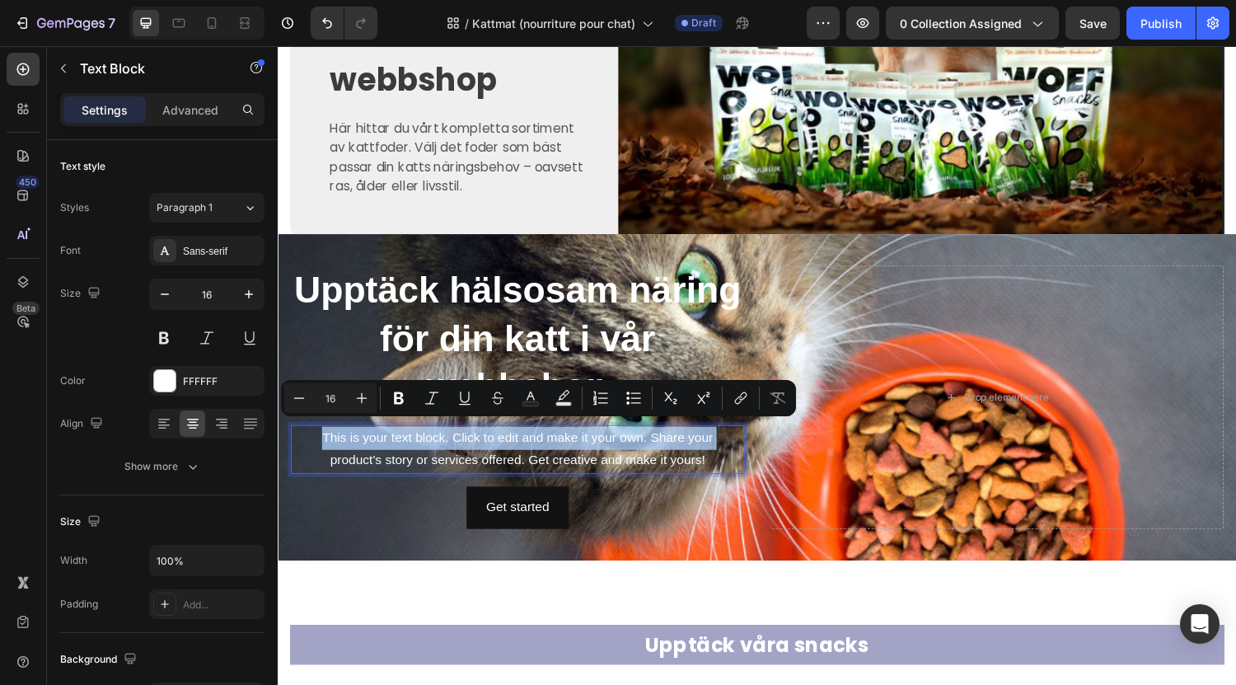
click at [613, 438] on p "This is your text block. Click to edit and make it your own. Share your product…" at bounding box center [525, 462] width 465 height 48
click at [314, 438] on p "This is your text block. Click to edit and make it your own. Share your product…" at bounding box center [525, 462] width 465 height 48
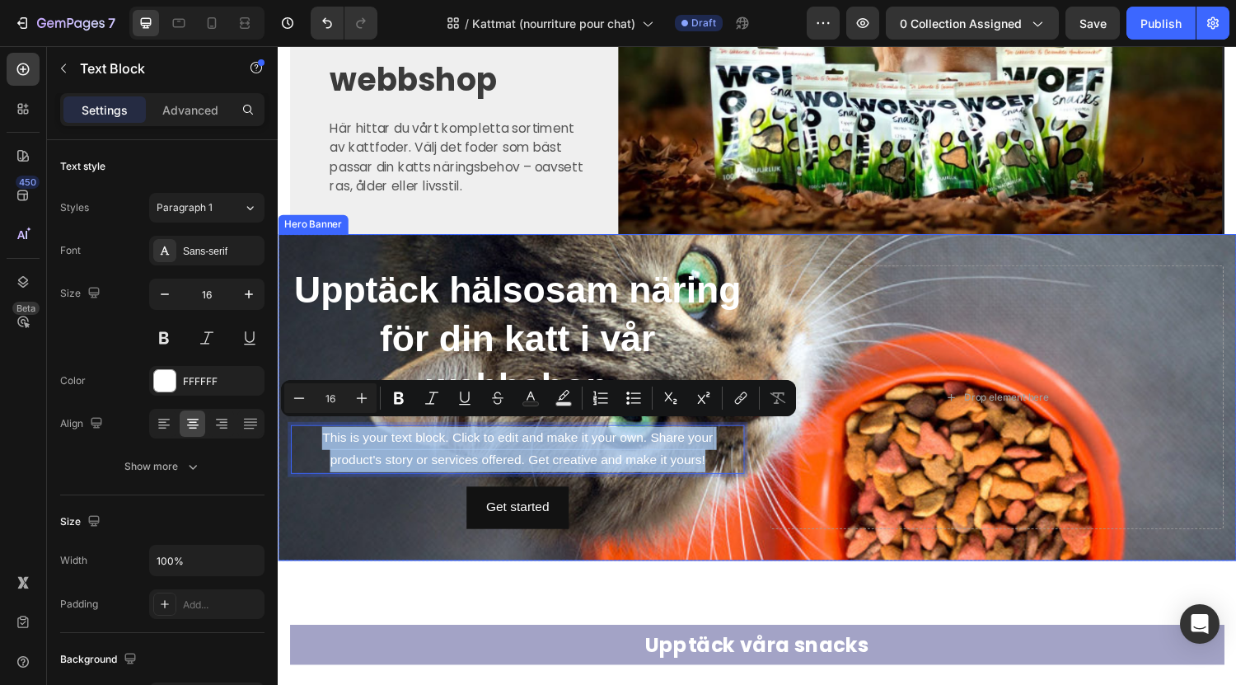
drag, startPoint x: 314, startPoint y: 436, endPoint x: 770, endPoint y: 483, distance: 458.9
click at [770, 483] on div "⁠⁠⁠⁠⁠⁠⁠ Upptäck hälsosam näring för din katt i vår webbshop Heading This is you…" at bounding box center [772, 408] width 989 height 279
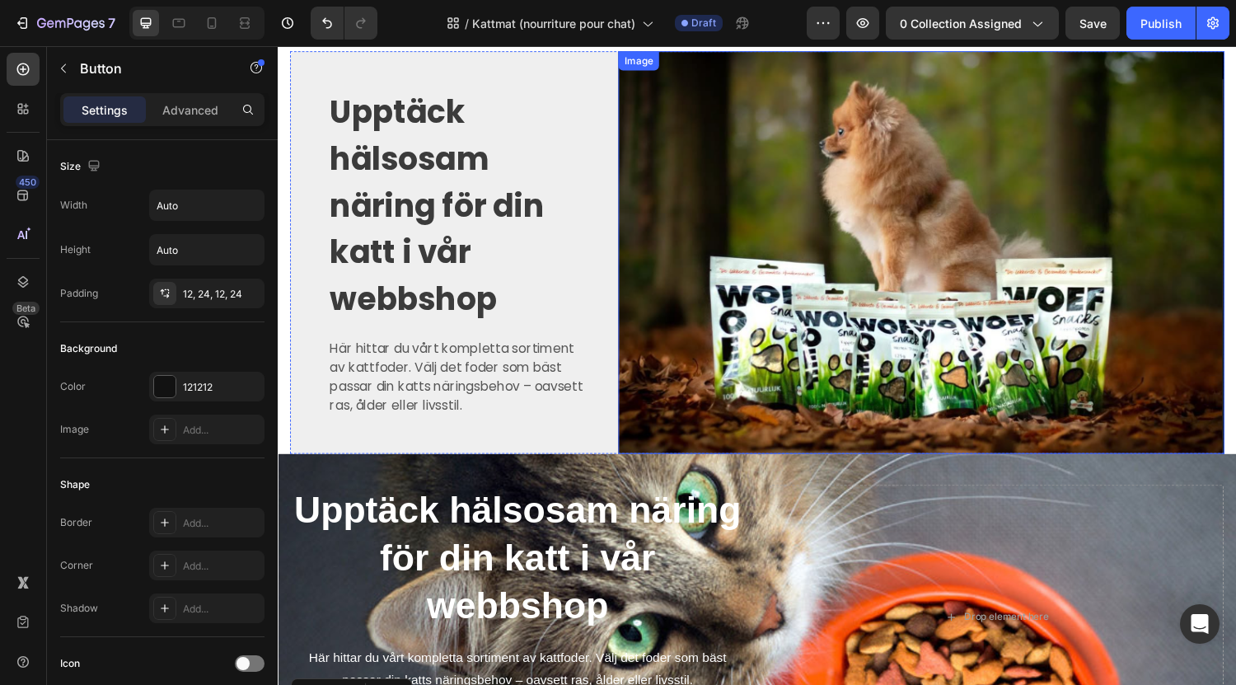
scroll to position [482, 0]
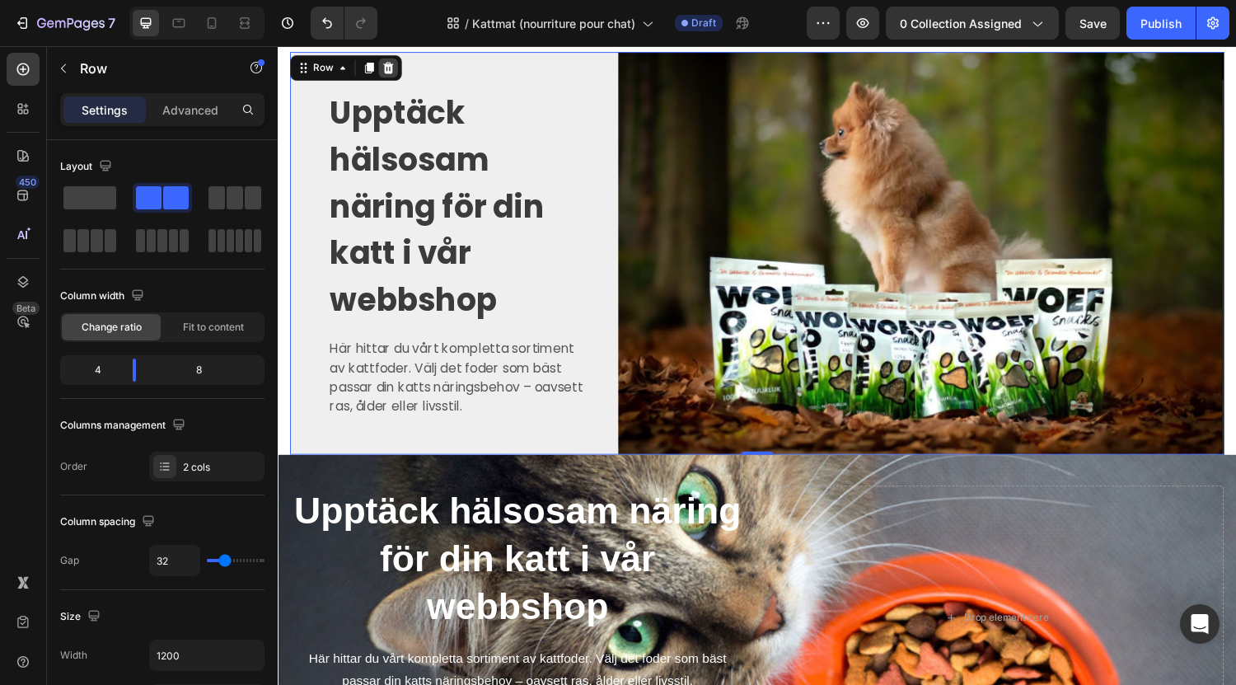
click at [396, 71] on icon at bounding box center [391, 68] width 13 height 13
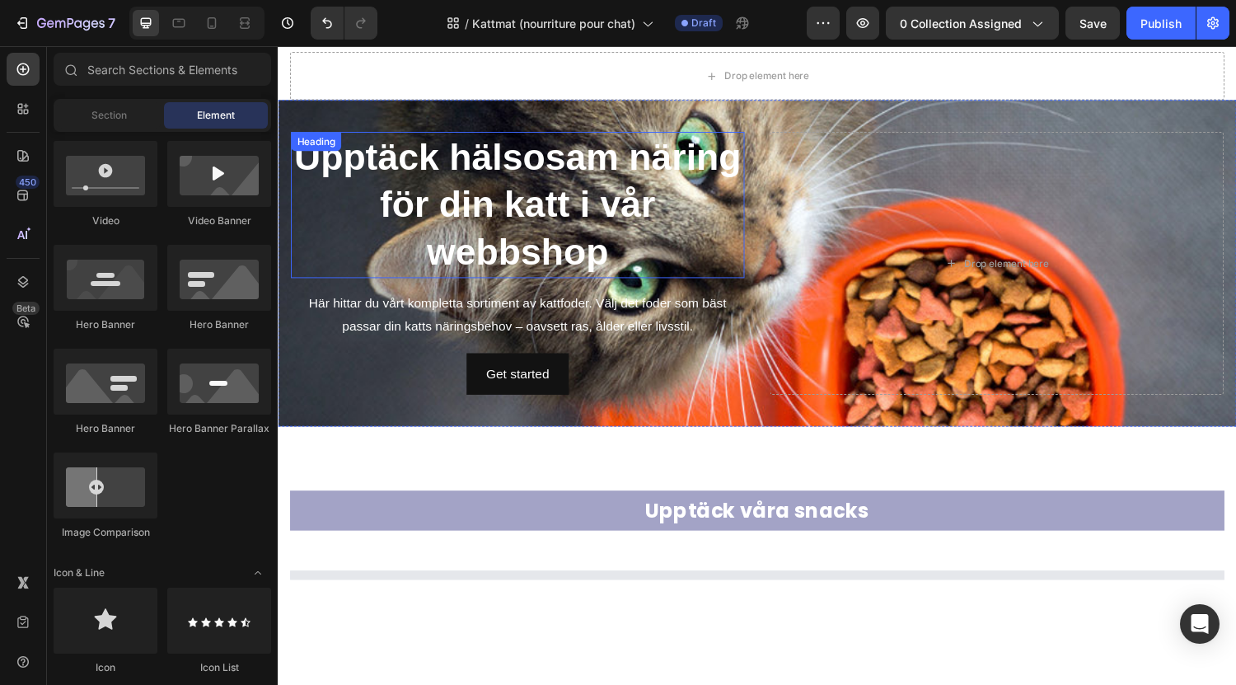
scroll to position [166, 0]
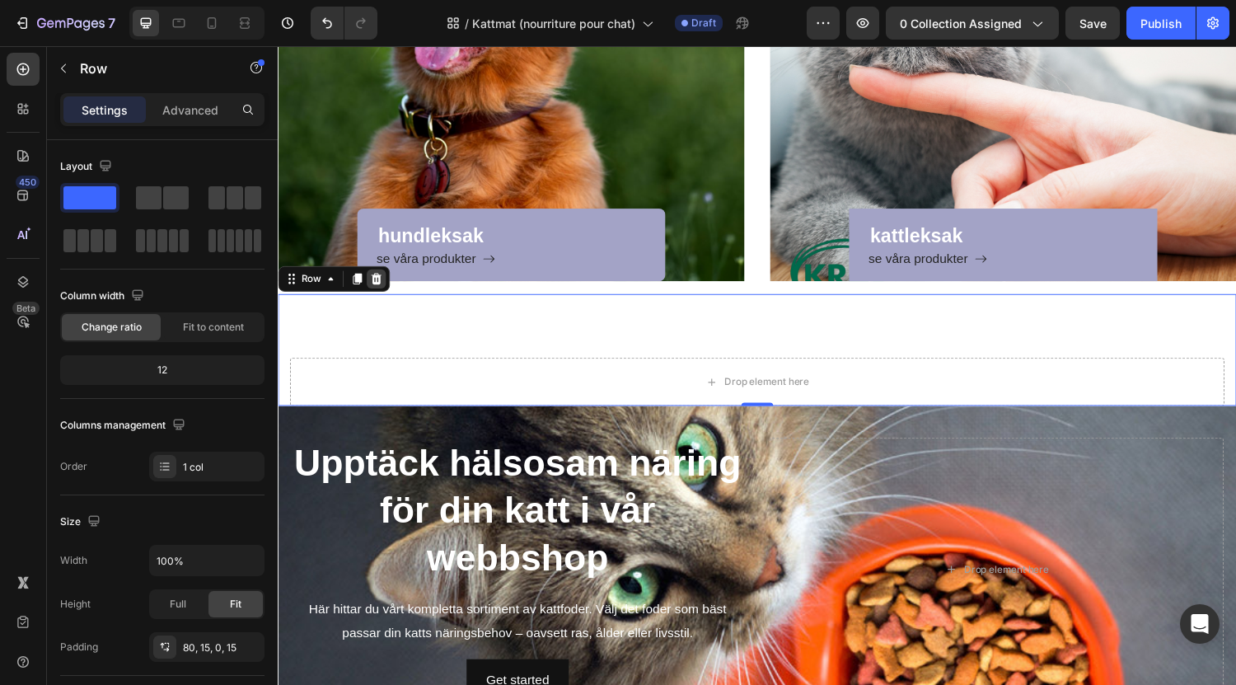
click at [381, 295] on div at bounding box center [379, 286] width 20 height 20
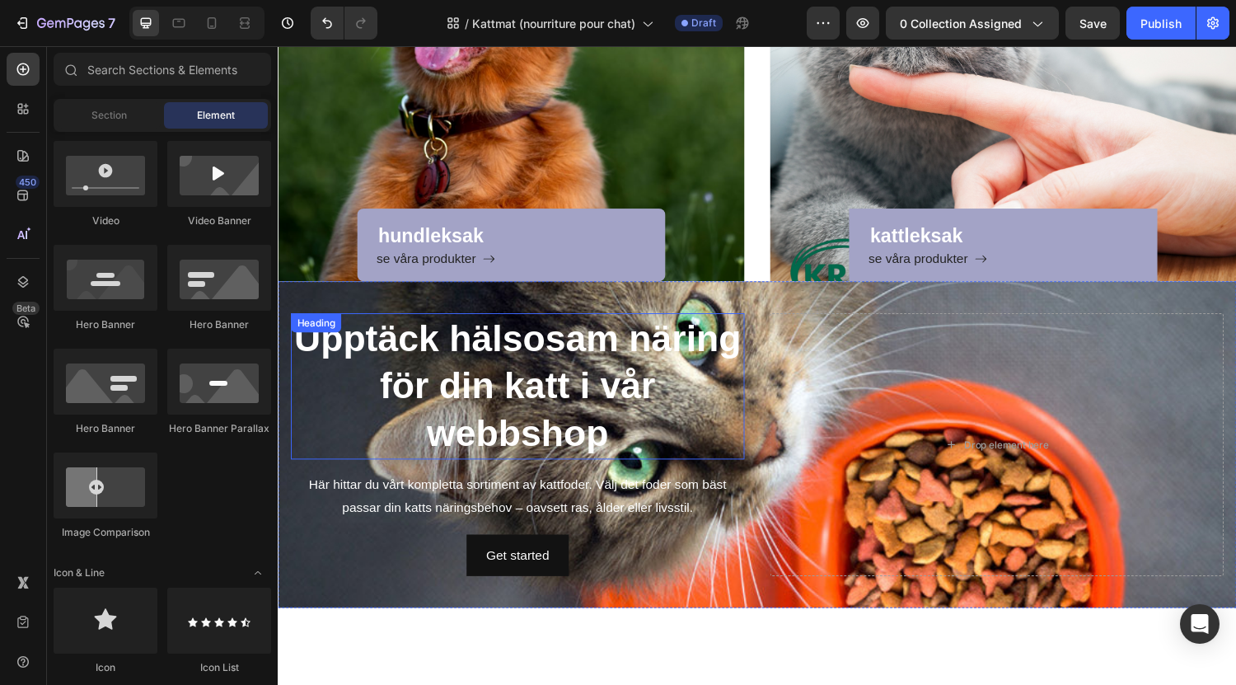
scroll to position [0, 0]
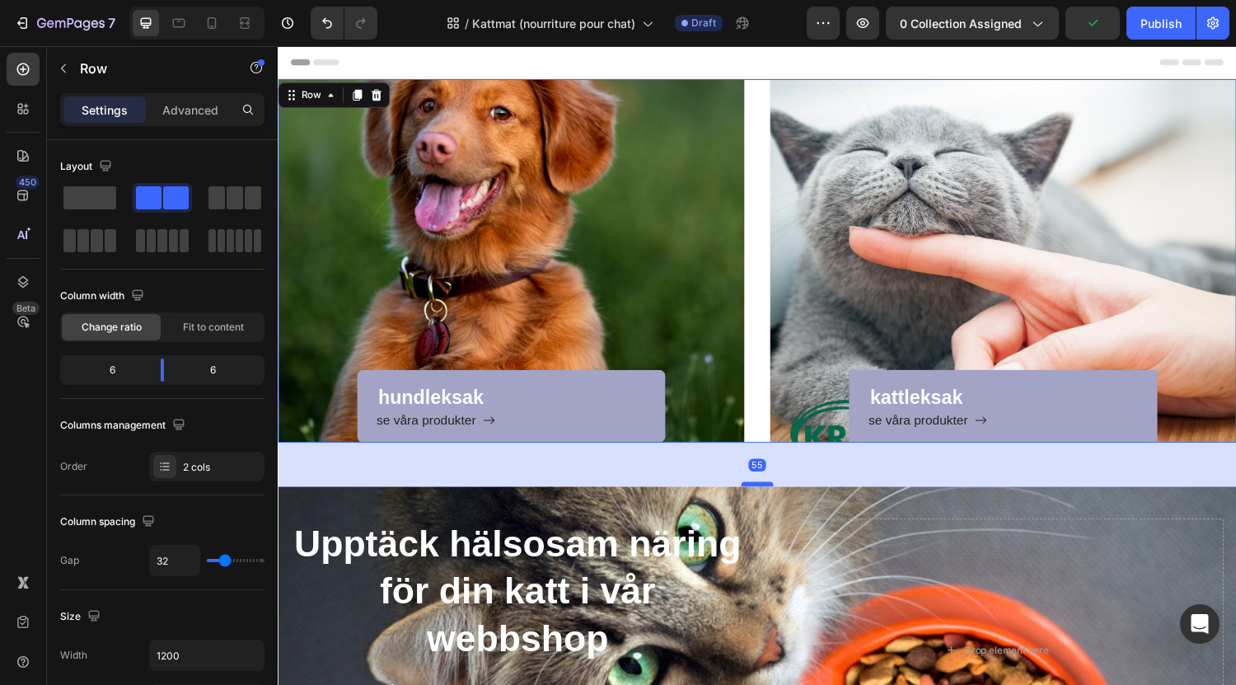
drag, startPoint x: 766, startPoint y: 453, endPoint x: 763, endPoint y: 499, distance: 45.4
click at [763, 499] on div at bounding box center [772, 497] width 33 height 5
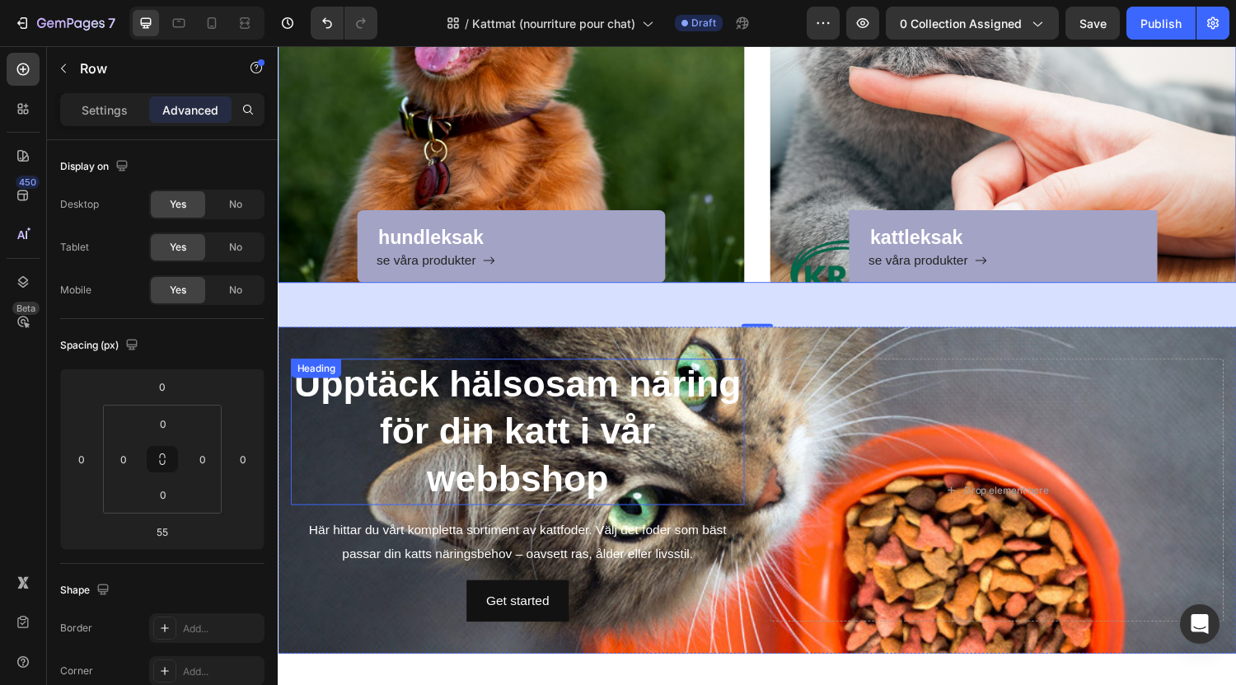
scroll to position [164, 0]
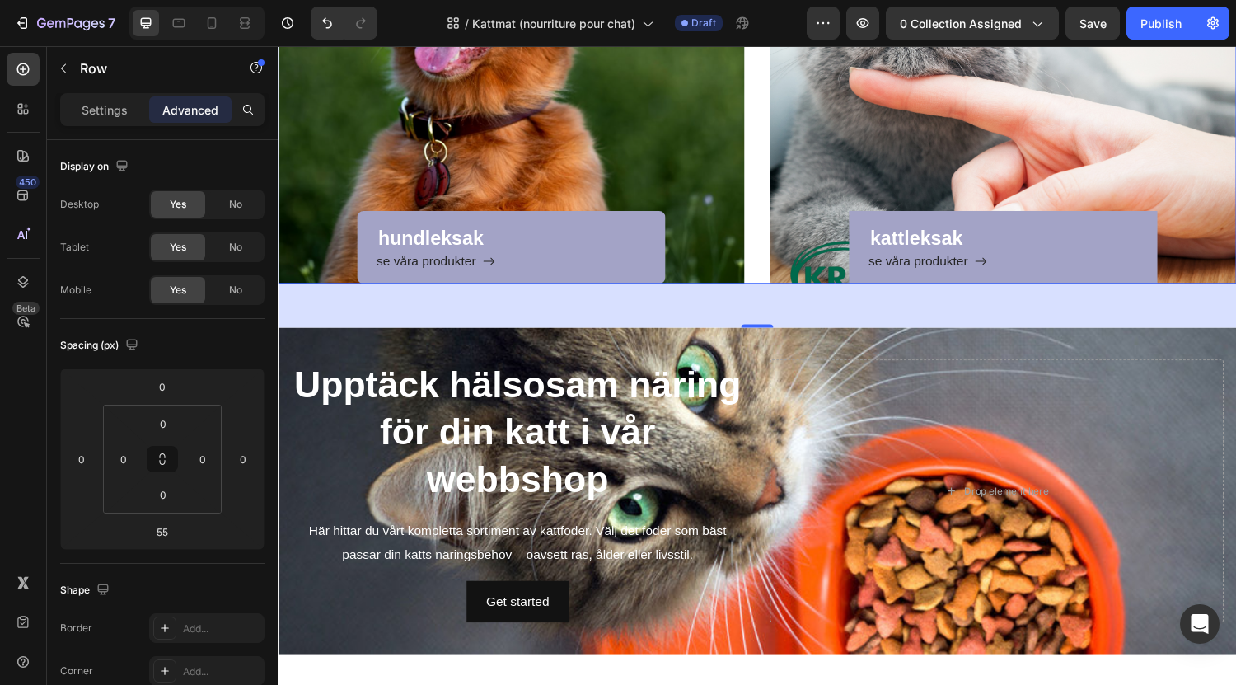
click at [773, 332] on div "55" at bounding box center [772, 313] width 989 height 45
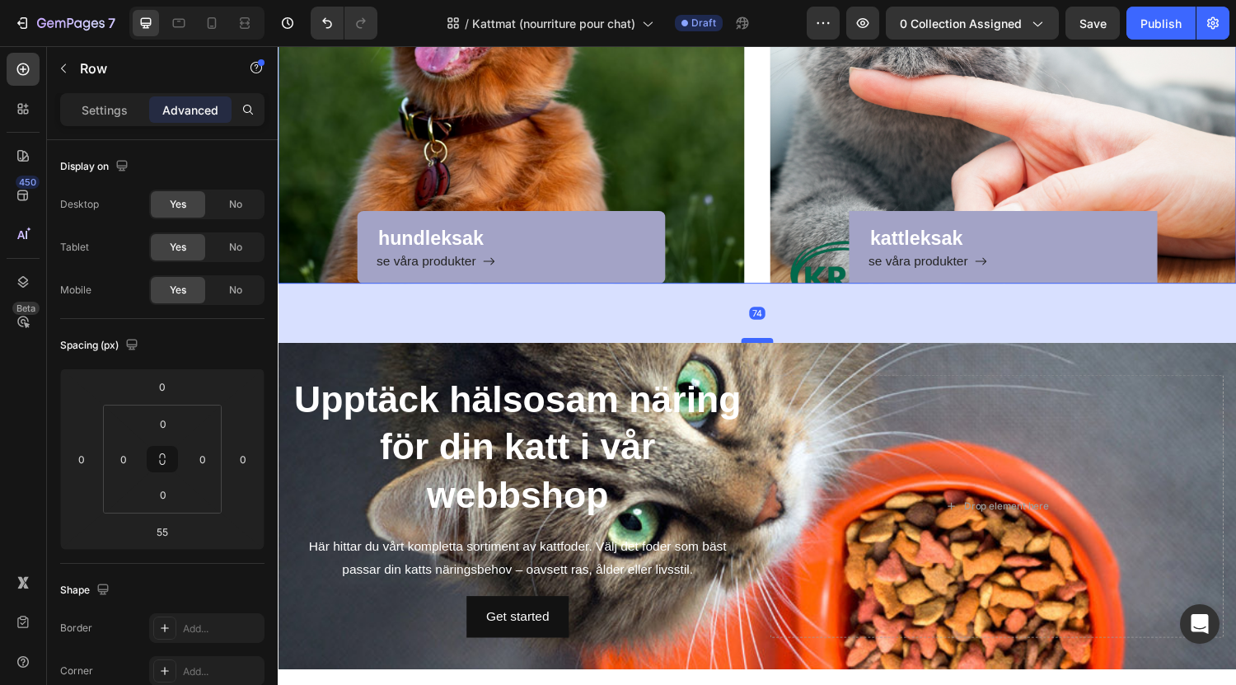
drag, startPoint x: 775, startPoint y: 335, endPoint x: 774, endPoint y: 351, distance: 15.7
click at [774, 351] on div at bounding box center [772, 349] width 33 height 5
type input "74"
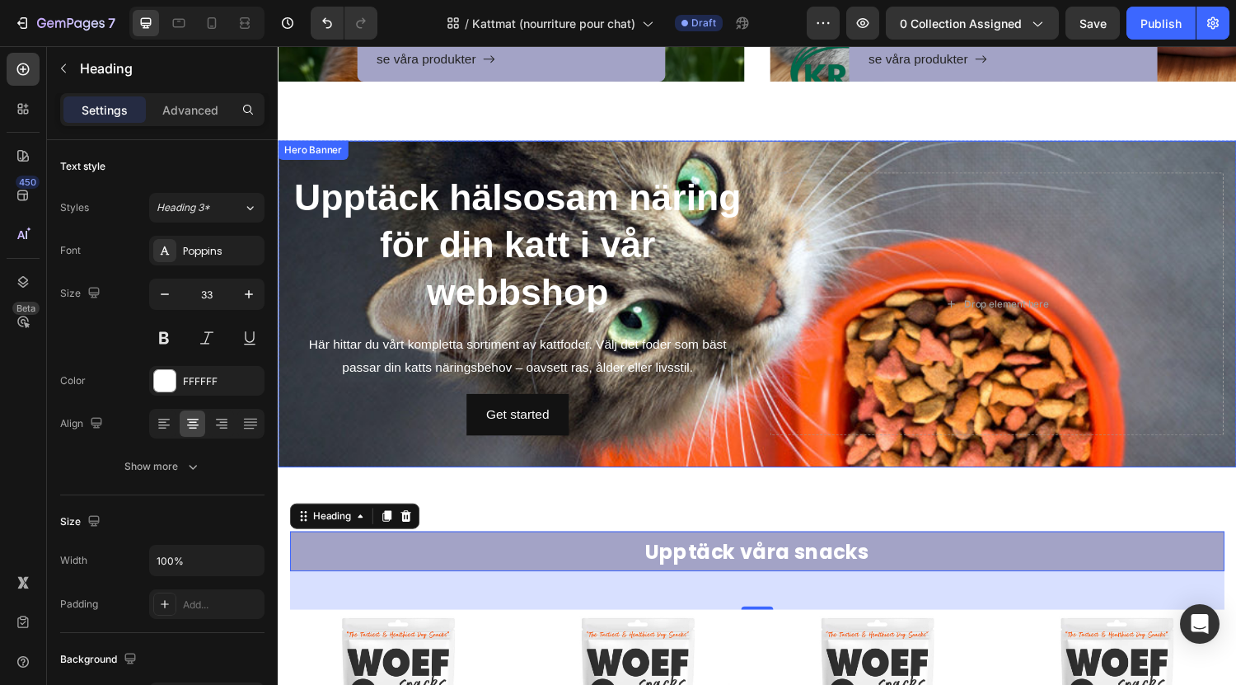
scroll to position [373, 0]
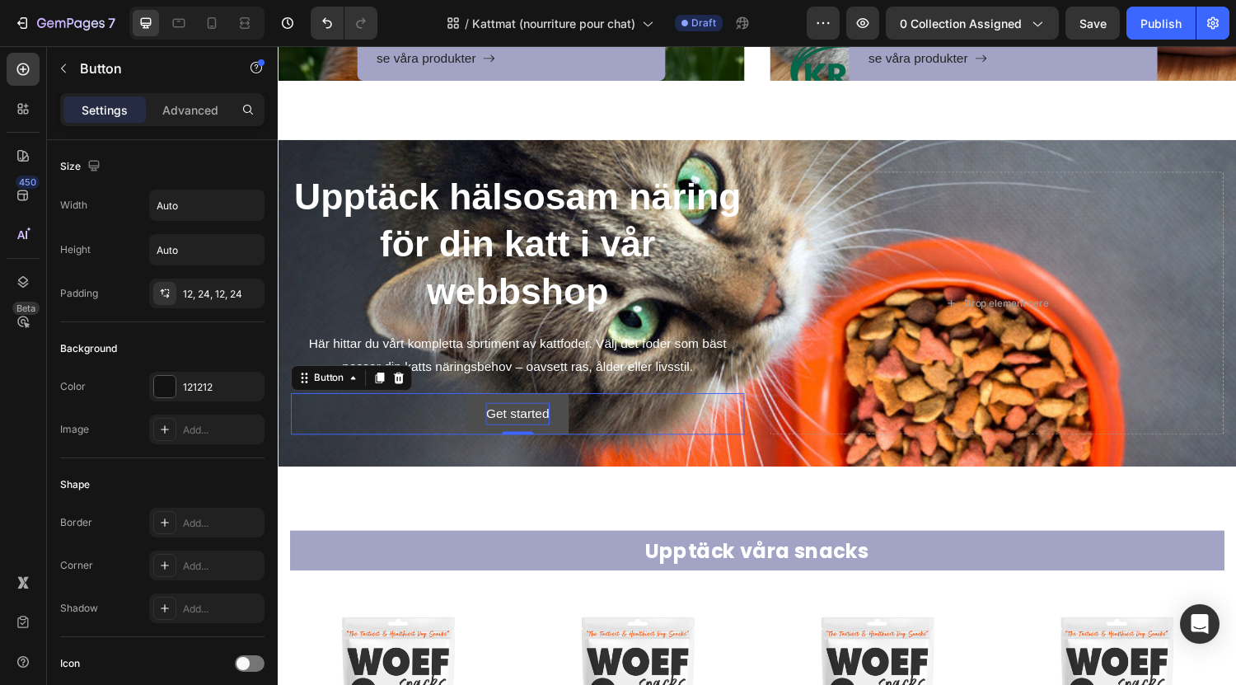
click at [520, 420] on div "Get started" at bounding box center [524, 426] width 65 height 24
click at [520, 420] on p "Get started" at bounding box center [524, 426] width 65 height 24
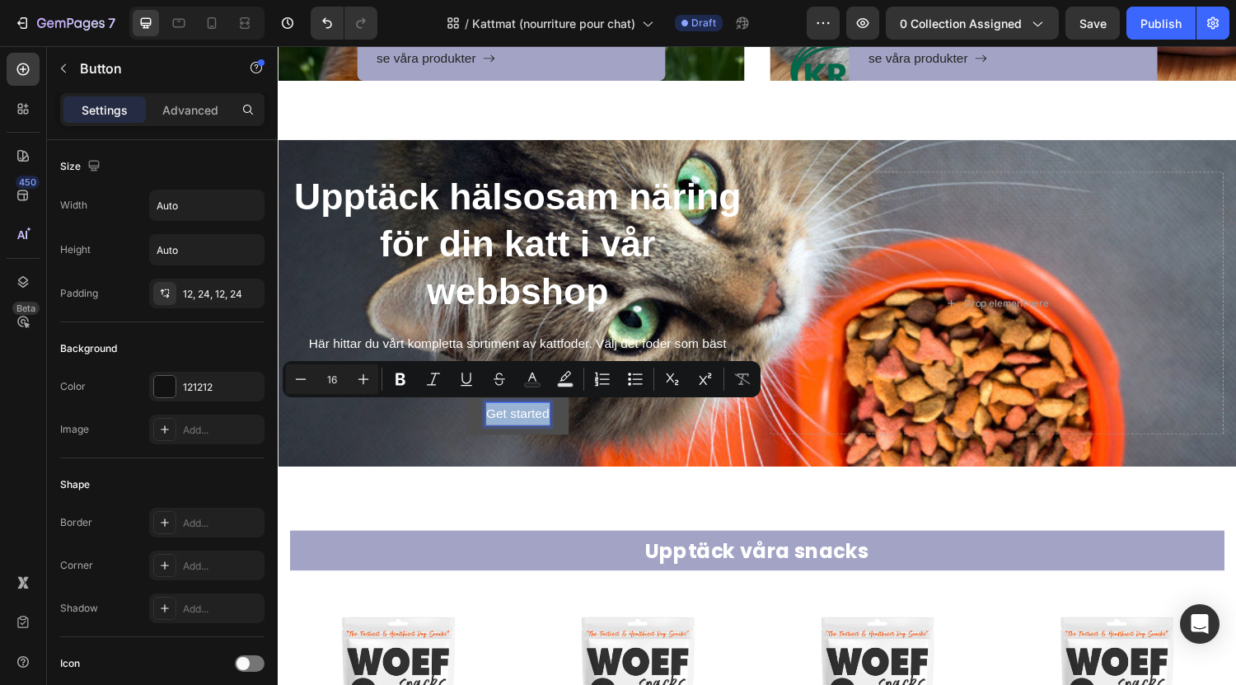
click at [526, 423] on p "Get started" at bounding box center [524, 426] width 65 height 24
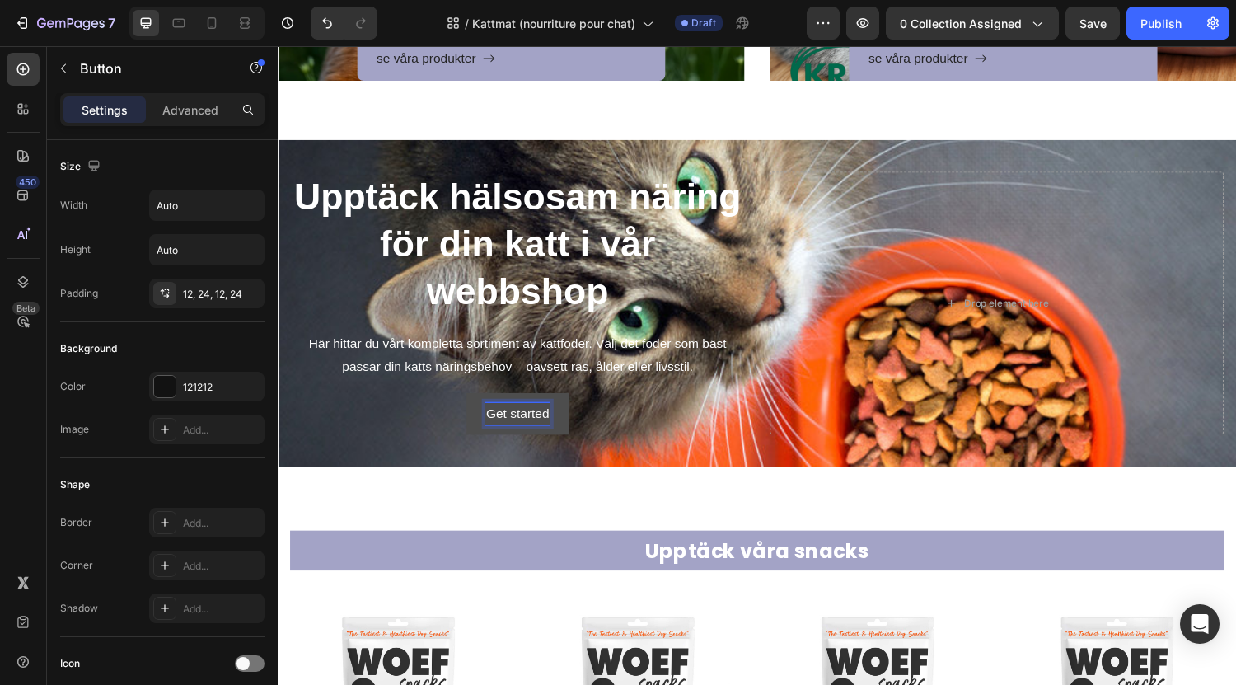
click at [522, 419] on p "Get started" at bounding box center [524, 426] width 65 height 24
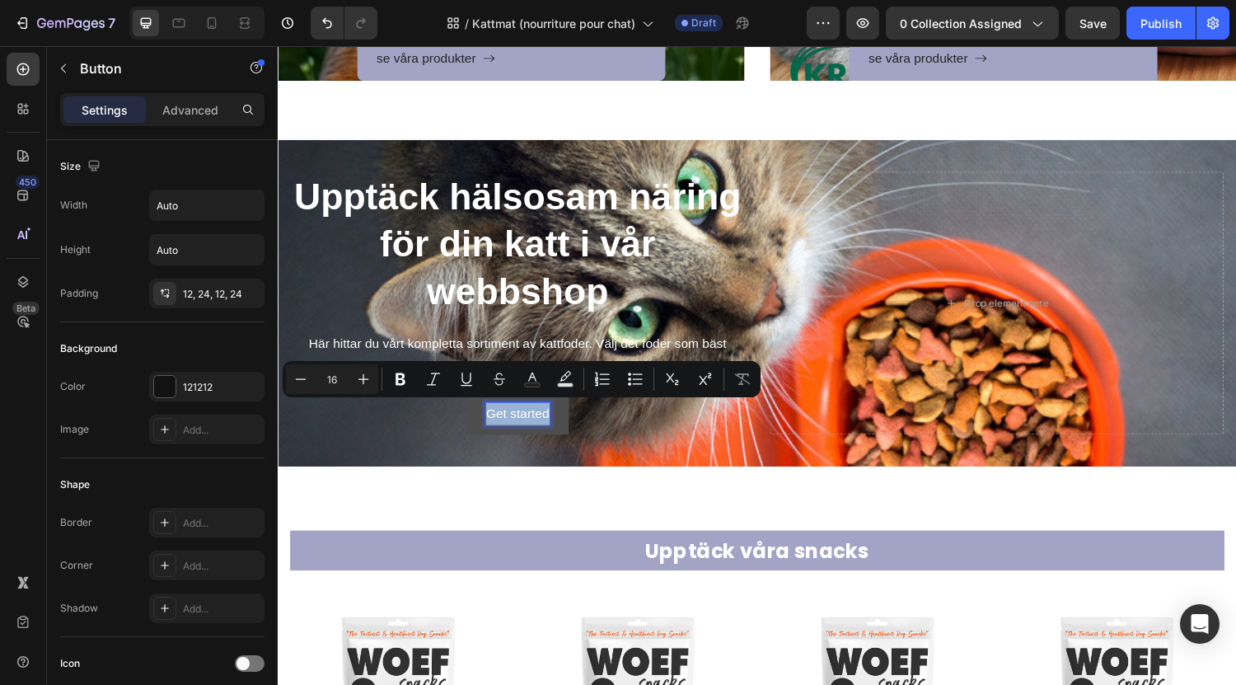
copy p "Get started"
click at [564, 429] on button "Get started" at bounding box center [524, 426] width 105 height 44
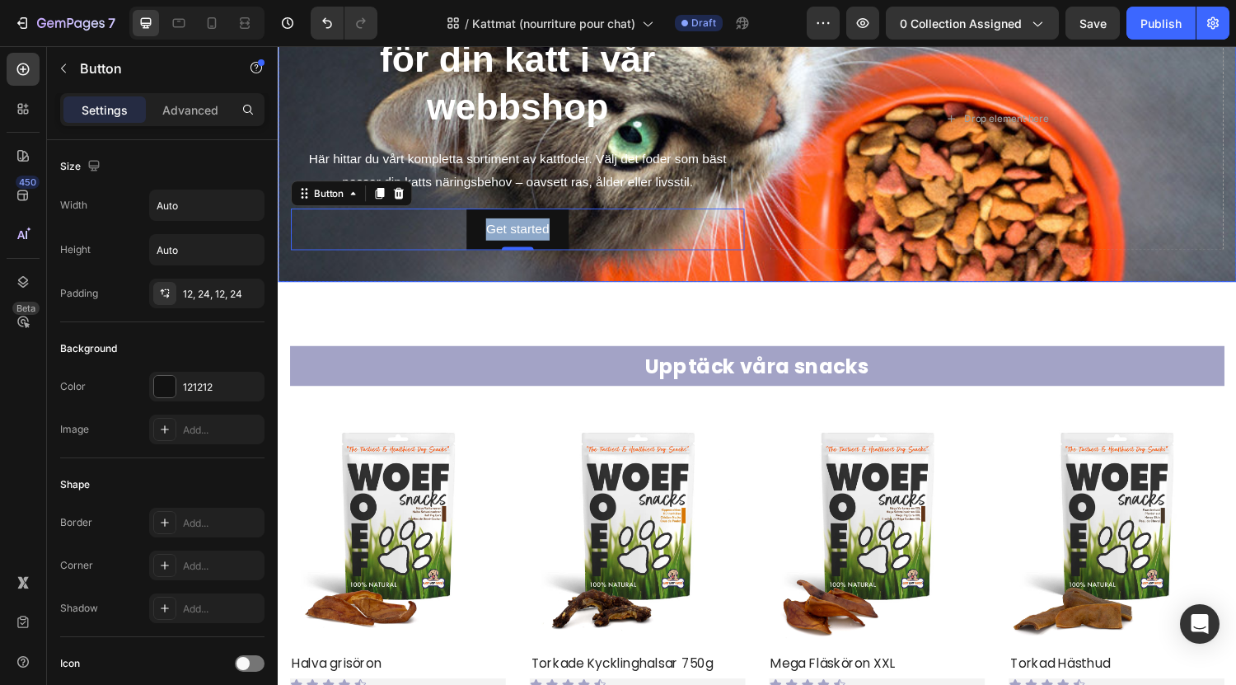
scroll to position [590, 0]
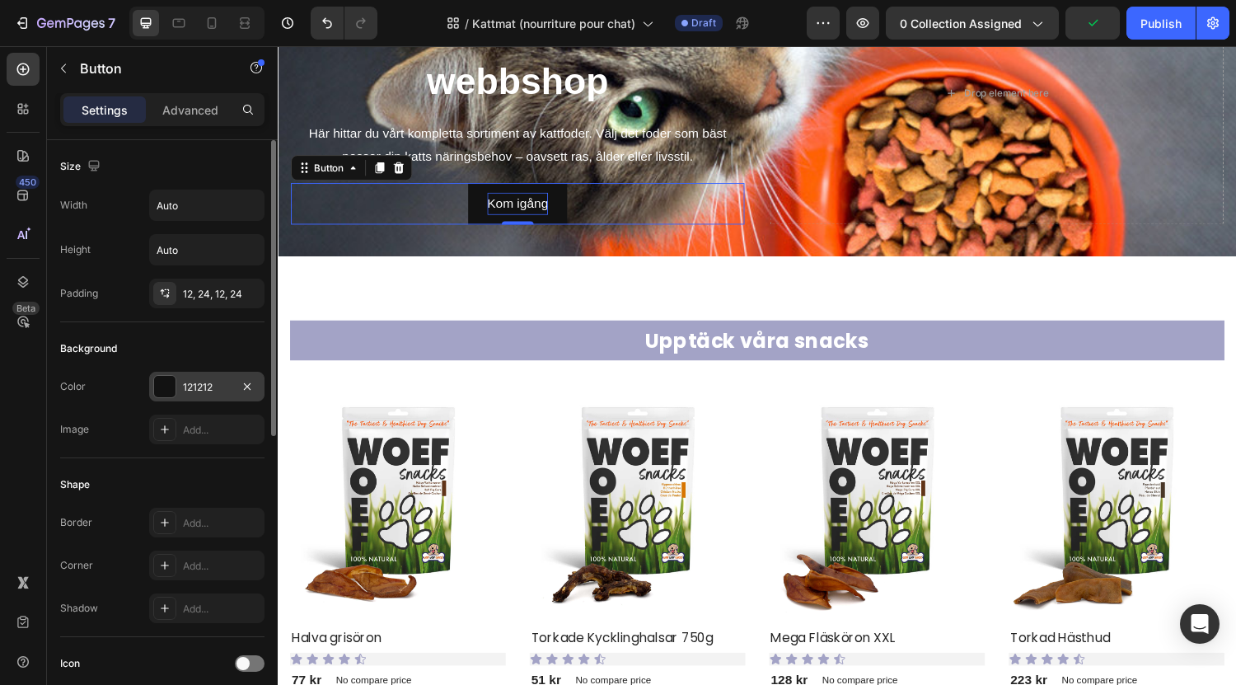
click at [157, 394] on div at bounding box center [164, 386] width 21 height 21
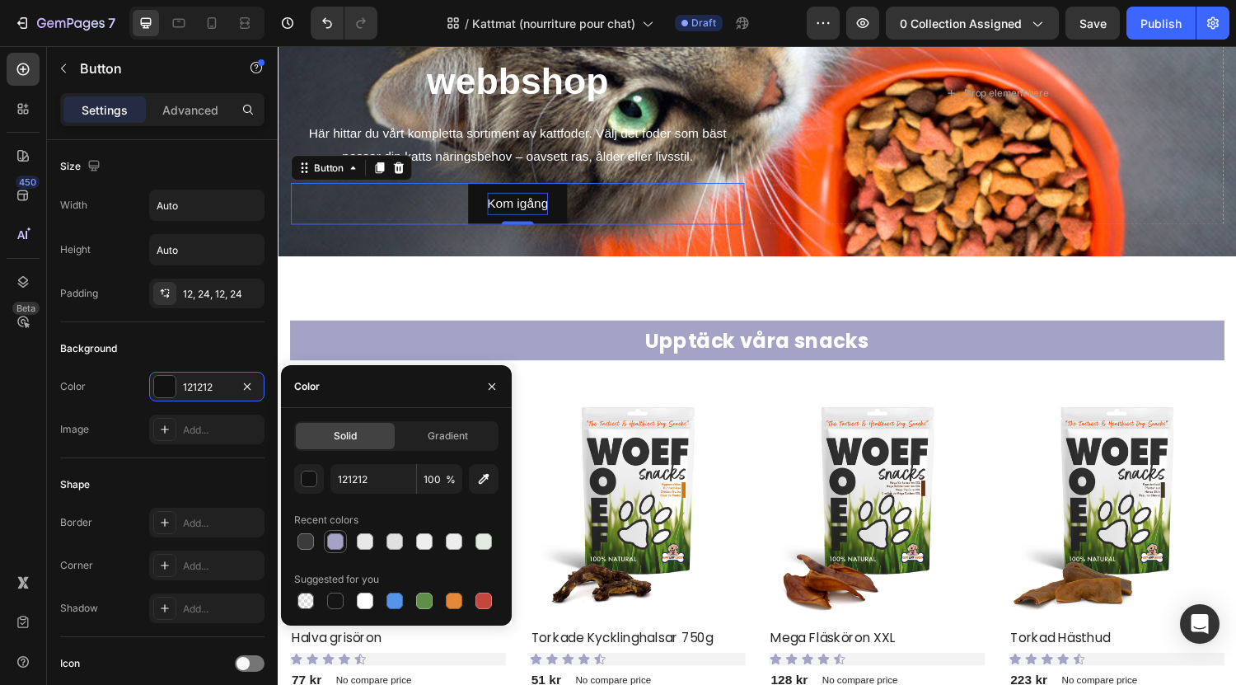
click at [337, 539] on div at bounding box center [335, 541] width 16 height 16
type input "A3A3C6"
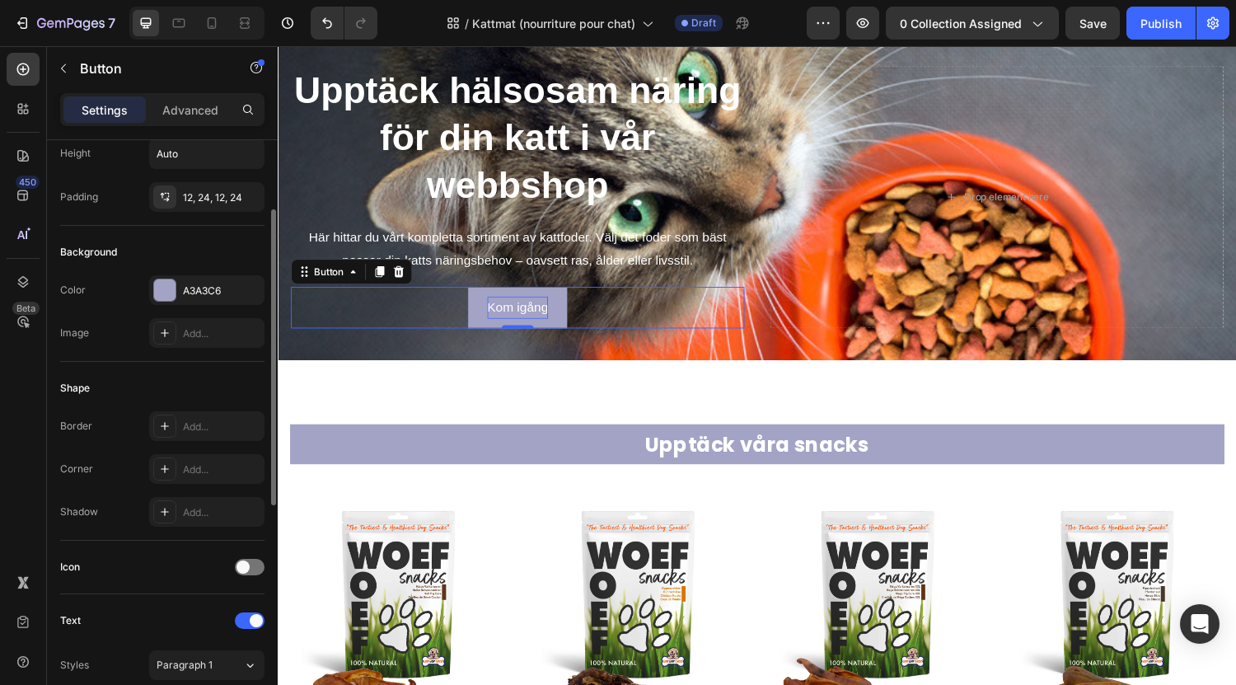
scroll to position [115, 0]
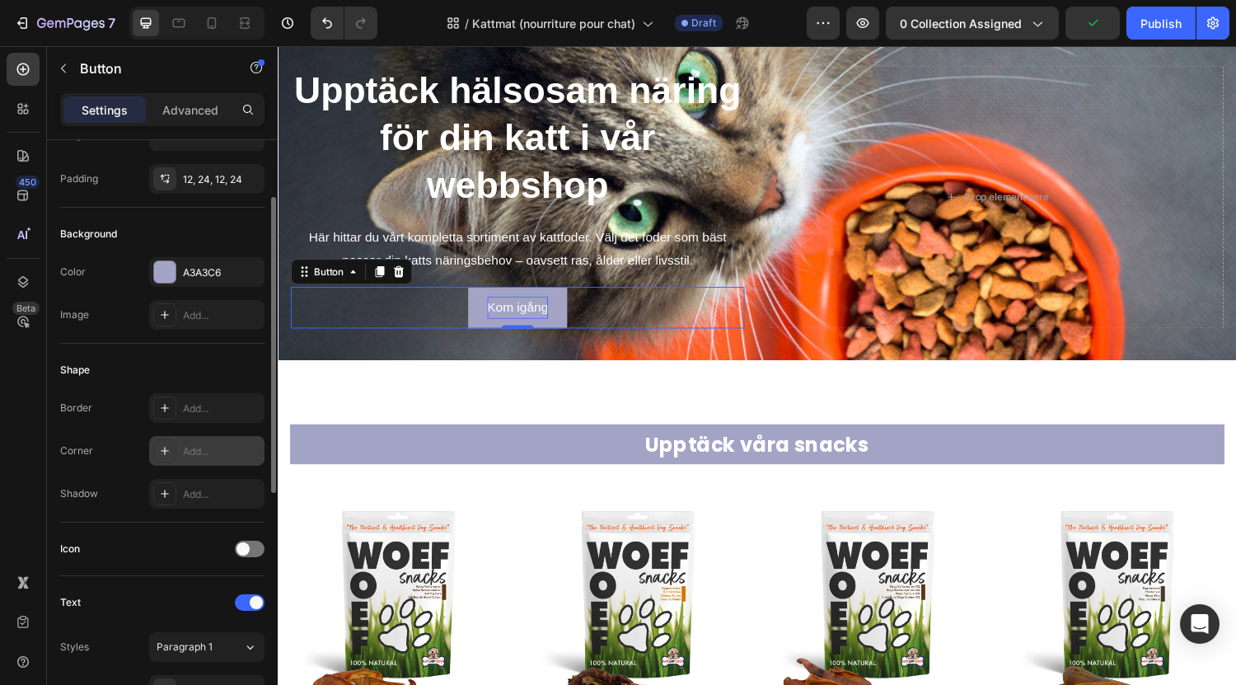
click at [193, 452] on div "Add..." at bounding box center [221, 451] width 77 height 15
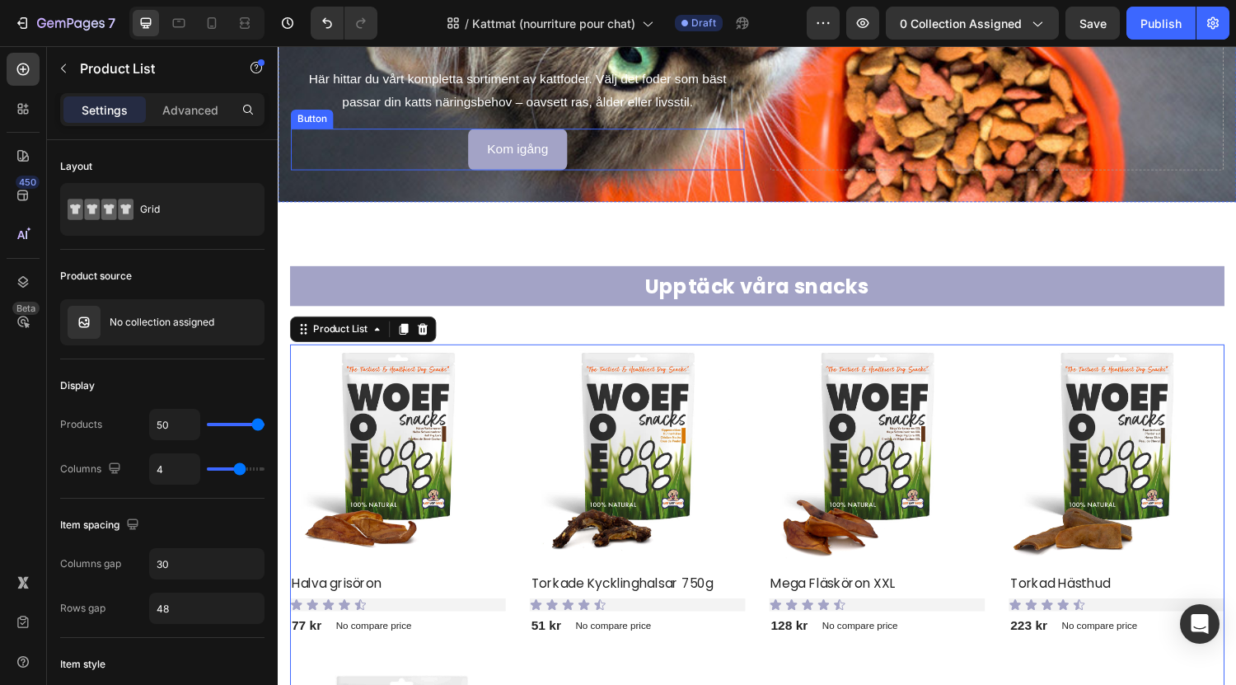
scroll to position [740, 0]
